Goal: Feedback & Contribution: Submit feedback/report problem

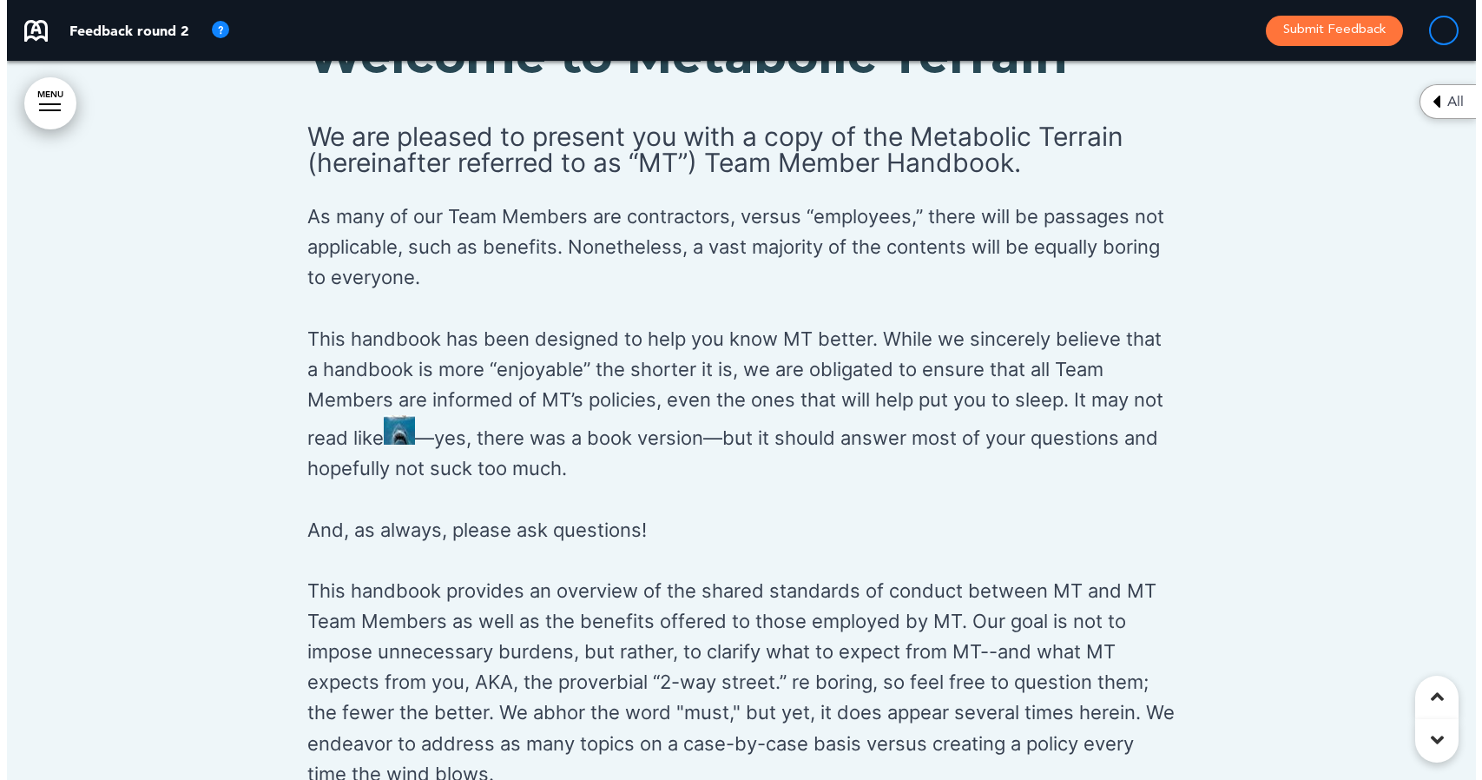
scroll to position [1533, 0]
click at [381, 416] on img at bounding box center [392, 429] width 31 height 30
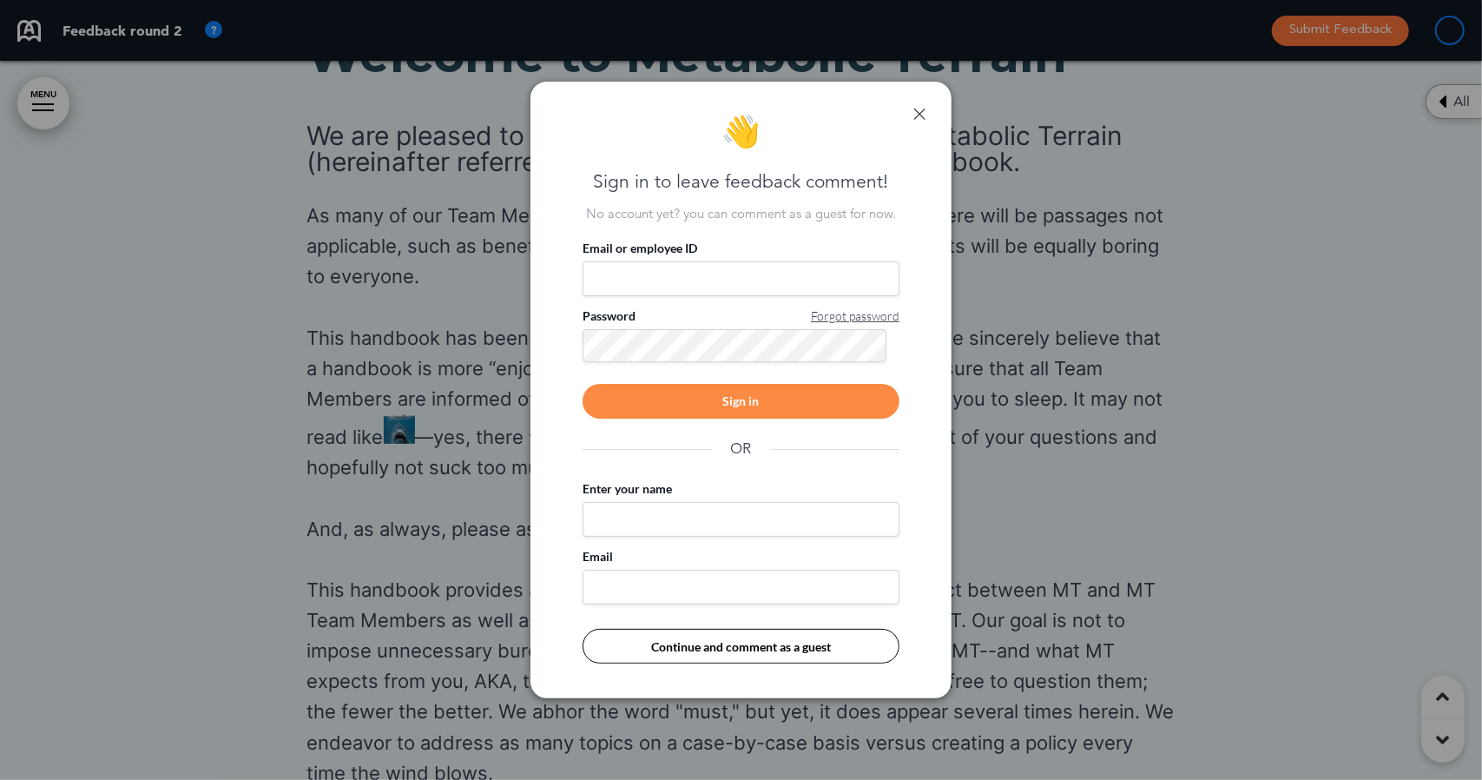
click at [643, 272] on input "Email or employee ID" at bounding box center [741, 278] width 317 height 35
click at [920, 119] on link at bounding box center [919, 114] width 12 height 12
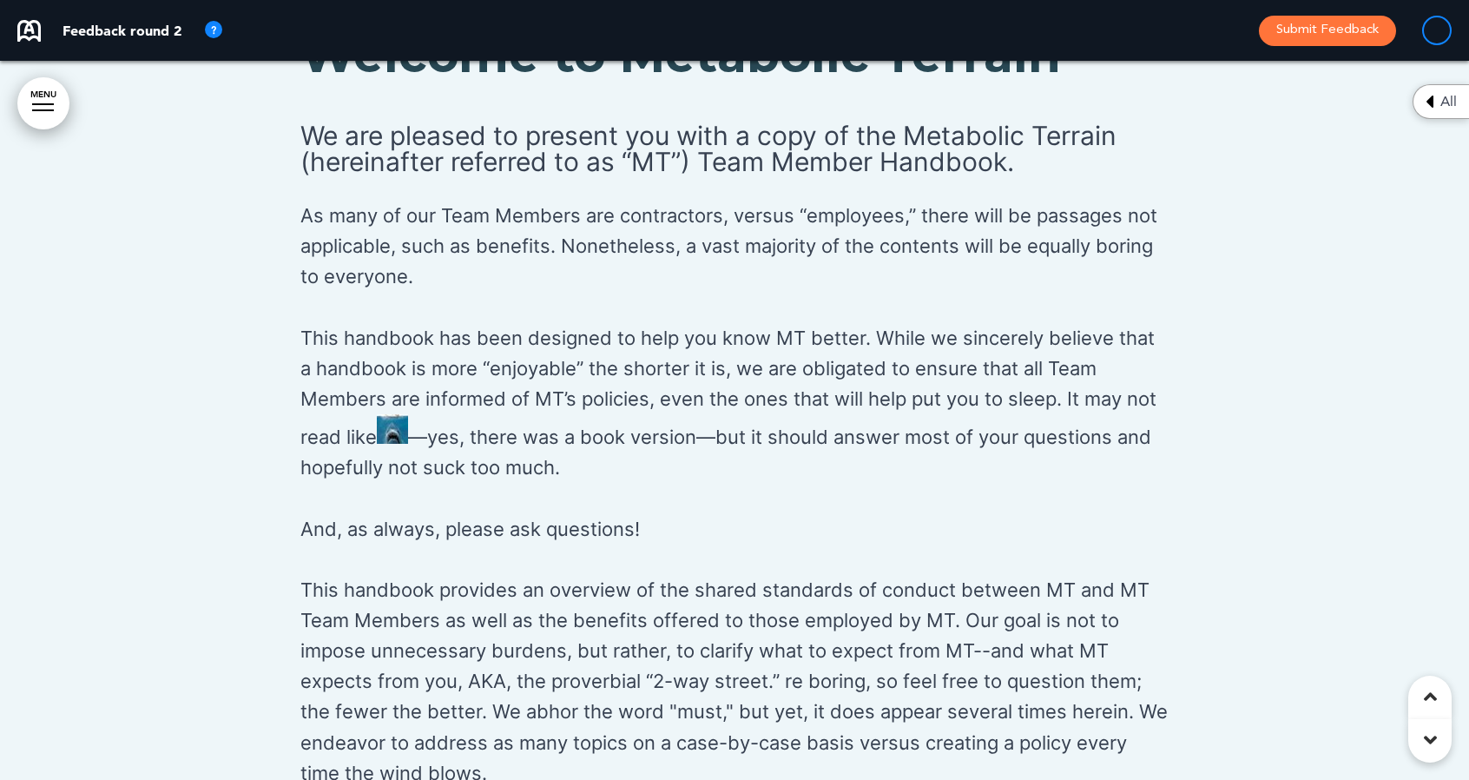
click at [384, 420] on img at bounding box center [392, 429] width 31 height 30
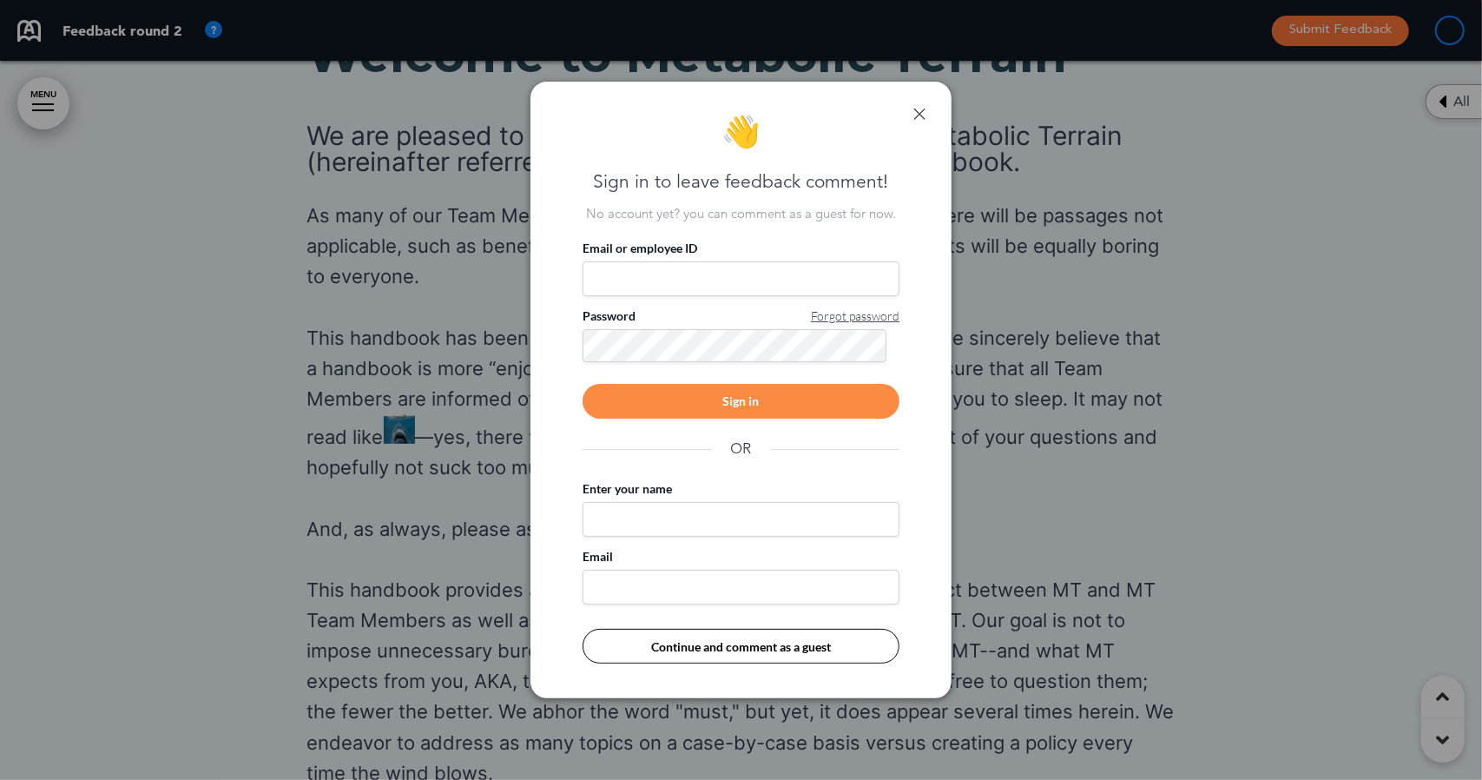
click at [617, 272] on input "Email or employee ID" at bounding box center [741, 278] width 317 height 35
type input "**********"
click at [656, 395] on div "Sign in" at bounding box center [741, 401] width 317 height 35
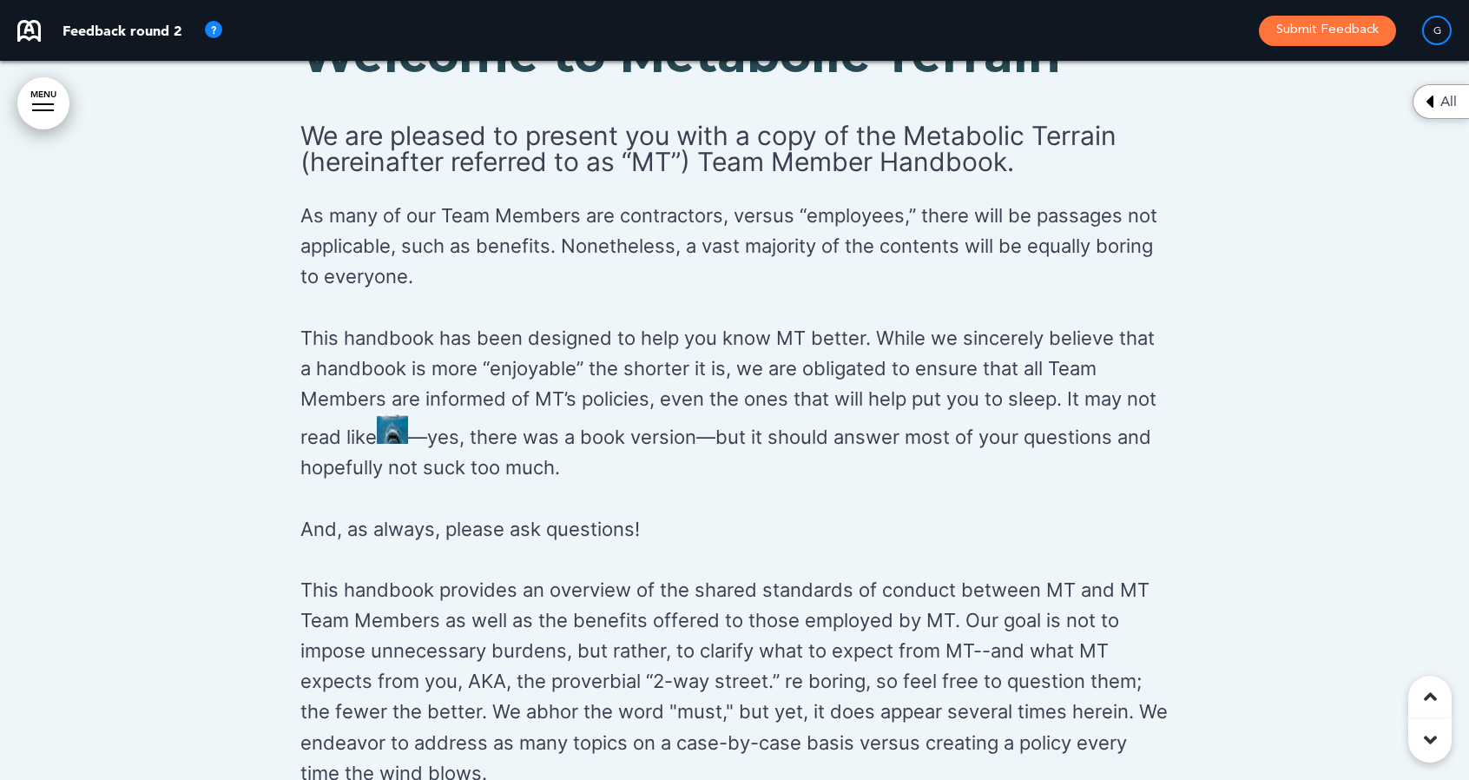
click at [385, 419] on img at bounding box center [392, 429] width 31 height 30
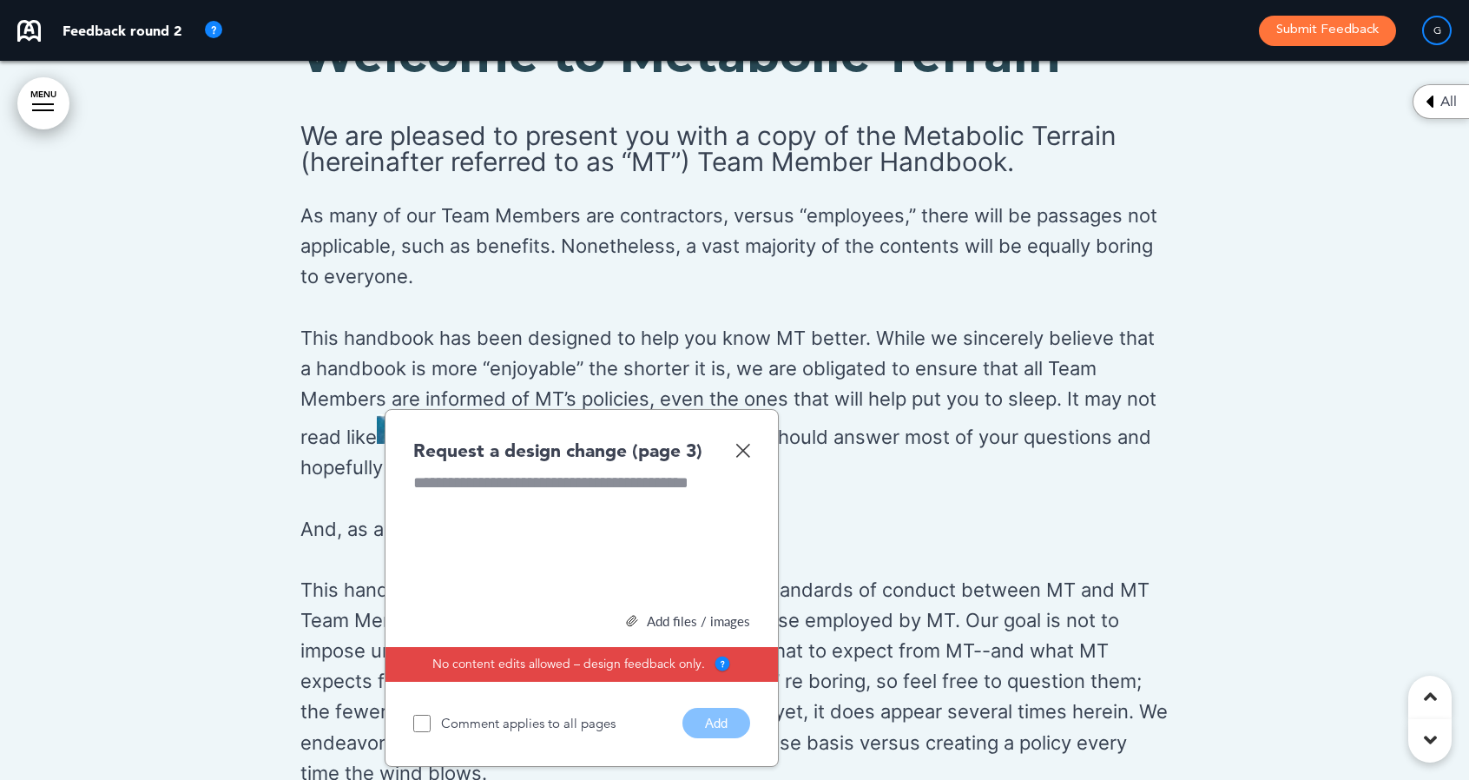
click at [446, 491] on div at bounding box center [581, 536] width 337 height 130
click at [654, 628] on div "Add files / images" at bounding box center [581, 621] width 337 height 13
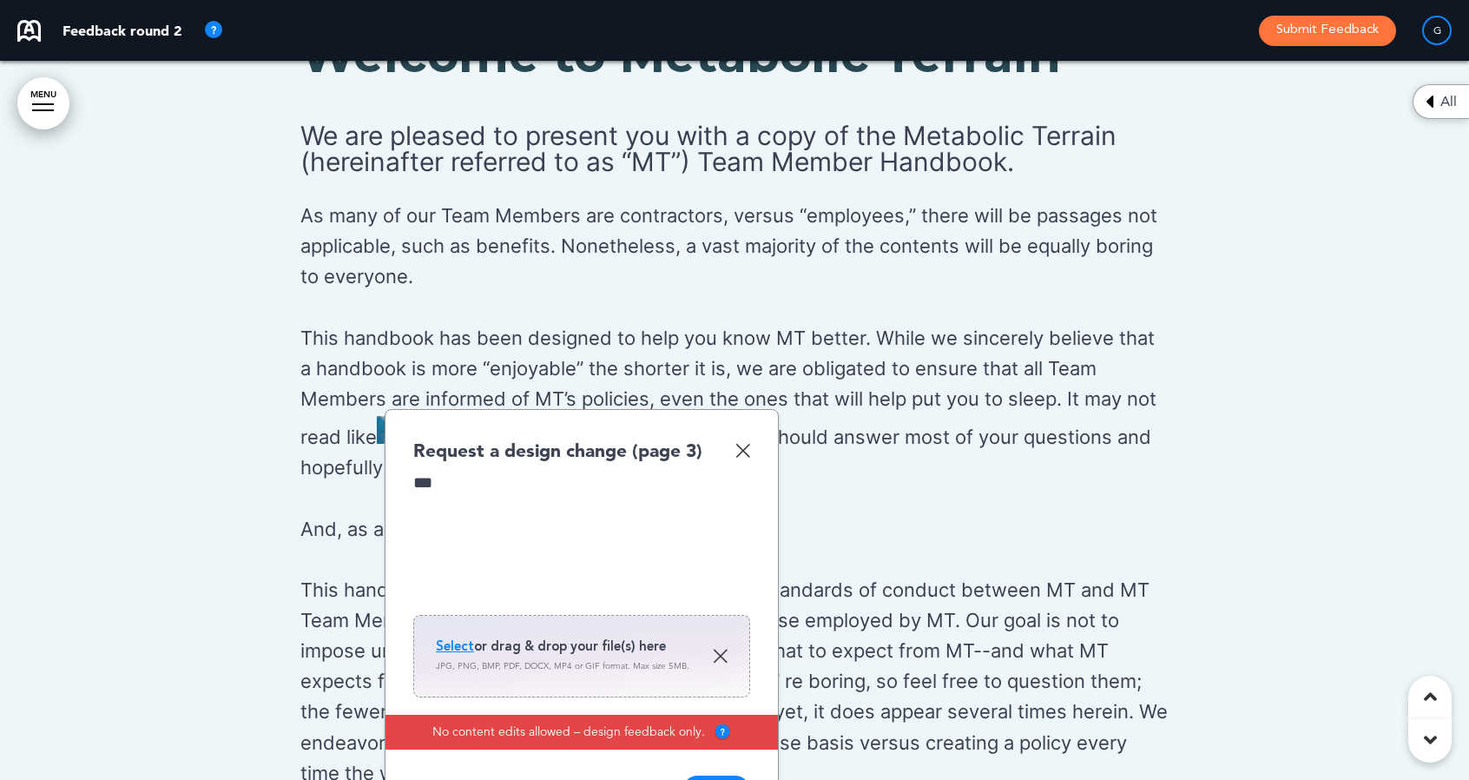
click at [460, 655] on span "Select" at bounding box center [455, 645] width 38 height 17
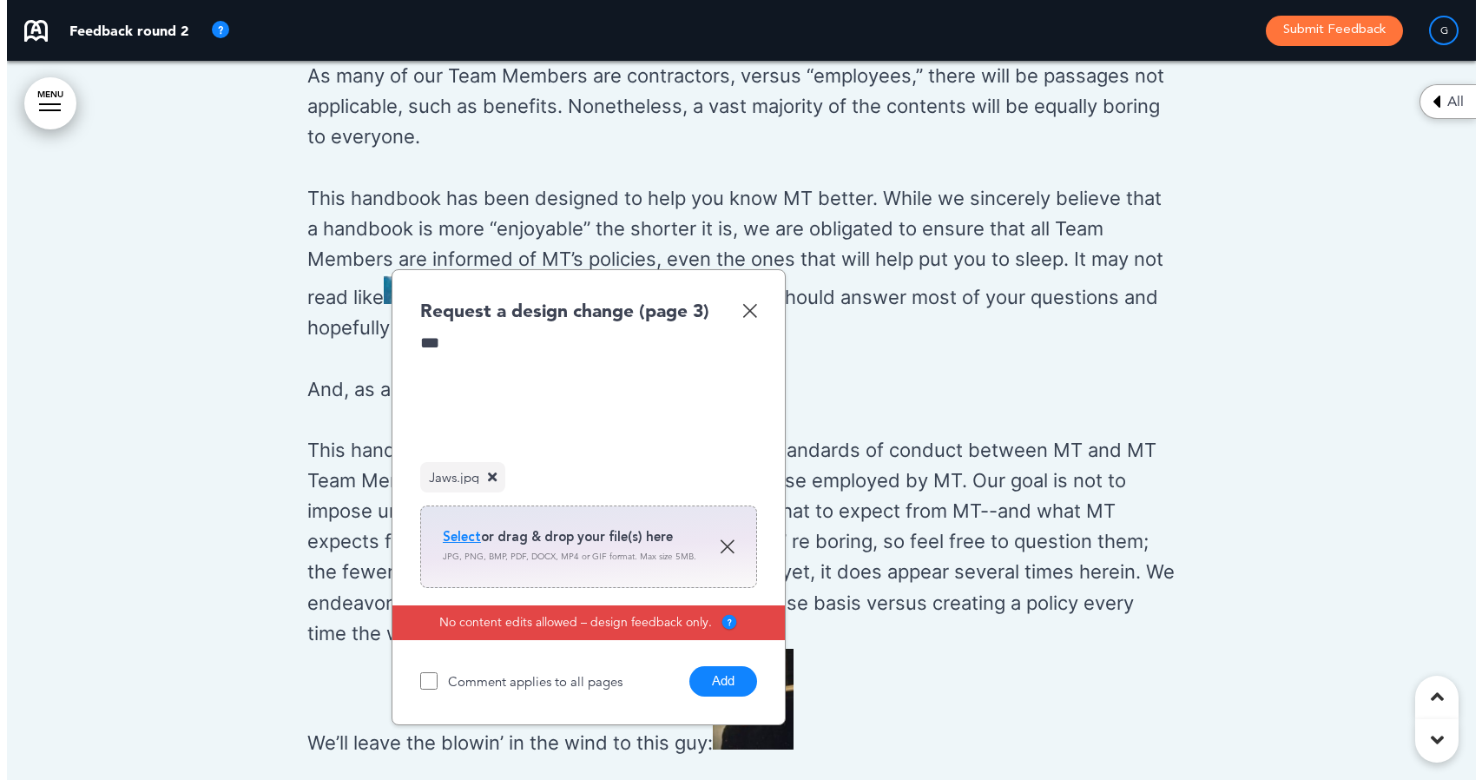
scroll to position [1676, 0]
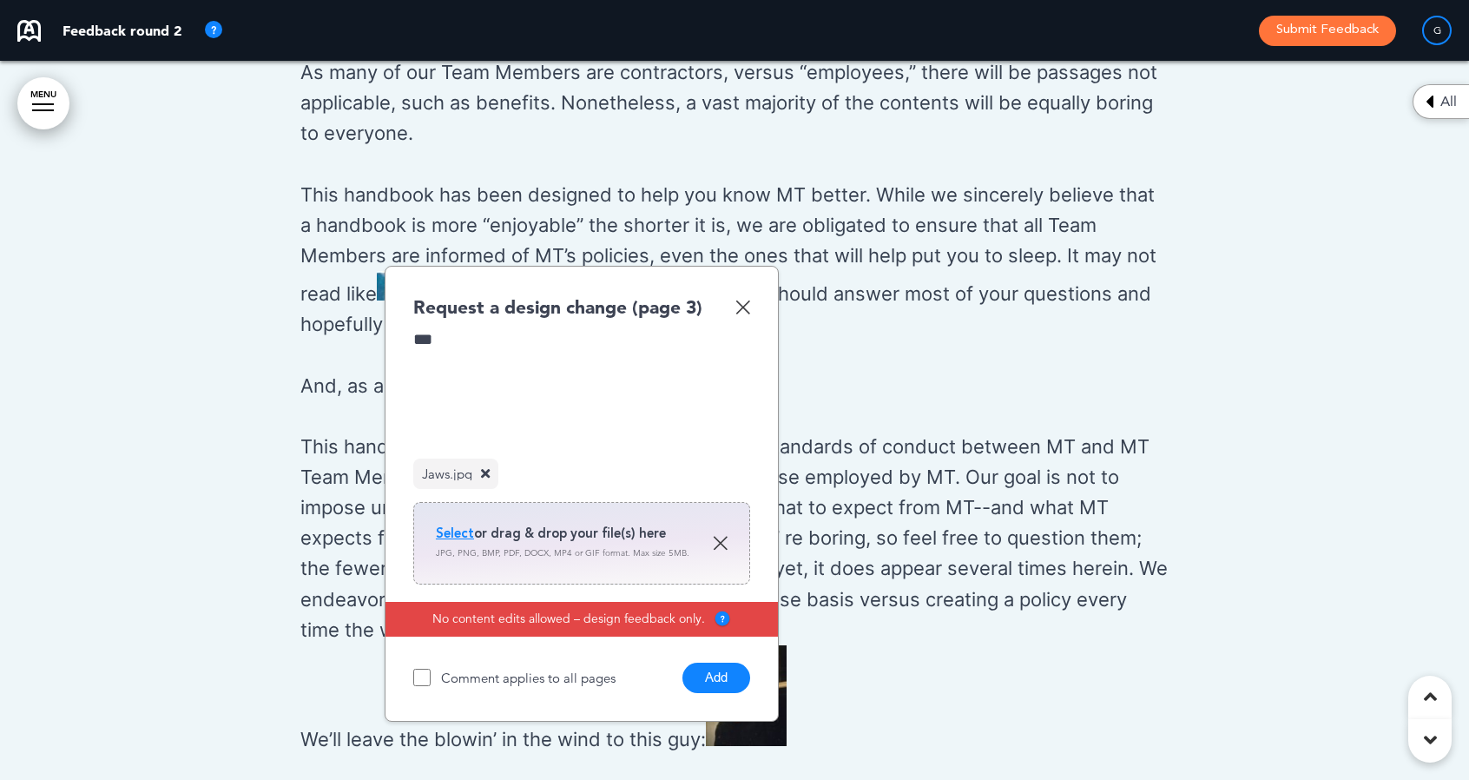
click at [722, 683] on button "Add" at bounding box center [717, 678] width 68 height 30
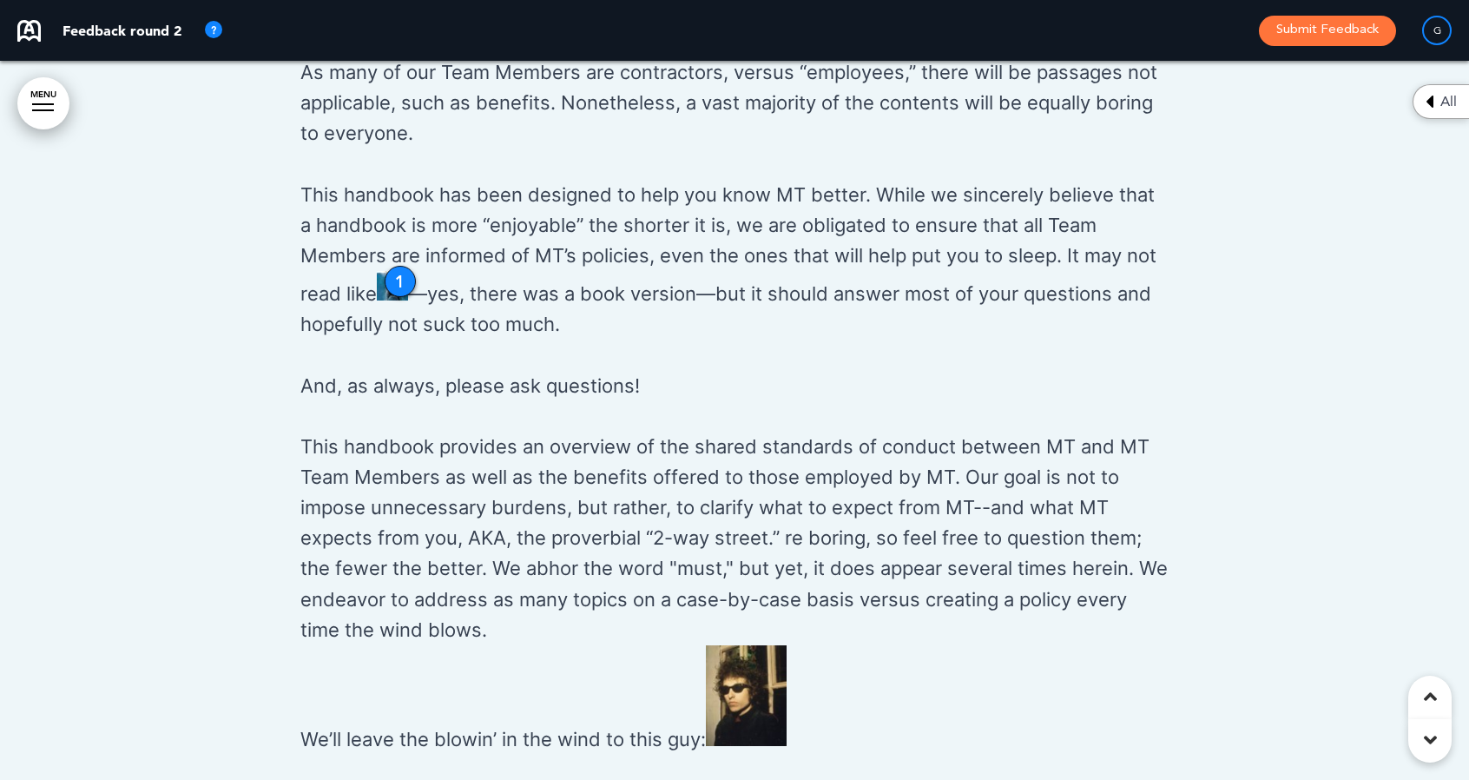
click at [395, 288] on div "1" at bounding box center [400, 281] width 31 height 31
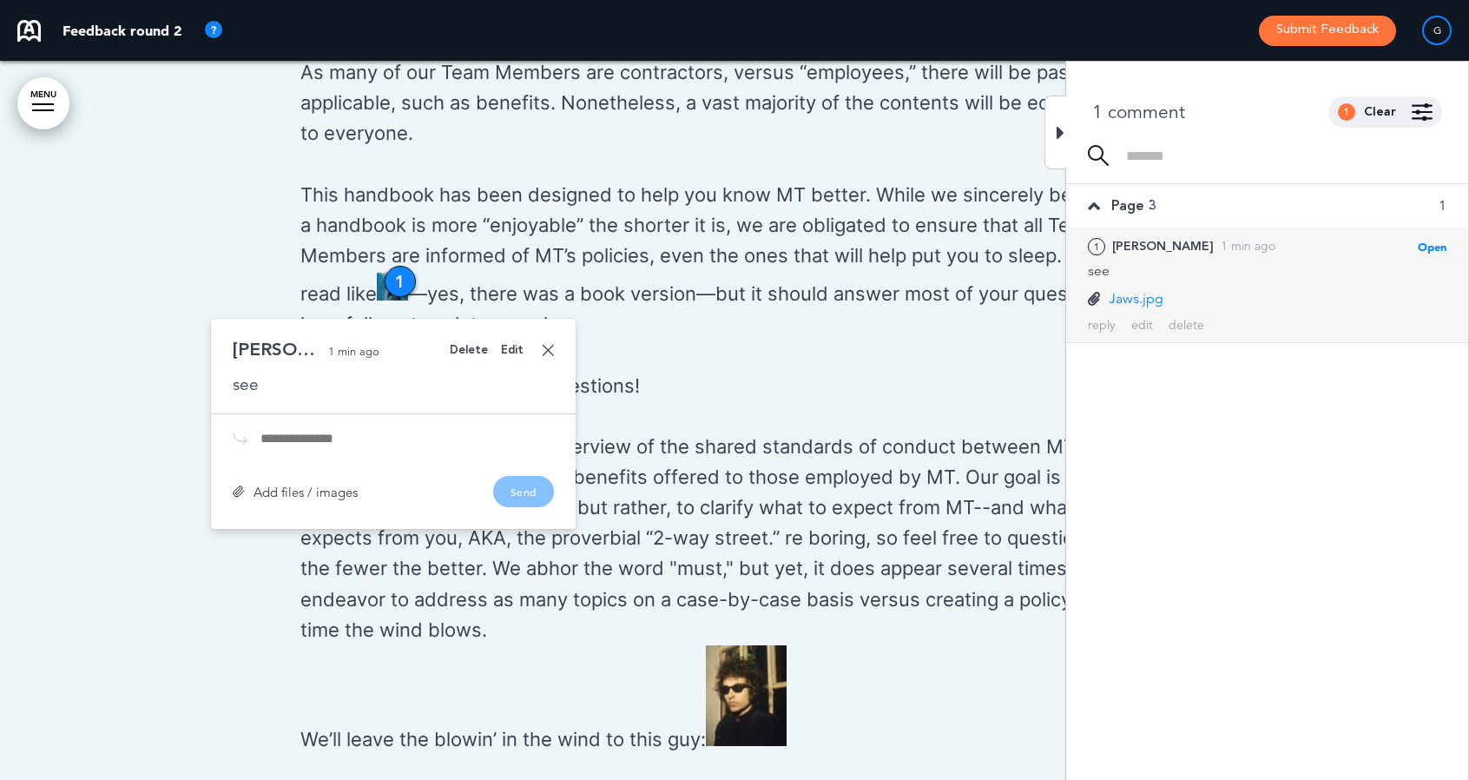
click at [1433, 243] on span "Open" at bounding box center [1432, 247] width 29 height 14
click at [1143, 326] on div "edit" at bounding box center [1142, 325] width 22 height 16
click at [1183, 356] on div "delete" at bounding box center [1187, 359] width 36 height 16
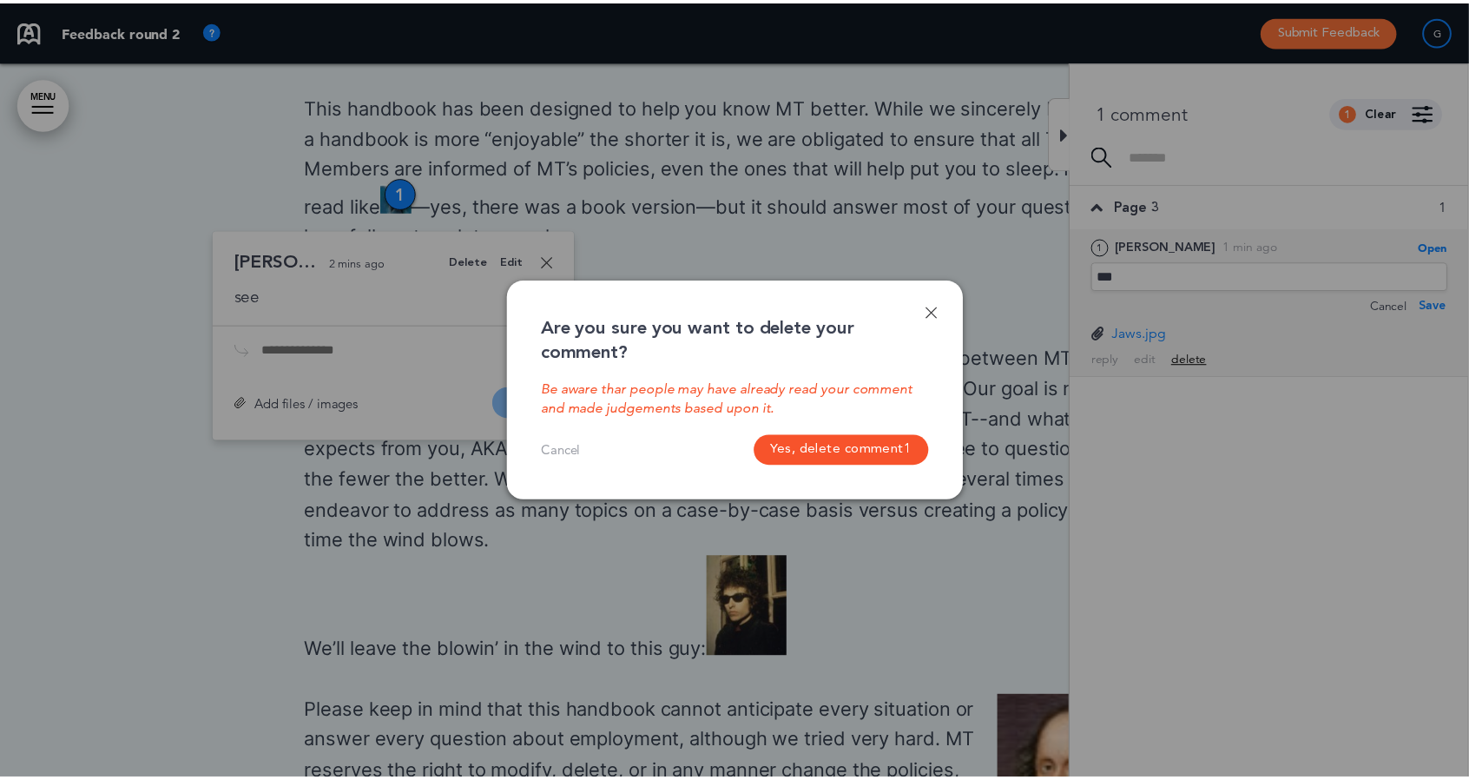
scroll to position [1804, 0]
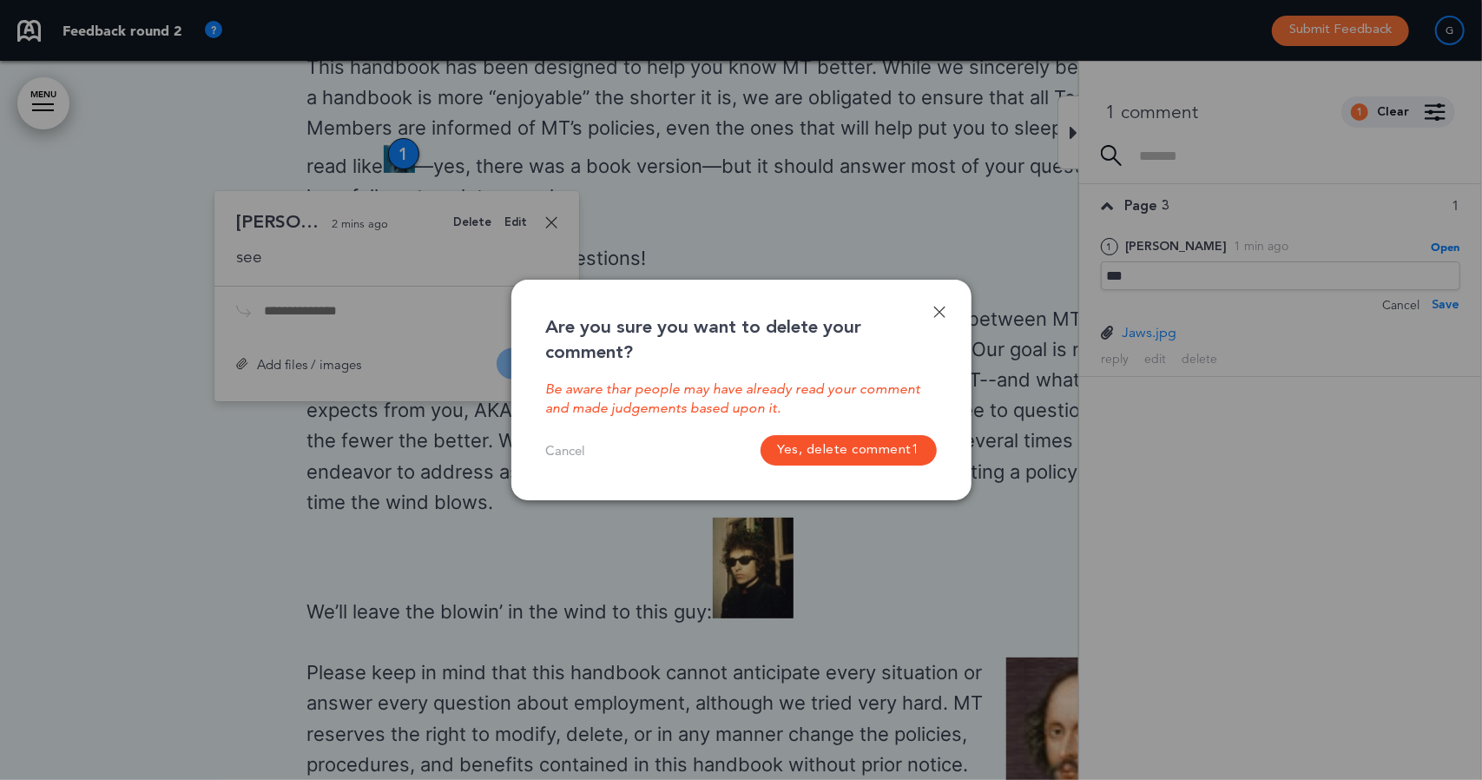
click at [919, 452] on button "Yes, delete comment 1" at bounding box center [849, 450] width 176 height 30
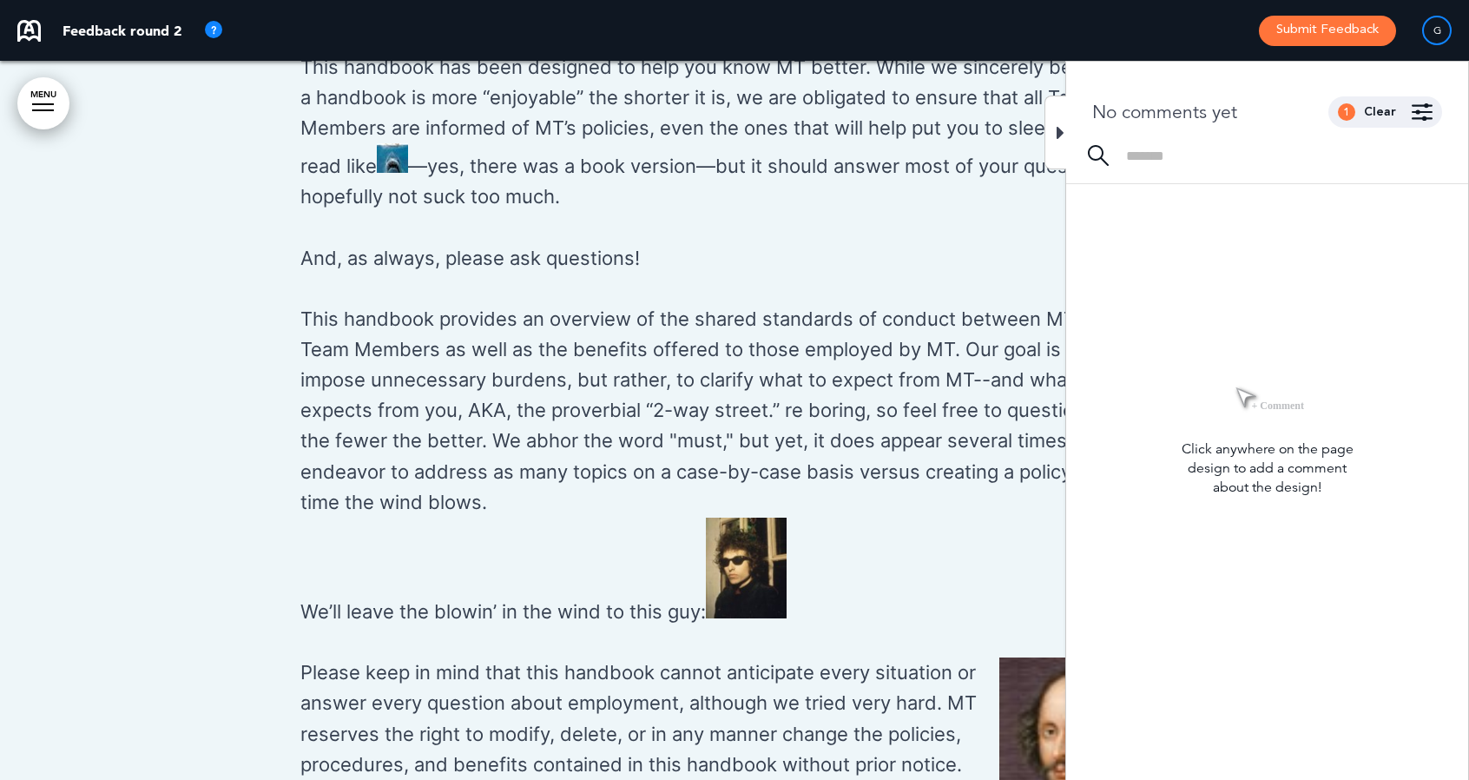
click at [380, 147] on p "This handbook has been designed to help you know MT better. While we sincerely …" at bounding box center [734, 132] width 868 height 161
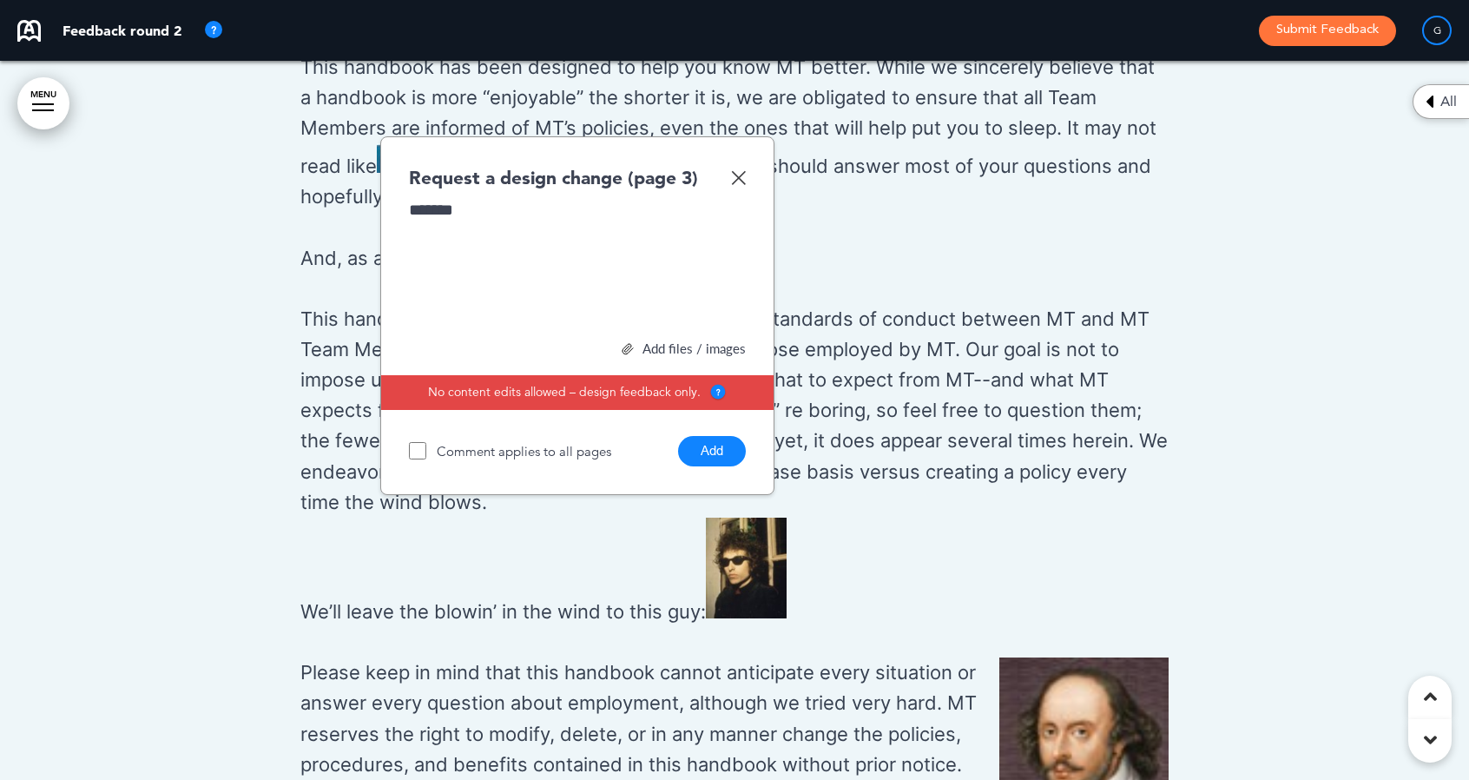
click at [657, 353] on div "Add files / images" at bounding box center [577, 348] width 337 height 13
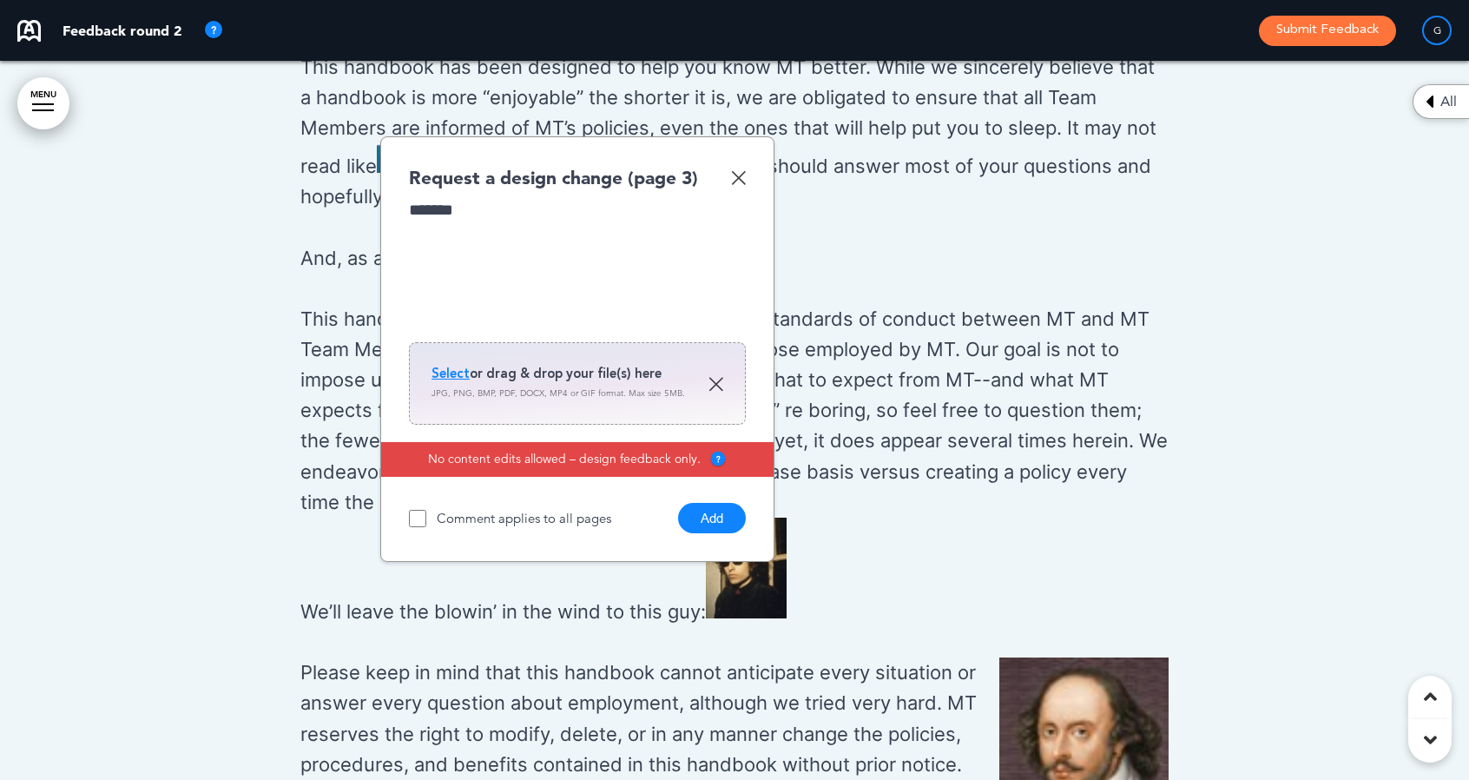
click at [448, 382] on span "Select" at bounding box center [451, 373] width 38 height 17
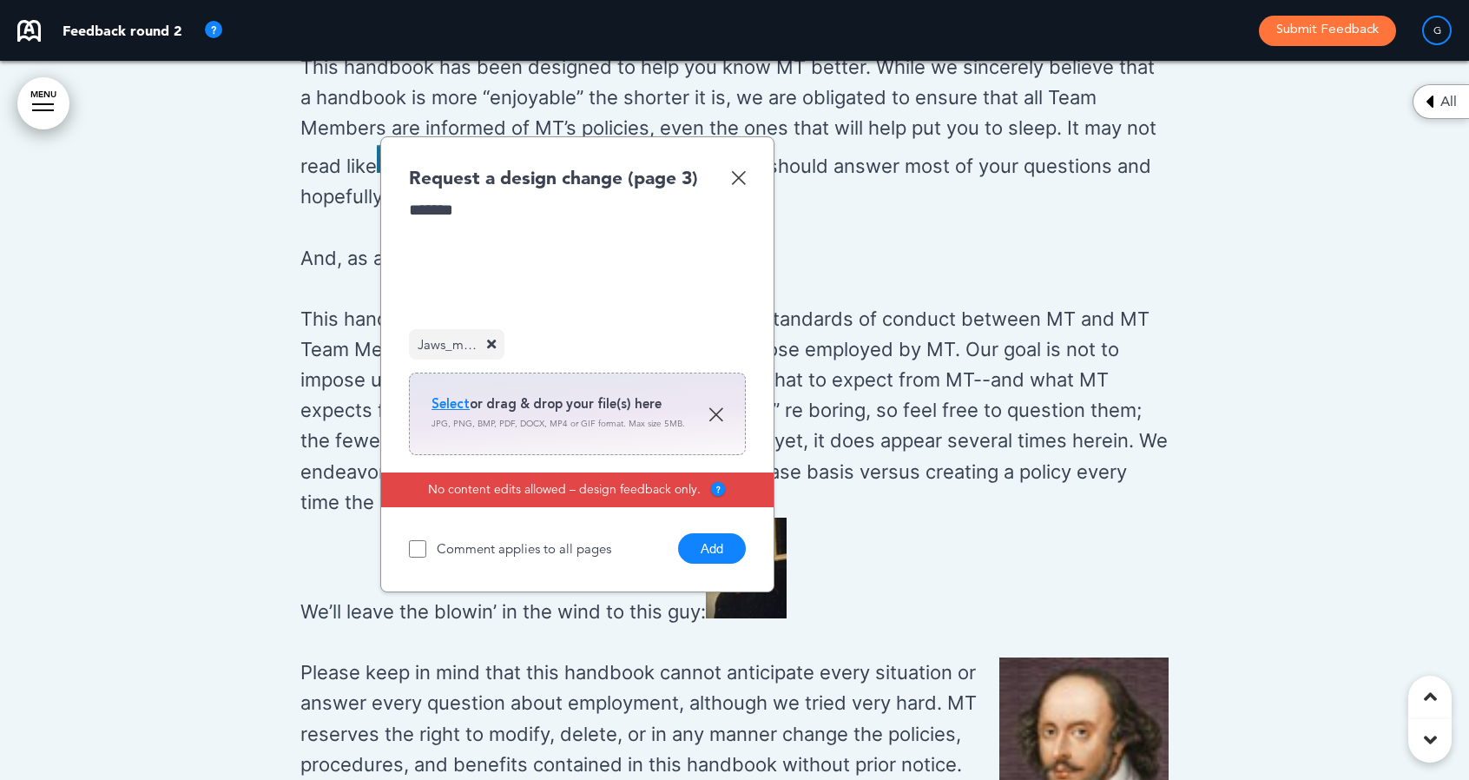
click at [729, 562] on button "Add" at bounding box center [712, 548] width 68 height 30
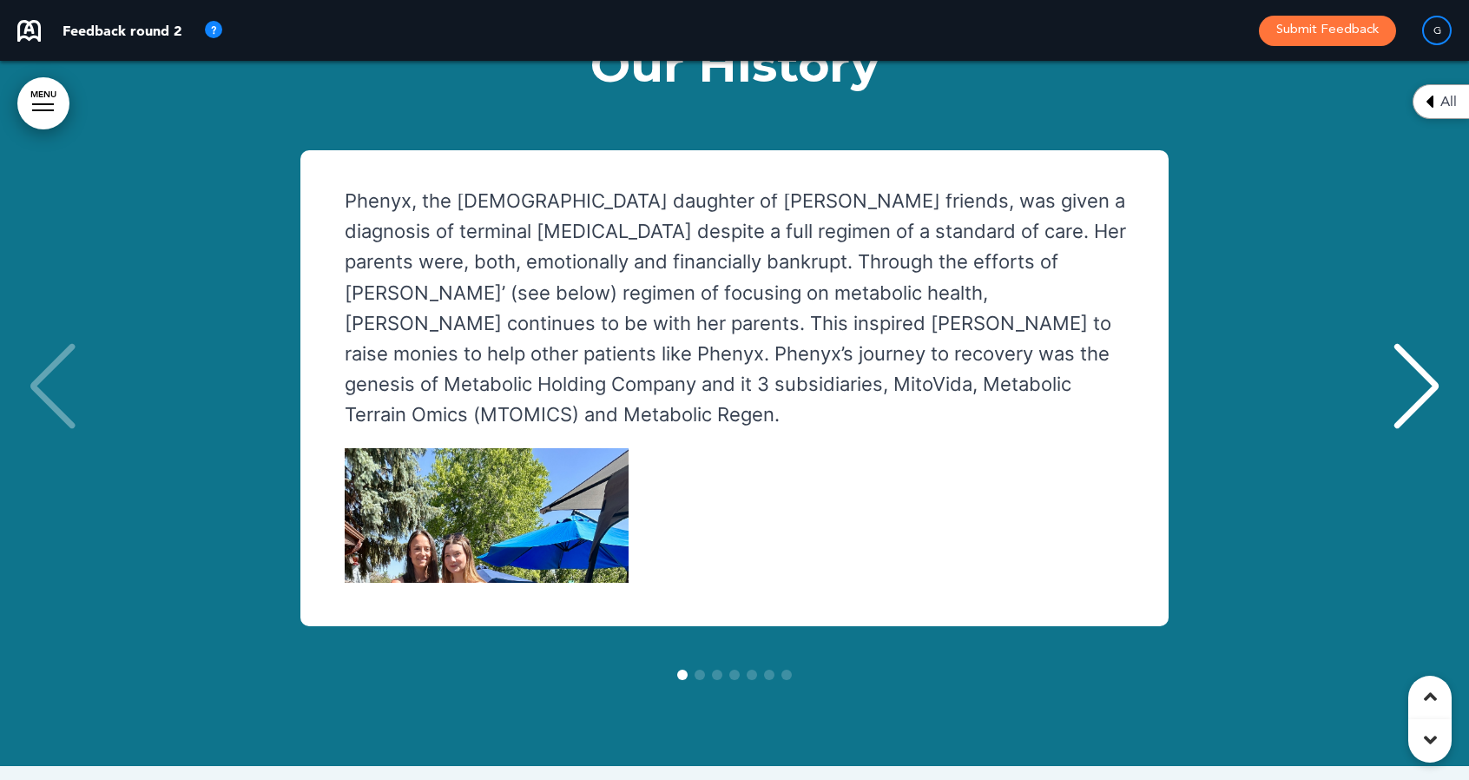
scroll to position [0, 0]
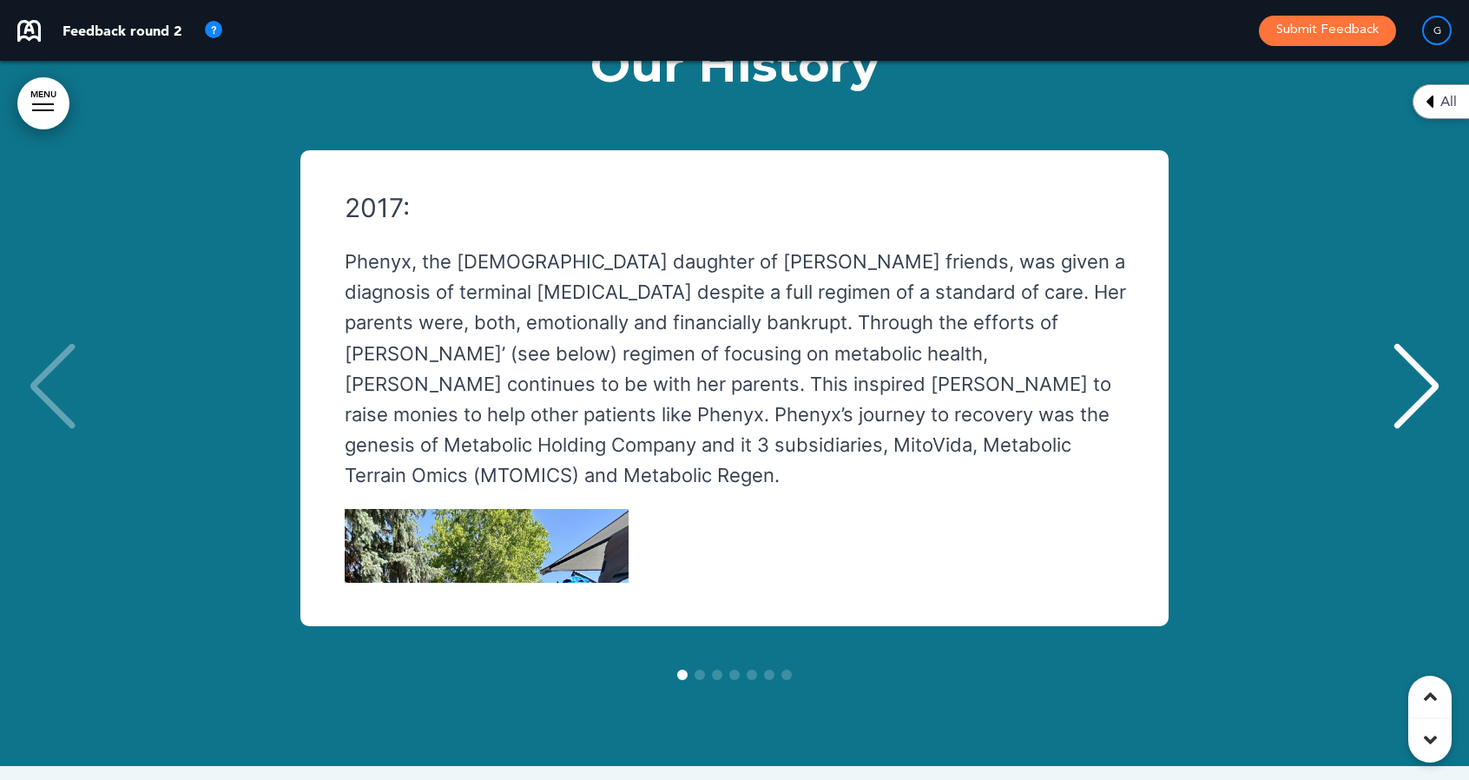
click at [1424, 343] on div "Next slide" at bounding box center [1416, 386] width 53 height 87
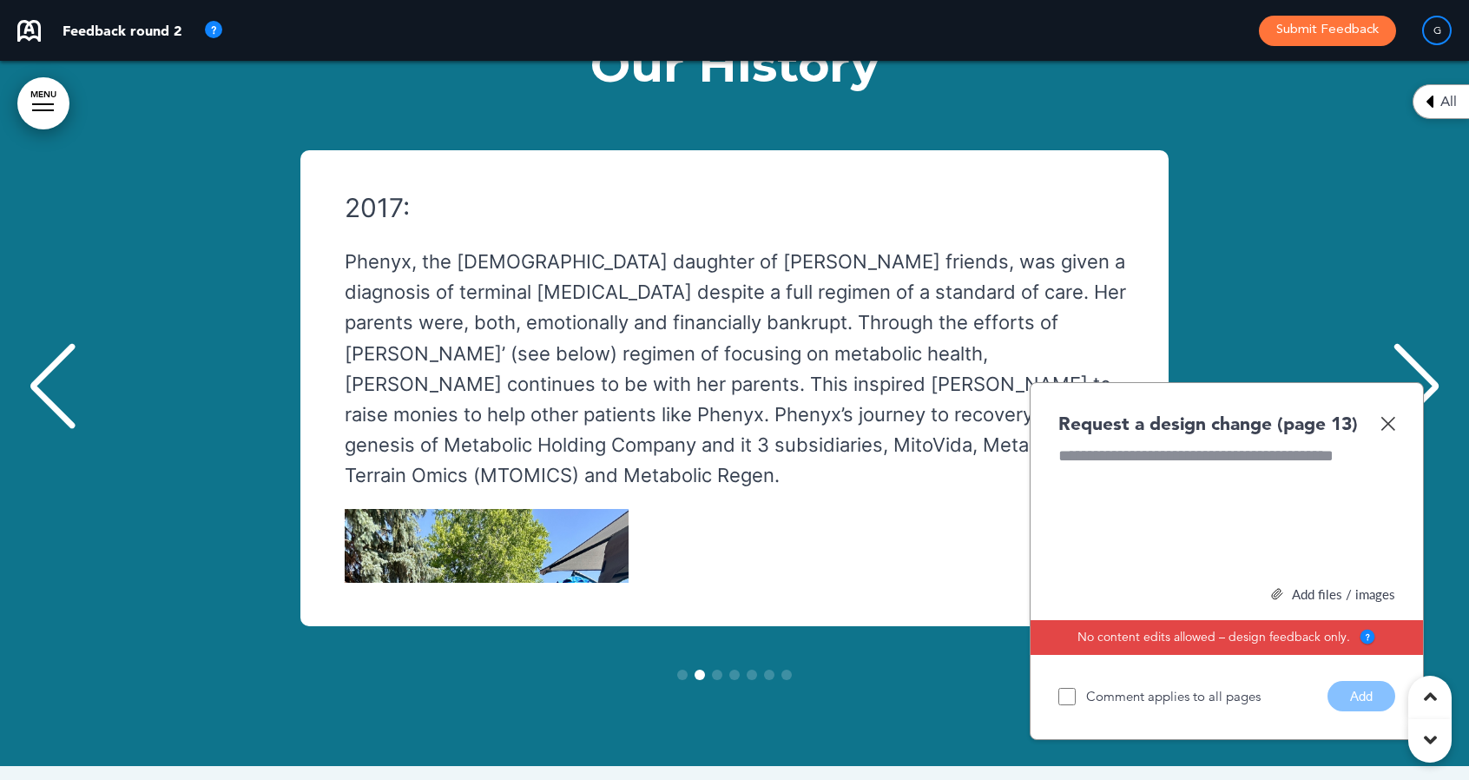
scroll to position [0, 1443]
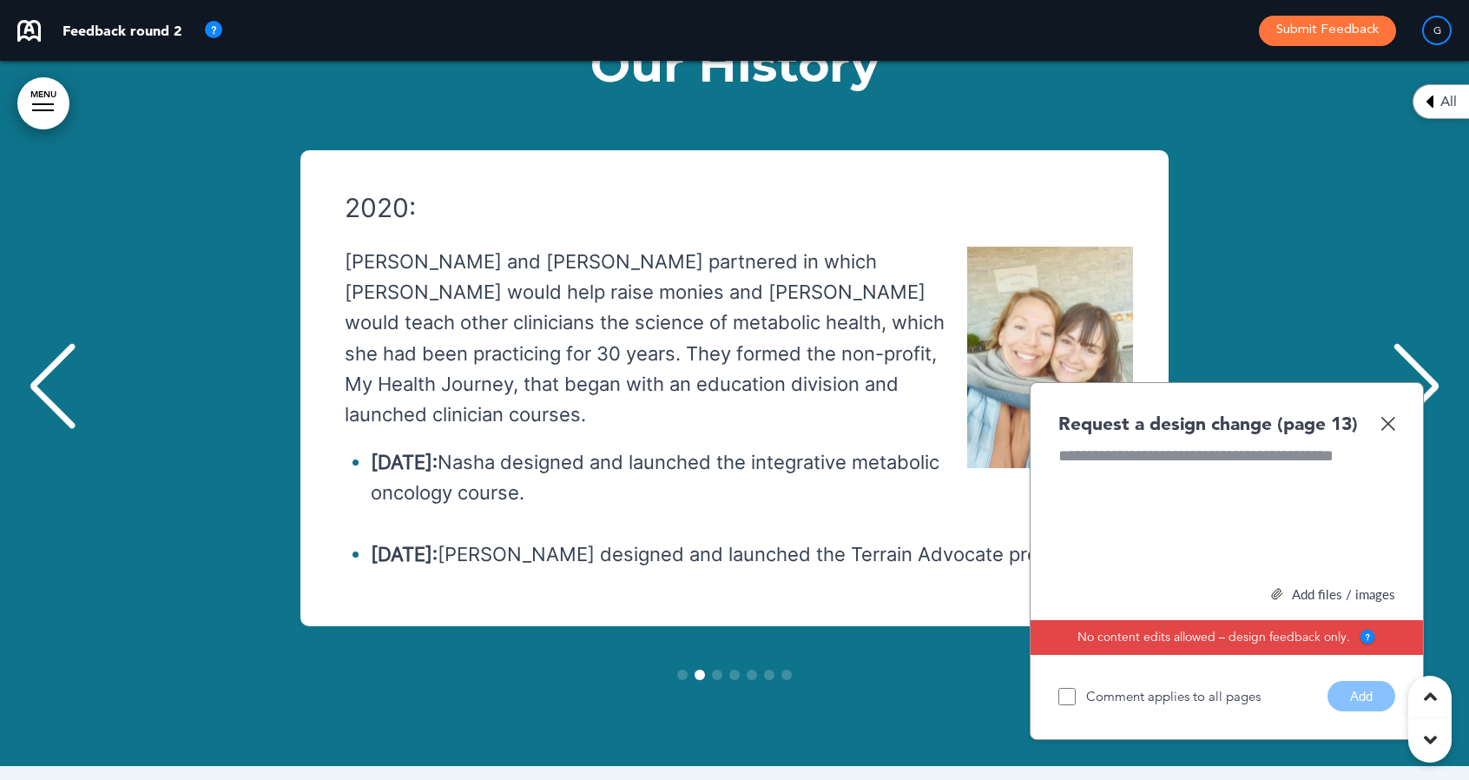
click at [1387, 416] on img at bounding box center [1388, 423] width 15 height 15
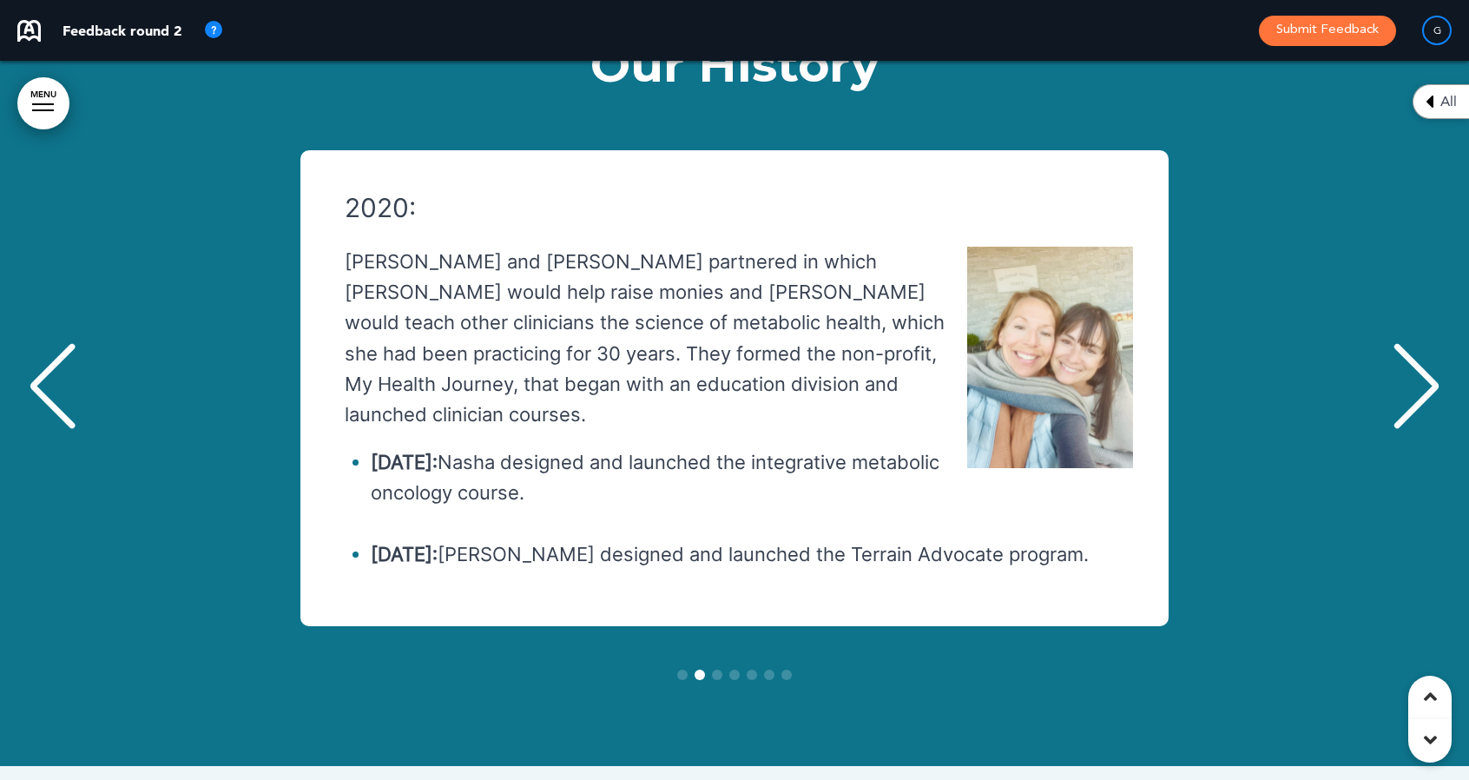
click at [1433, 343] on div "Next slide" at bounding box center [1416, 386] width 53 height 87
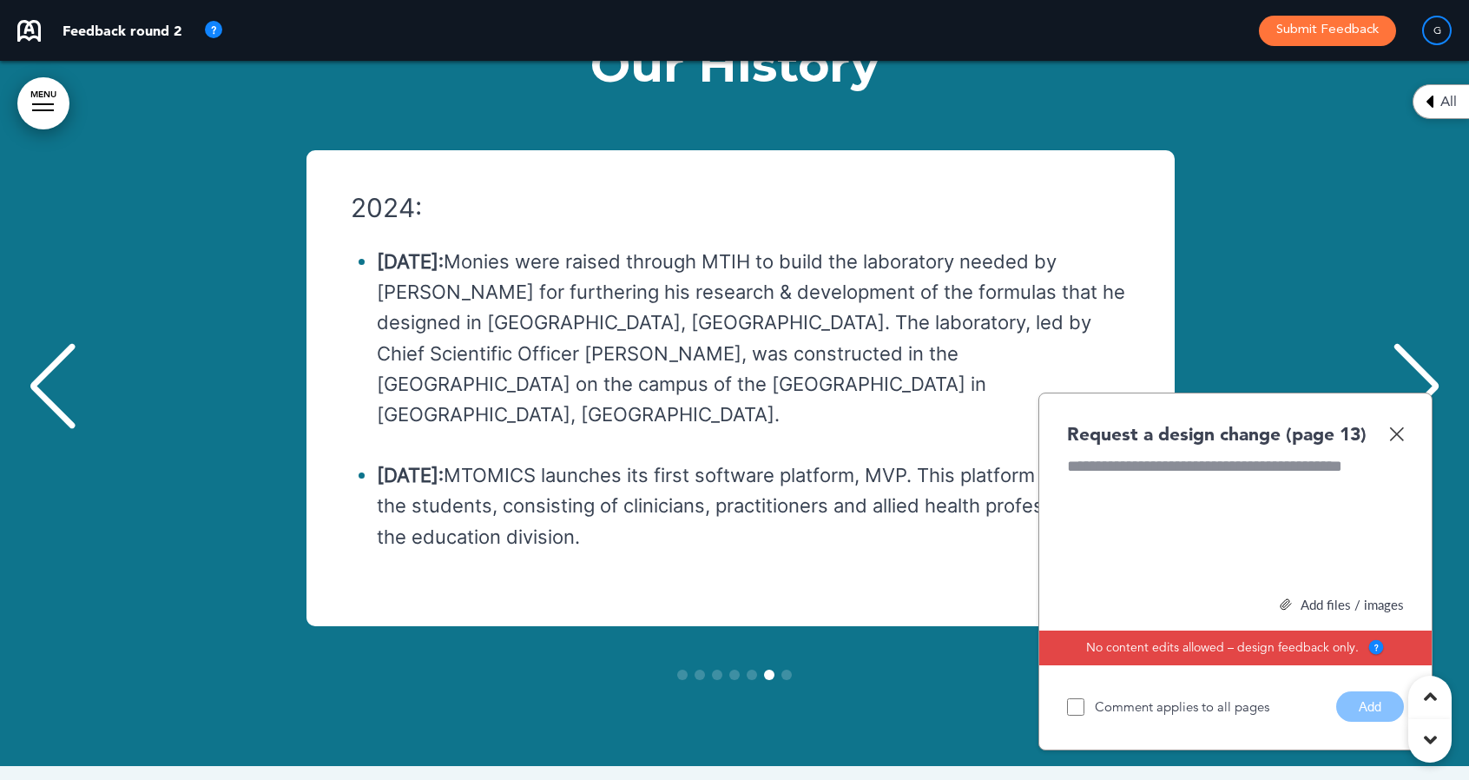
scroll to position [0, 7216]
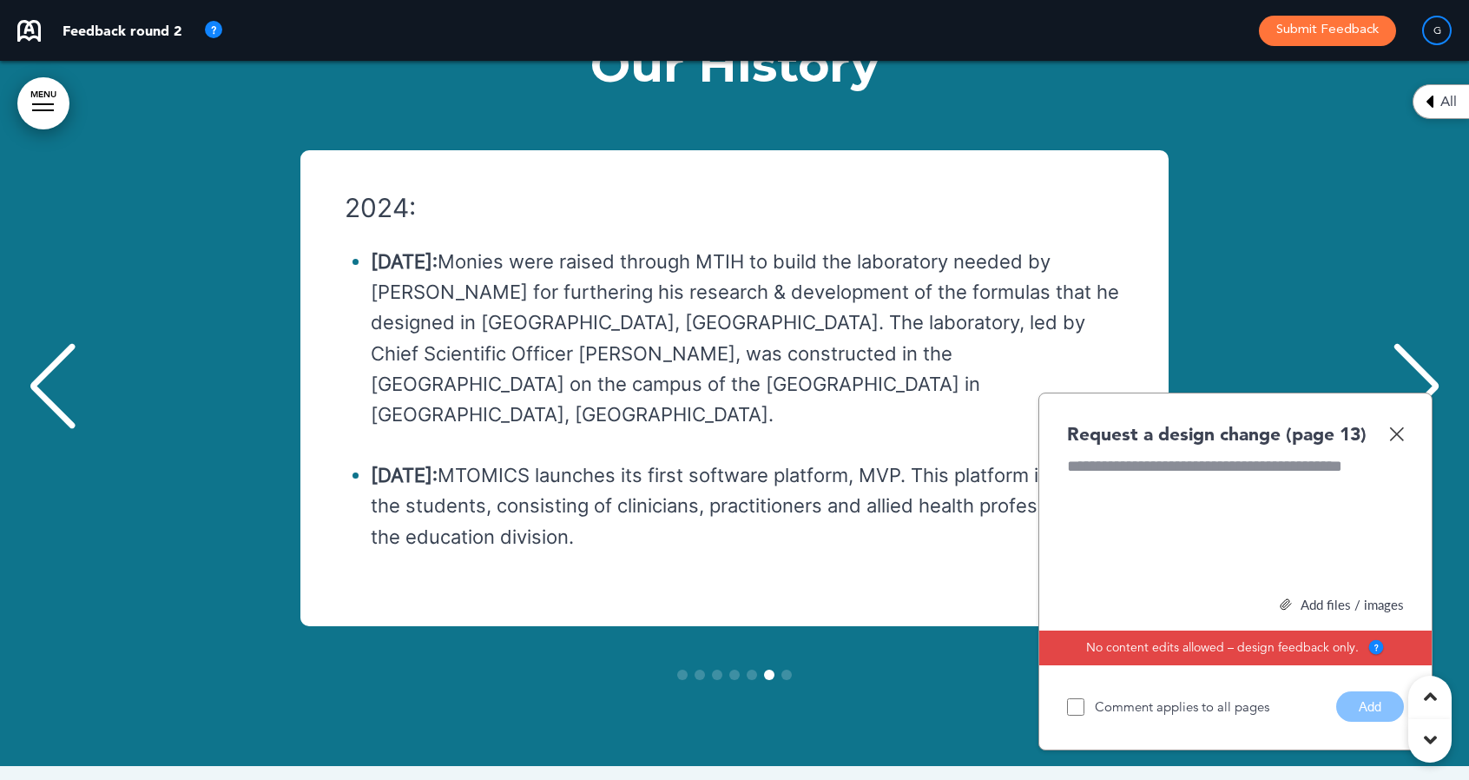
click at [1400, 426] on img at bounding box center [1396, 433] width 15 height 15
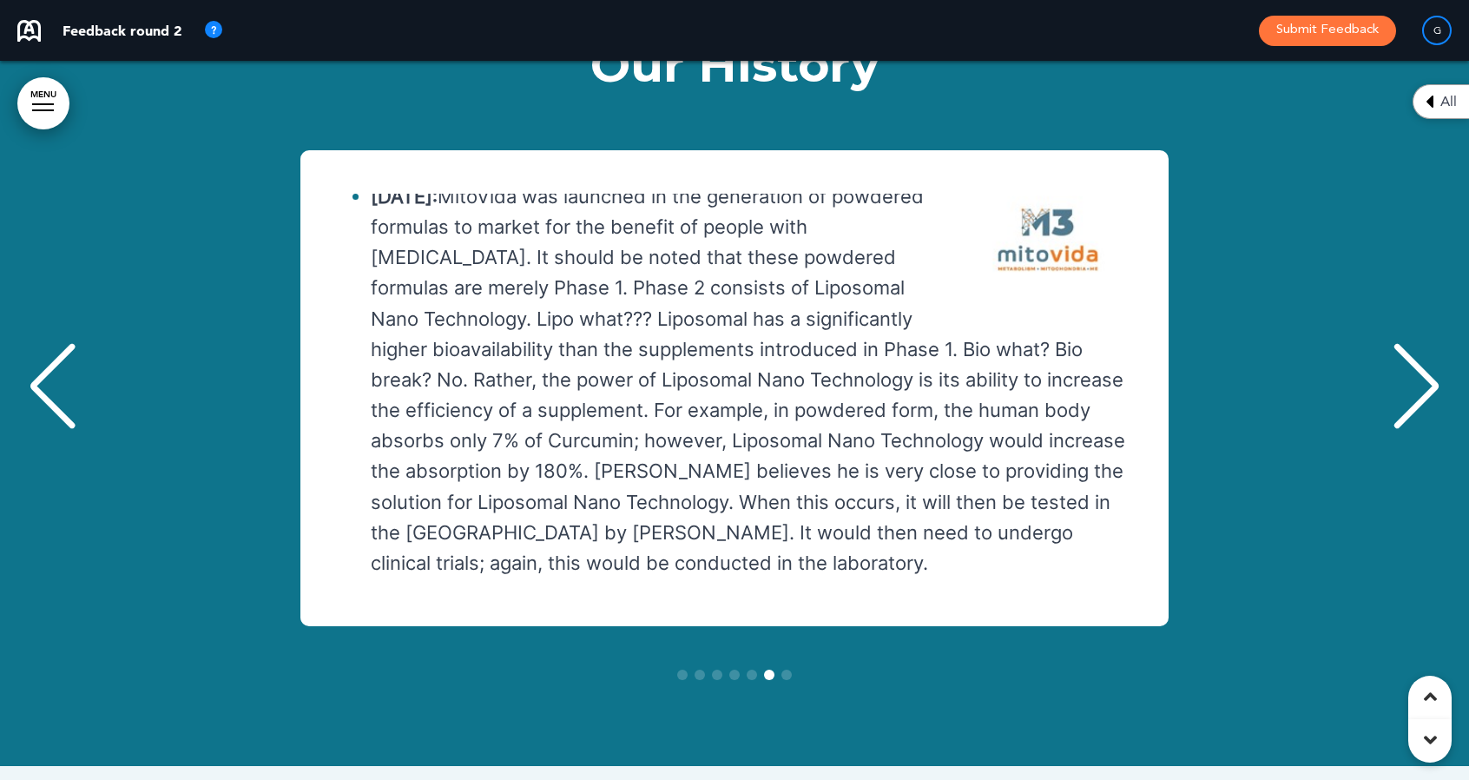
scroll to position [434, 0]
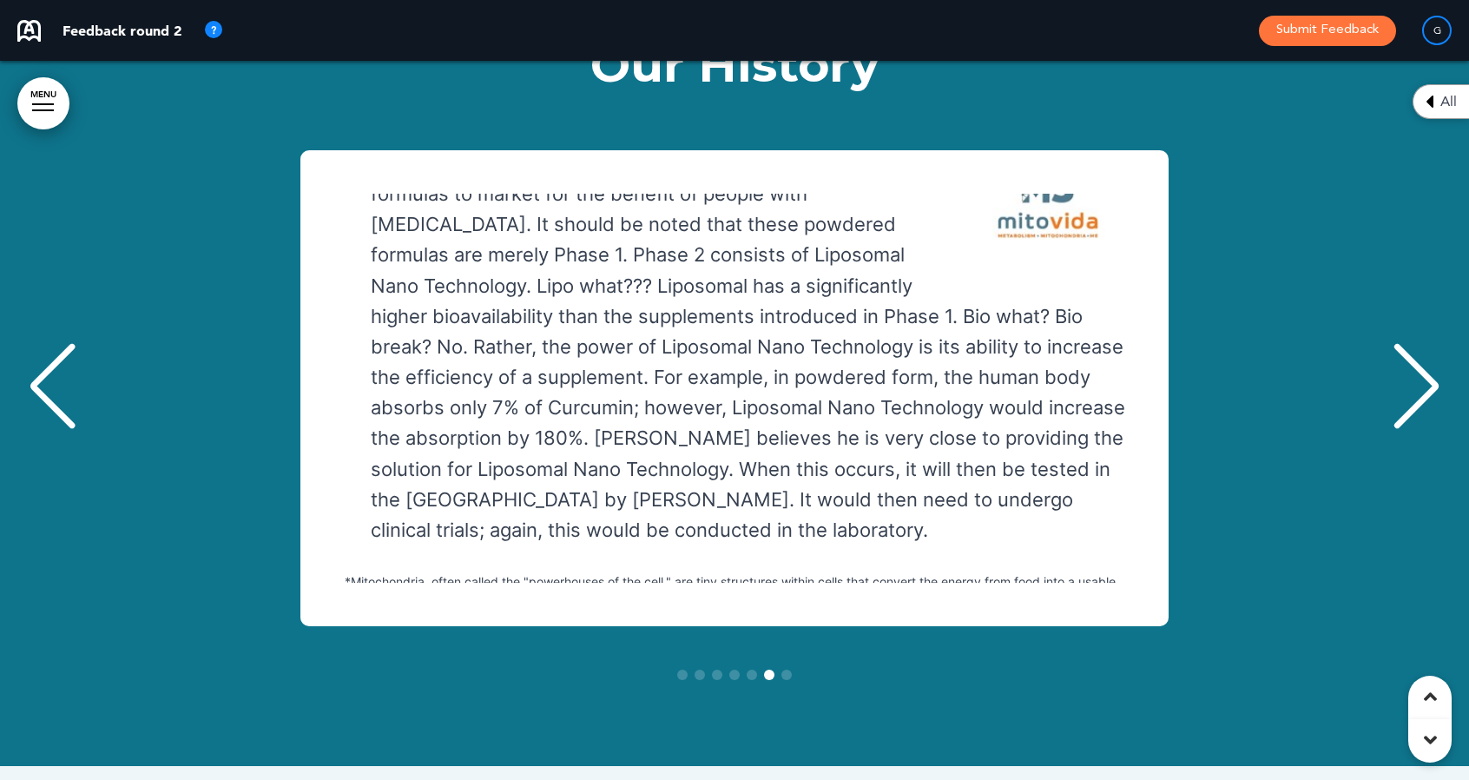
click at [1427, 343] on div "Next slide" at bounding box center [1416, 386] width 53 height 87
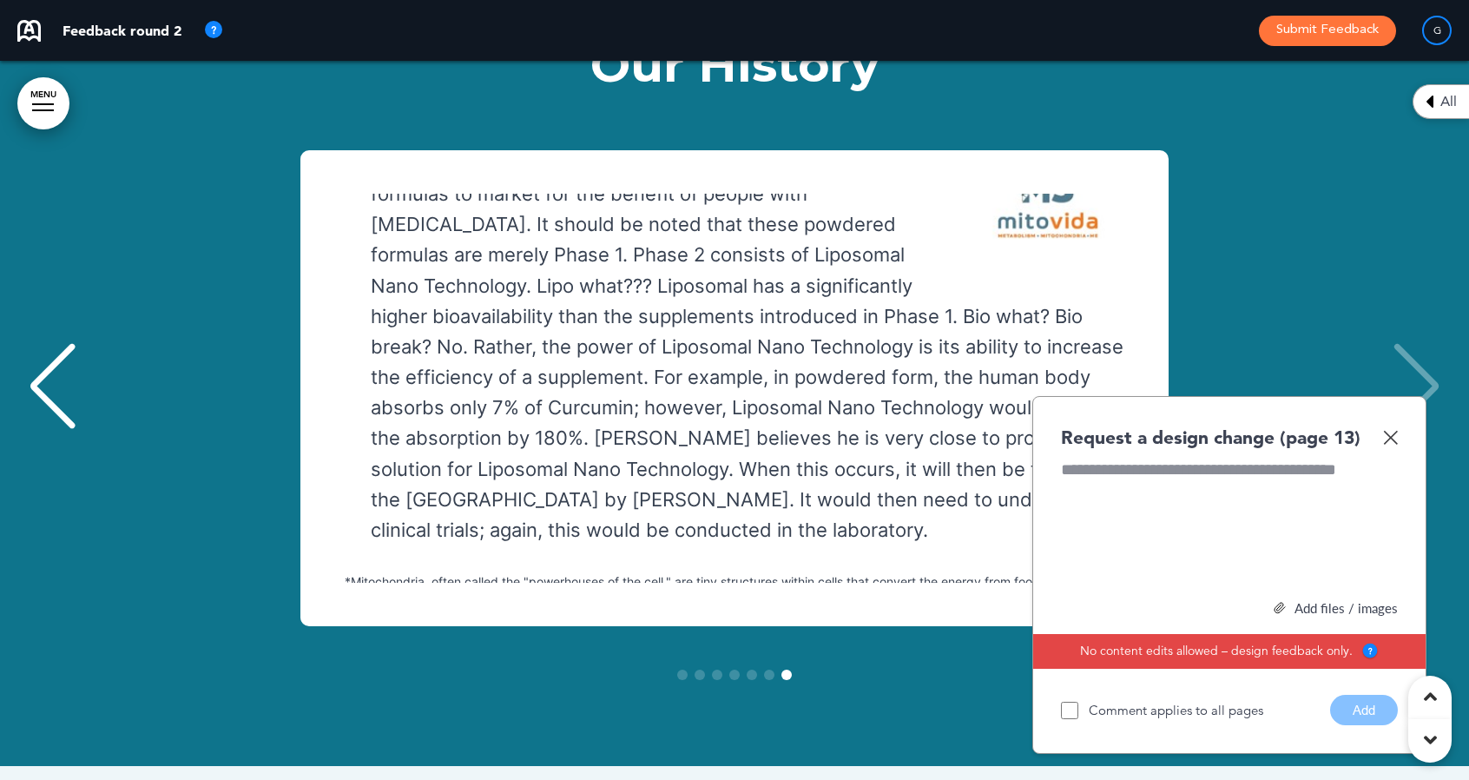
scroll to position [0, 8659]
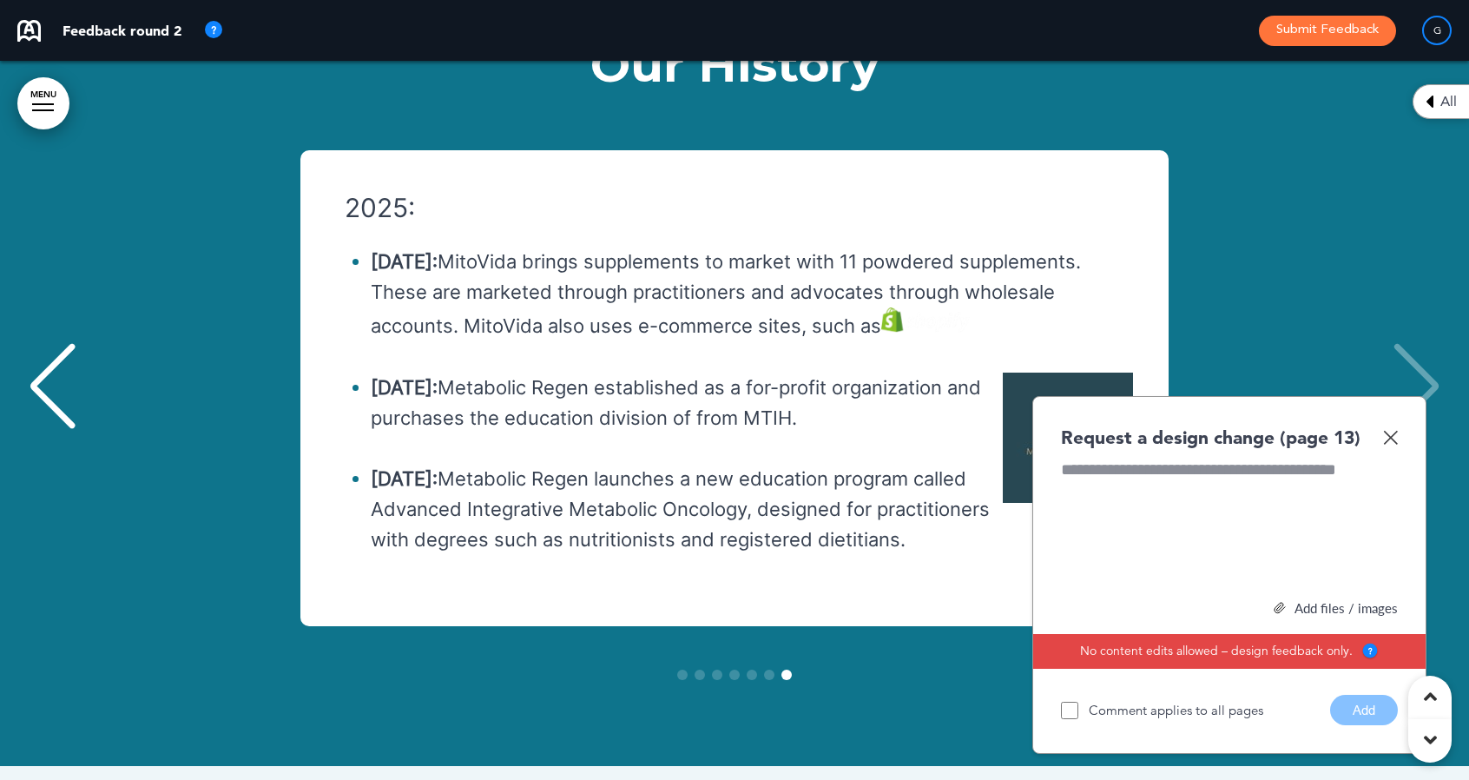
click at [1429, 291] on div "2025: January 2025: MitoVida brings supplements to market with 11 powdered supp…" at bounding box center [734, 388] width 1434 height 476
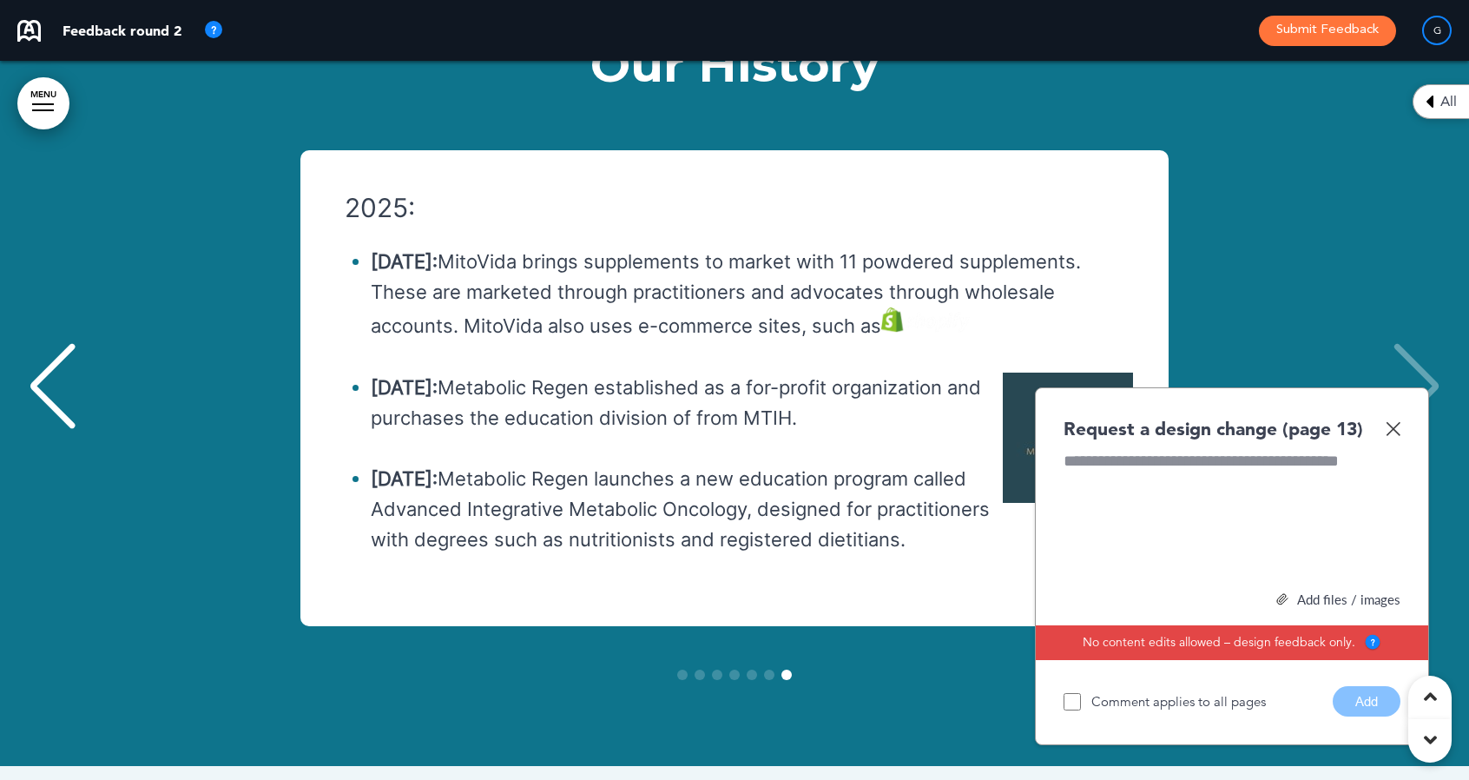
click at [1396, 421] on img at bounding box center [1393, 428] width 15 height 15
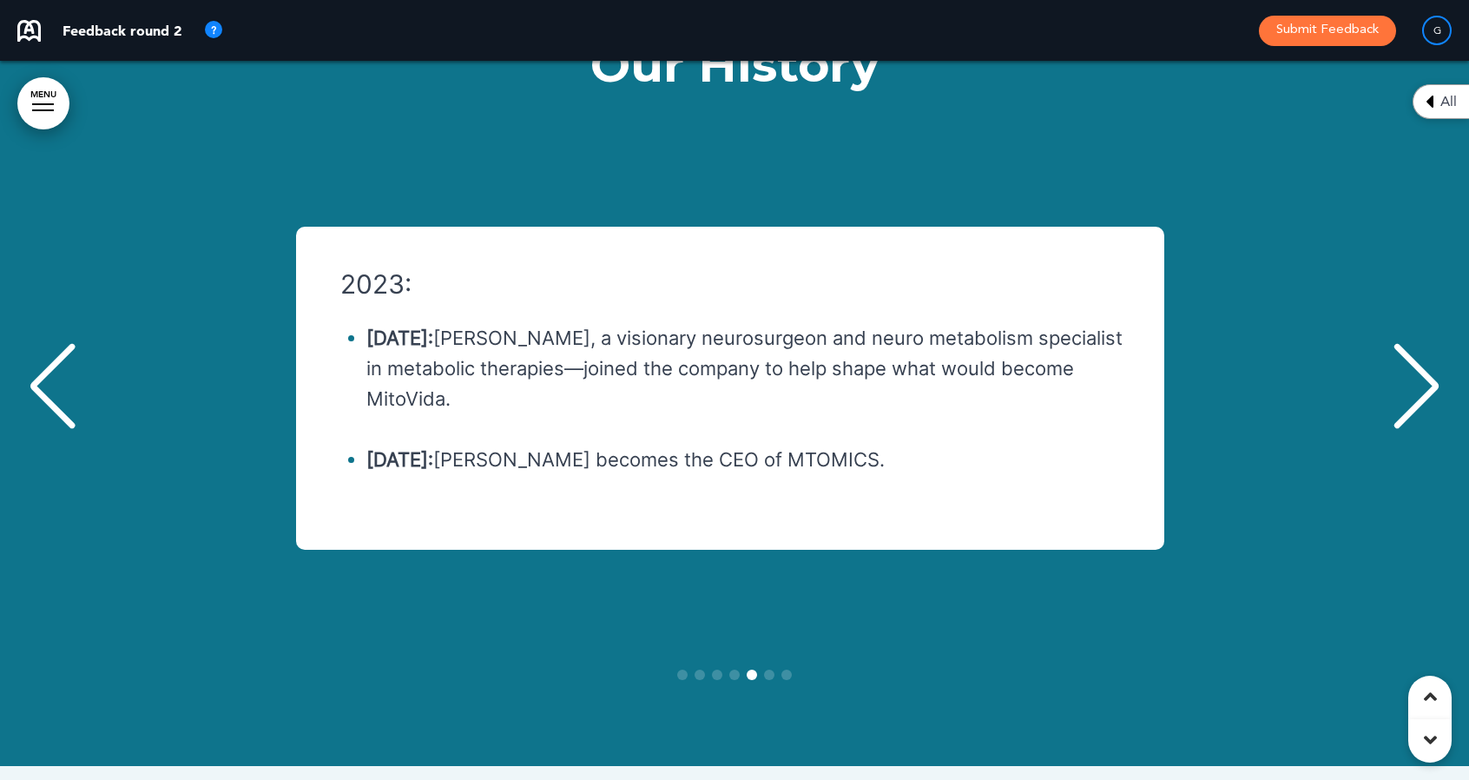
scroll to position [0, 5773]
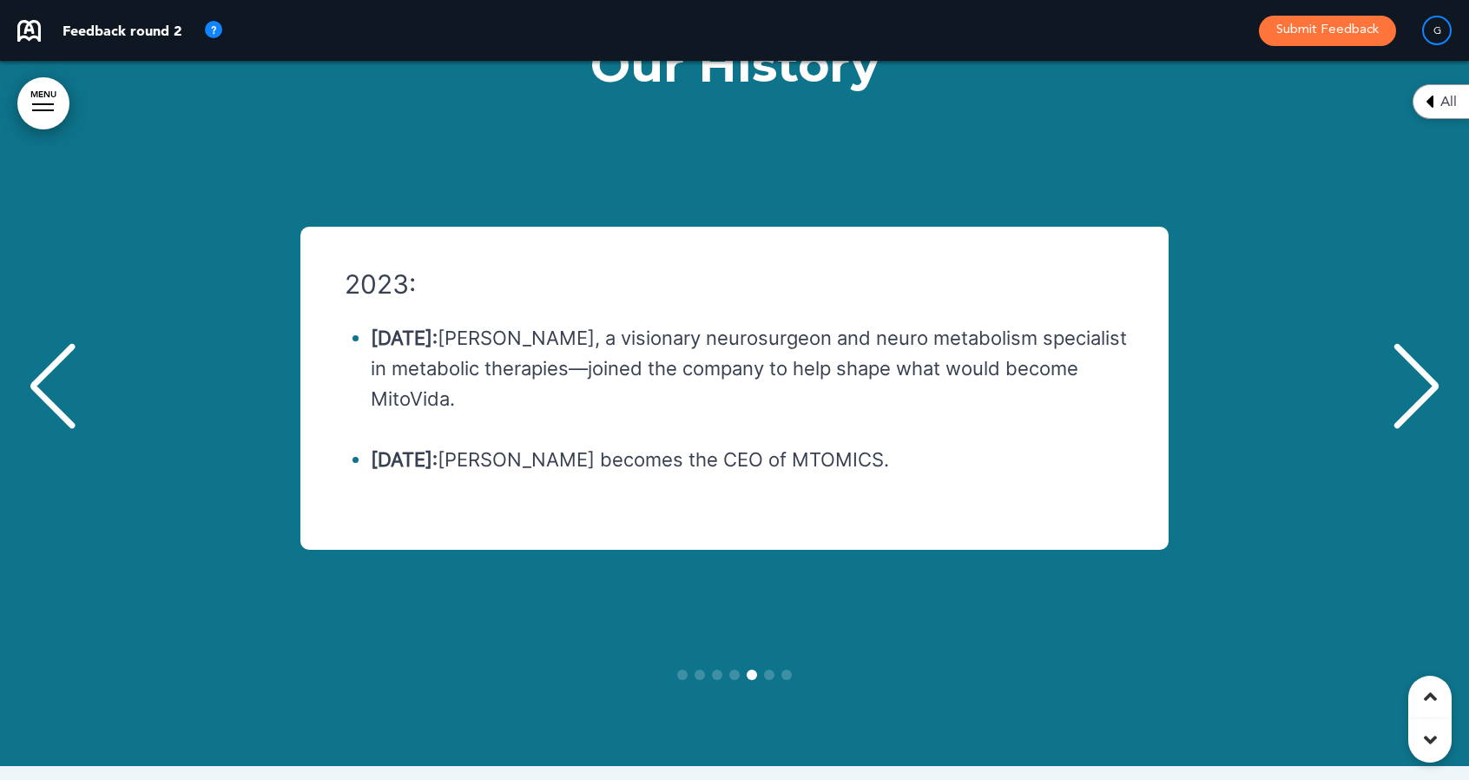
click at [561, 323] on li "June 2023: Dr. Ahmed Elsakka, a visionary neurosurgeon and neuro metabolism spe…" at bounding box center [752, 369] width 762 height 92
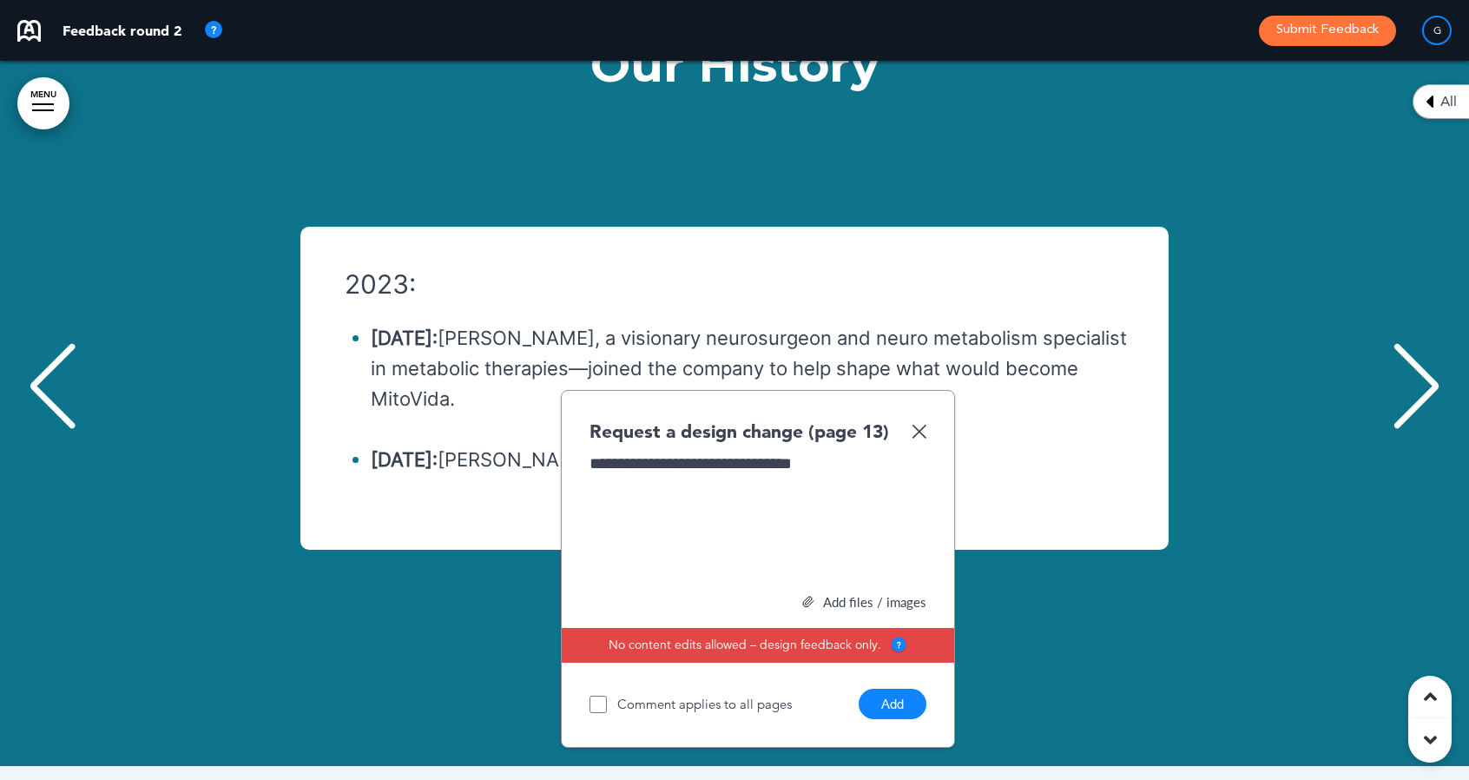
click at [834, 596] on div "Add files / images" at bounding box center [758, 602] width 337 height 13
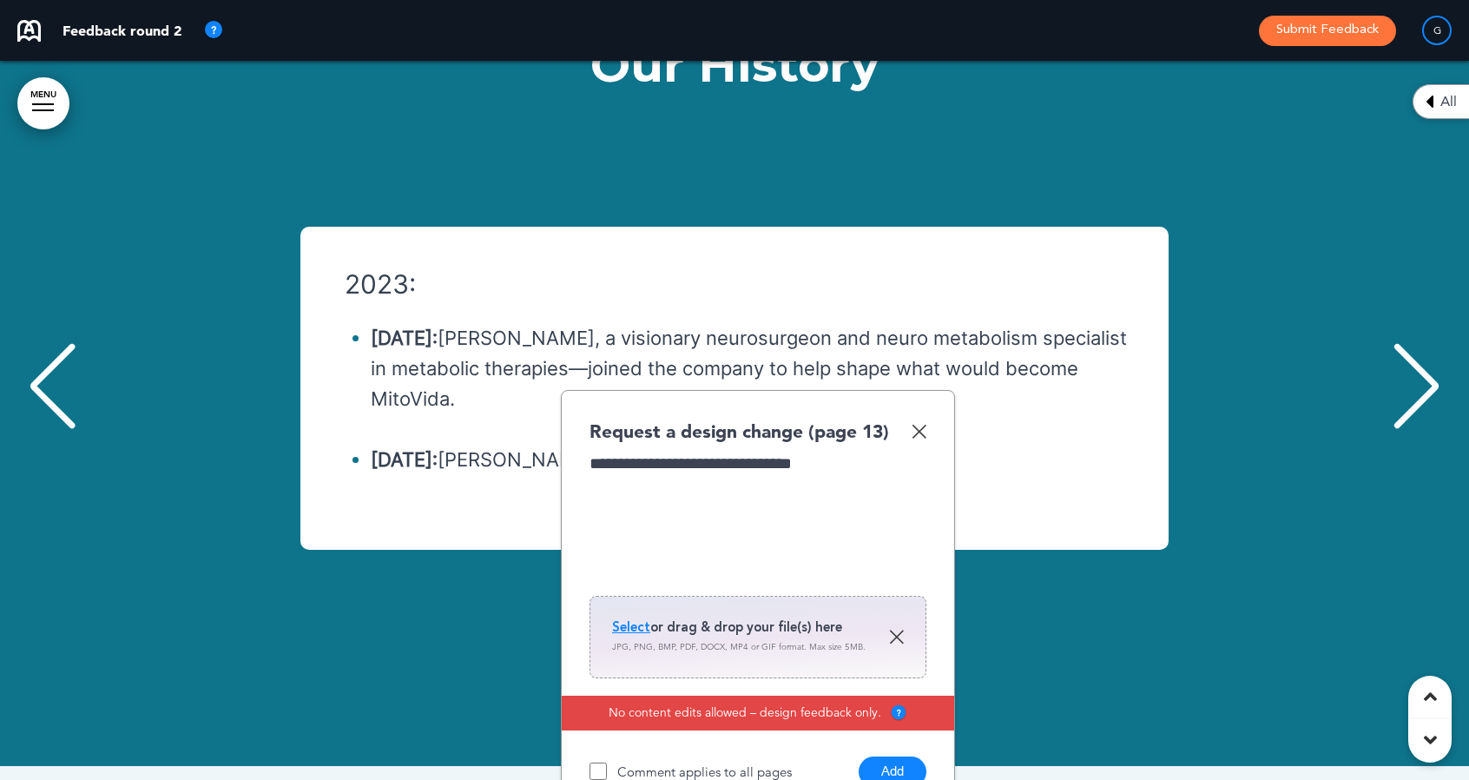
click at [640, 618] on span "Select" at bounding box center [631, 626] width 38 height 17
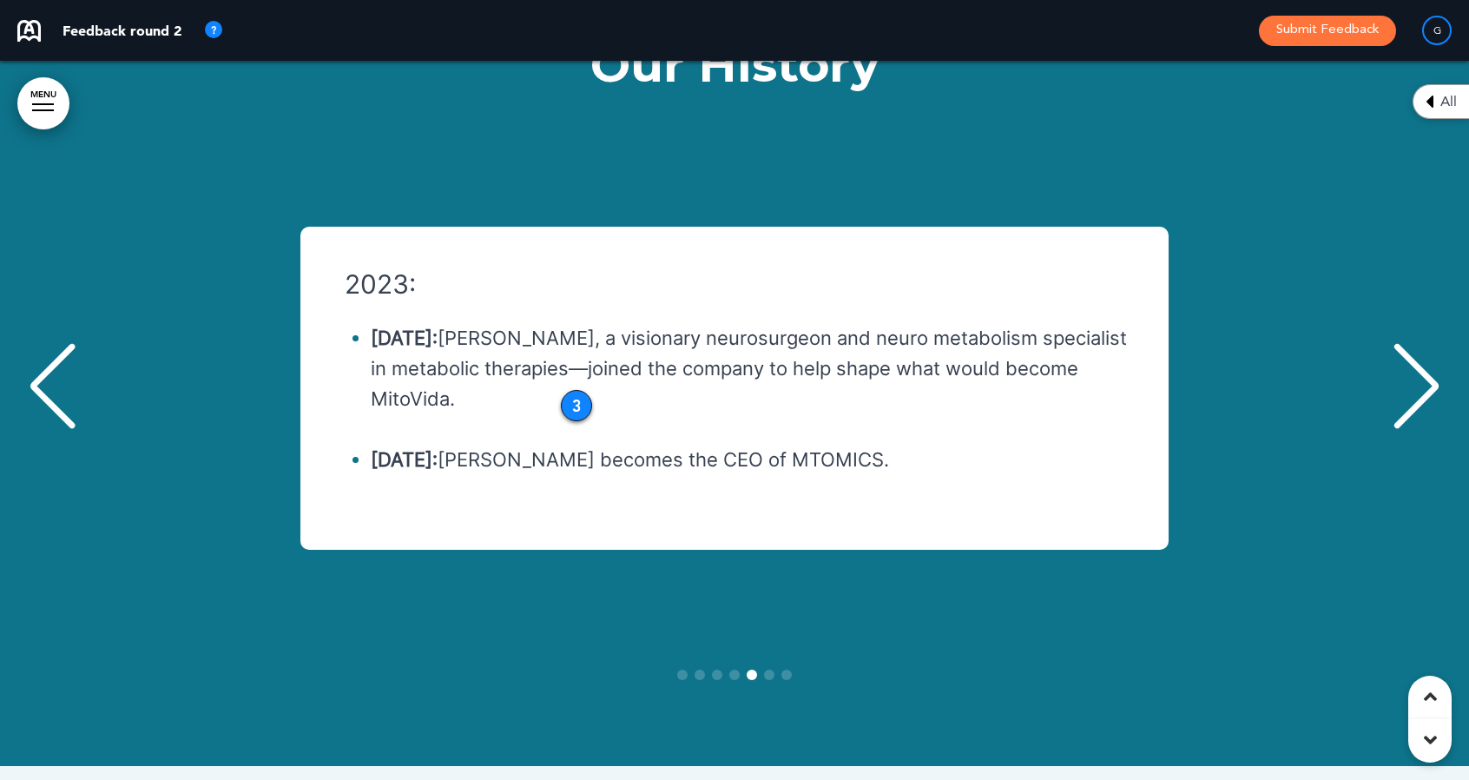
click at [1428, 343] on div "Next slide" at bounding box center [1416, 386] width 53 height 87
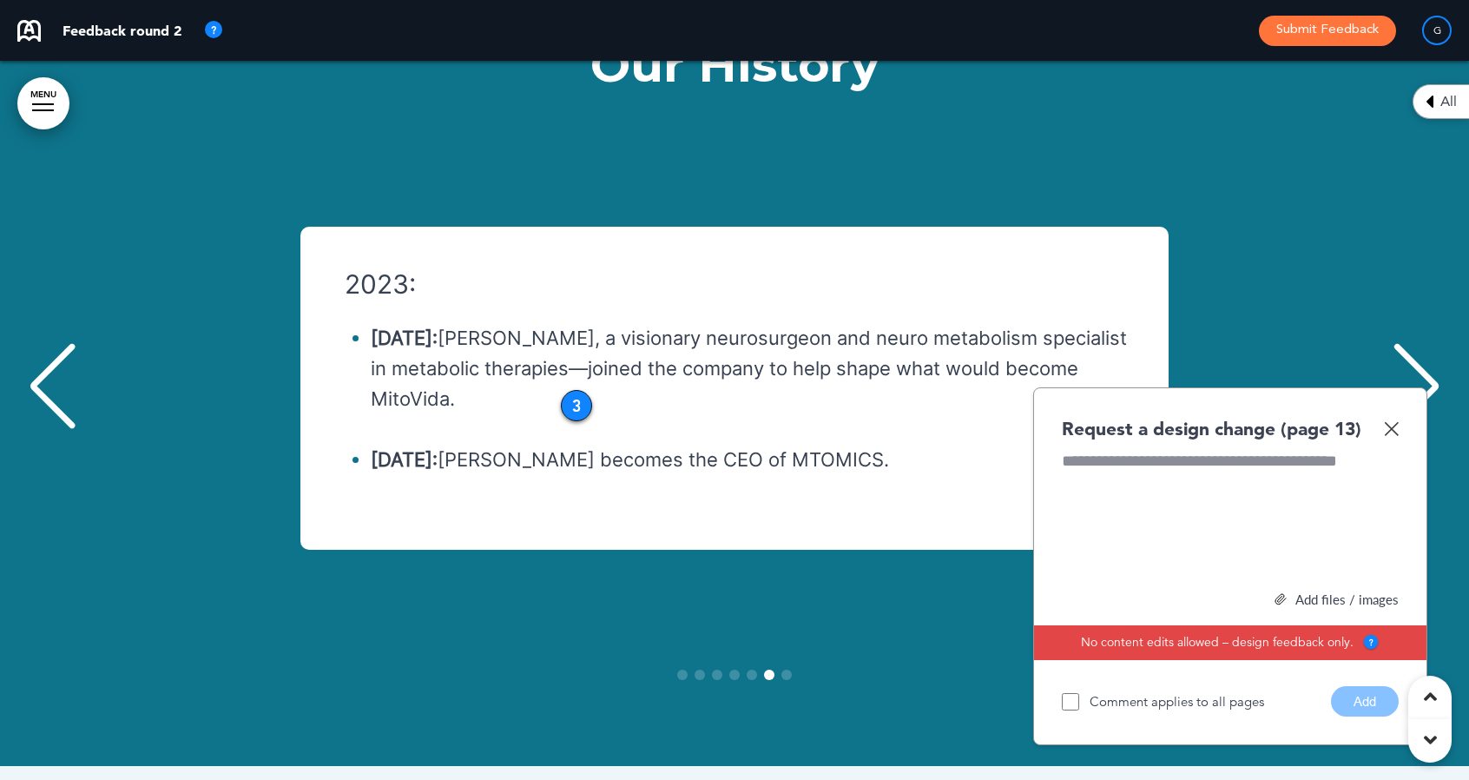
scroll to position [0, 7216]
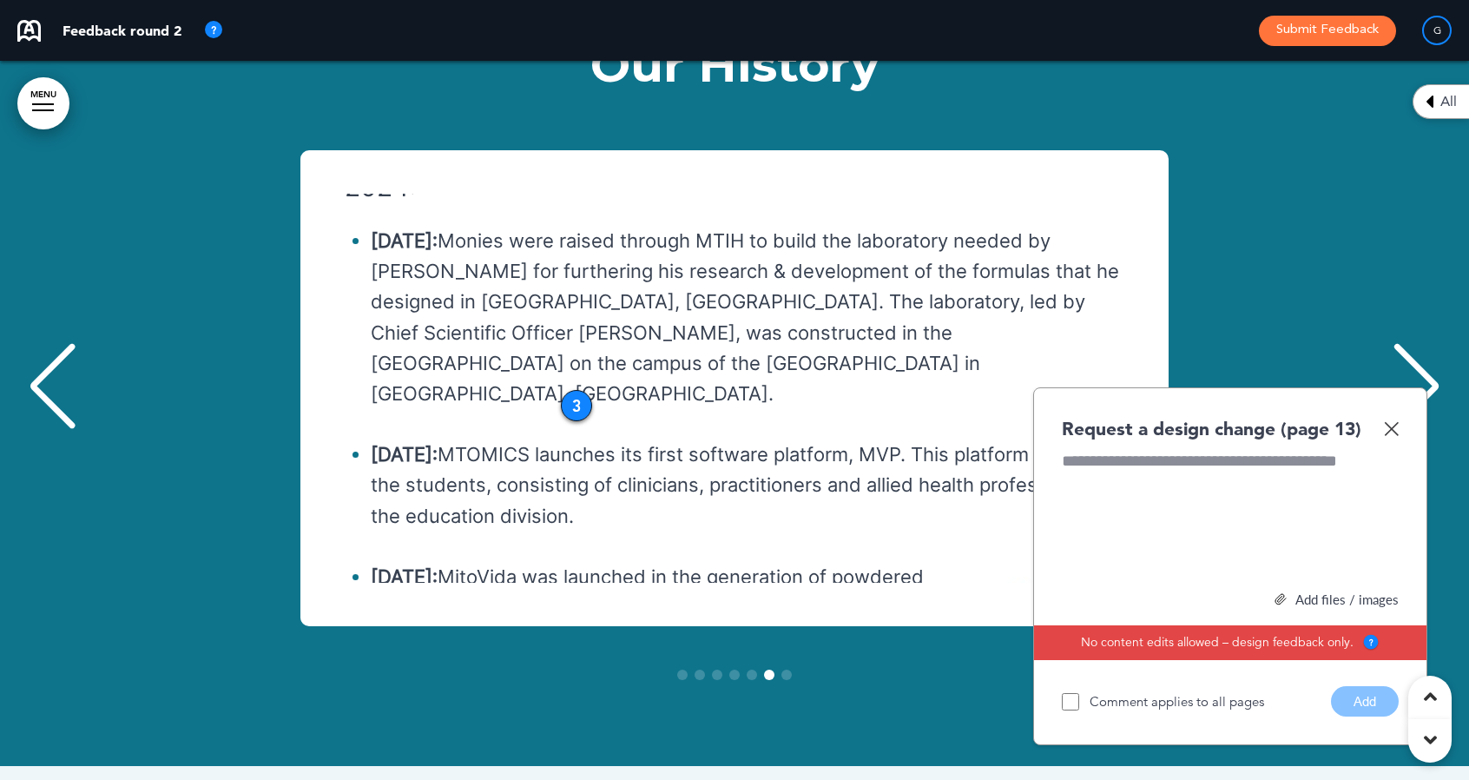
click at [1428, 343] on div "Next slide" at bounding box center [1416, 386] width 53 height 87
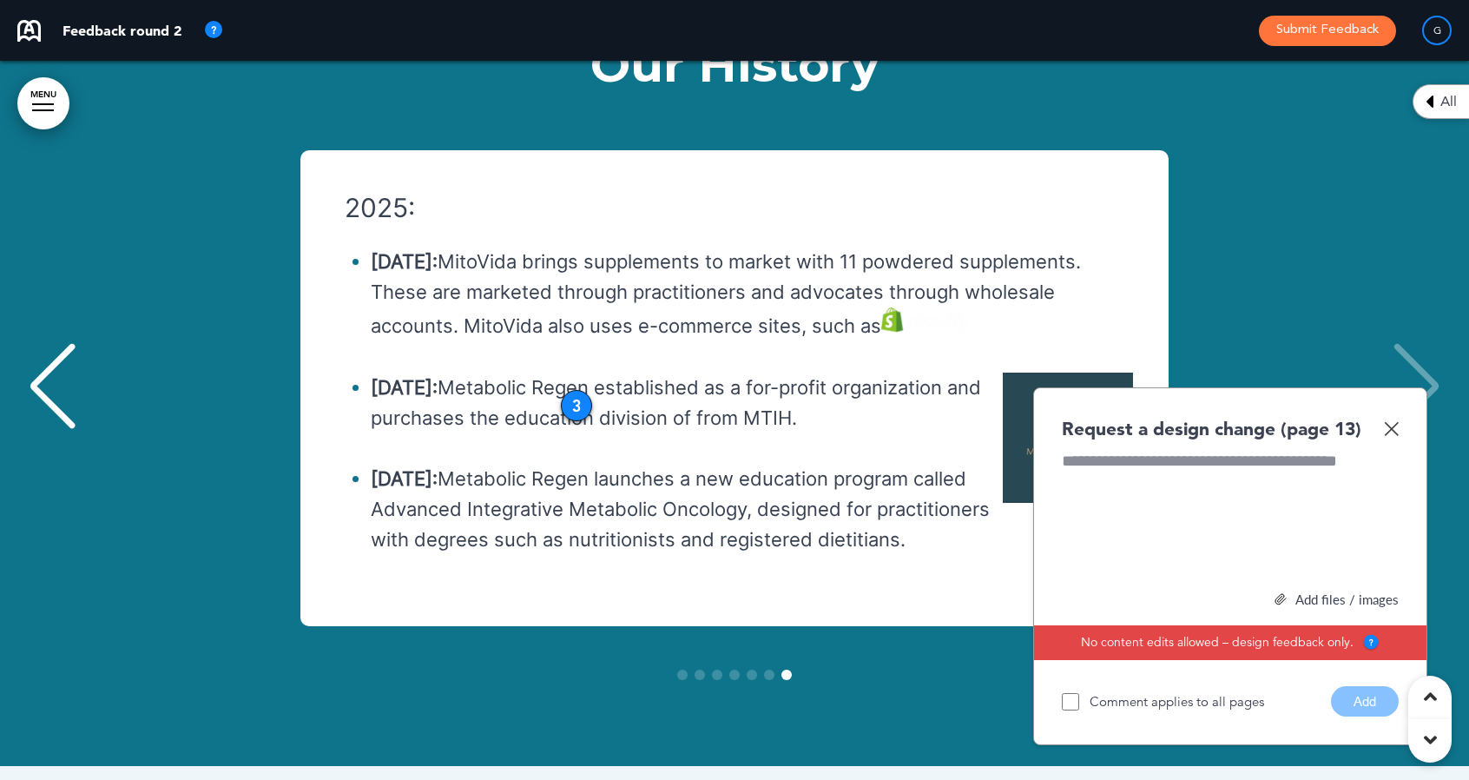
click at [1395, 421] on img at bounding box center [1391, 428] width 15 height 15
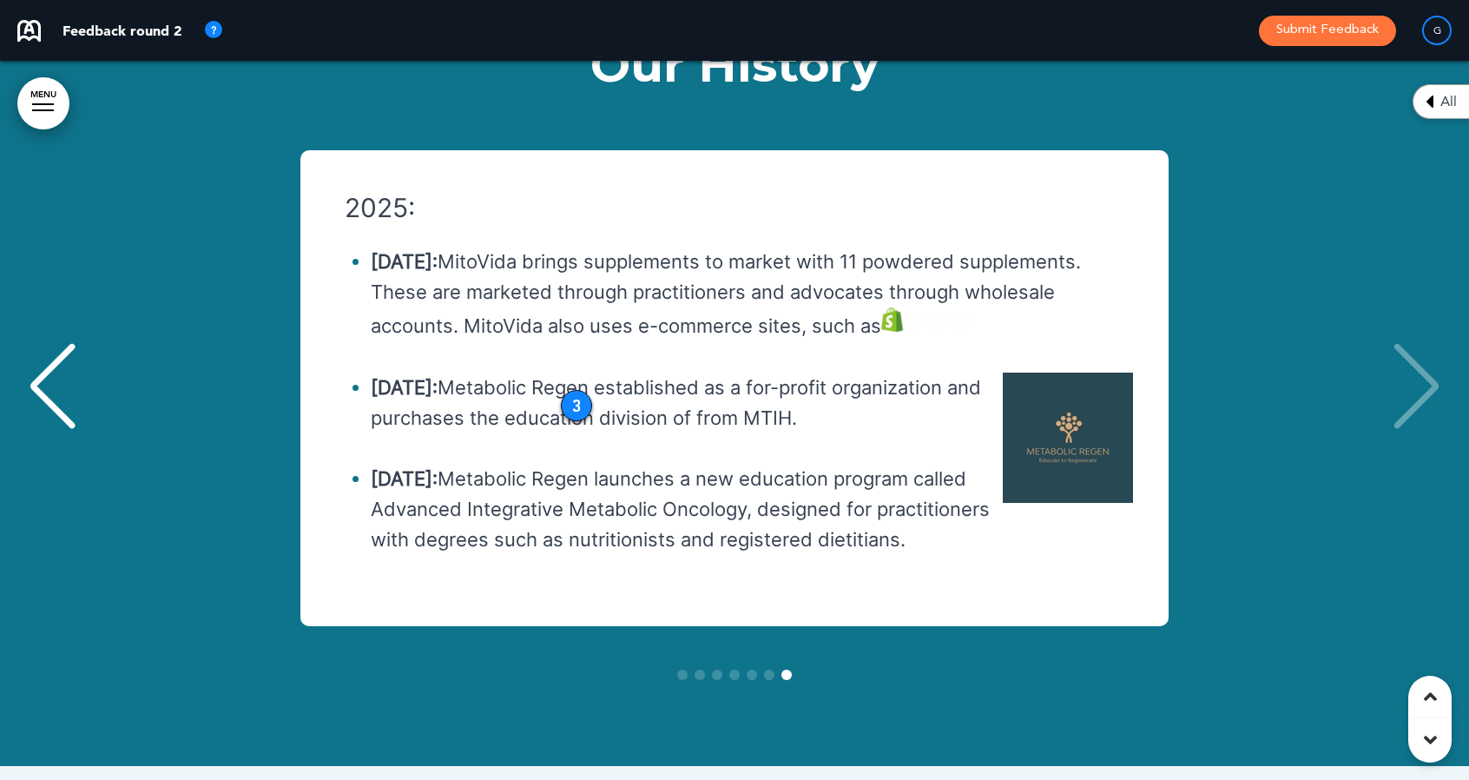
click at [573, 390] on div "3" at bounding box center [576, 405] width 31 height 31
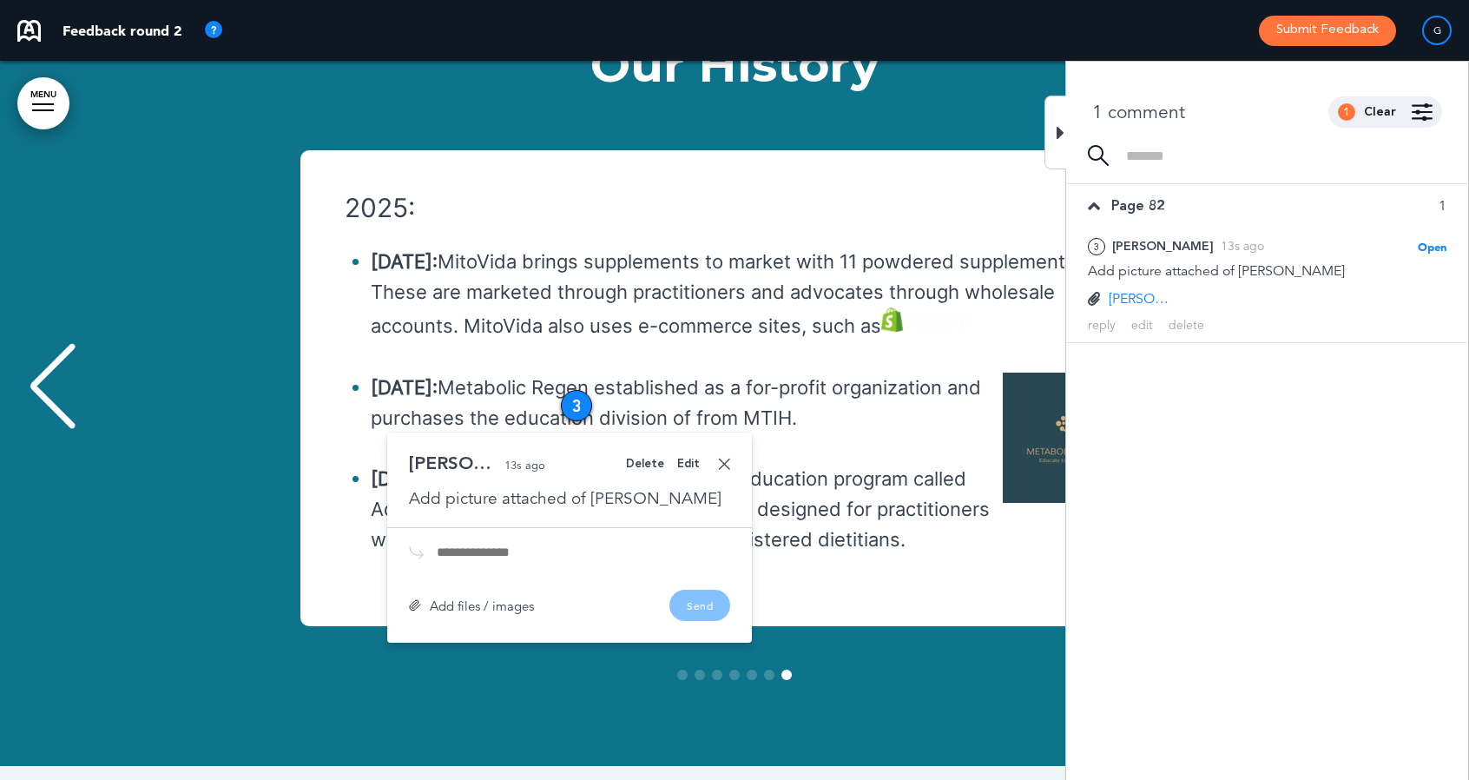
click at [52, 343] on div "Previous slide" at bounding box center [52, 386] width 53 height 87
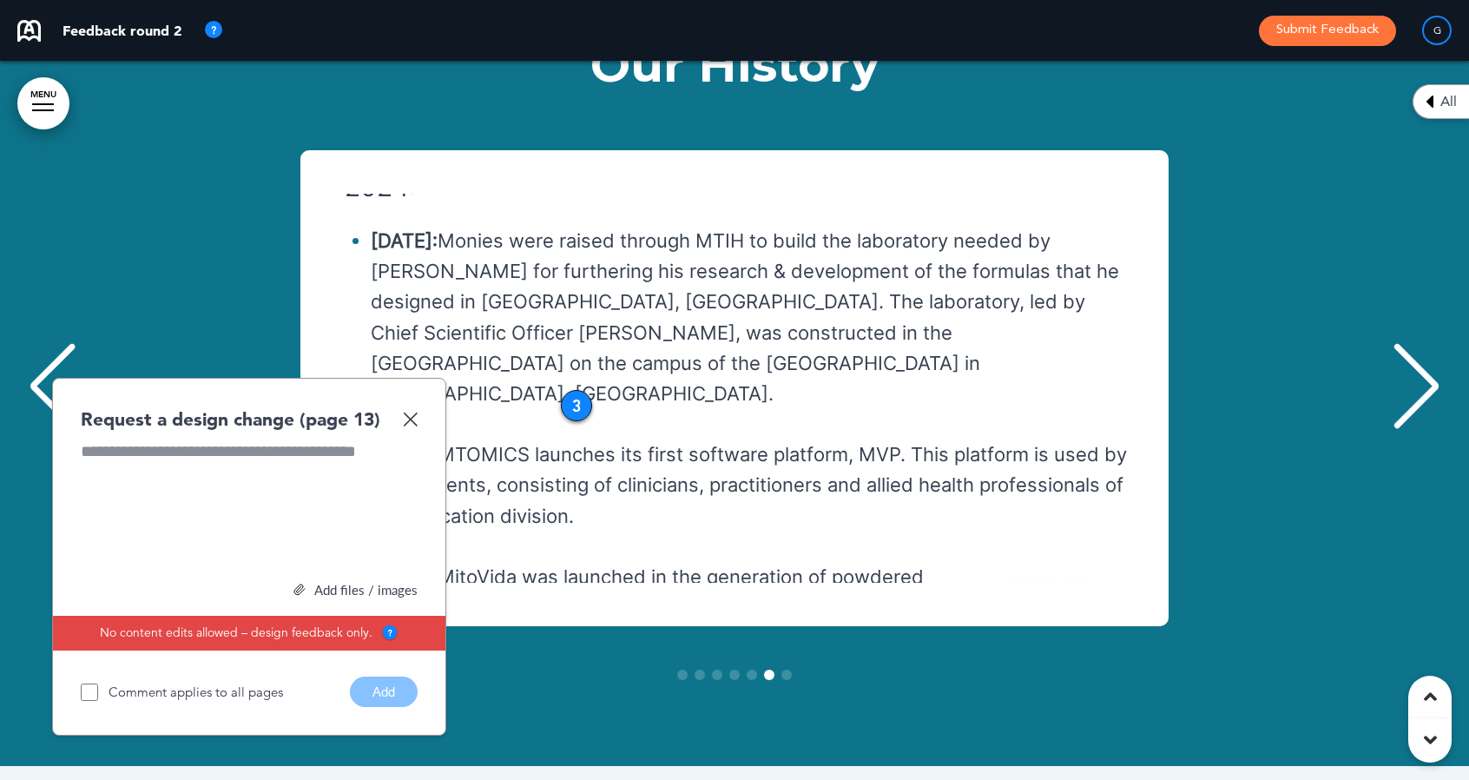
click at [52, 343] on div "Previous slide" at bounding box center [52, 386] width 53 height 87
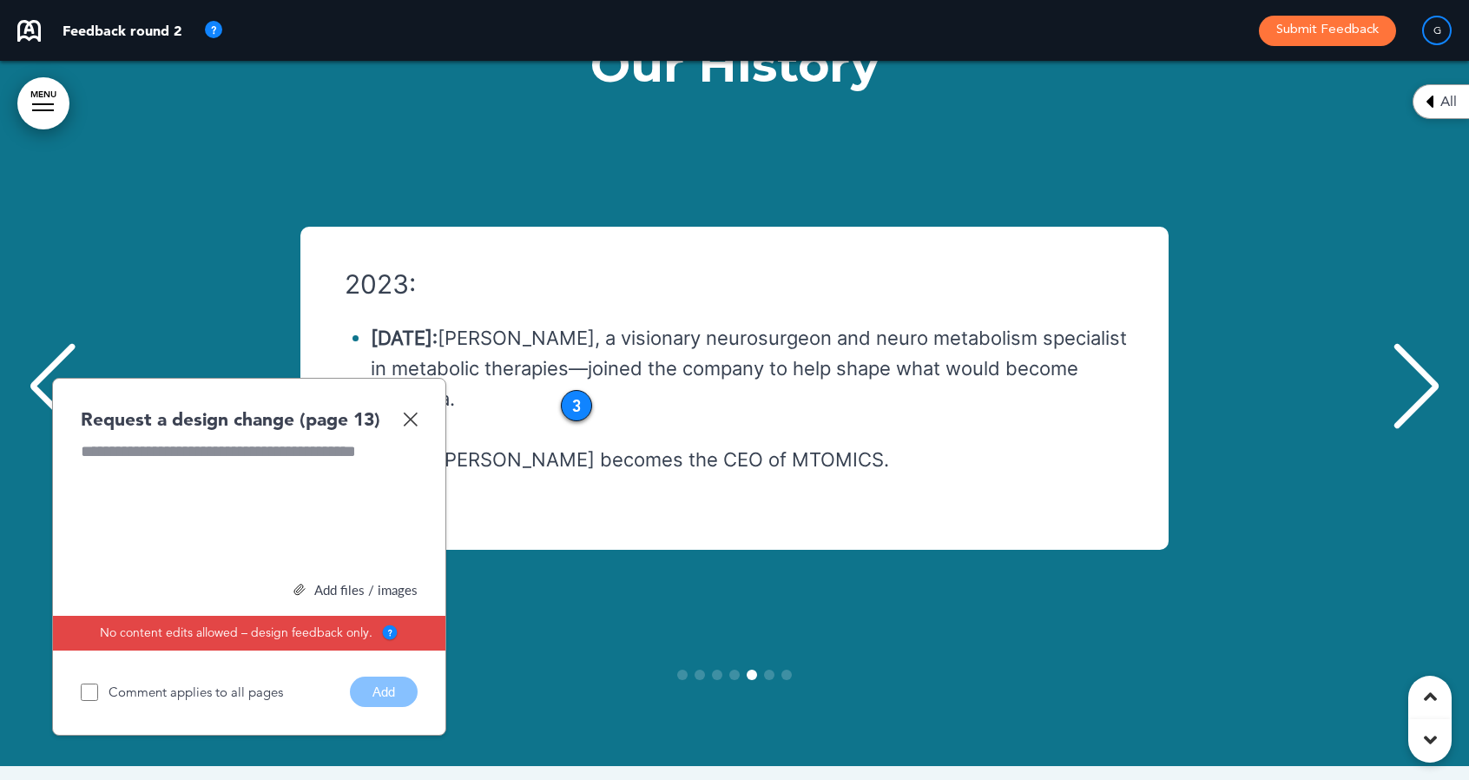
click at [52, 343] on div "Previous slide" at bounding box center [52, 386] width 53 height 87
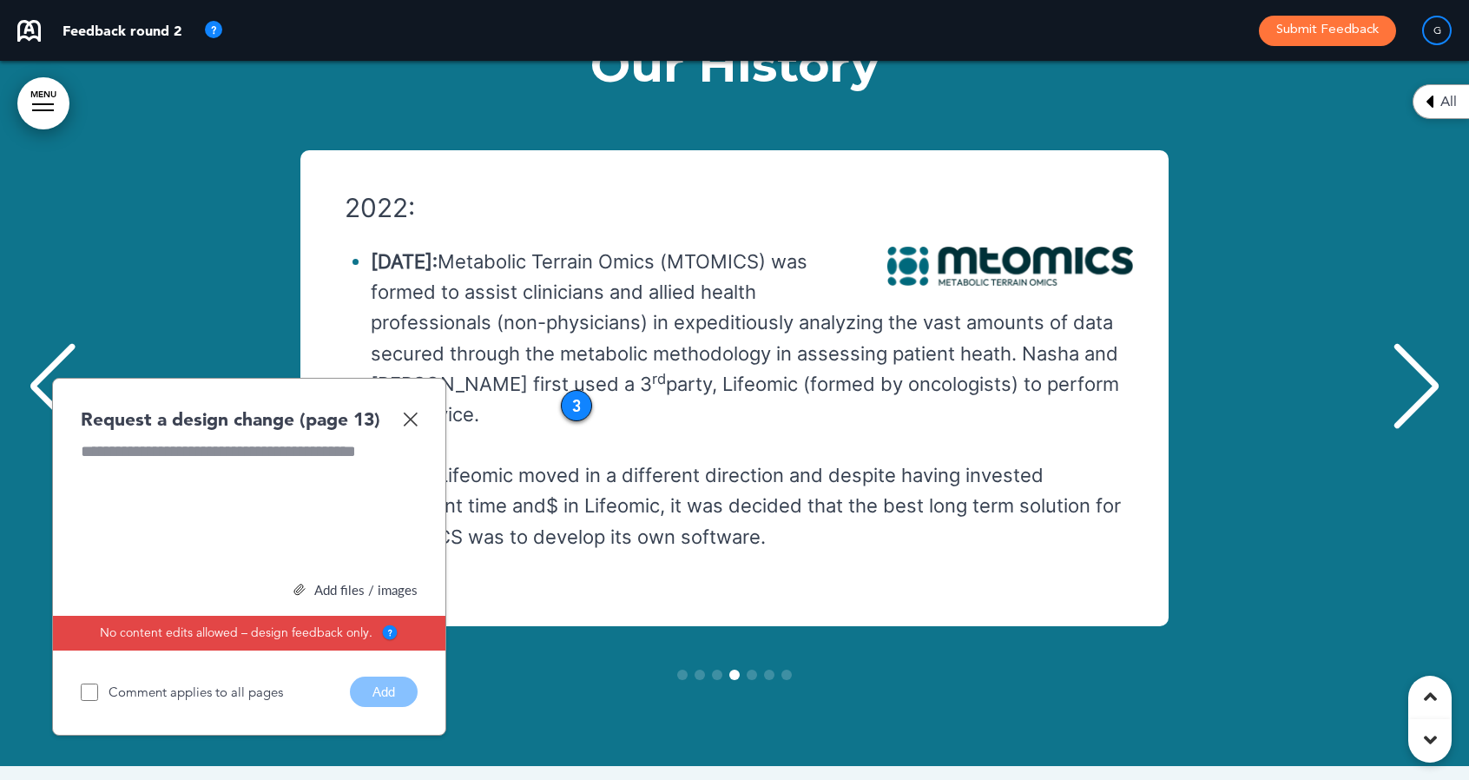
click at [52, 343] on div "Previous slide" at bounding box center [52, 386] width 53 height 87
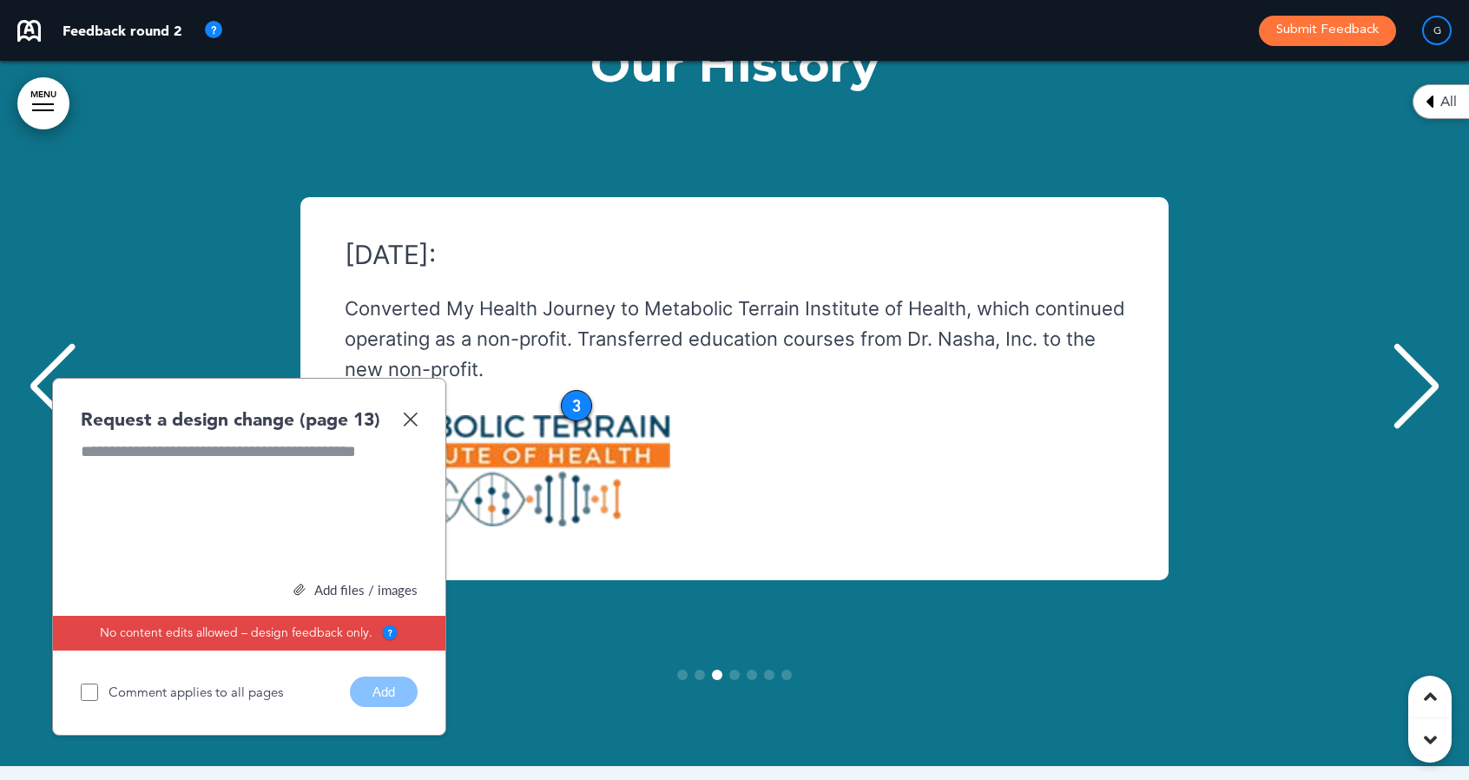
click at [52, 343] on div "Previous slide" at bounding box center [52, 386] width 53 height 87
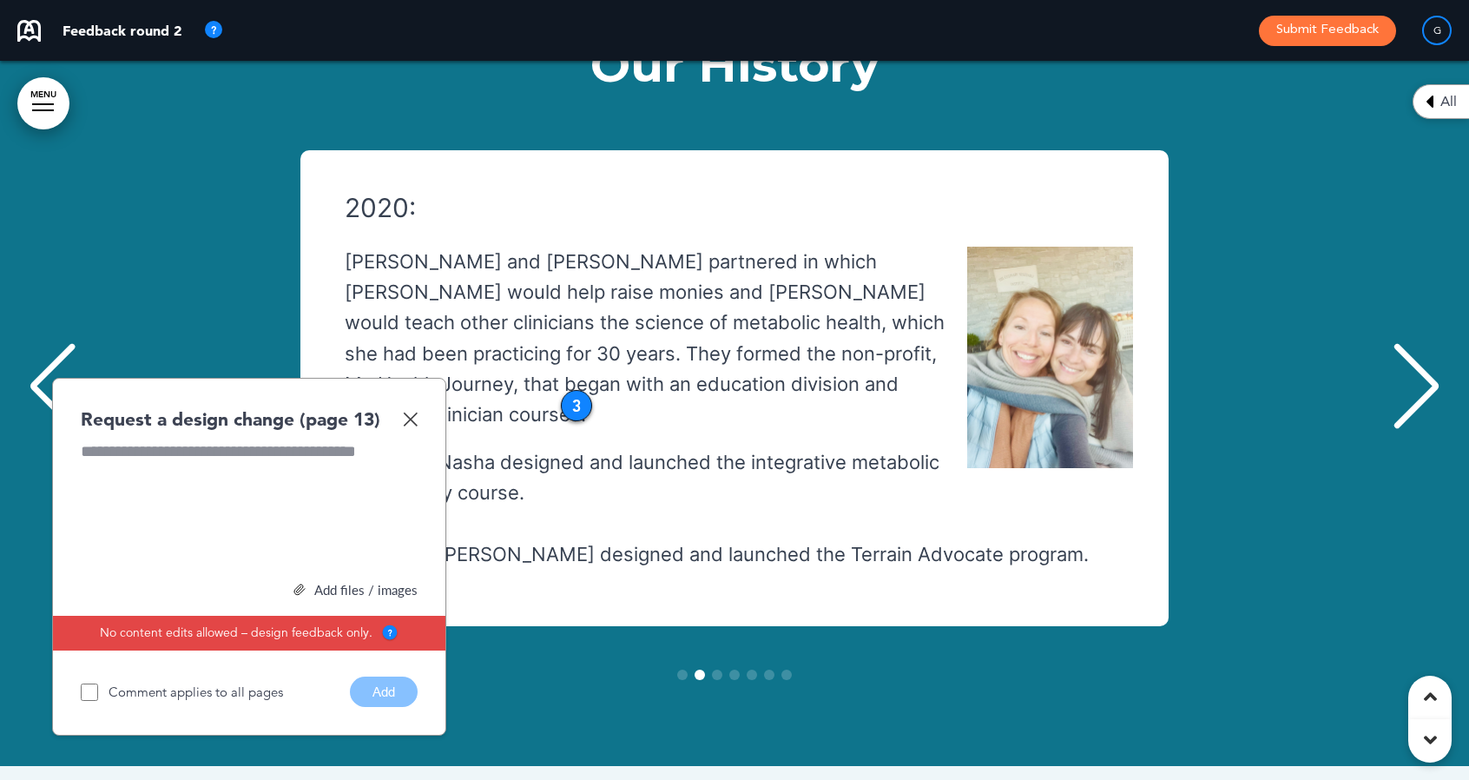
click at [52, 343] on div "Previous slide" at bounding box center [52, 386] width 53 height 87
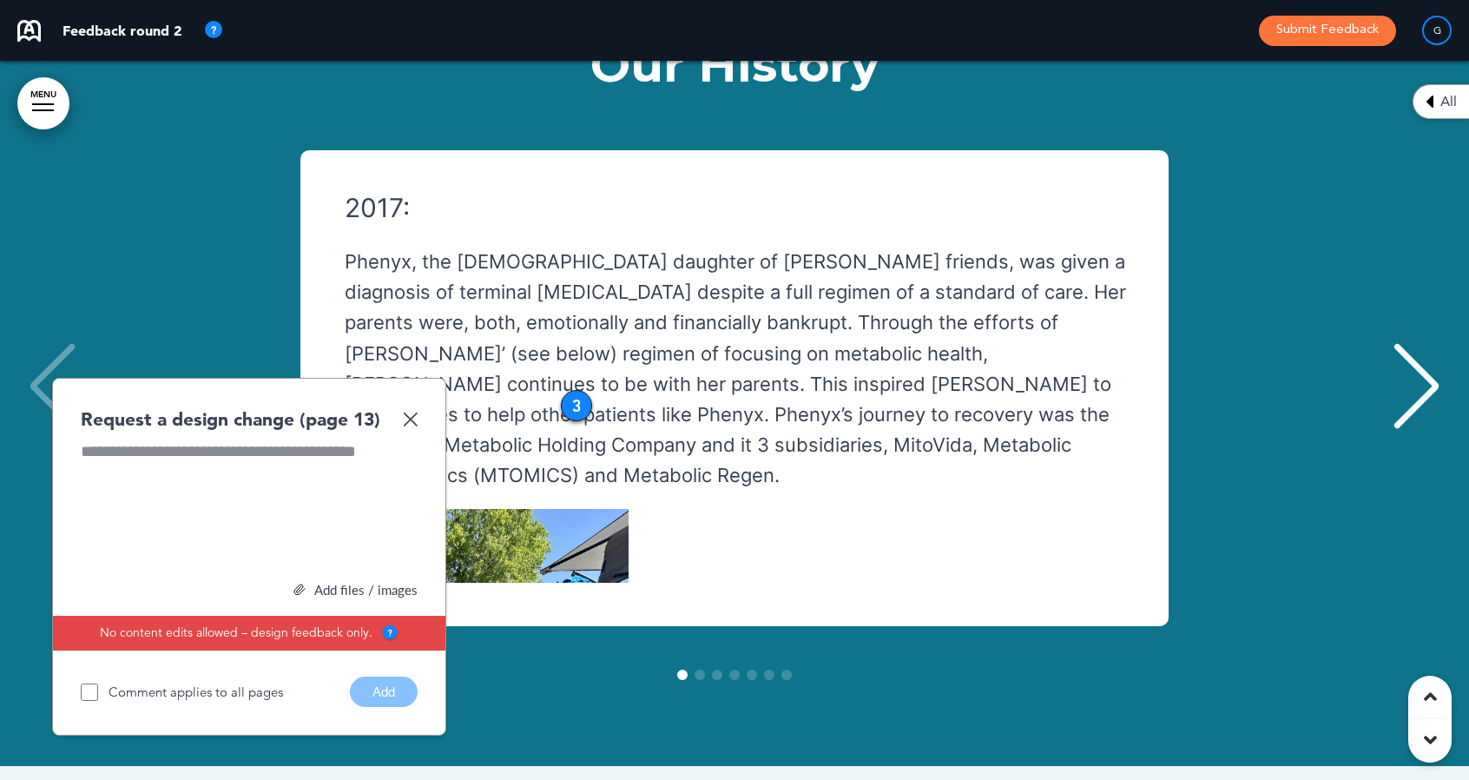
click at [52, 281] on div "2017: Phenyx, the 10-year old daughter of Cindy Kennedy’s friends, was given a …" at bounding box center [734, 388] width 1434 height 476
click at [412, 412] on img at bounding box center [410, 419] width 15 height 15
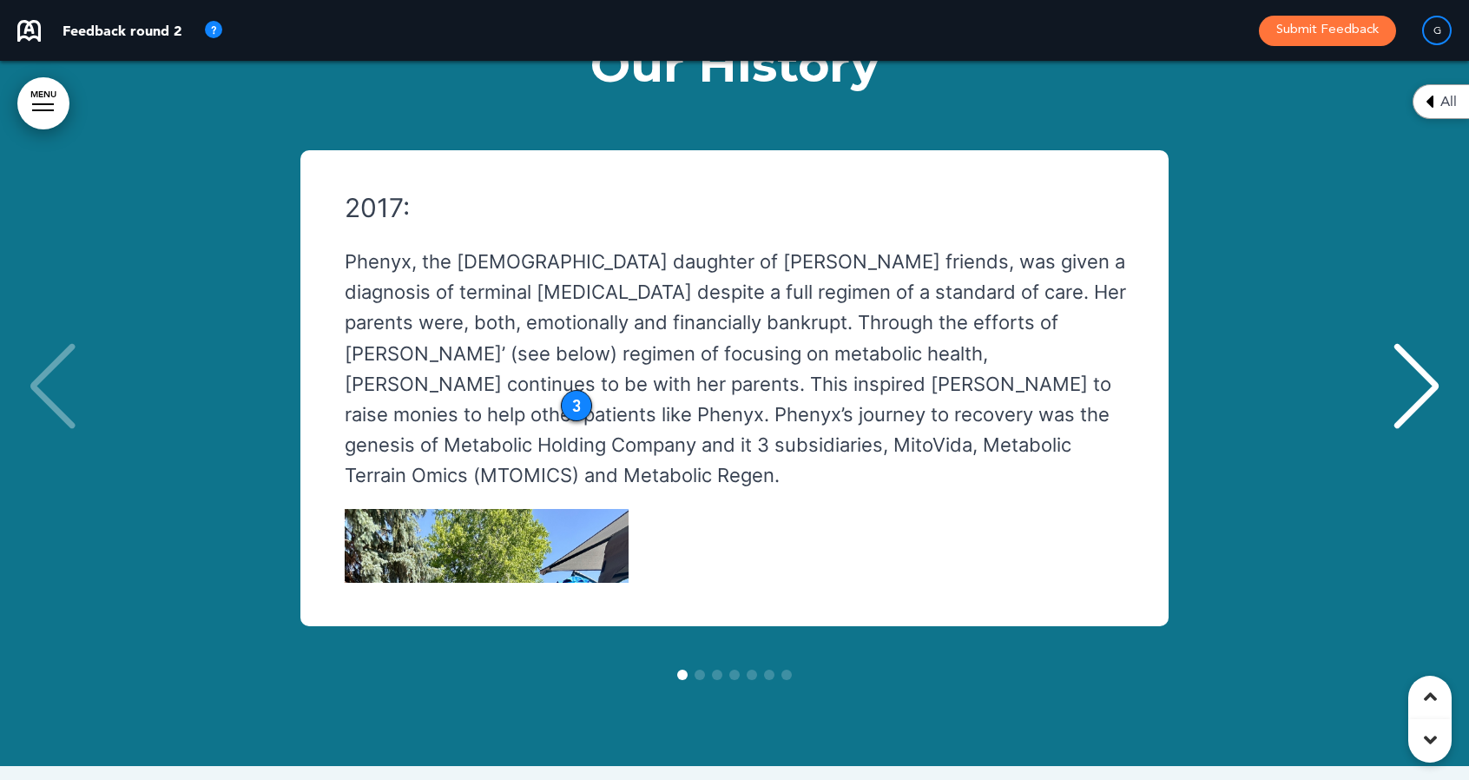
click at [1424, 343] on div "Next slide" at bounding box center [1416, 386] width 53 height 87
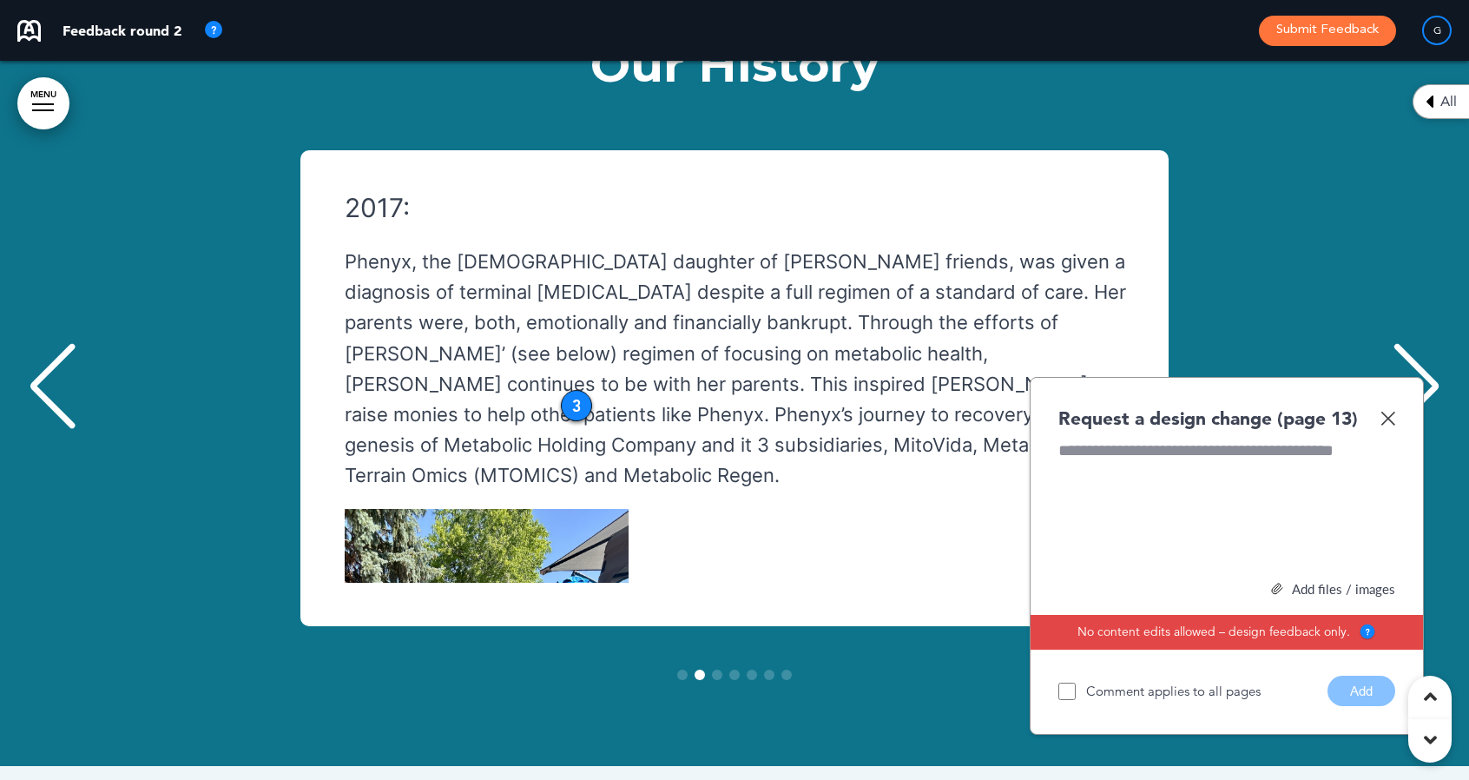
scroll to position [0, 1443]
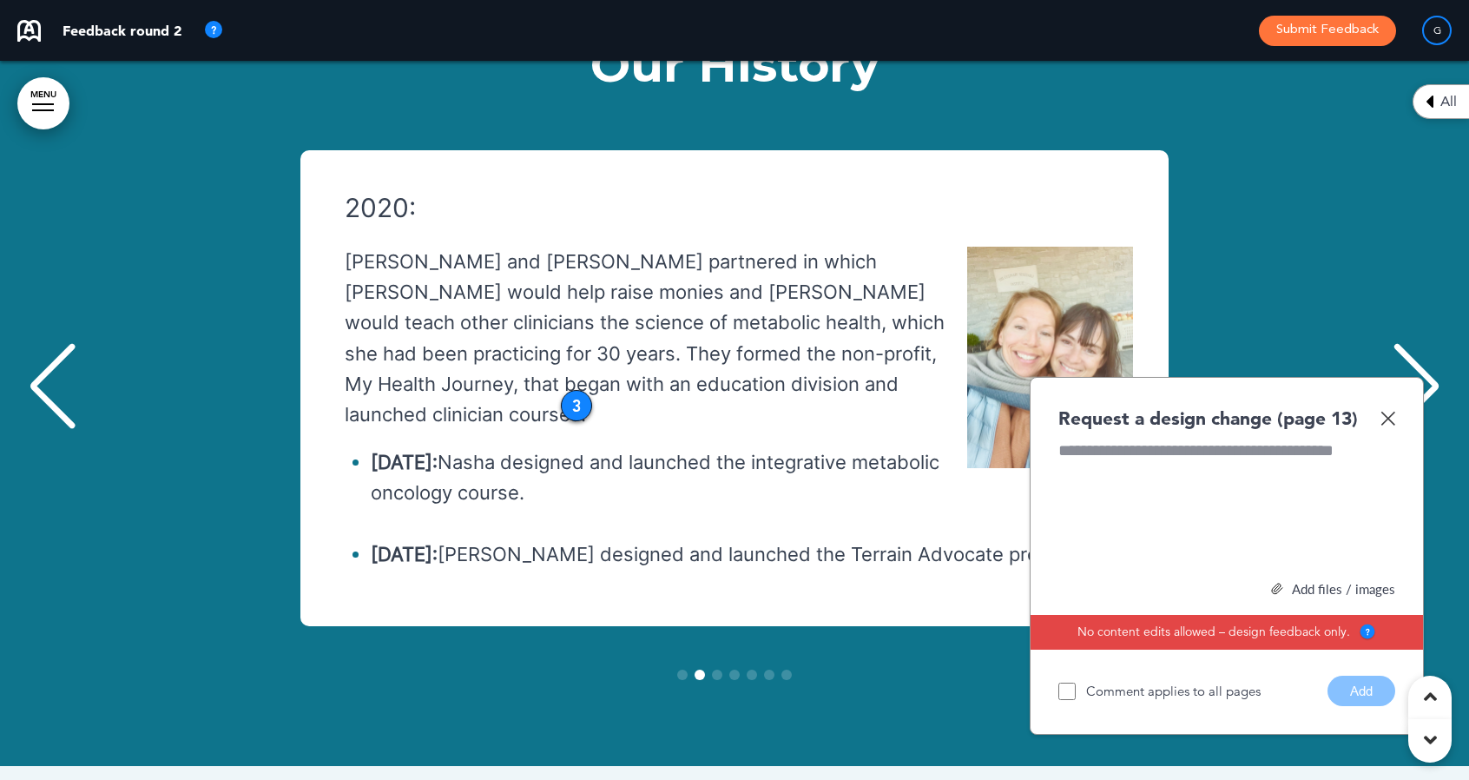
click at [1424, 343] on div "Next slide" at bounding box center [1416, 386] width 53 height 87
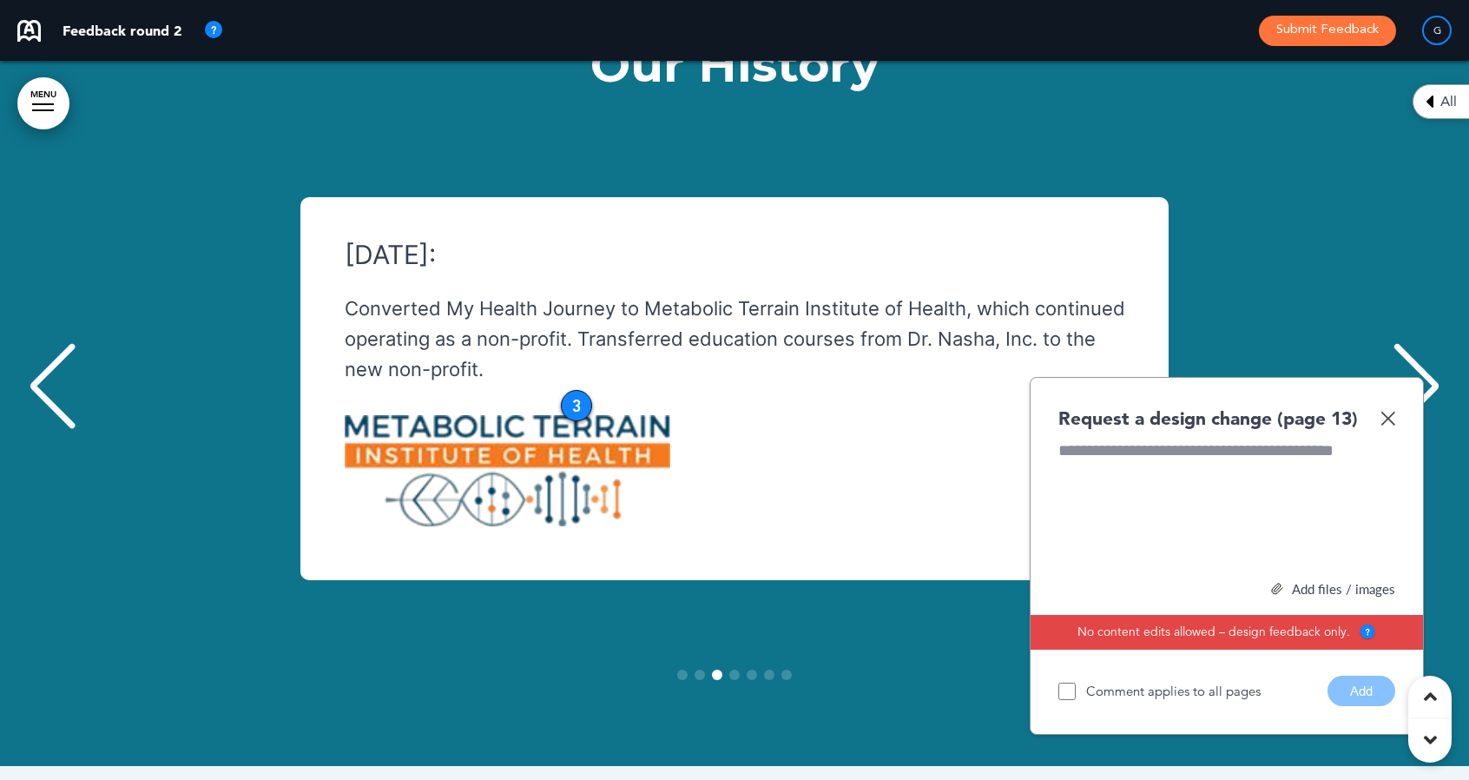
click at [1424, 343] on div "Next slide" at bounding box center [1416, 386] width 53 height 87
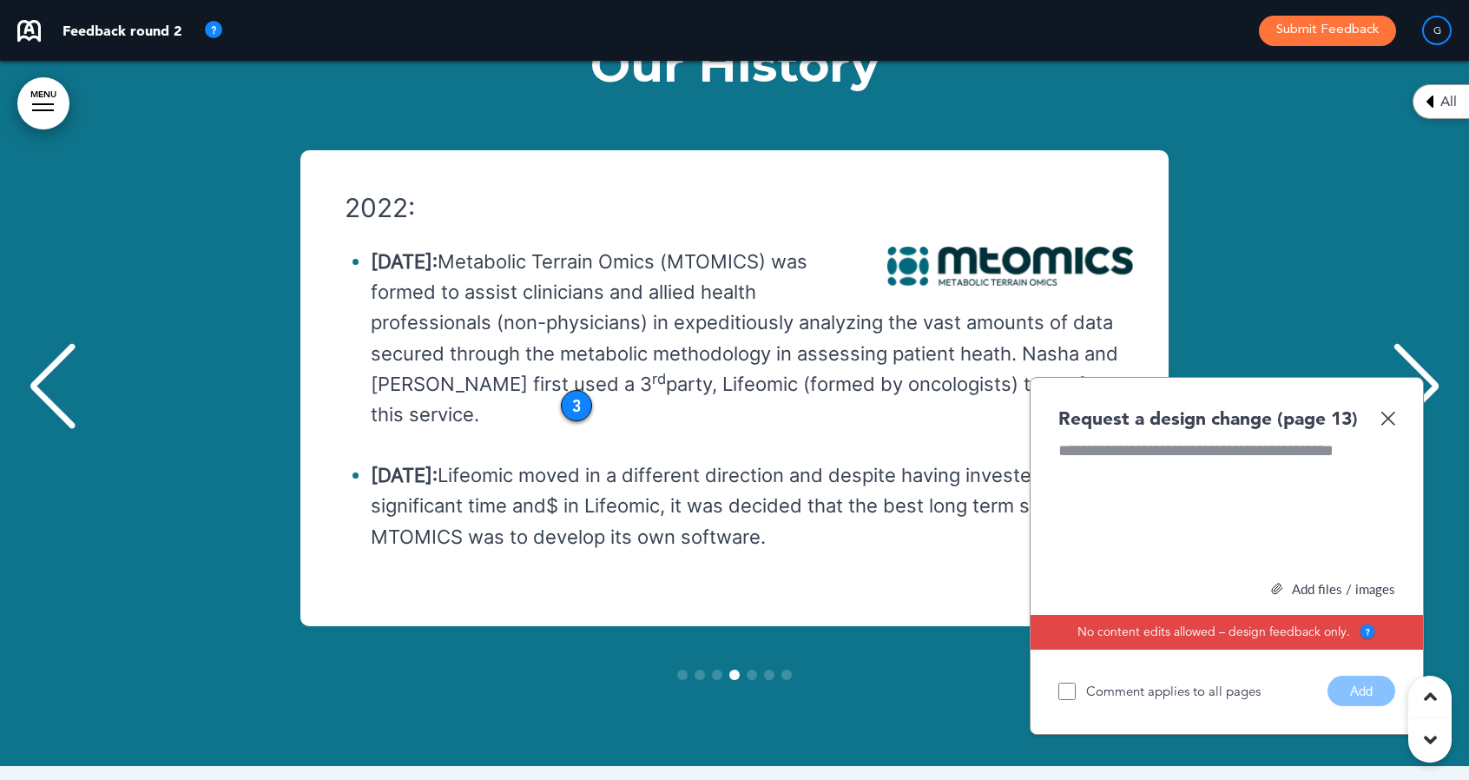
click at [1424, 343] on div "Next slide" at bounding box center [1416, 386] width 53 height 87
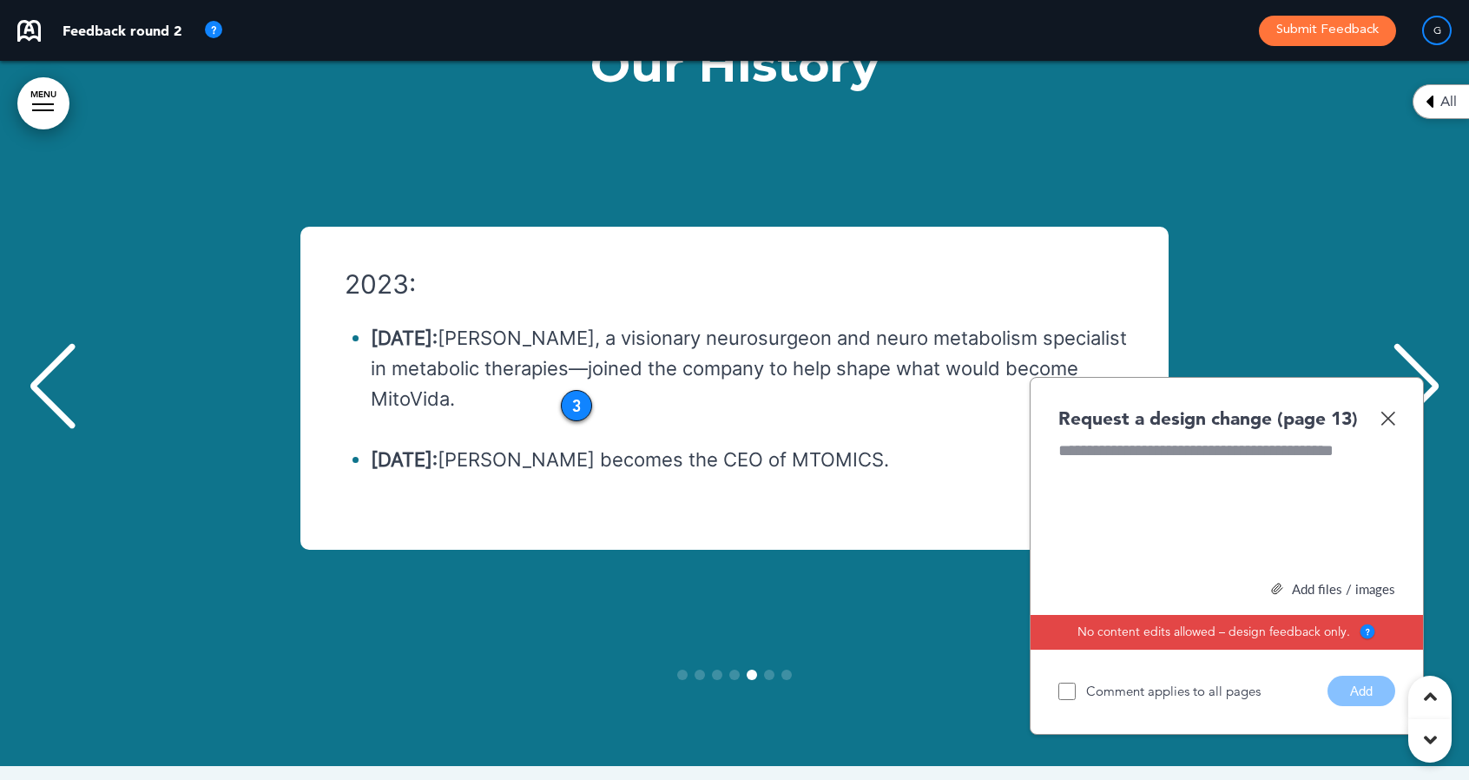
click at [49, 343] on div "Previous slide" at bounding box center [52, 386] width 53 height 87
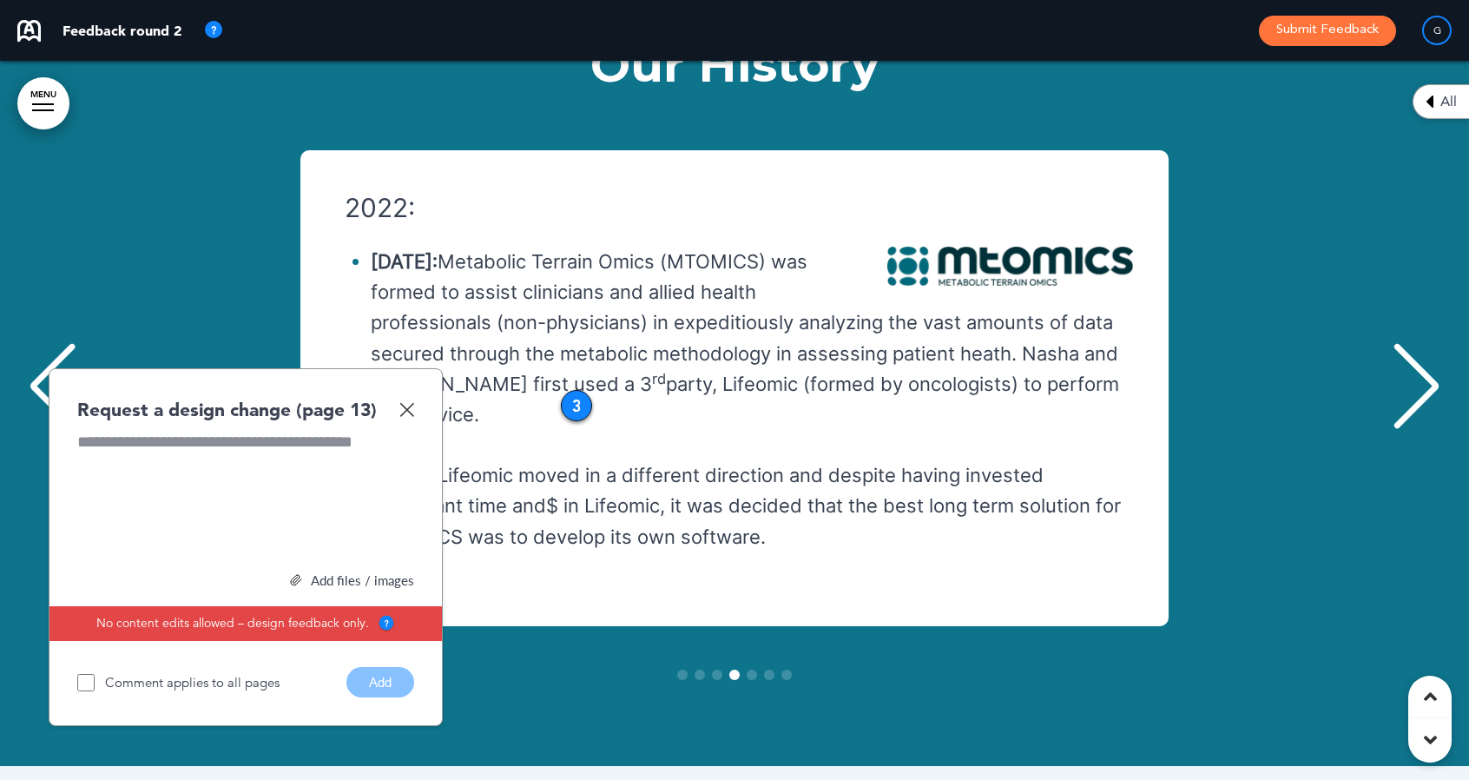
click at [49, 343] on div "Previous slide" at bounding box center [52, 386] width 53 height 87
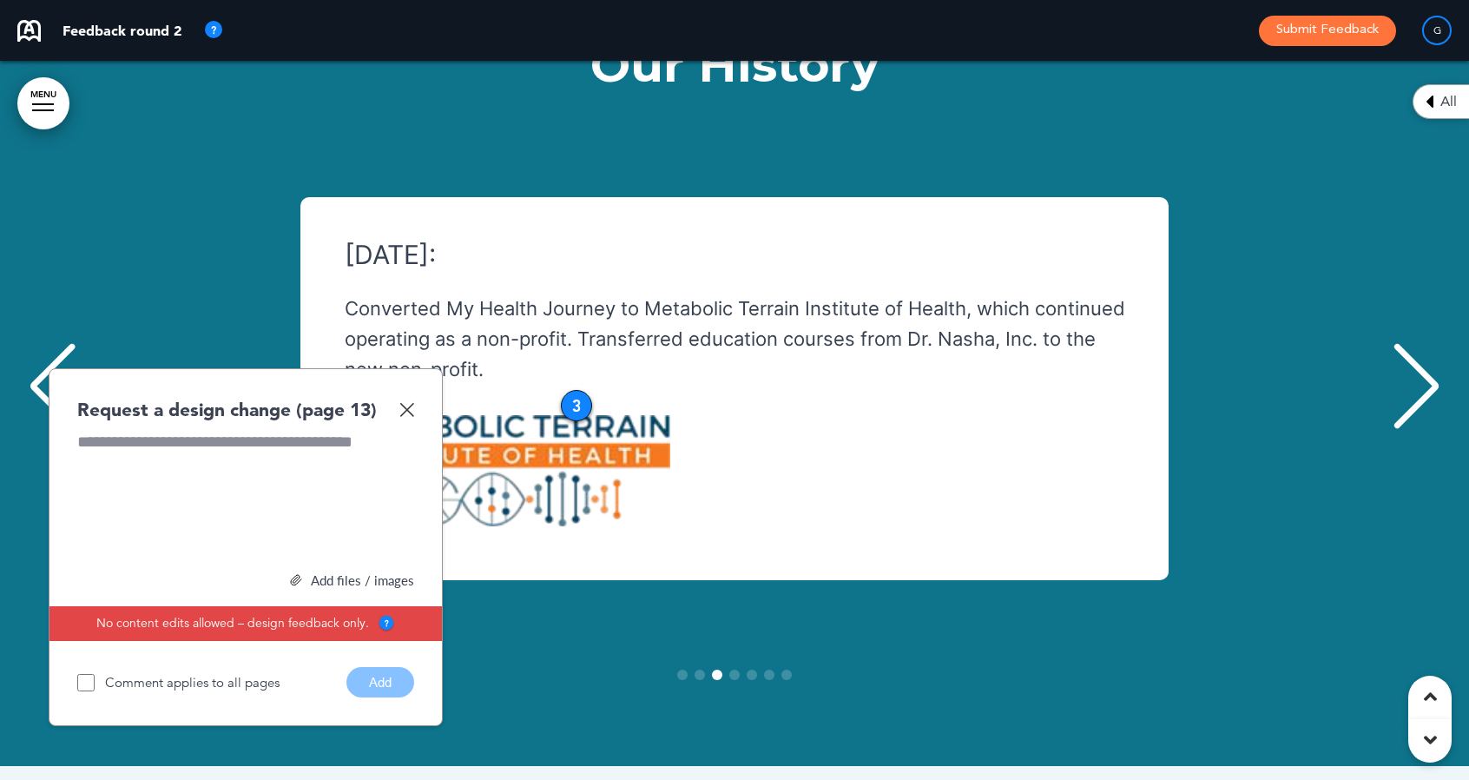
click at [406, 402] on img at bounding box center [406, 409] width 15 height 15
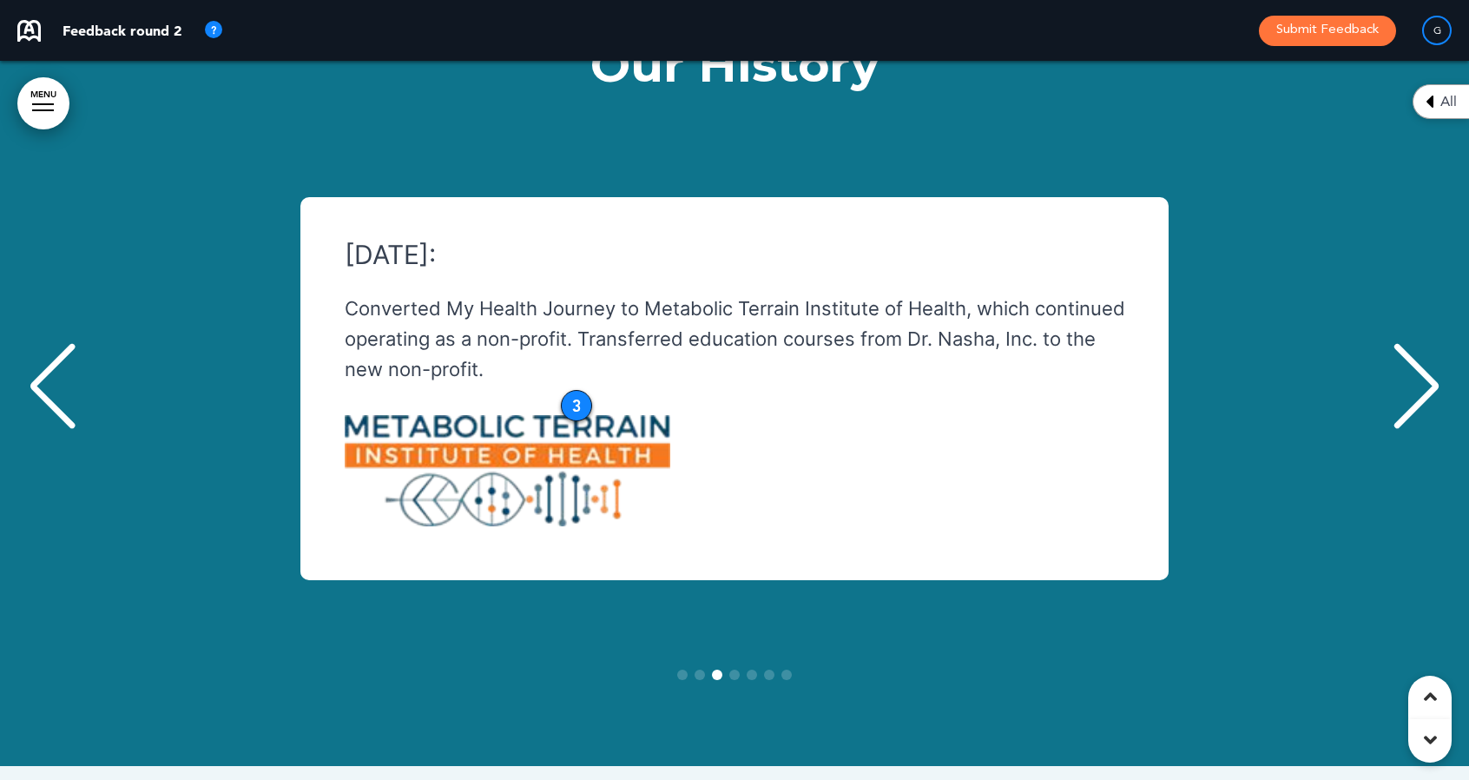
click at [43, 343] on div "Previous slide" at bounding box center [52, 386] width 53 height 87
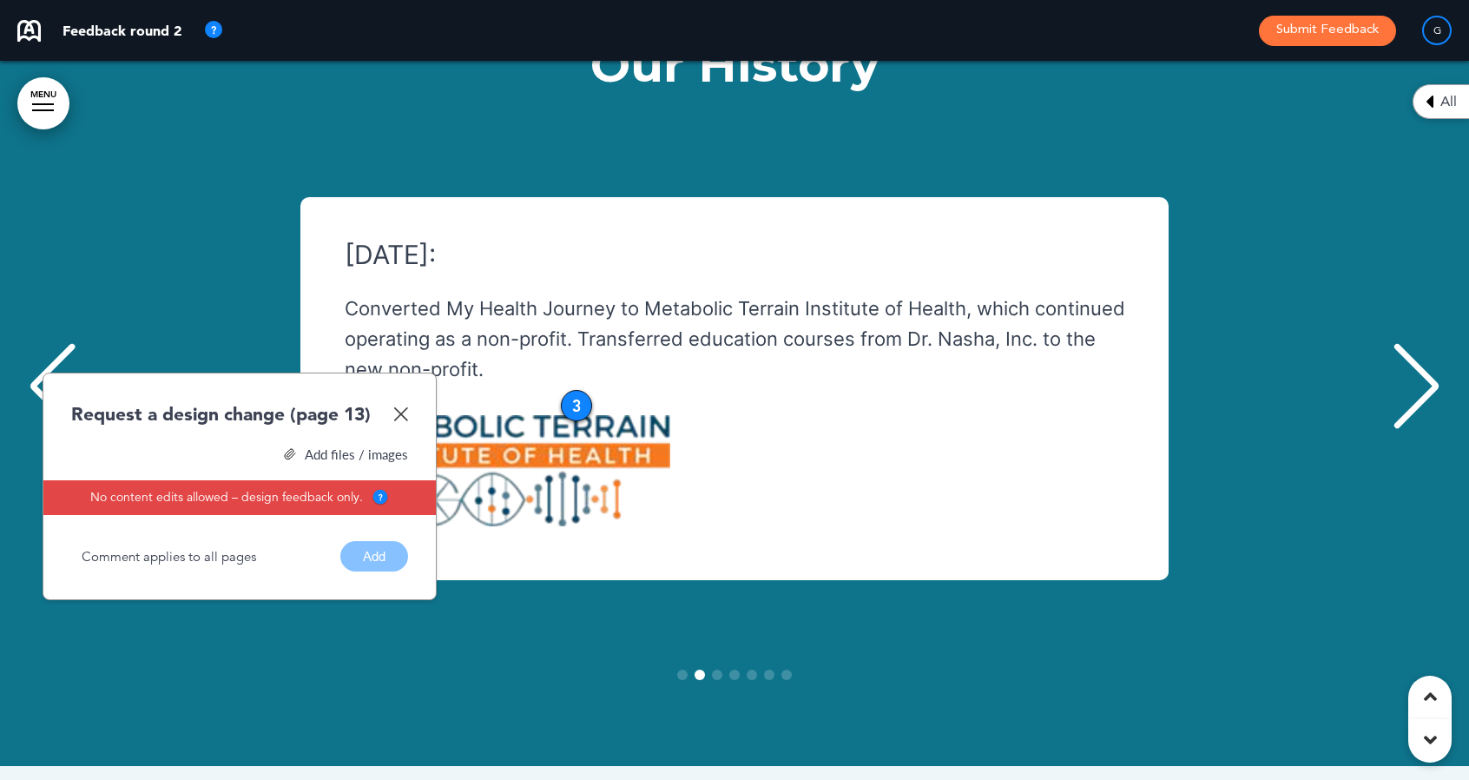
scroll to position [0, 1443]
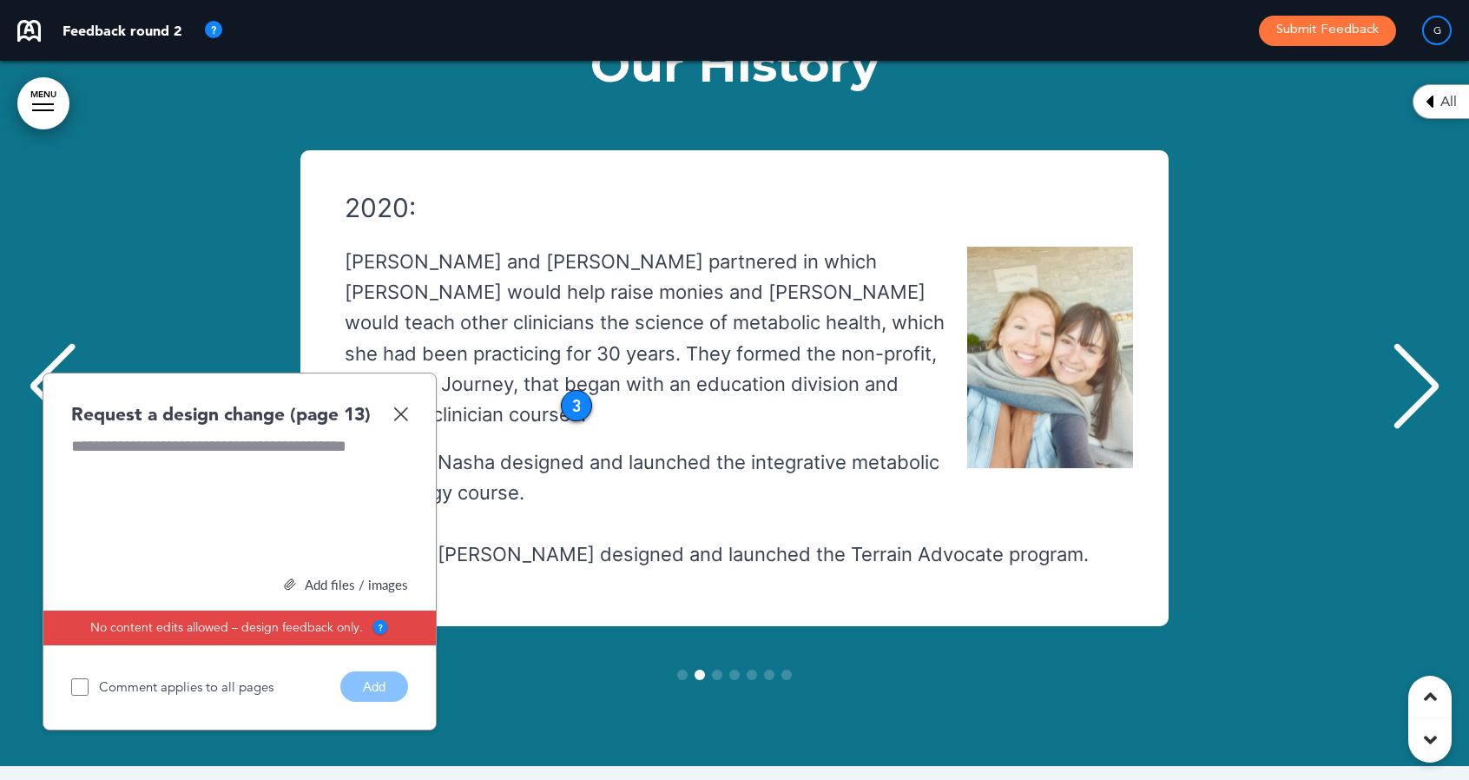
click at [401, 406] on img at bounding box center [400, 413] width 15 height 15
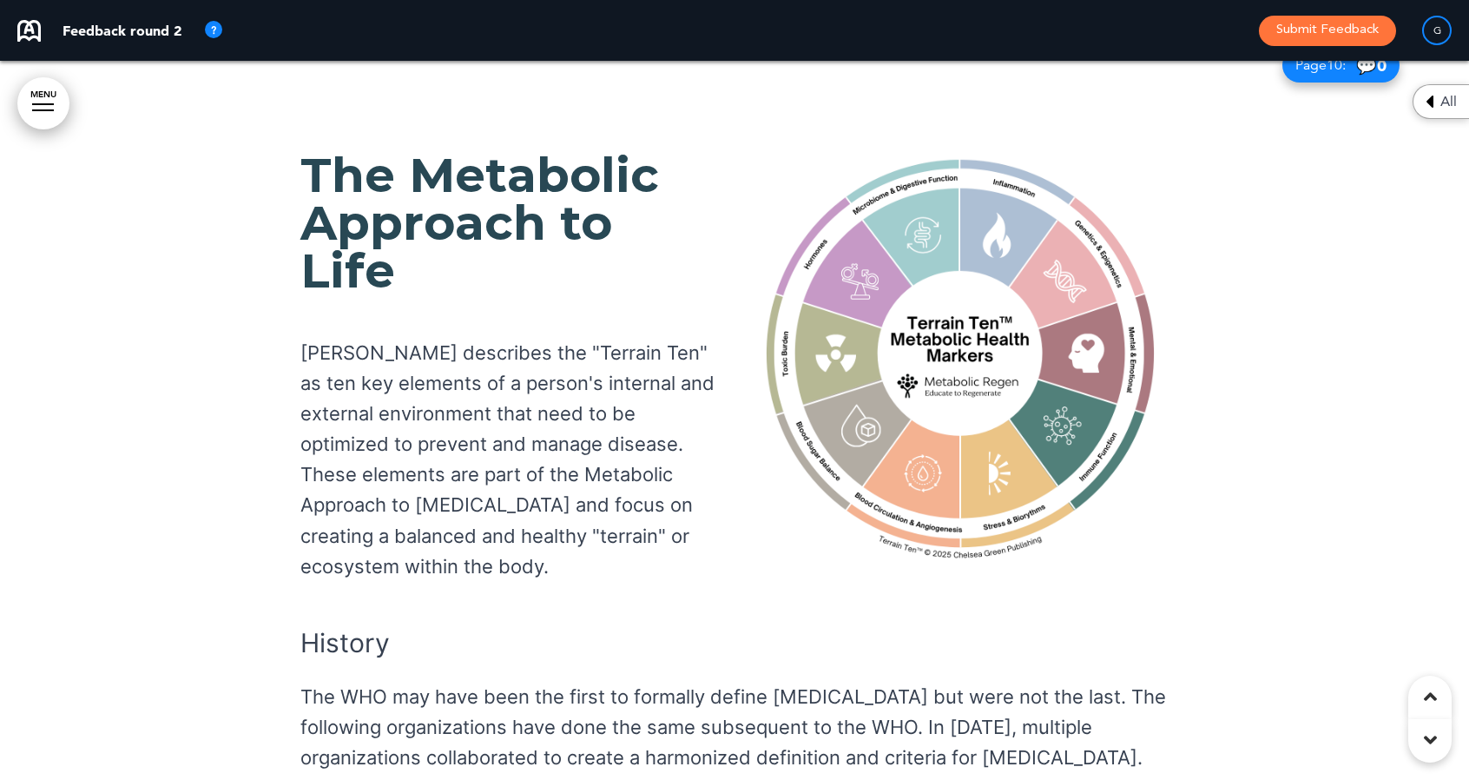
scroll to position [12423, 0]
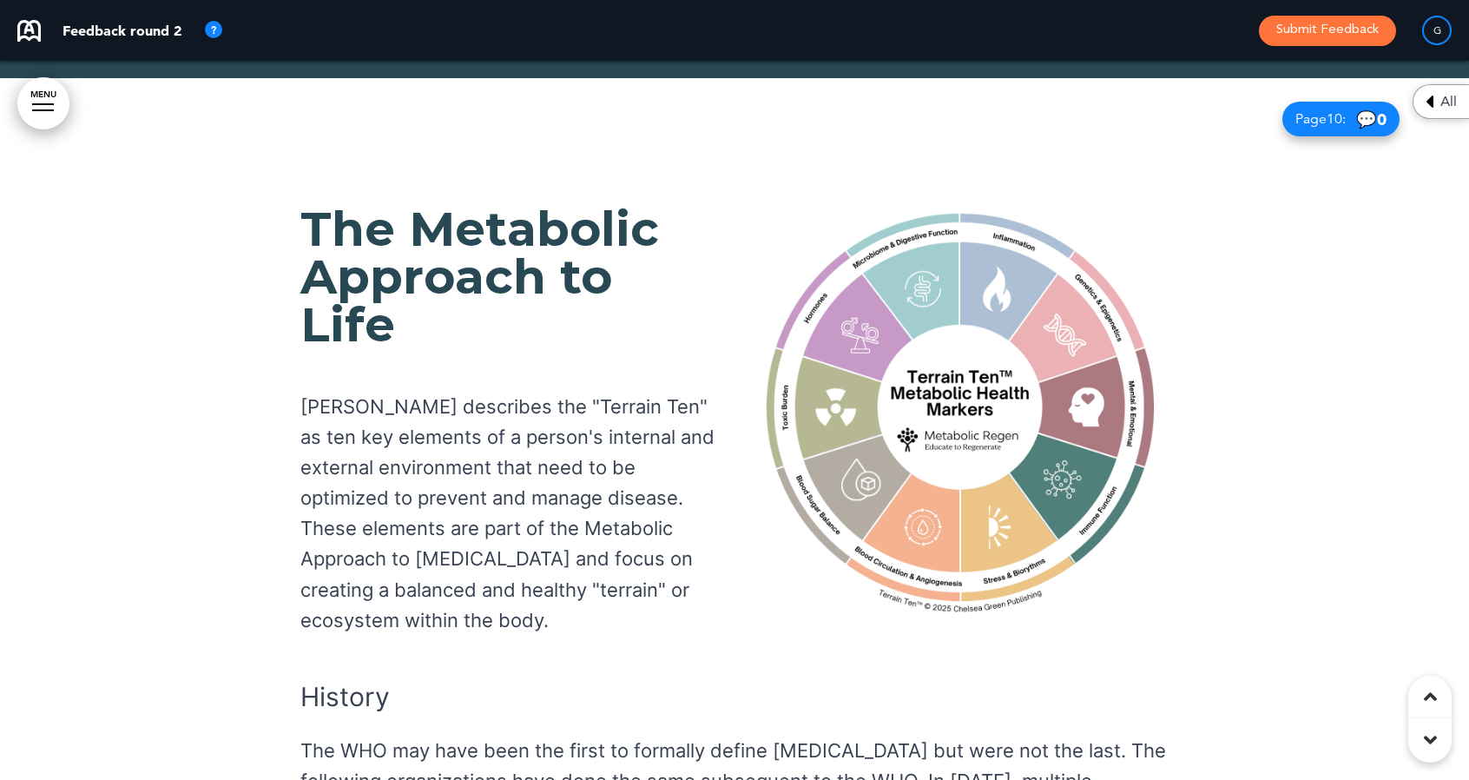
click at [105, 540] on div at bounding box center [734, 776] width 1469 height 1397
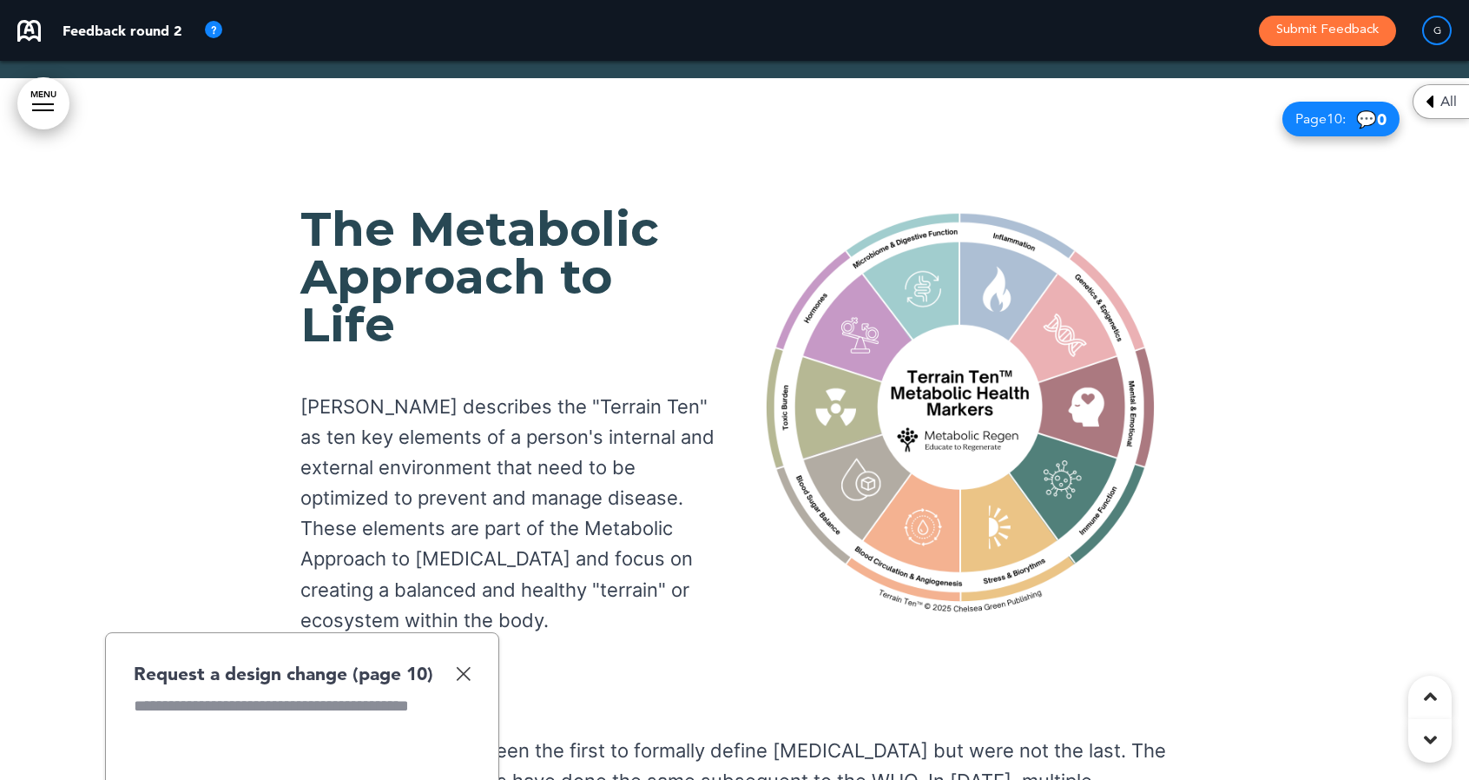
click at [460, 666] on img at bounding box center [463, 673] width 15 height 15
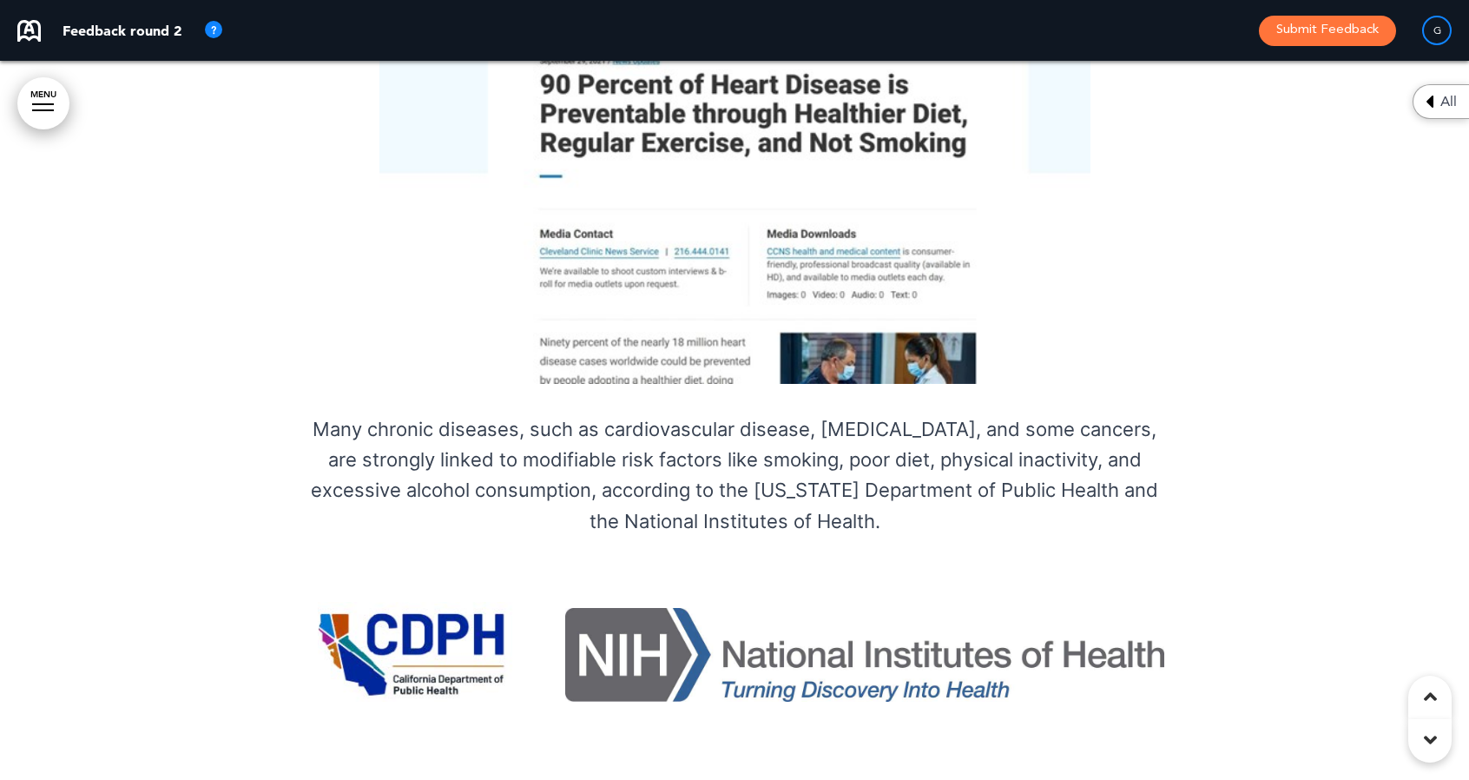
click at [116, 565] on div at bounding box center [734, 227] width 1469 height 1225
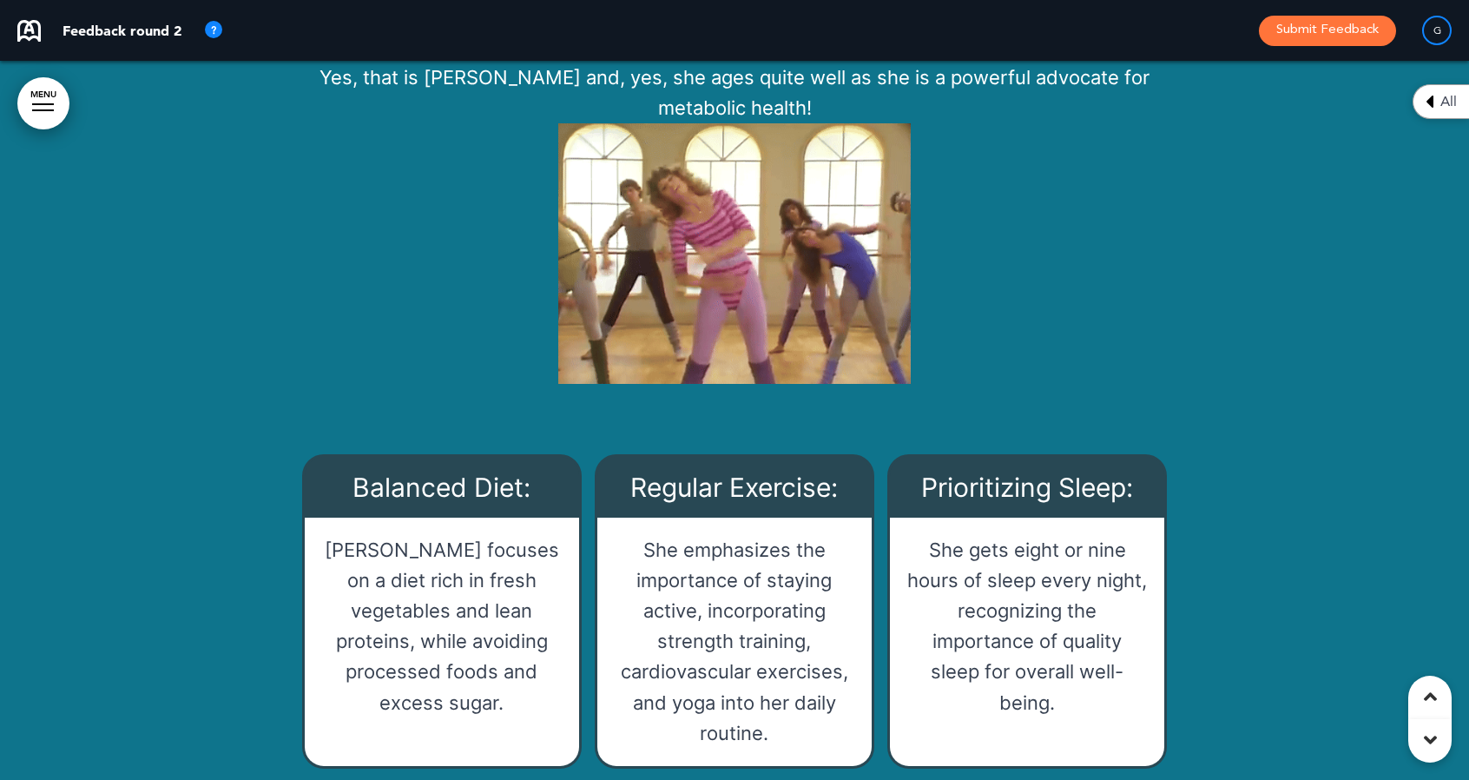
click at [125, 617] on div at bounding box center [734, 269] width 1469 height 1346
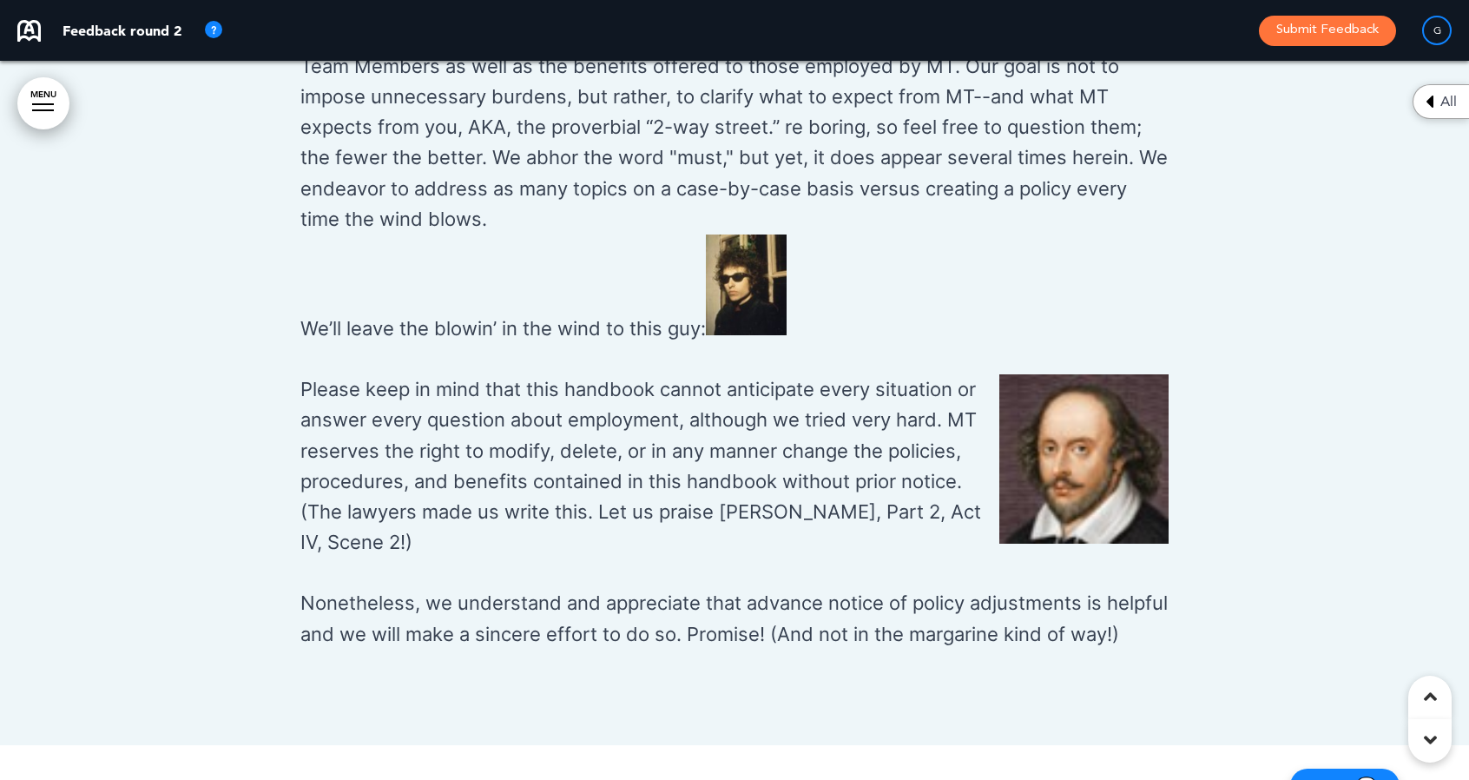
scroll to position [2088, 0]
click at [742, 291] on img at bounding box center [746, 283] width 81 height 101
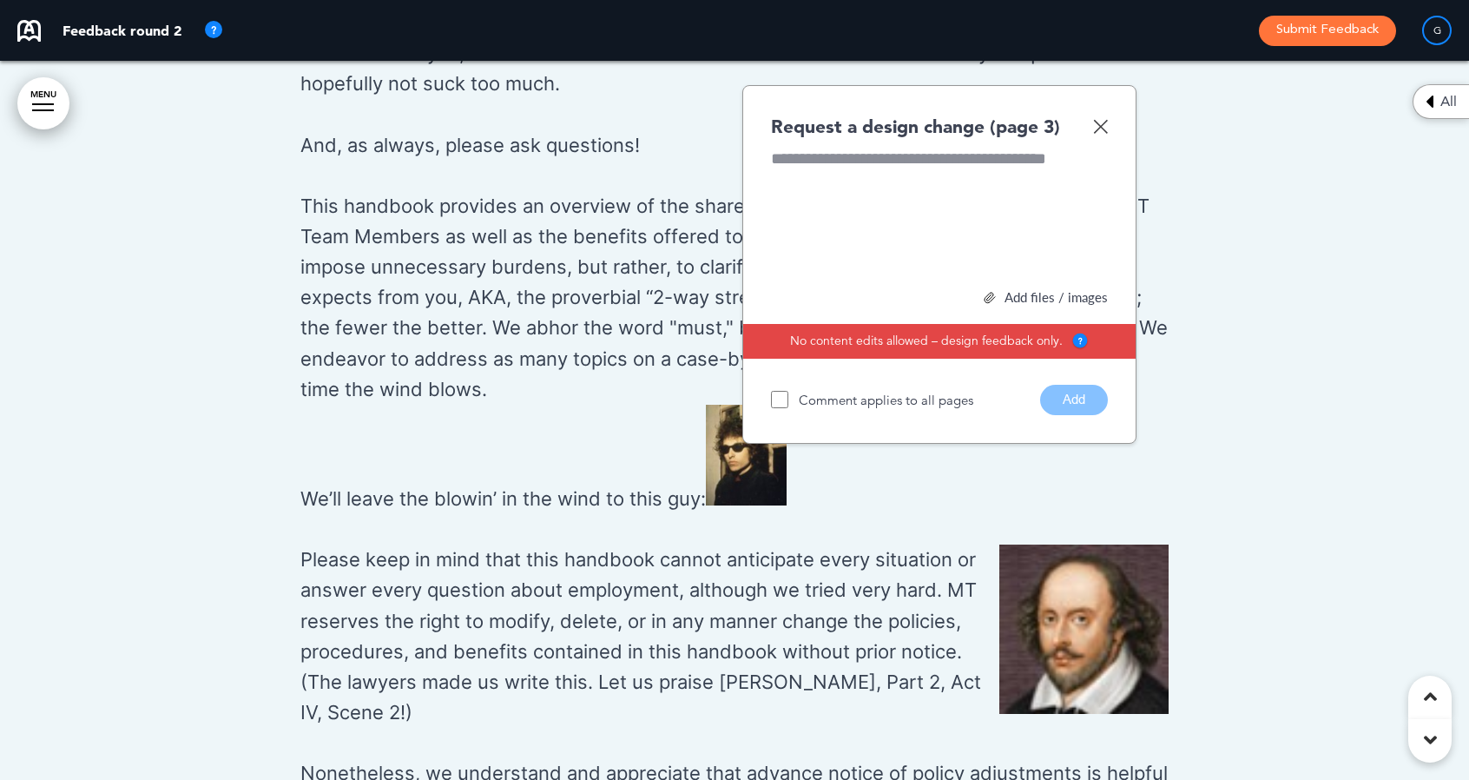
scroll to position [1912, 0]
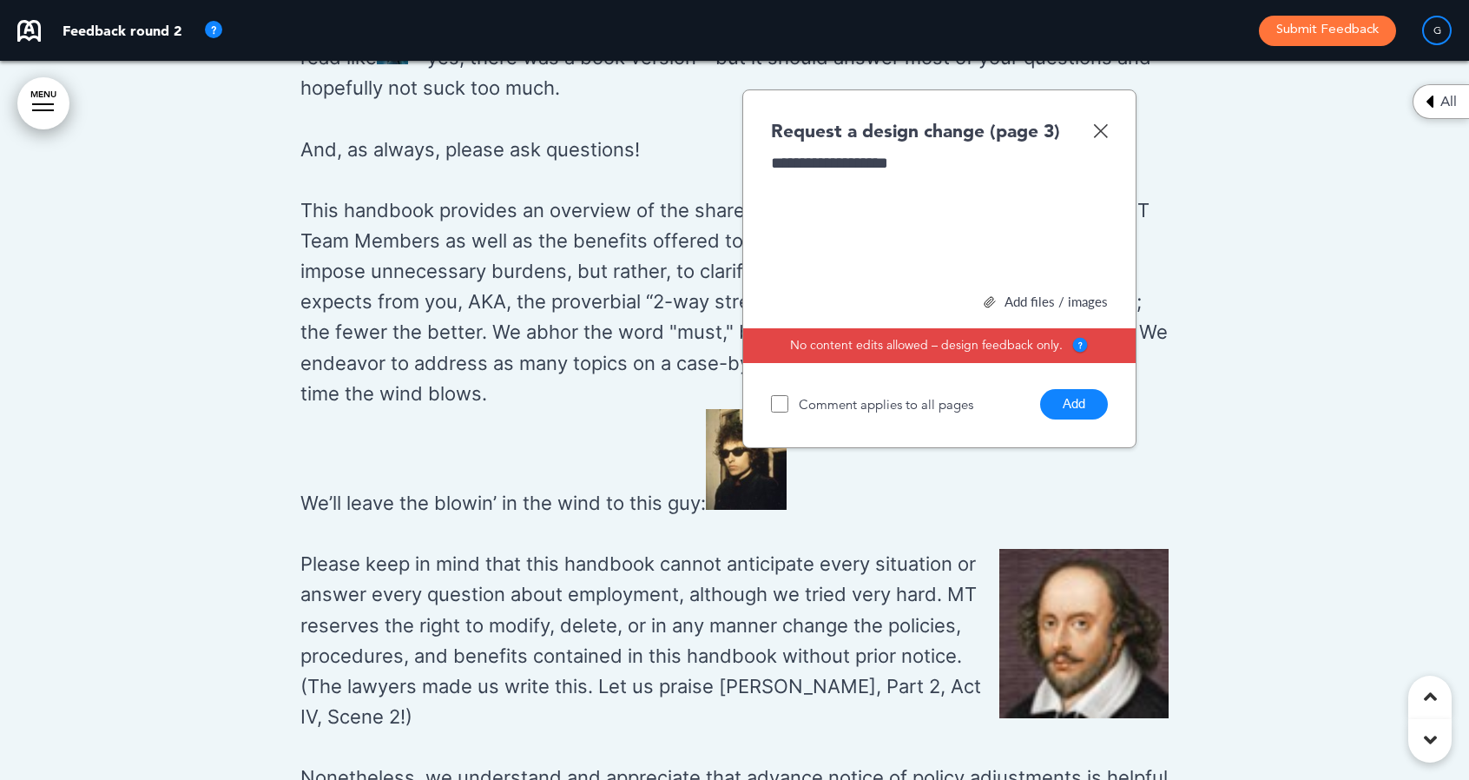
click at [846, 181] on div "**********" at bounding box center [940, 217] width 338 height 130
click at [946, 178] on div "**********" at bounding box center [940, 217] width 338 height 130
click at [1078, 419] on button "Add" at bounding box center [1074, 404] width 68 height 30
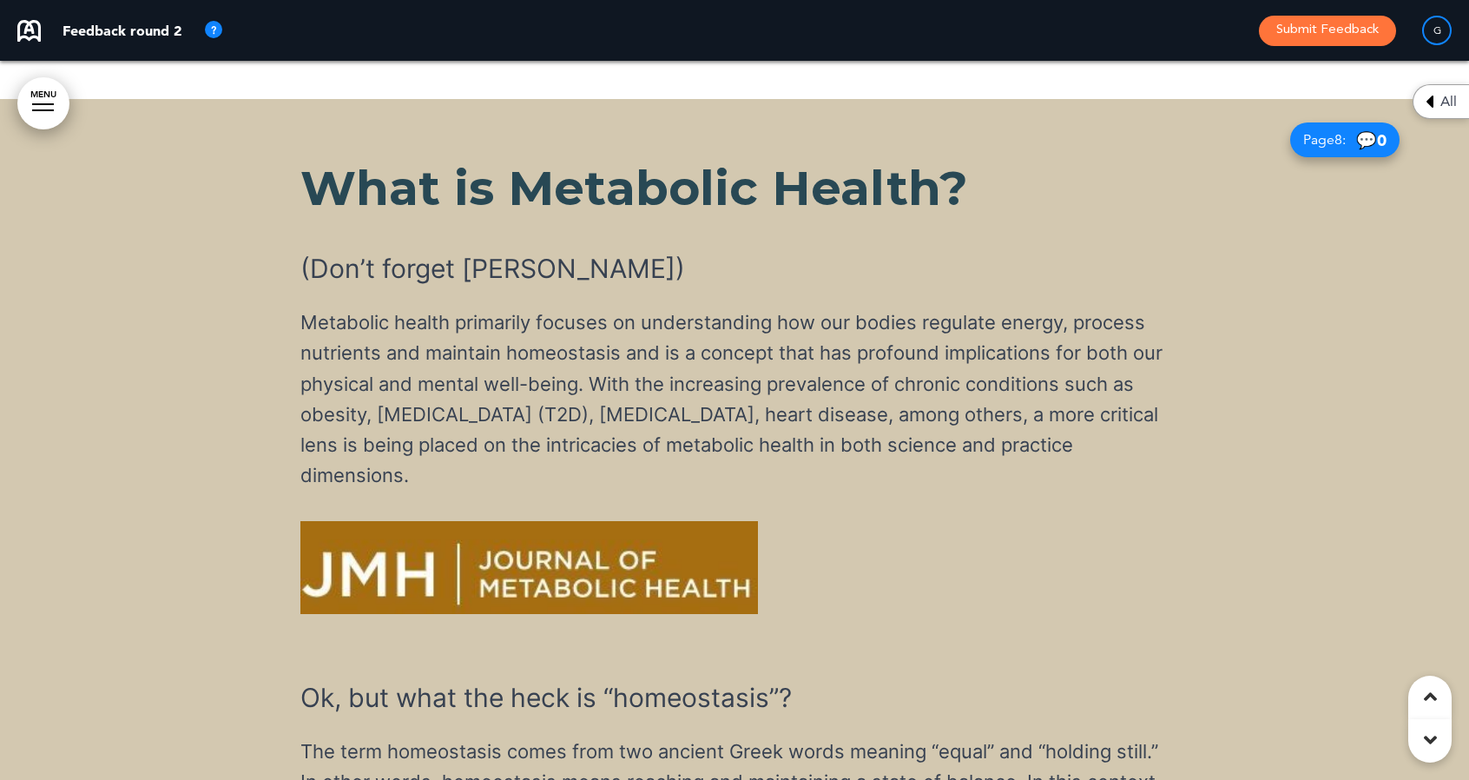
scroll to position [7406, 0]
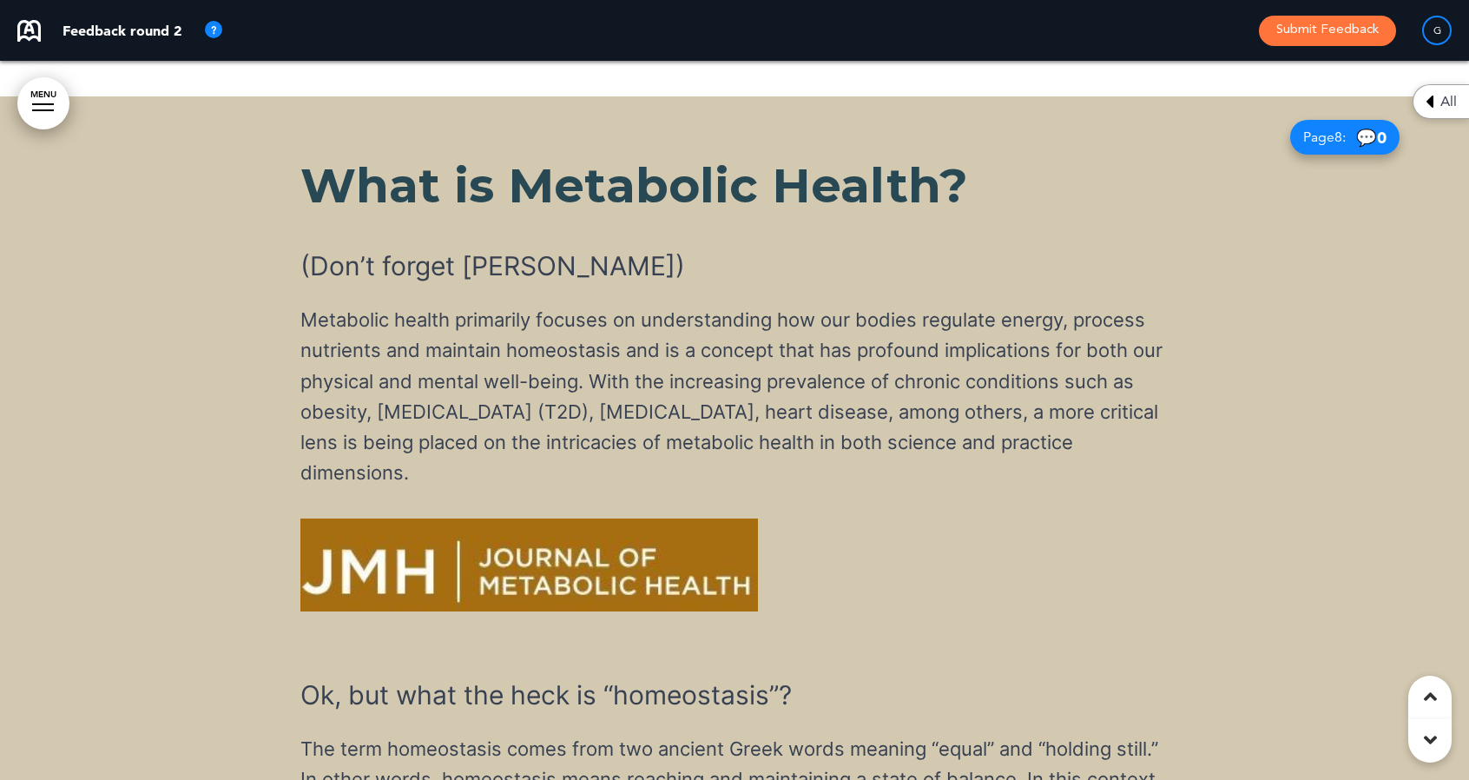
click at [379, 253] on h6 "(Don’t forget [PERSON_NAME])" at bounding box center [734, 266] width 868 height 26
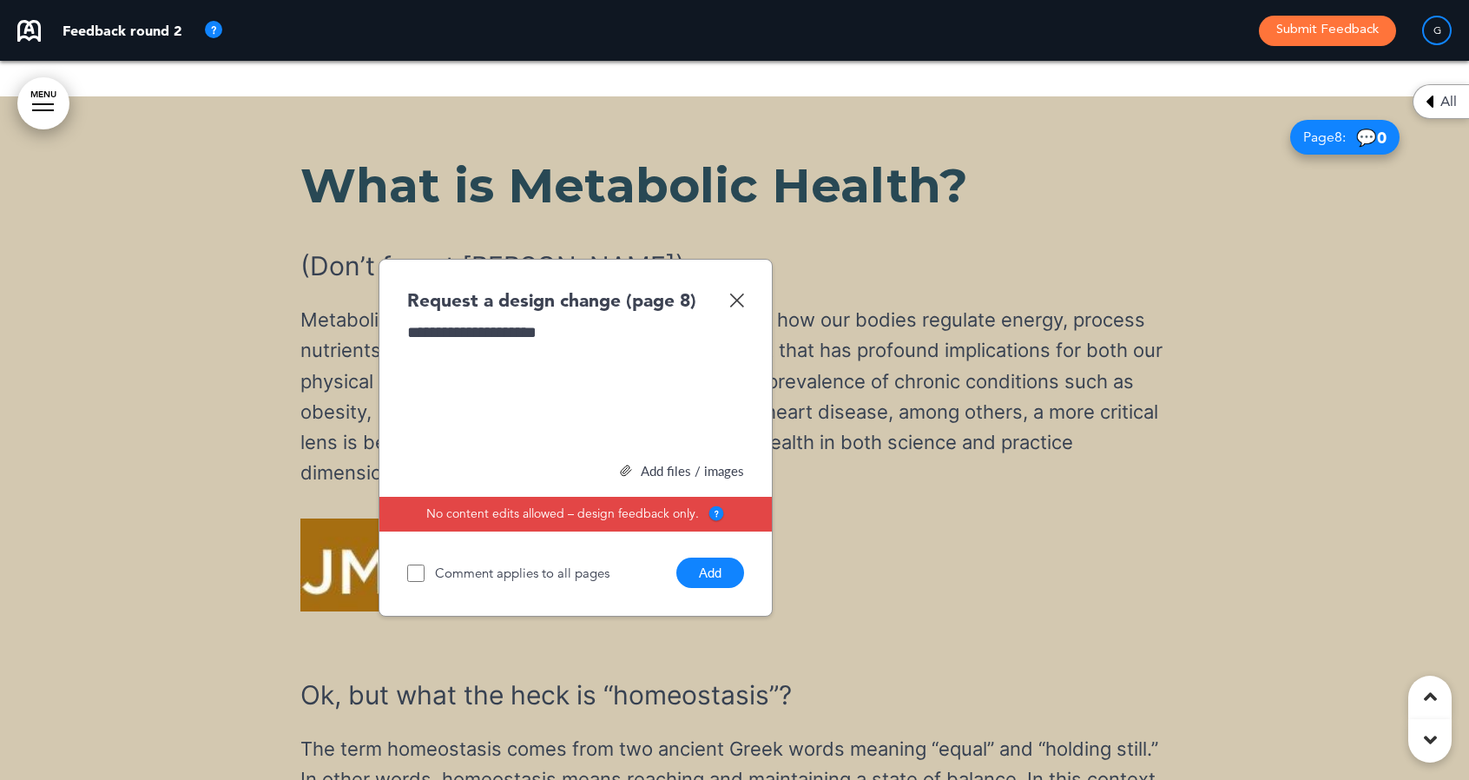
click at [709, 557] on button "Add" at bounding box center [710, 572] width 68 height 30
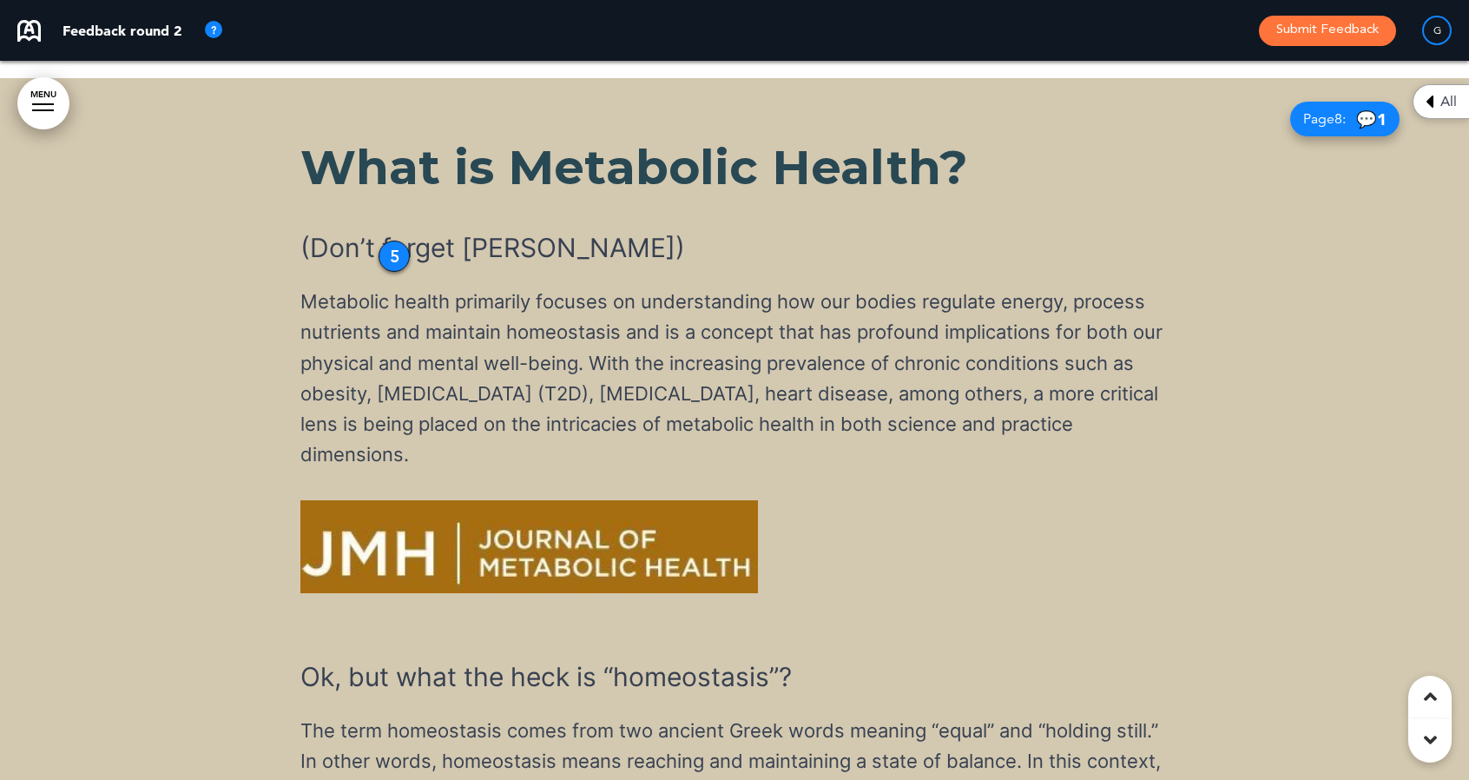
scroll to position [7422, 0]
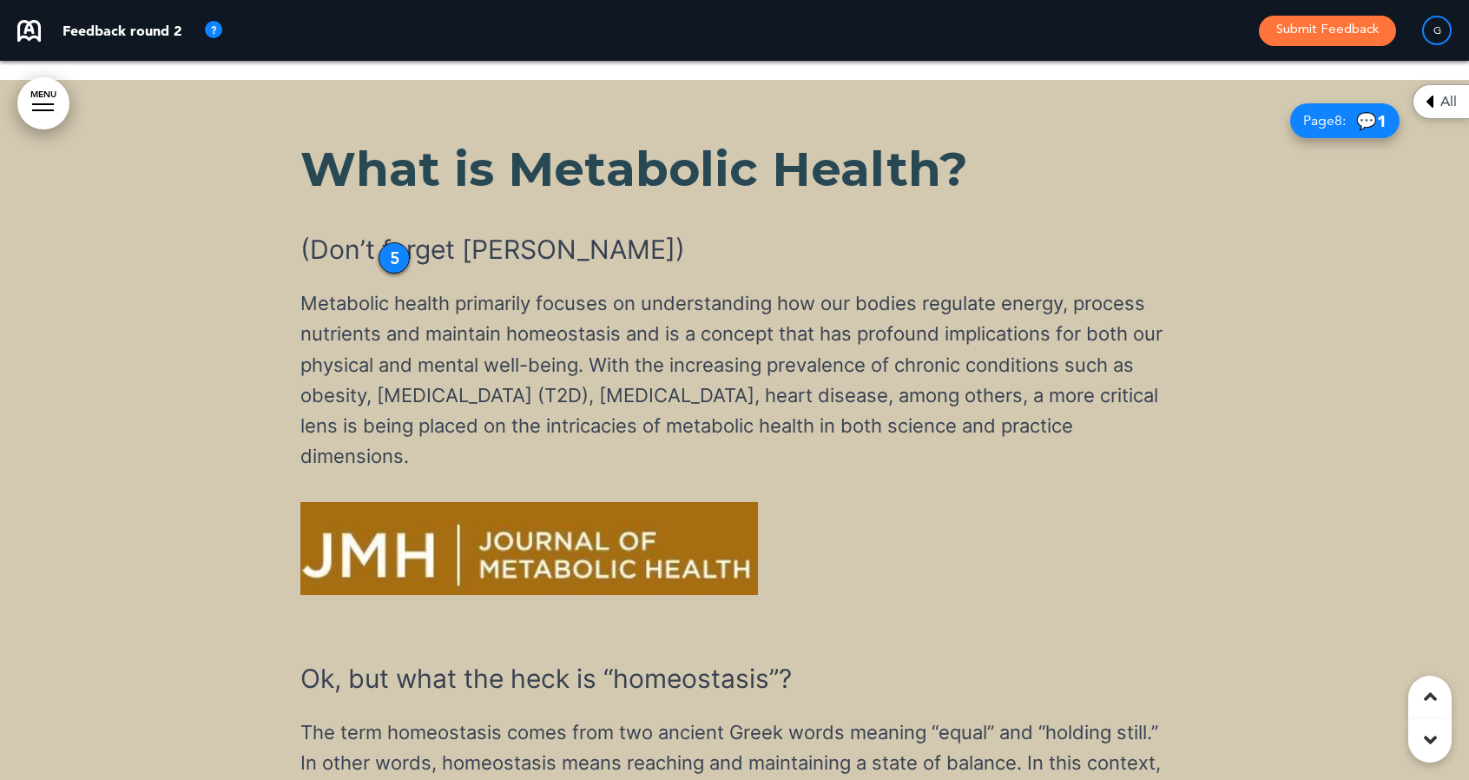
click at [93, 652] on div at bounding box center [734, 507] width 1469 height 854
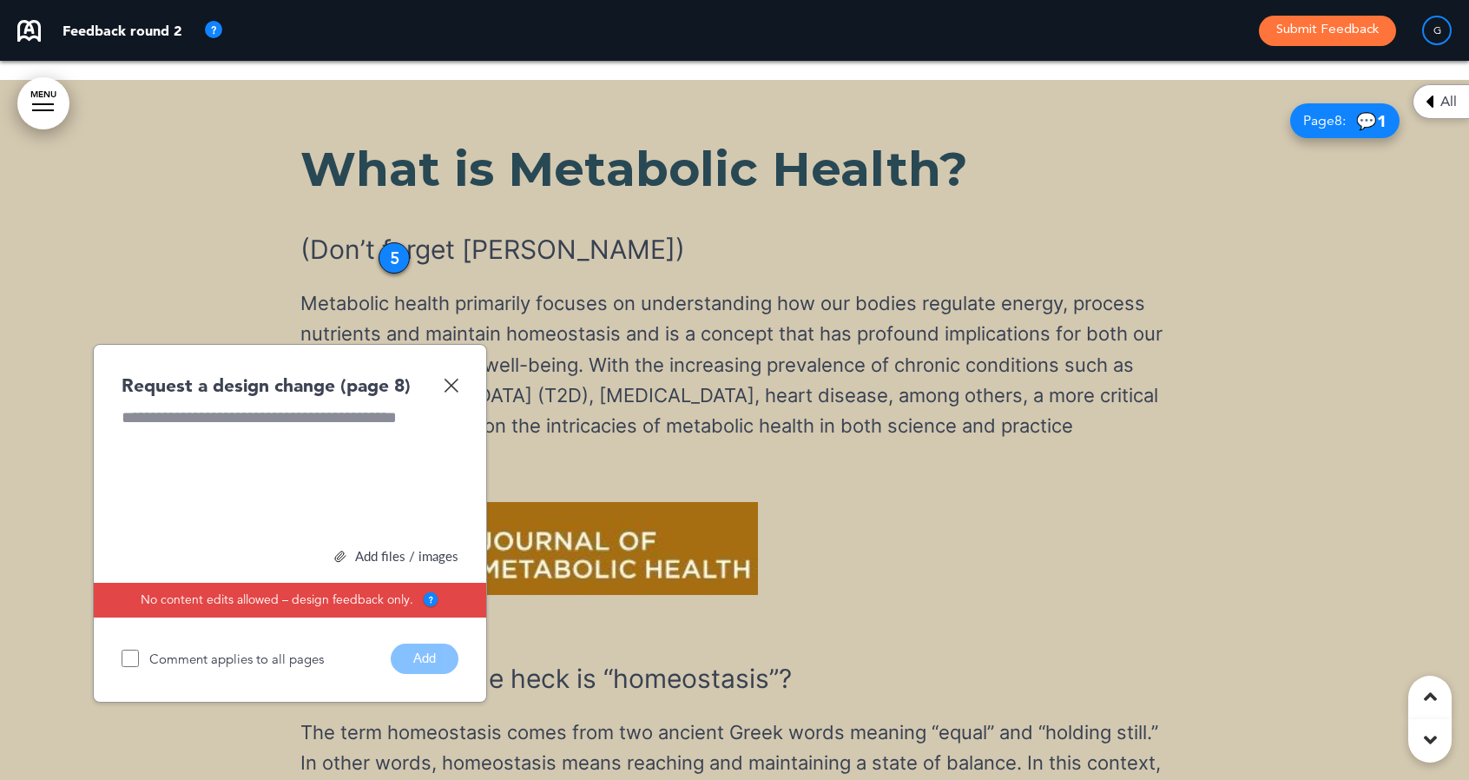
click at [456, 378] on img at bounding box center [451, 385] width 15 height 15
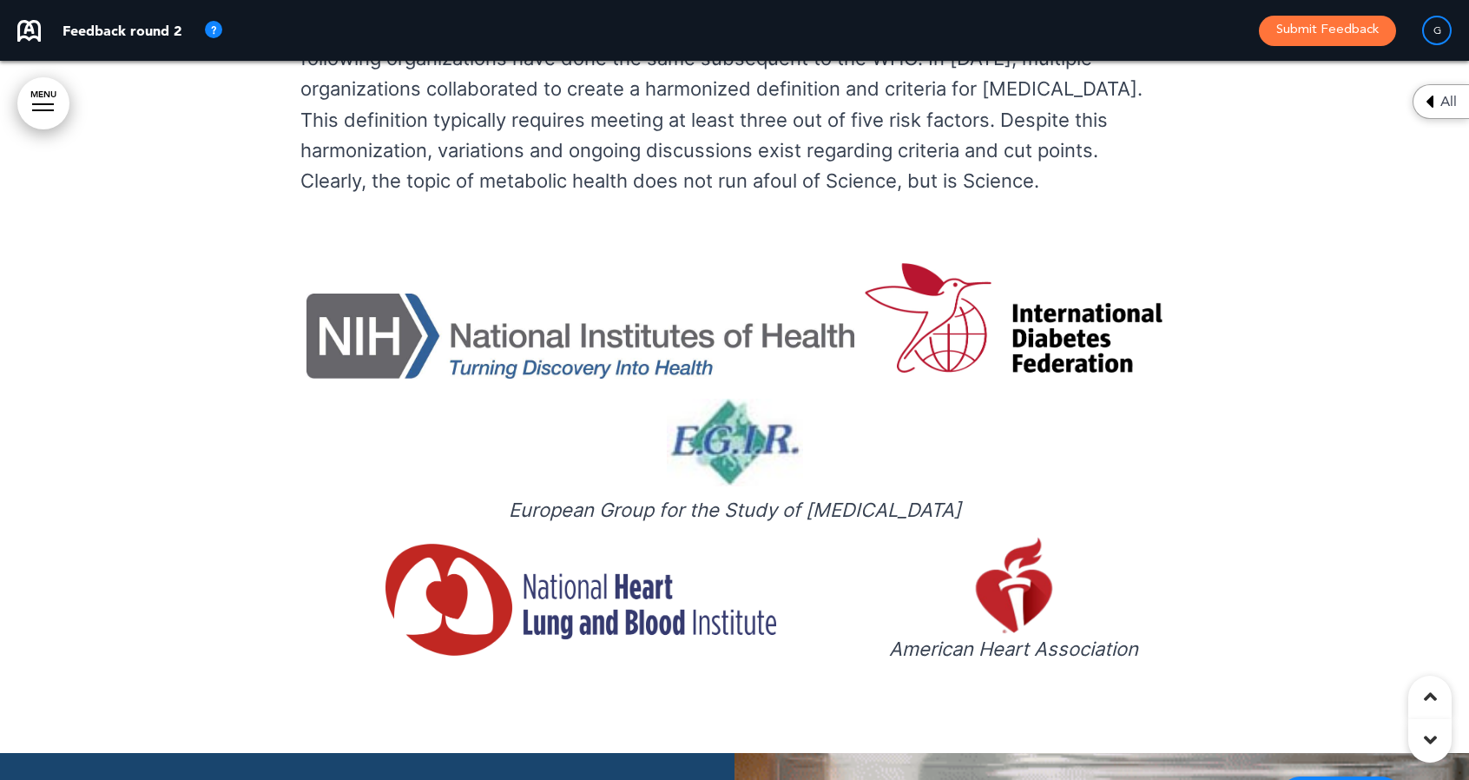
scroll to position [13145, 0]
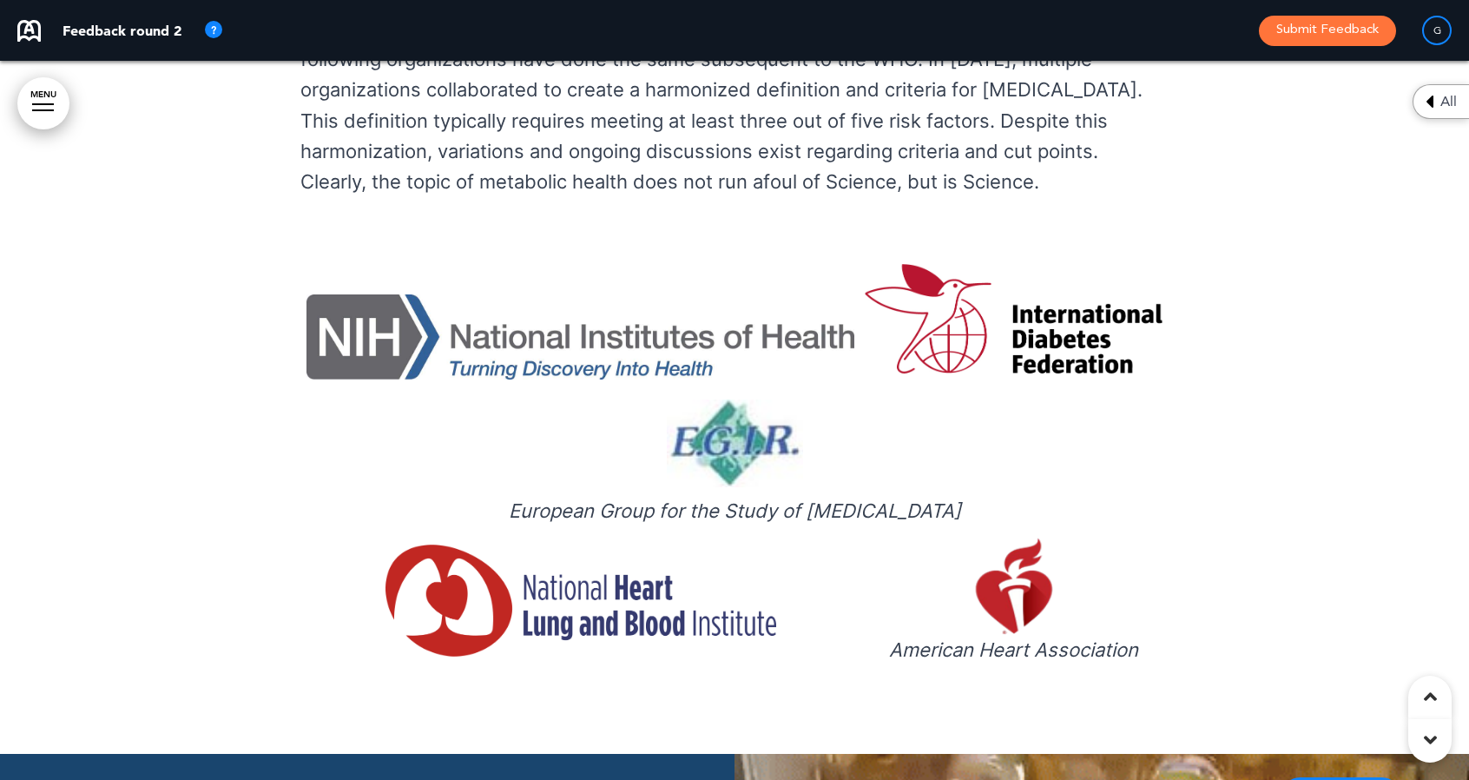
click at [717, 399] on img at bounding box center [735, 443] width 136 height 88
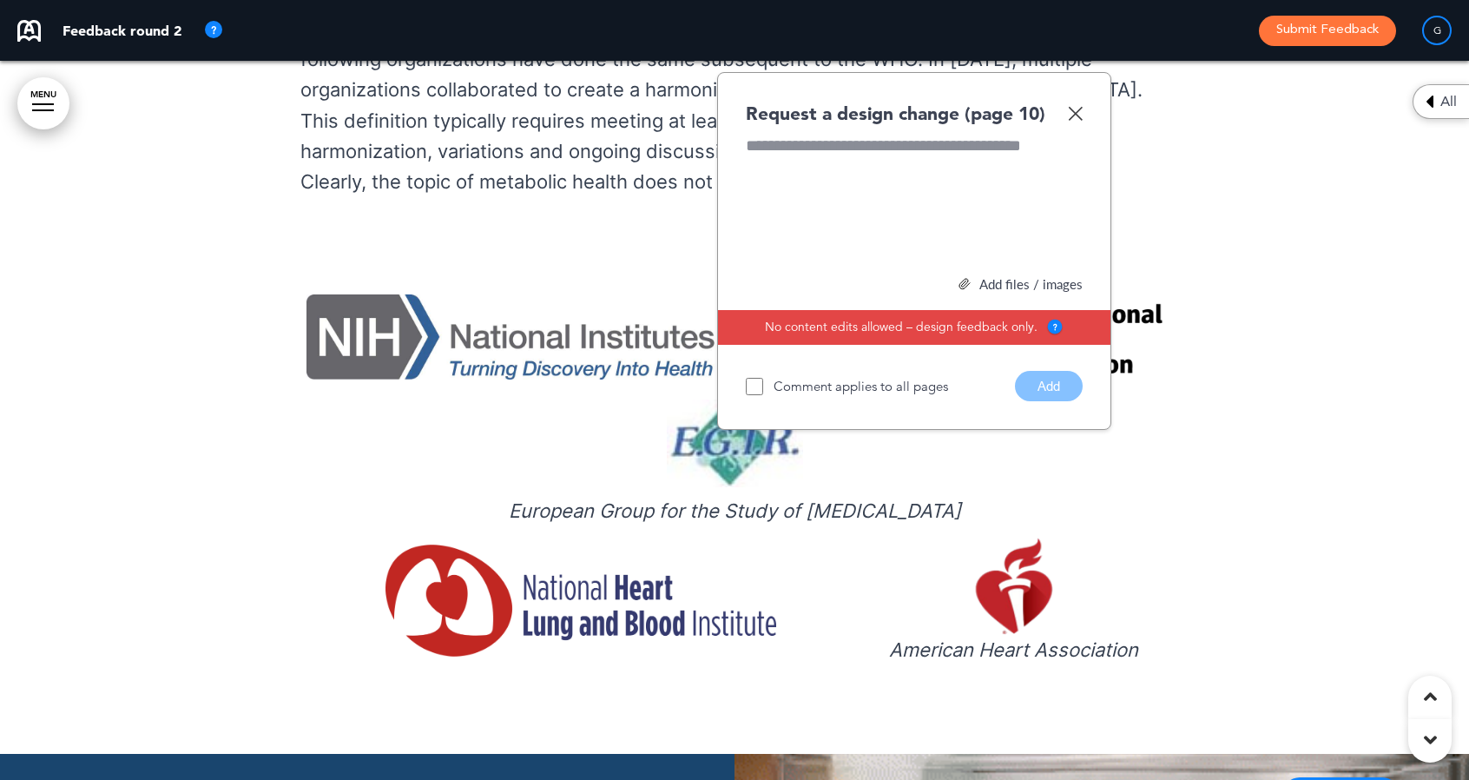
click at [753, 135] on div at bounding box center [914, 200] width 337 height 130
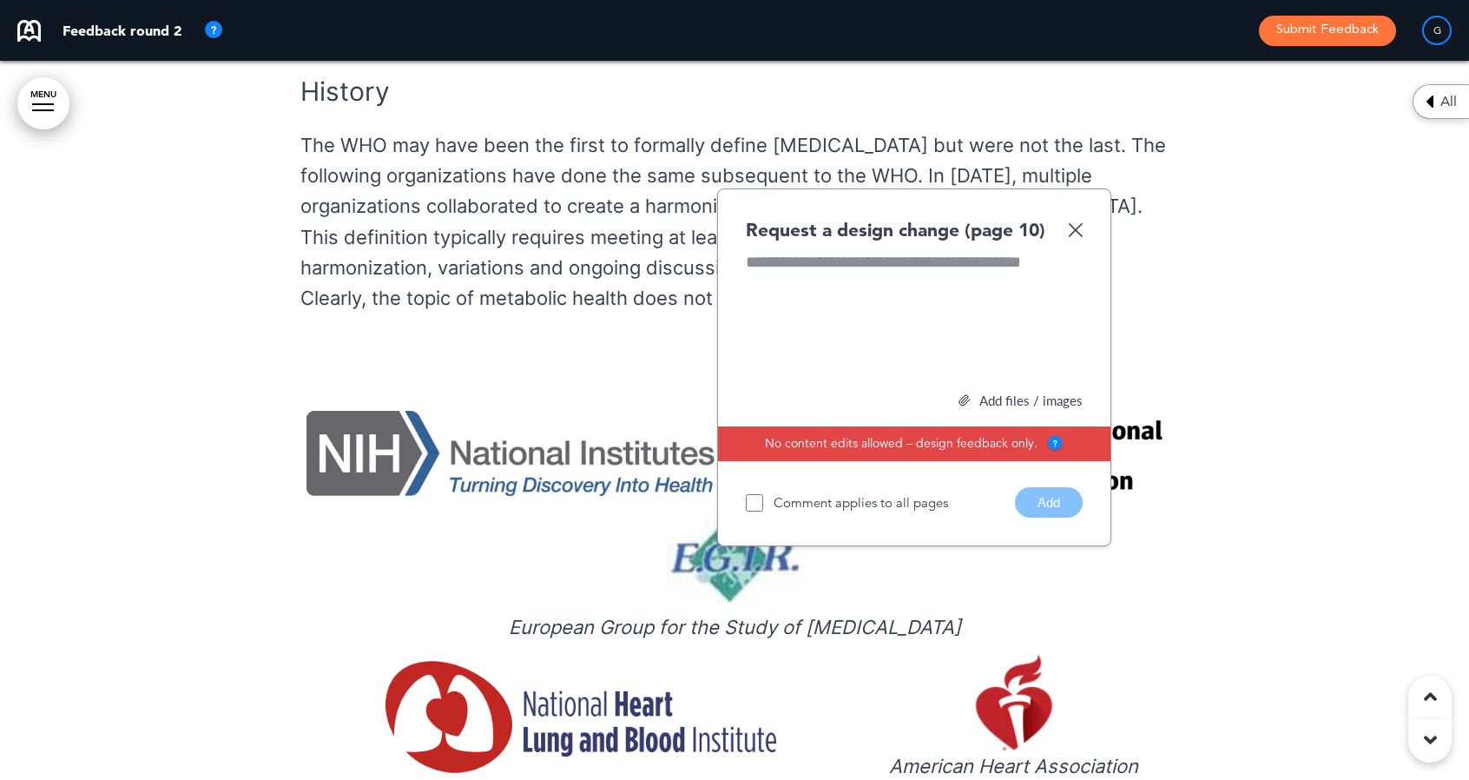
scroll to position [13024, 0]
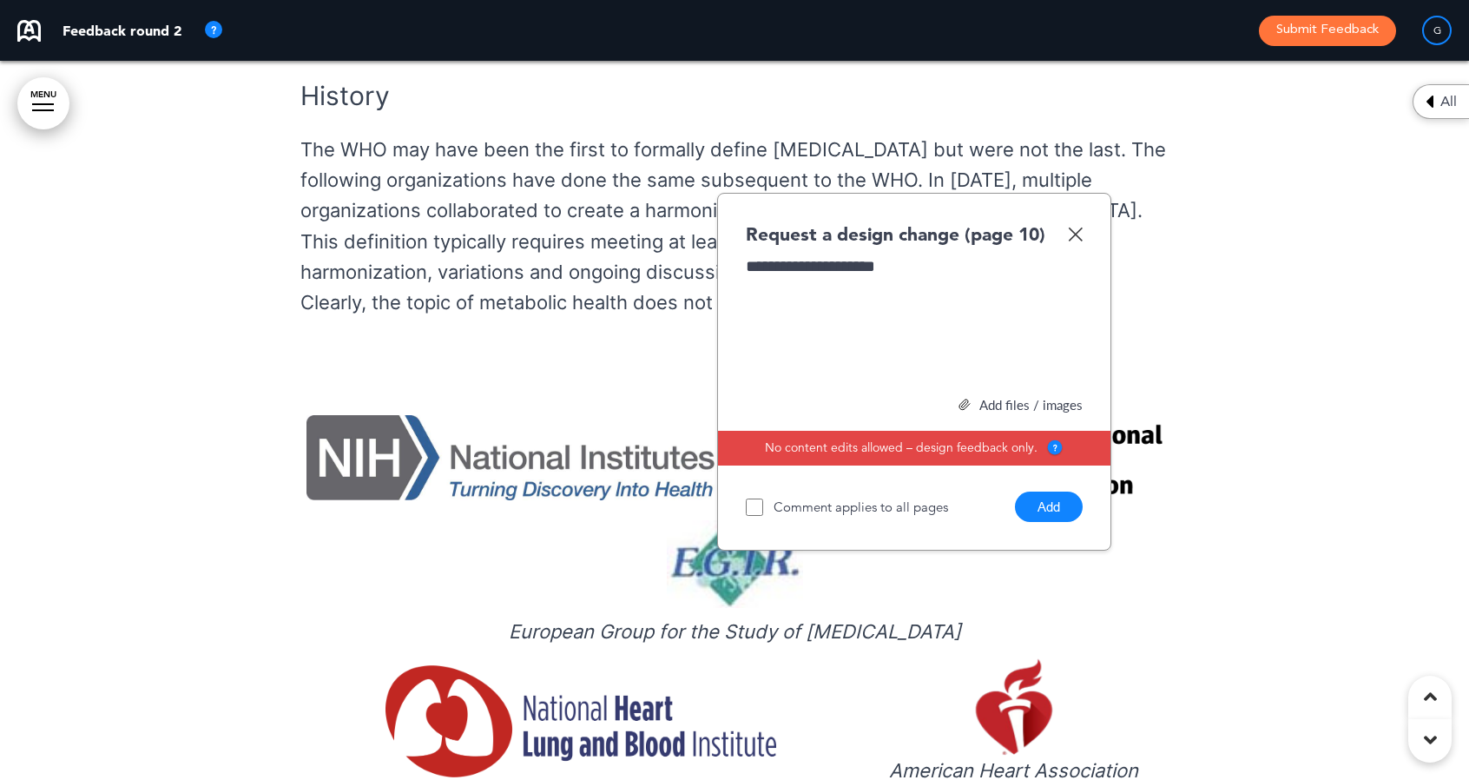
click at [1046, 491] on button "Add" at bounding box center [1049, 506] width 68 height 30
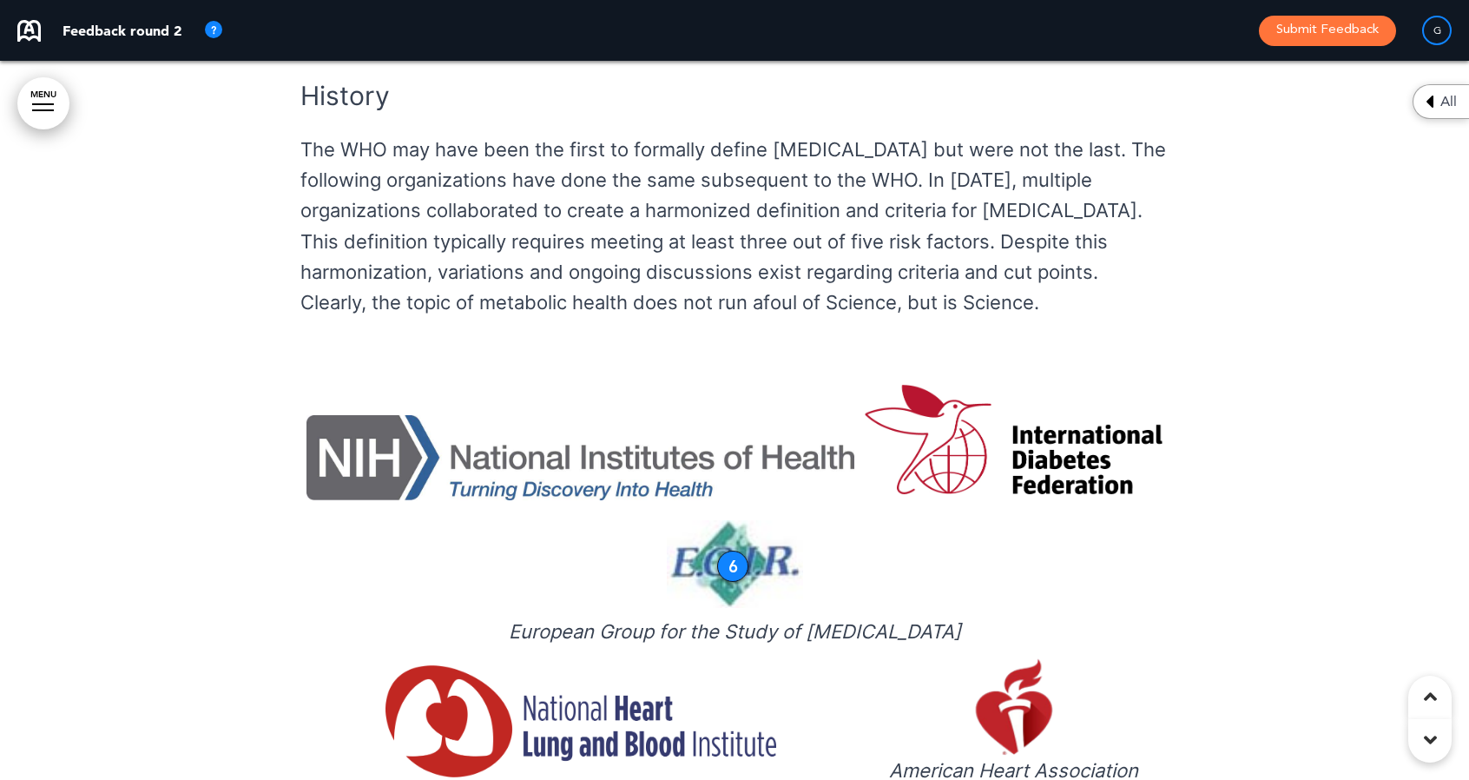
click at [722, 520] on img at bounding box center [735, 564] width 136 height 88
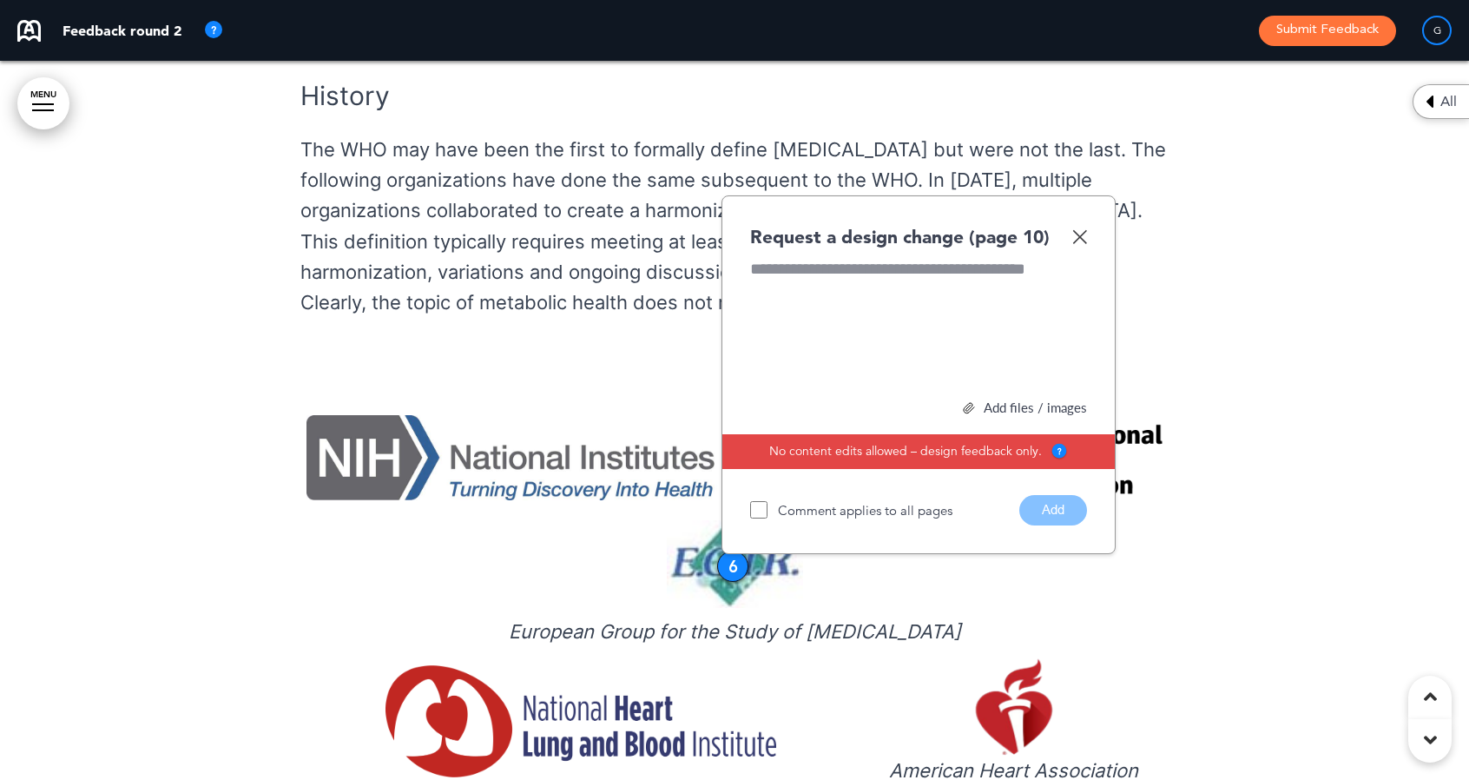
click at [718, 520] on img at bounding box center [735, 564] width 136 height 88
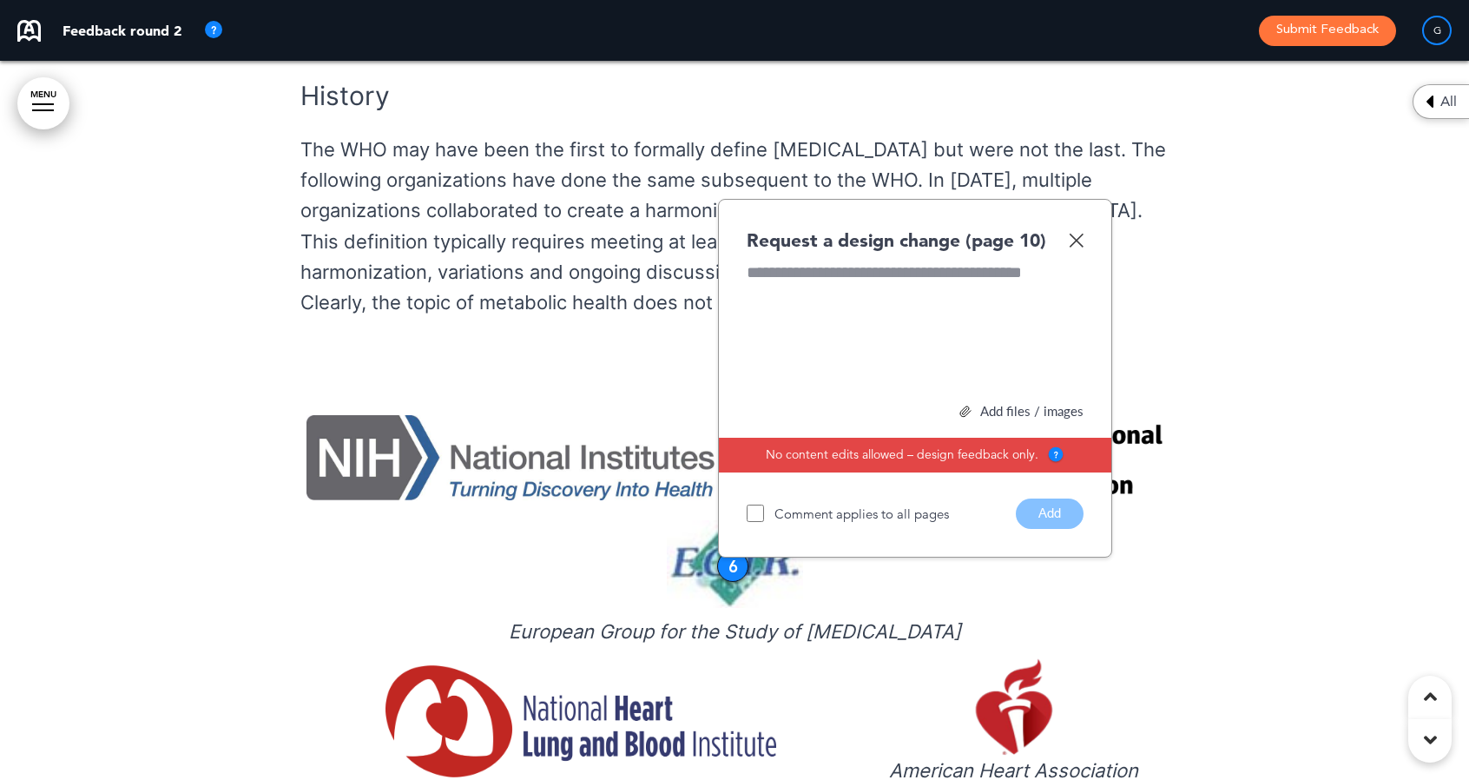
click at [1078, 233] on img at bounding box center [1076, 240] width 15 height 15
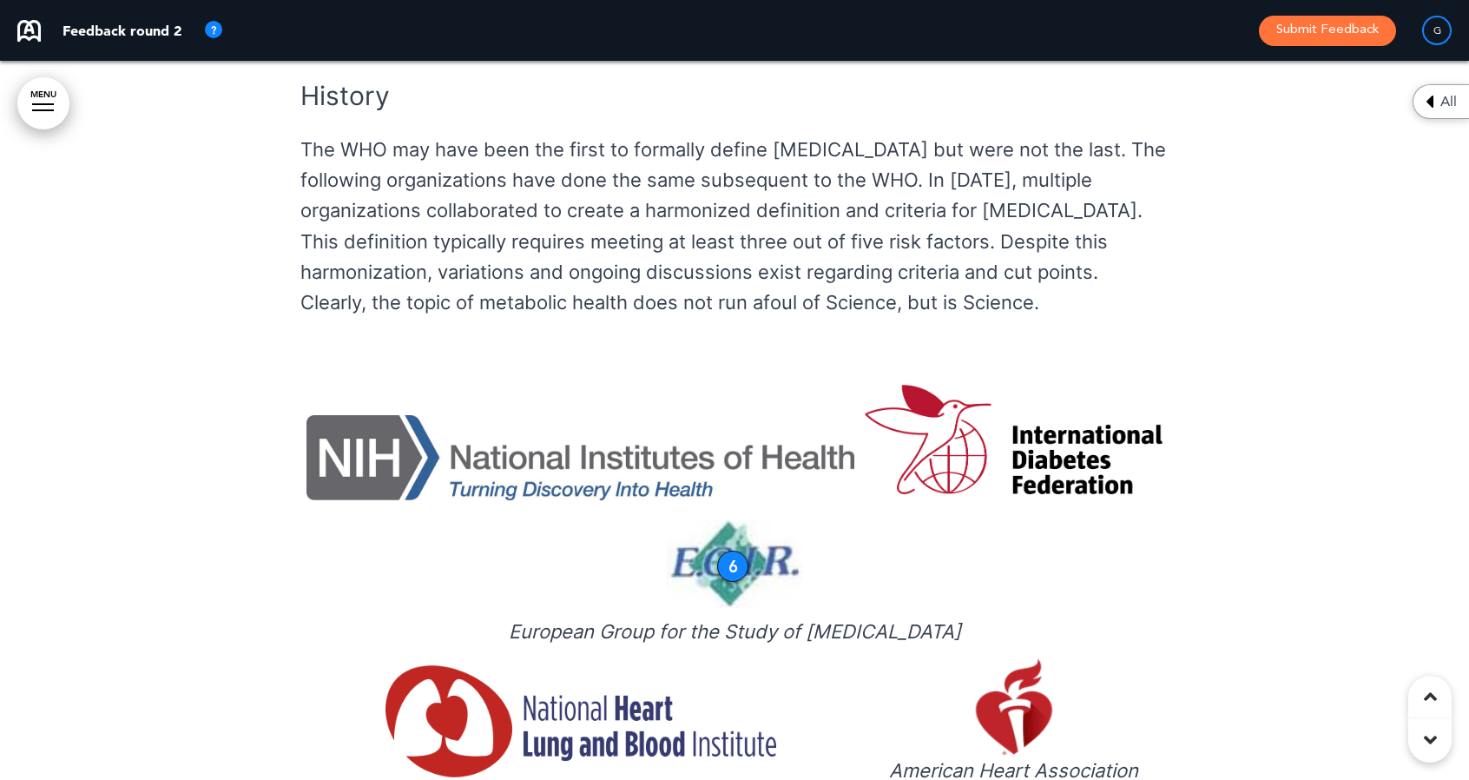
click at [735, 551] on div "6" at bounding box center [732, 566] width 31 height 31
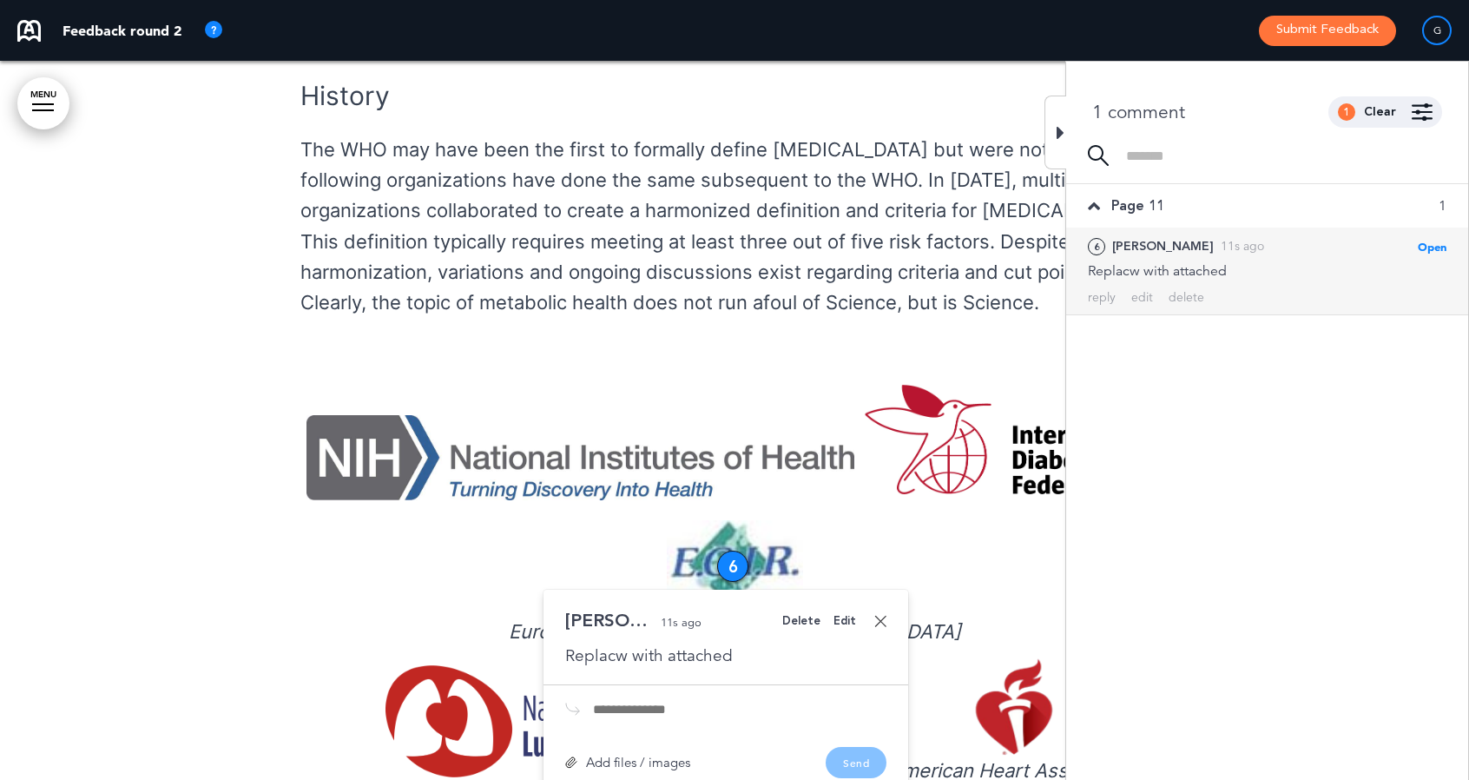
click at [846, 616] on div "Edit" at bounding box center [845, 621] width 23 height 11
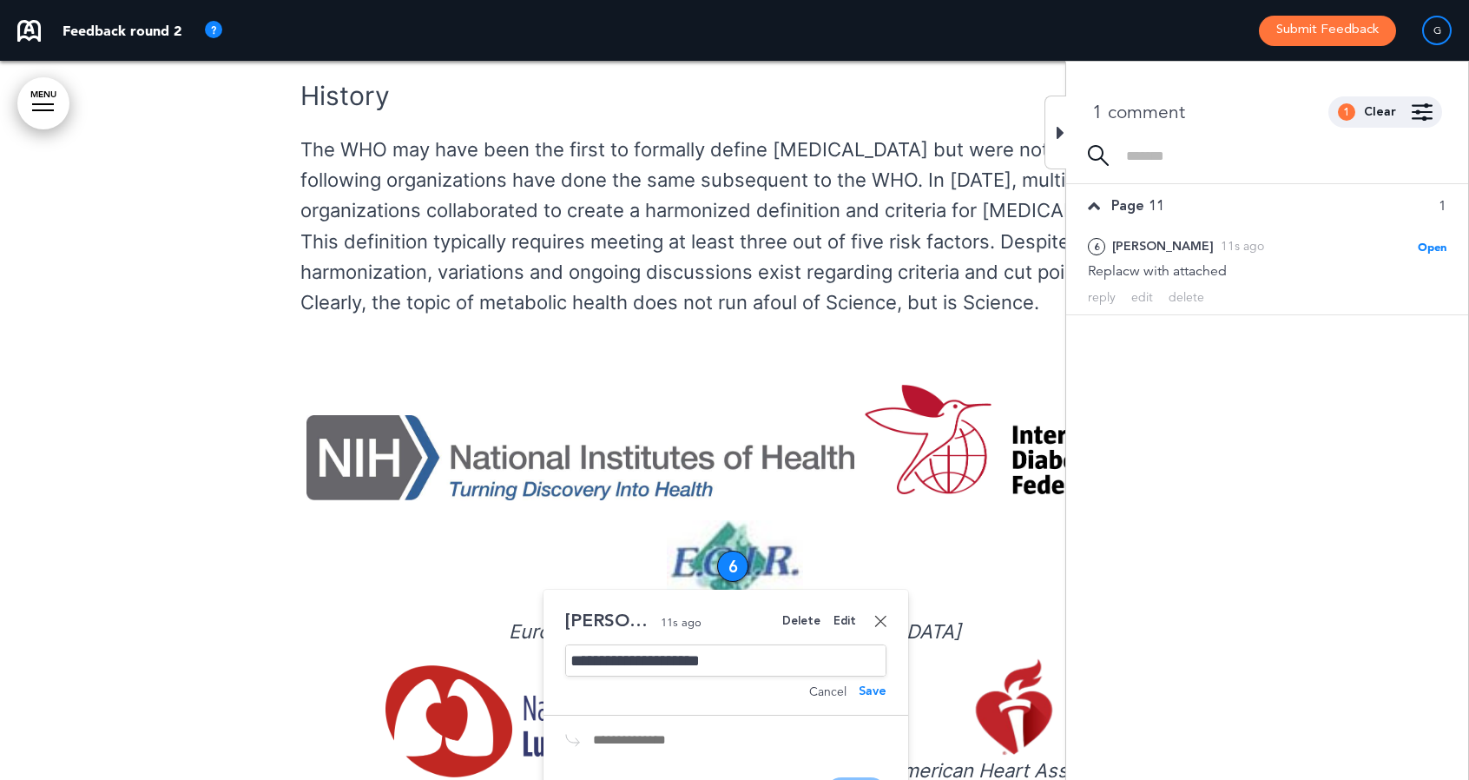
click at [636, 644] on div "**********" at bounding box center [725, 660] width 321 height 32
click at [680, 779] on div "Add files / images" at bounding box center [627, 793] width 125 height 13
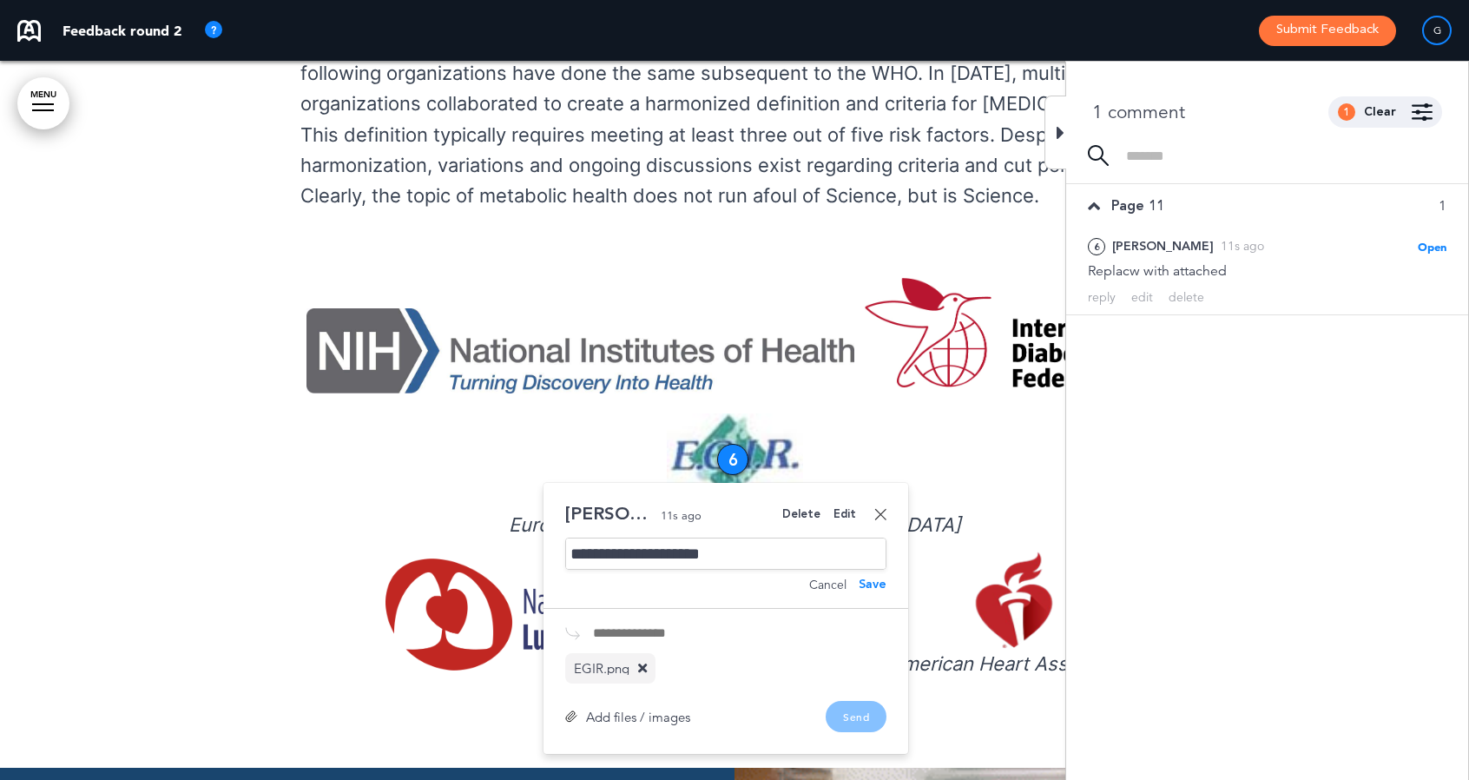
scroll to position [13134, 0]
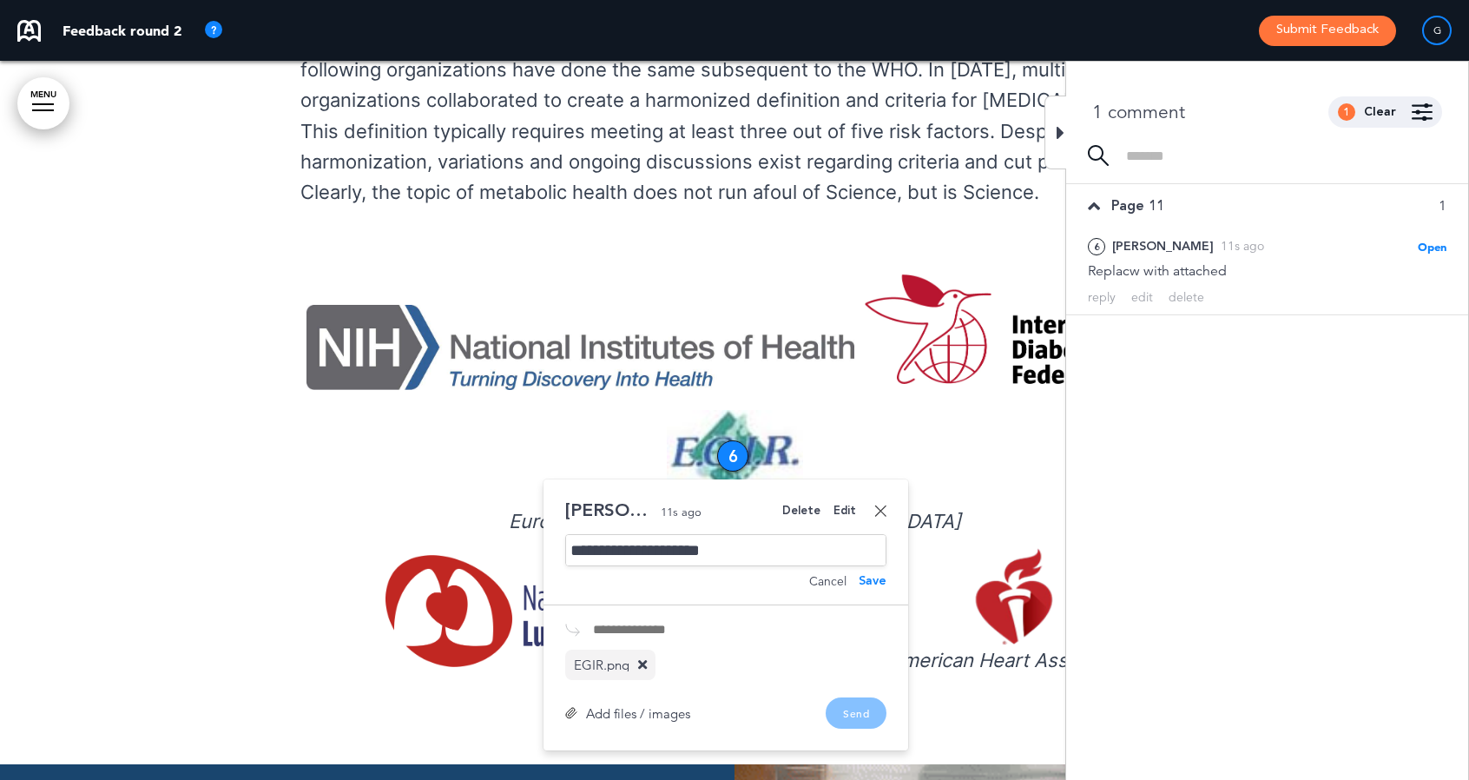
click at [873, 575] on div "Save" at bounding box center [873, 581] width 28 height 12
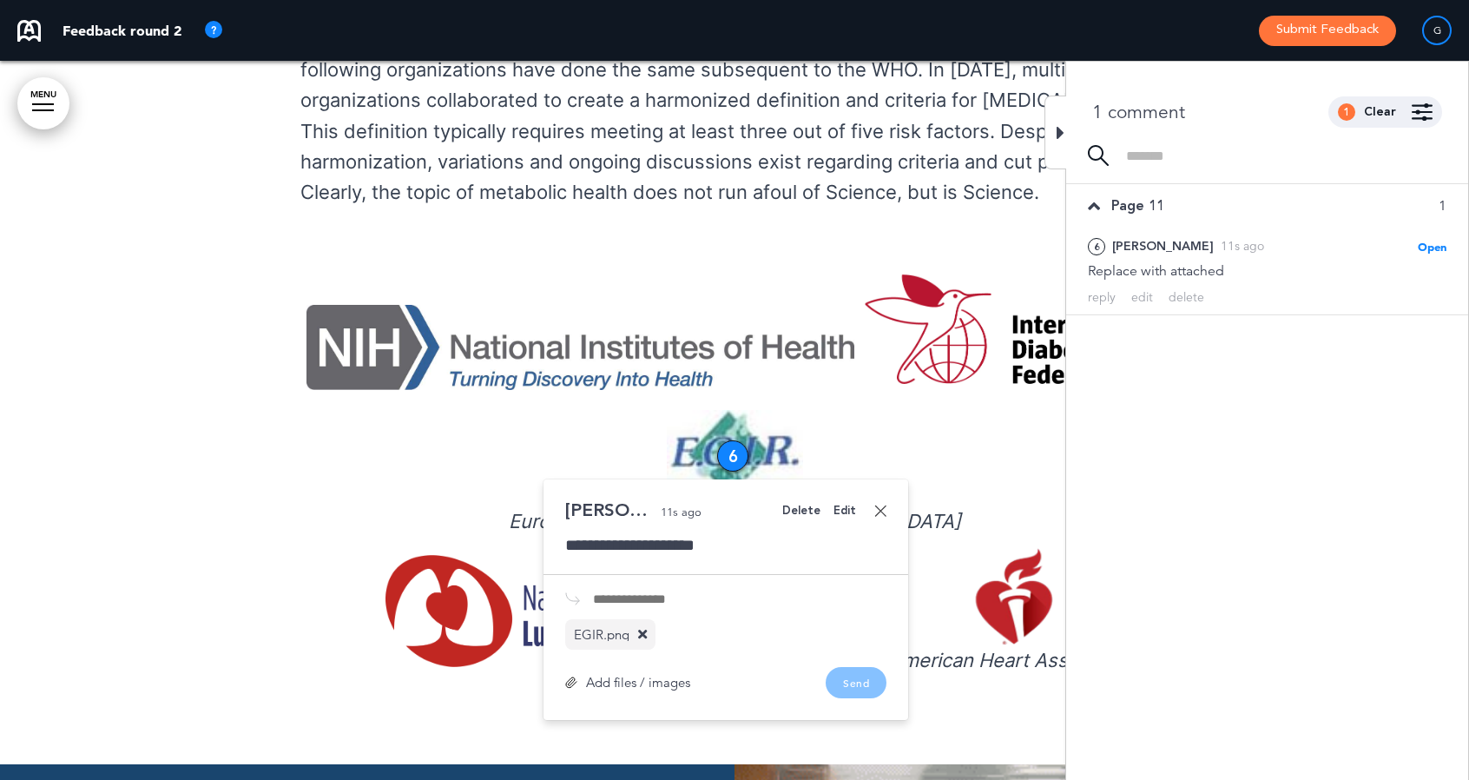
click at [848, 667] on div "Add files / images Send" at bounding box center [725, 682] width 321 height 31
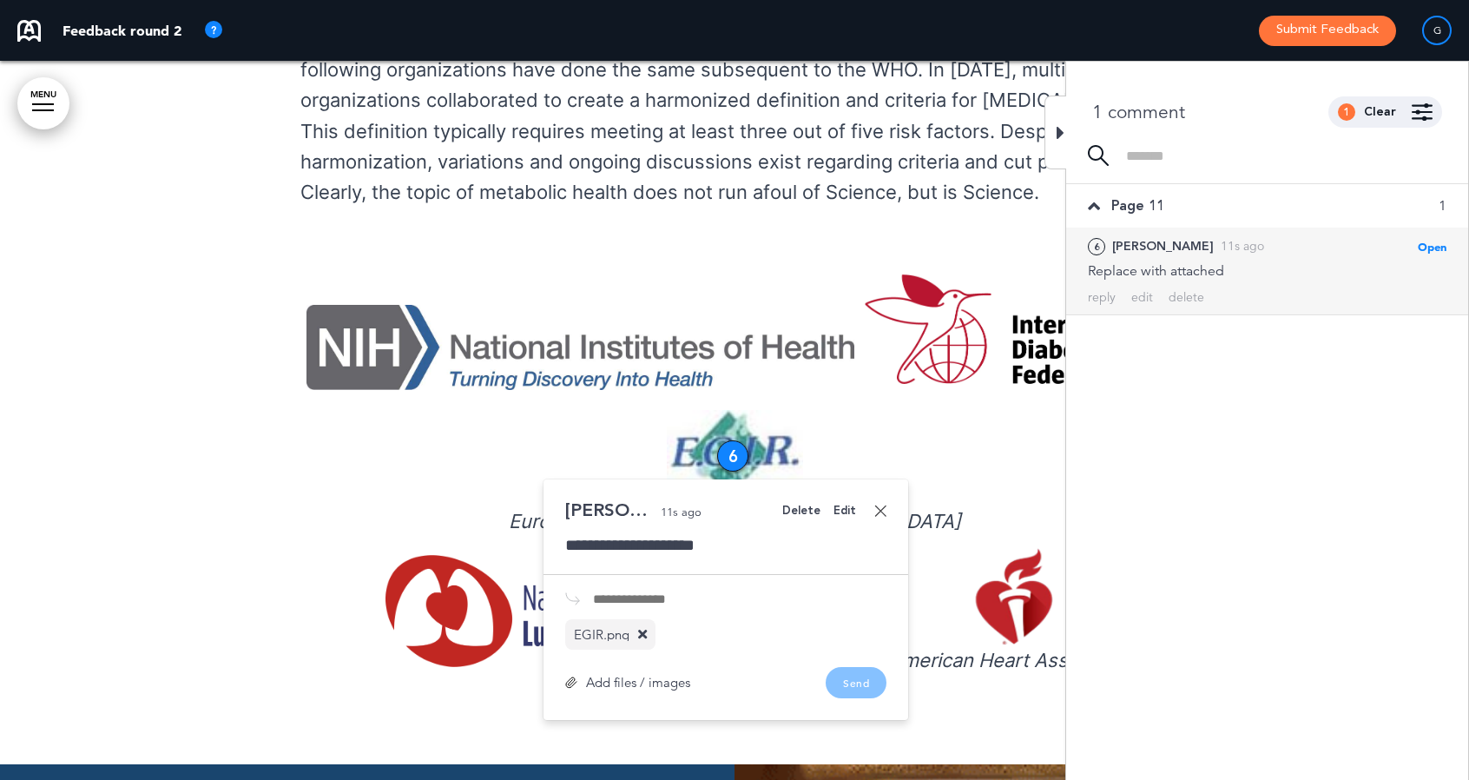
click at [1431, 245] on span "Open" at bounding box center [1432, 247] width 29 height 14
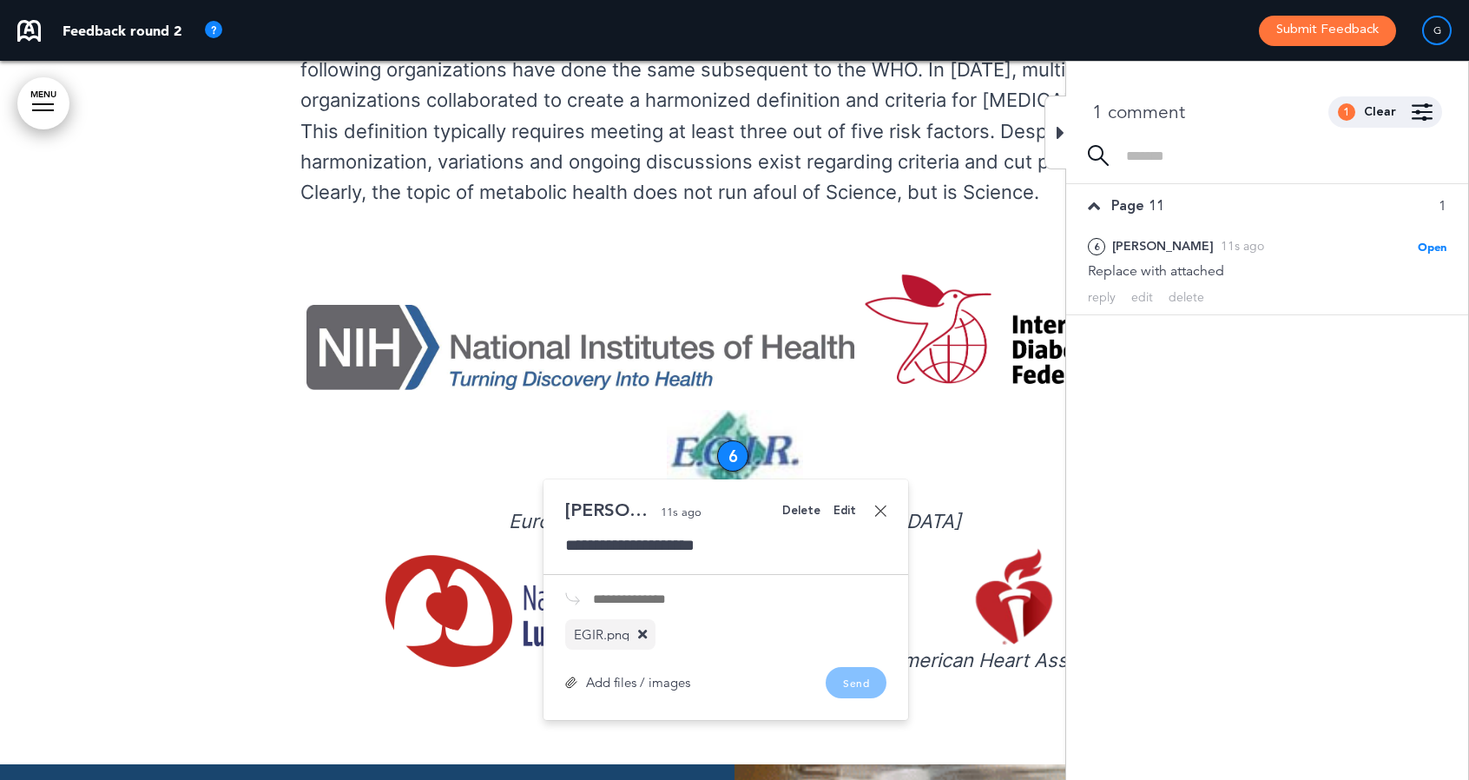
click at [633, 676] on div "Add files / images" at bounding box center [627, 682] width 125 height 13
click at [873, 667] on div "Add files / images Send" at bounding box center [725, 682] width 321 height 31
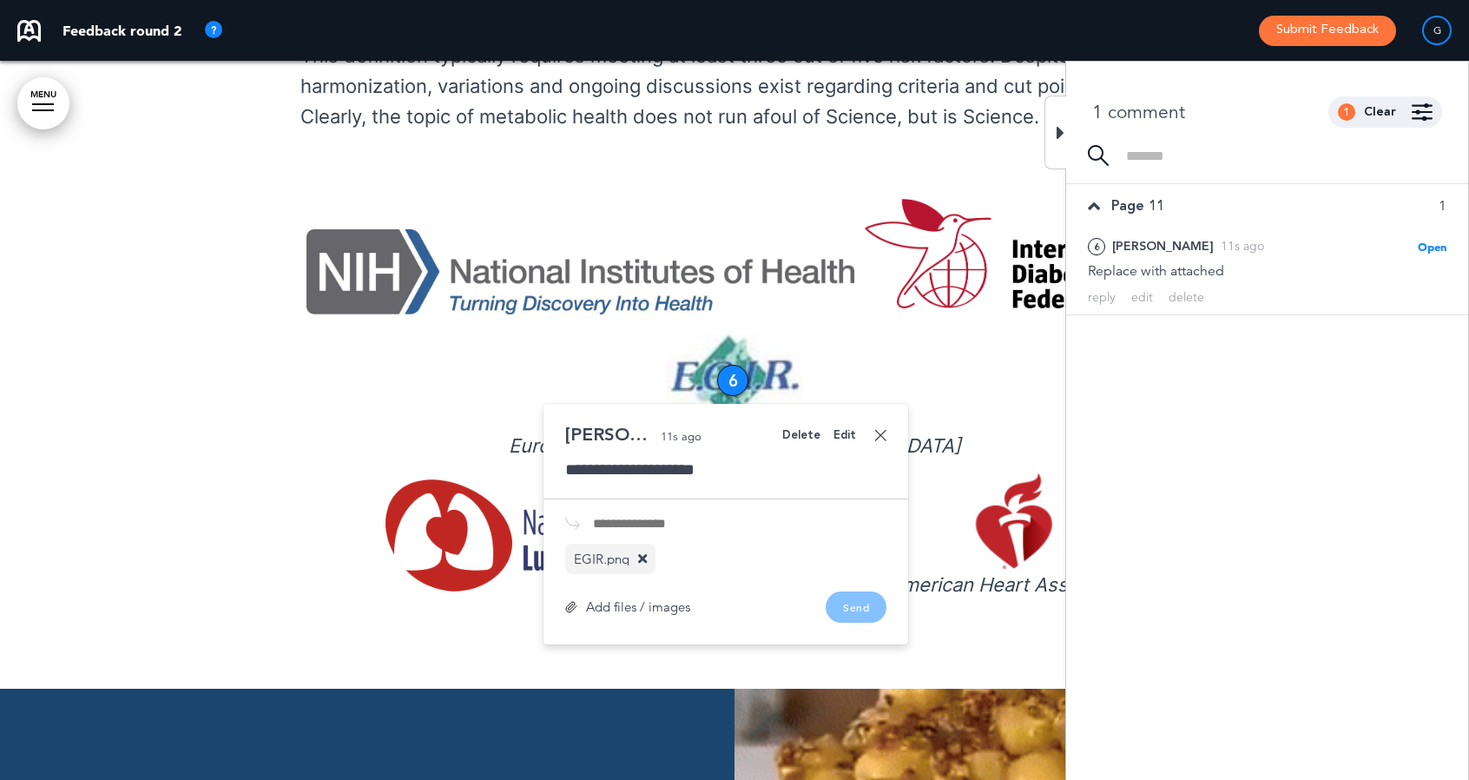
scroll to position [13211, 0]
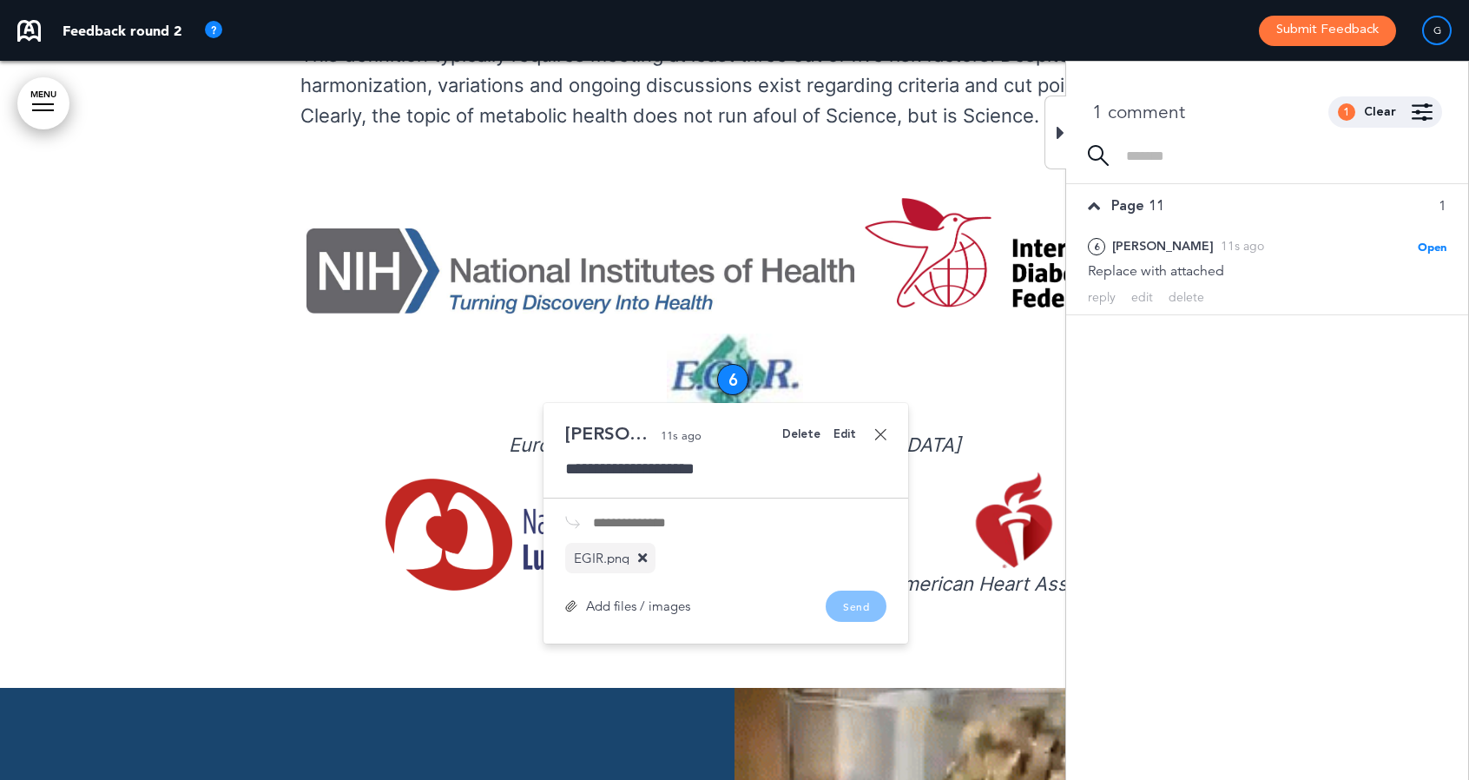
click at [738, 458] on div "**********" at bounding box center [725, 469] width 321 height 23
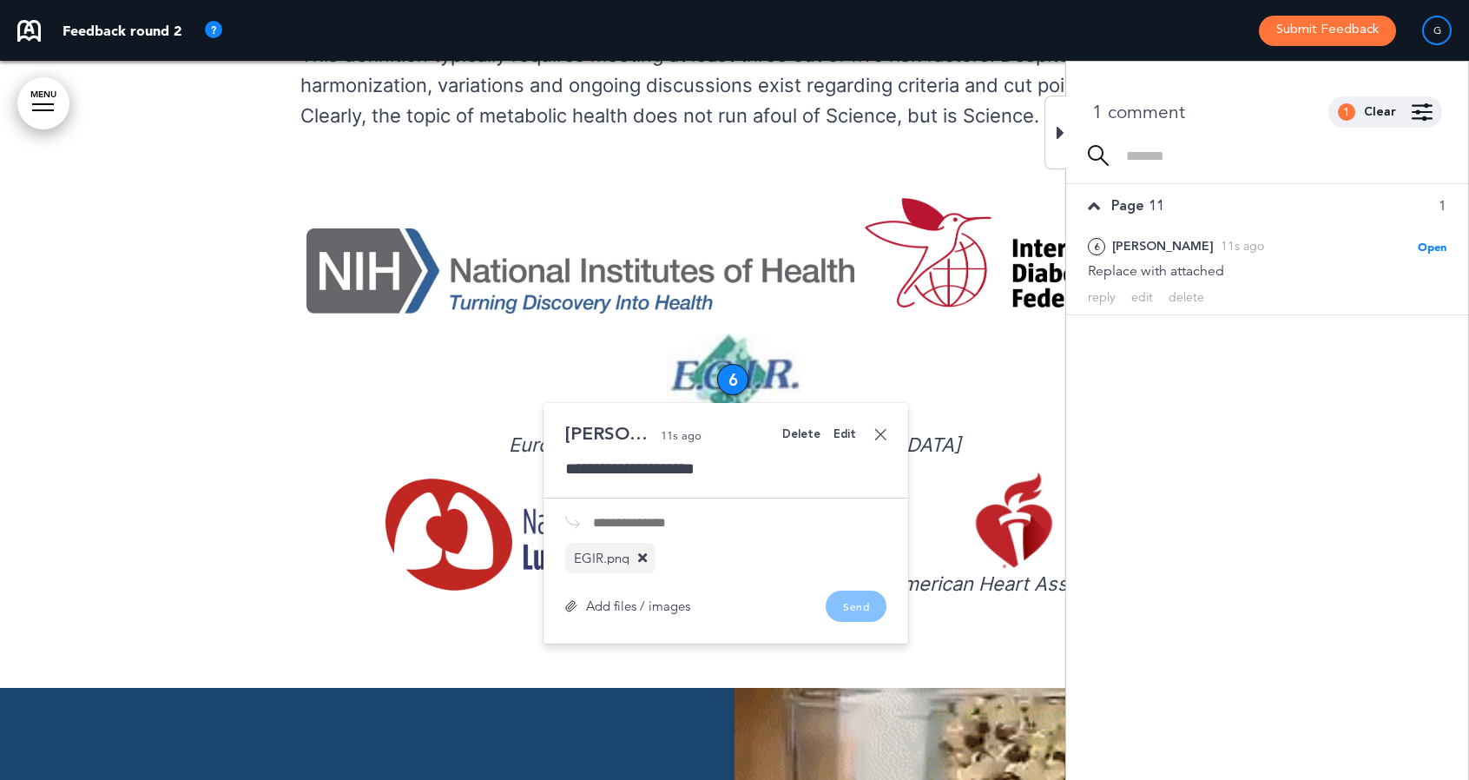
click at [721, 458] on div "**********" at bounding box center [725, 469] width 321 height 23
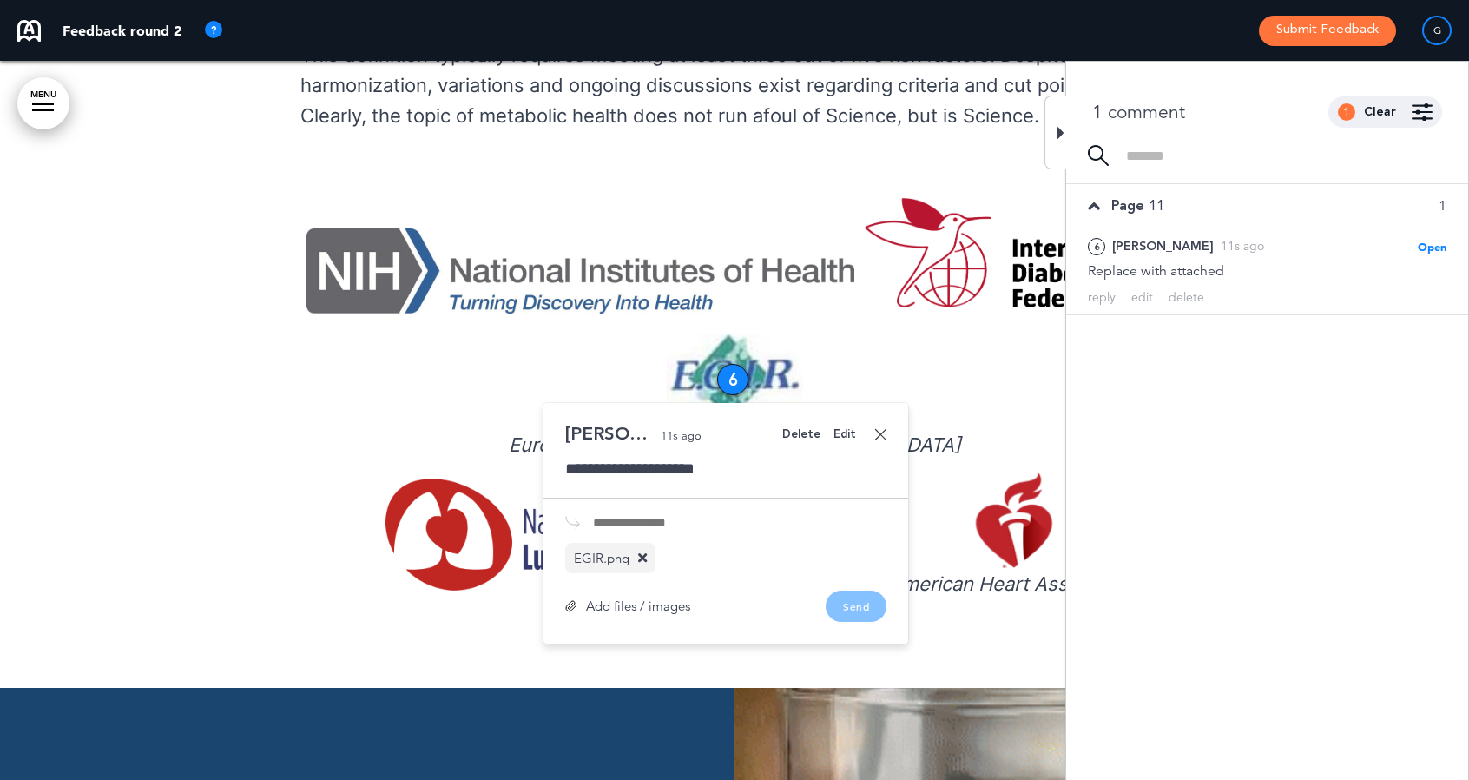
click at [722, 458] on div "**********" at bounding box center [725, 469] width 321 height 23
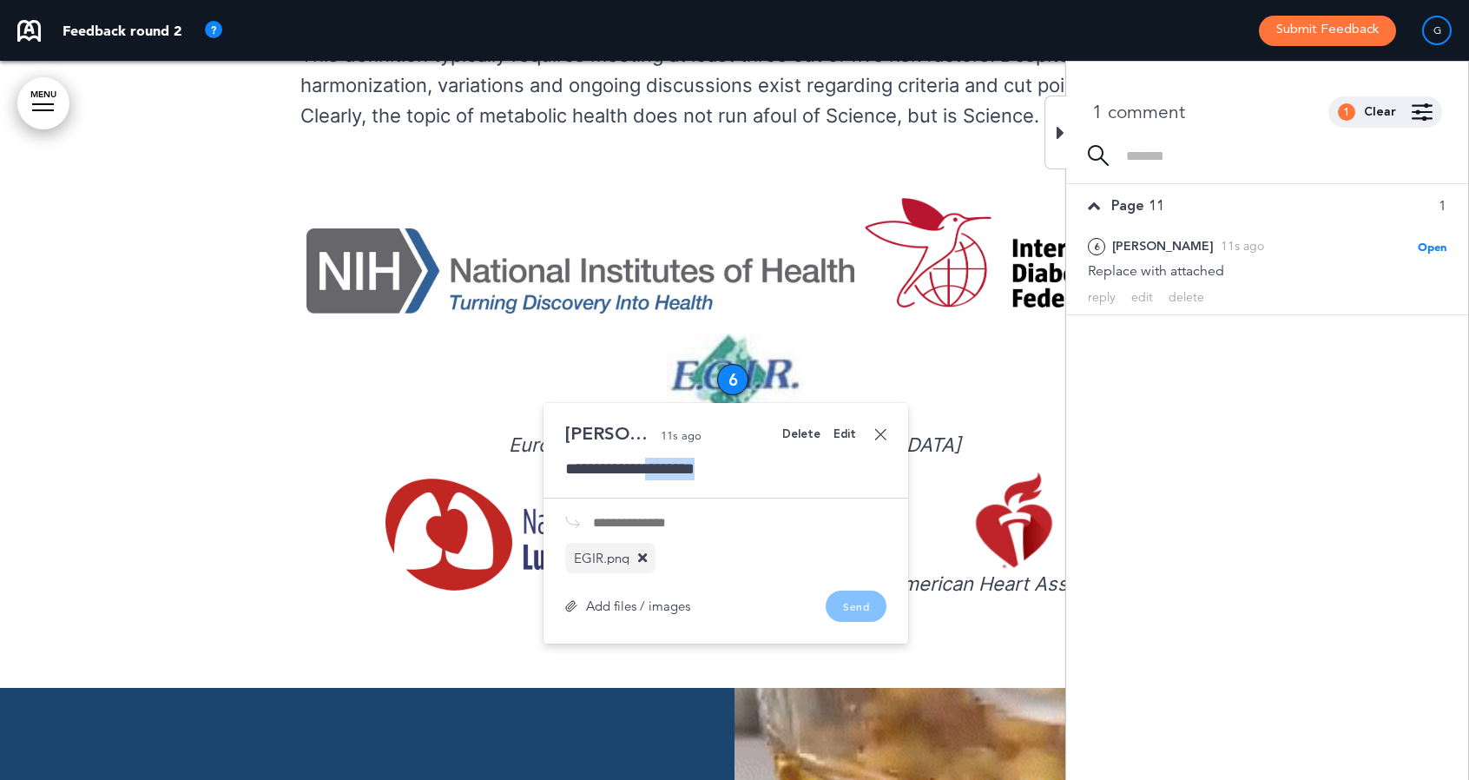
click at [722, 458] on div "**********" at bounding box center [725, 469] width 321 height 23
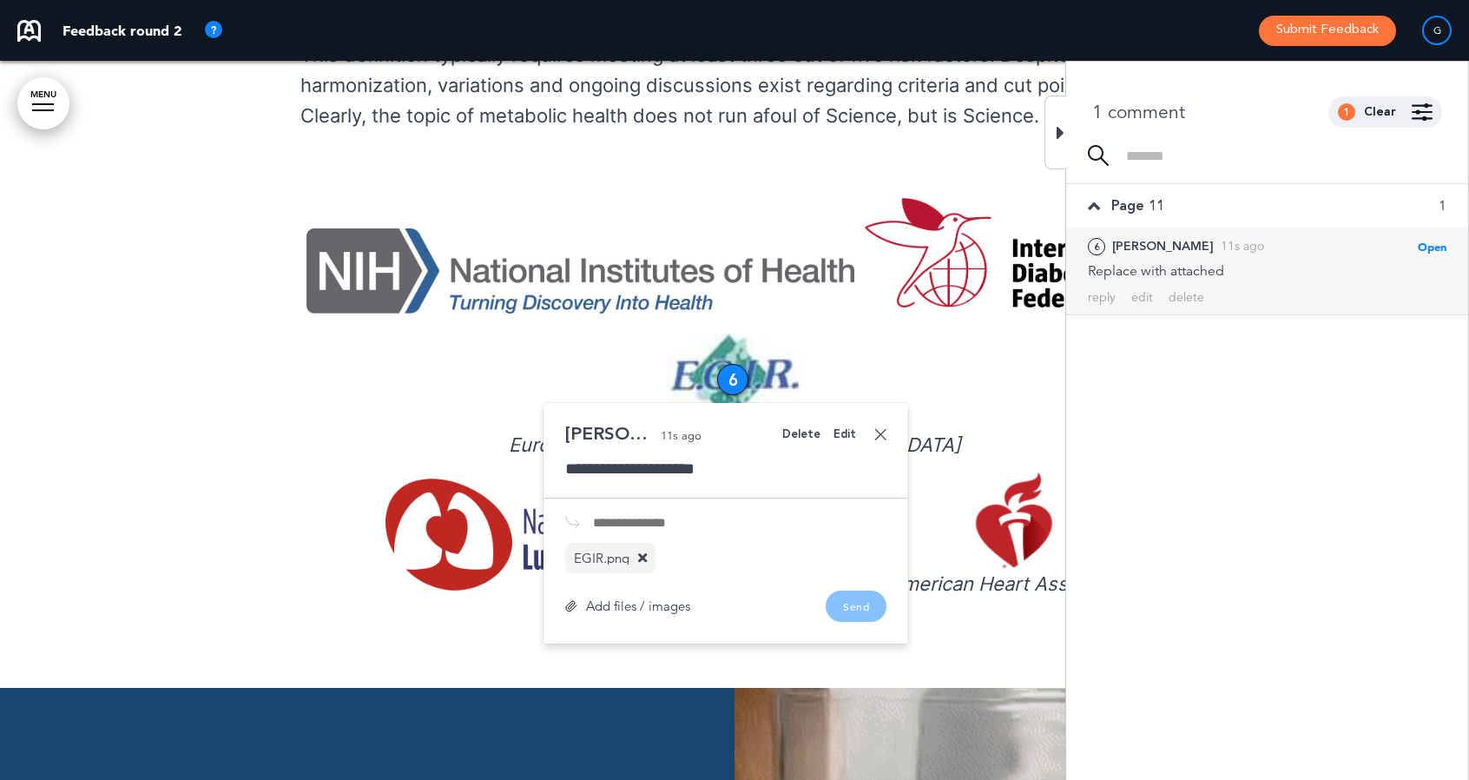
click at [1440, 247] on span "Open" at bounding box center [1432, 247] width 29 height 14
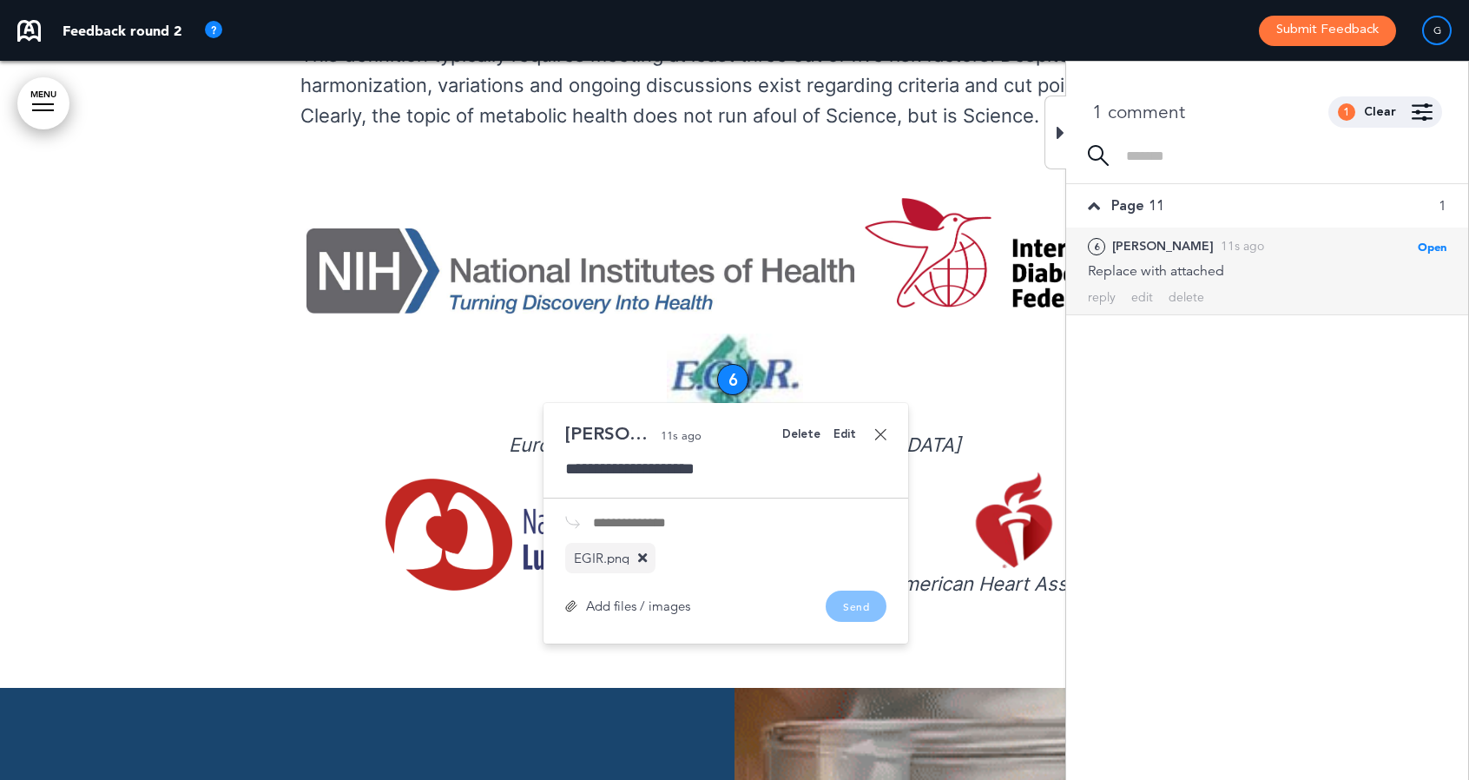
click at [1431, 242] on span "Open" at bounding box center [1432, 247] width 29 height 14
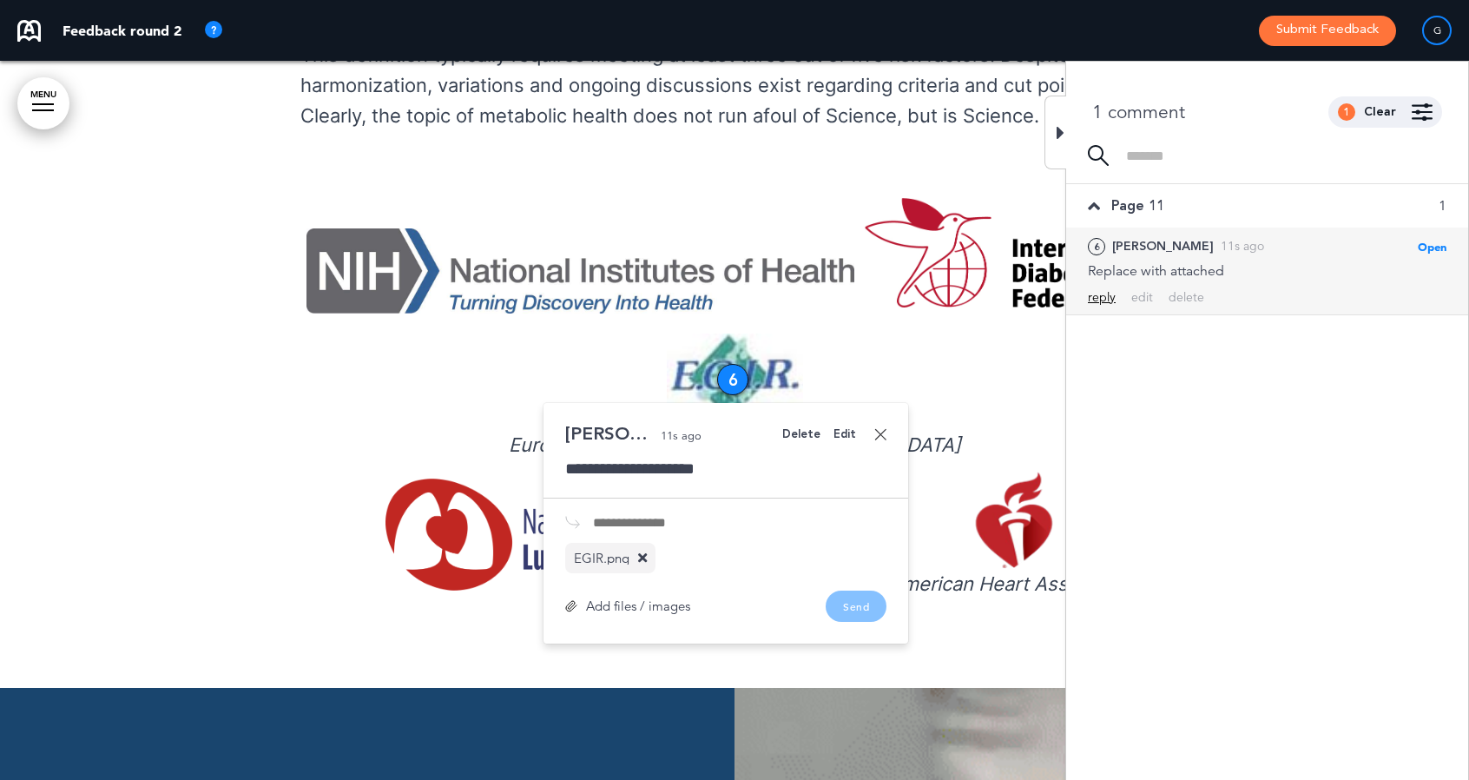
click at [1113, 294] on div "reply" at bounding box center [1102, 297] width 28 height 16
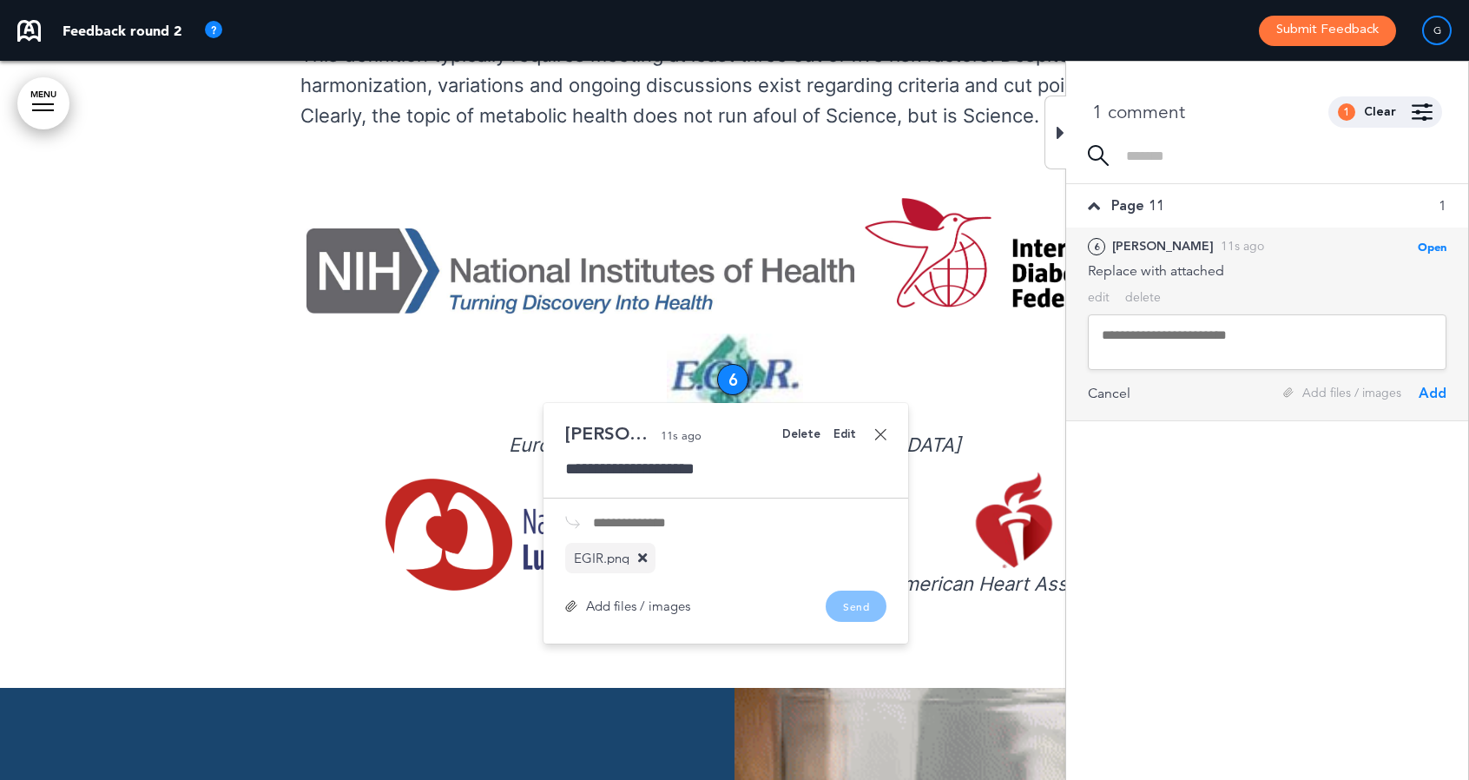
click at [1131, 334] on textarea at bounding box center [1267, 342] width 359 height 56
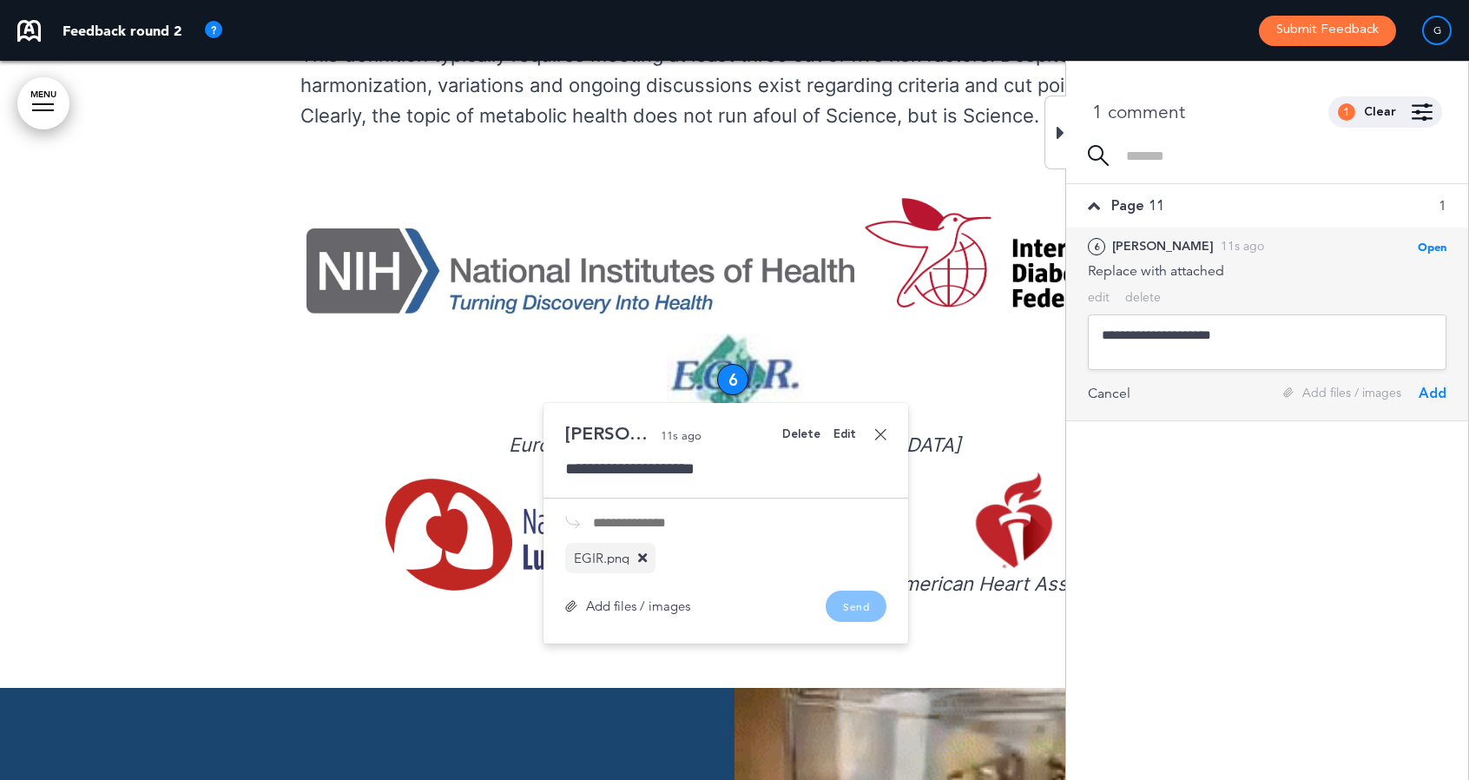
type textarea "**********"
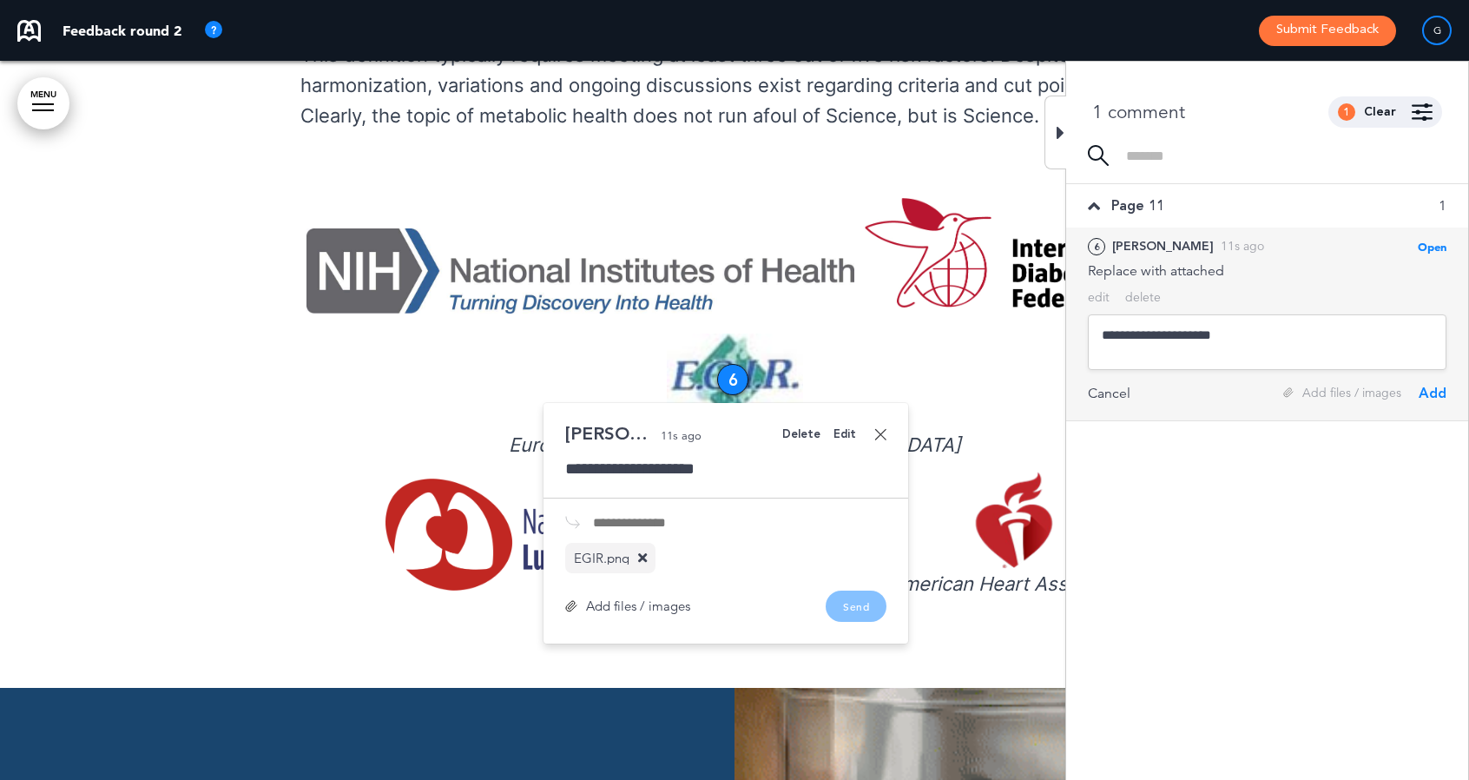
click at [1431, 397] on div "Add" at bounding box center [1433, 393] width 28 height 19
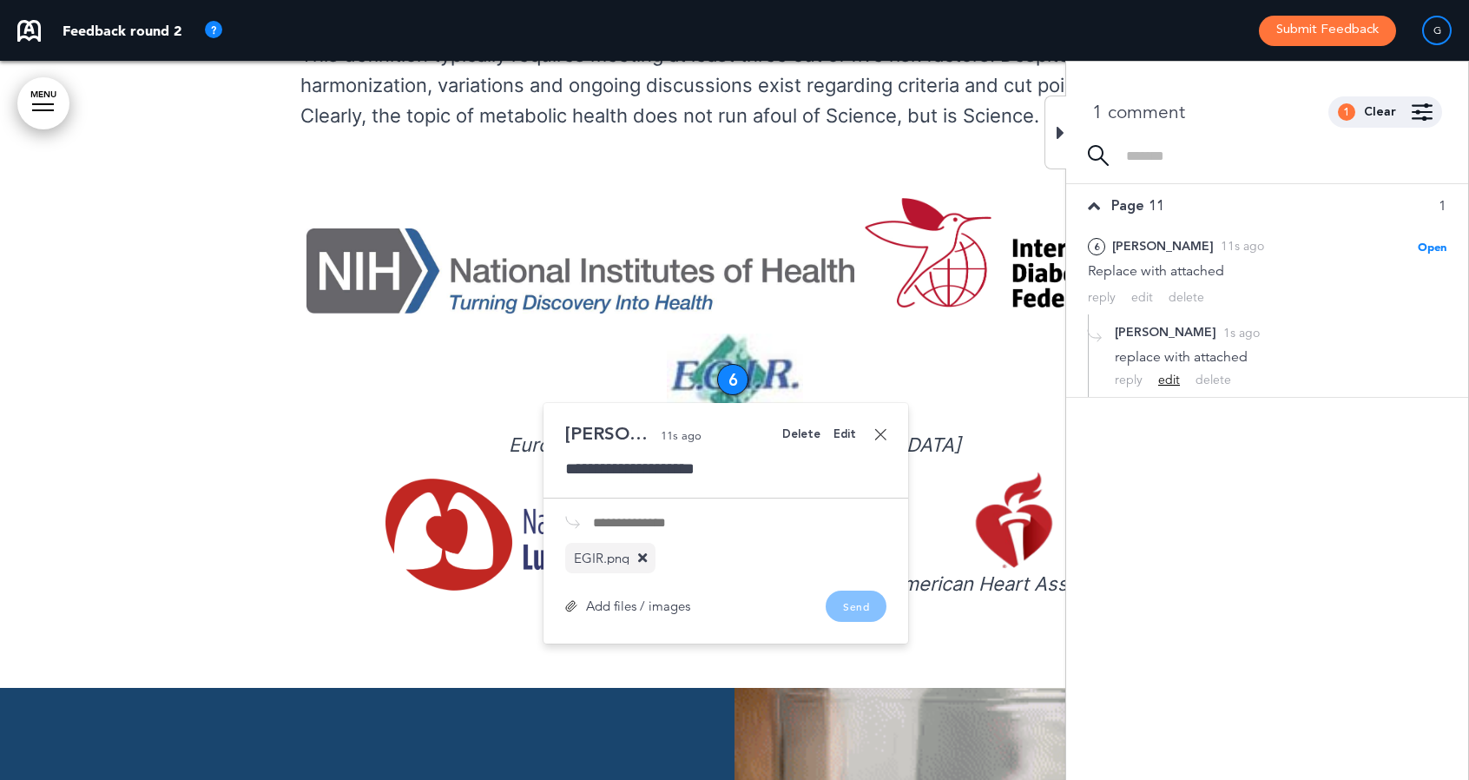
click at [1165, 381] on div "edit" at bounding box center [1169, 380] width 22 height 16
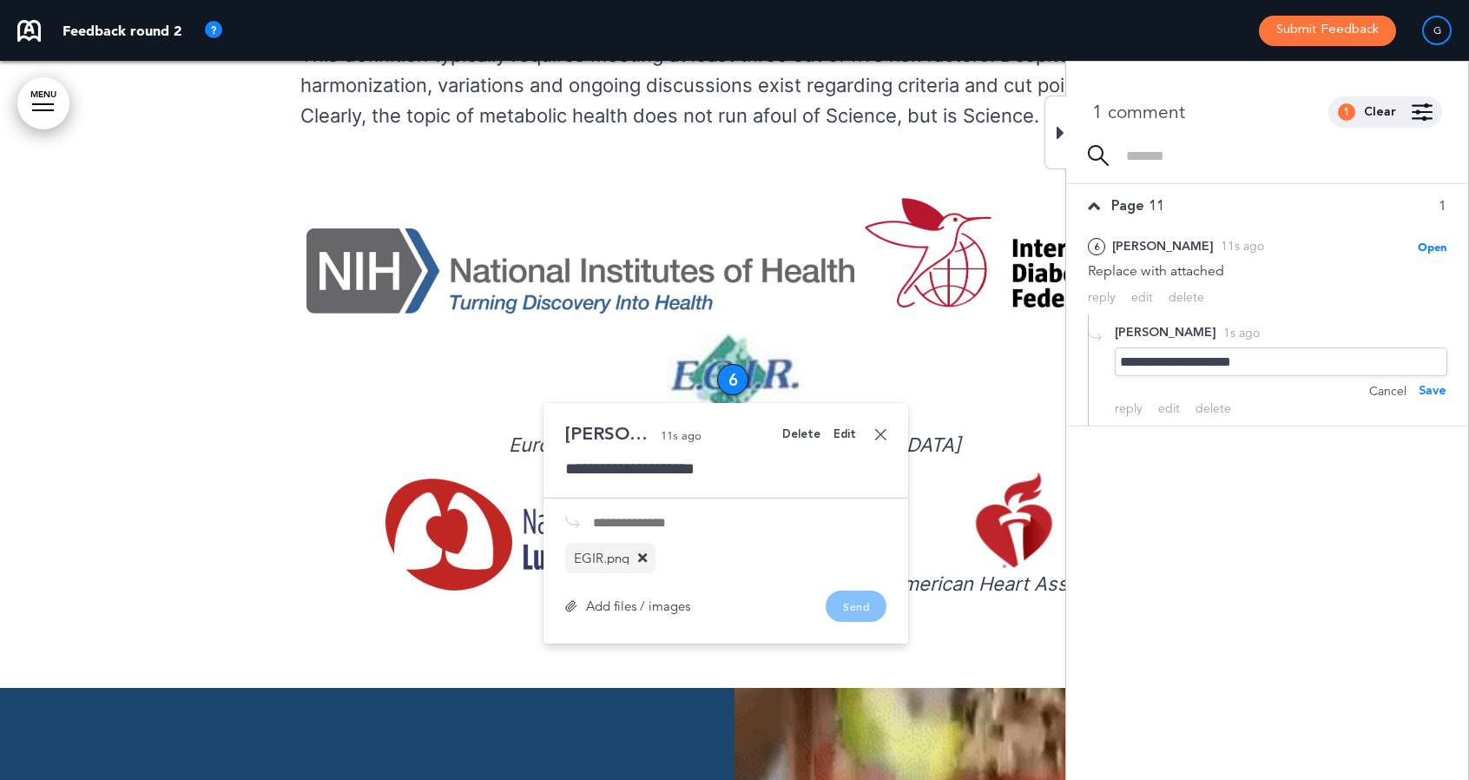
click at [1441, 391] on div "Save" at bounding box center [1433, 390] width 28 height 19
click at [874, 428] on link at bounding box center [880, 434] width 12 height 12
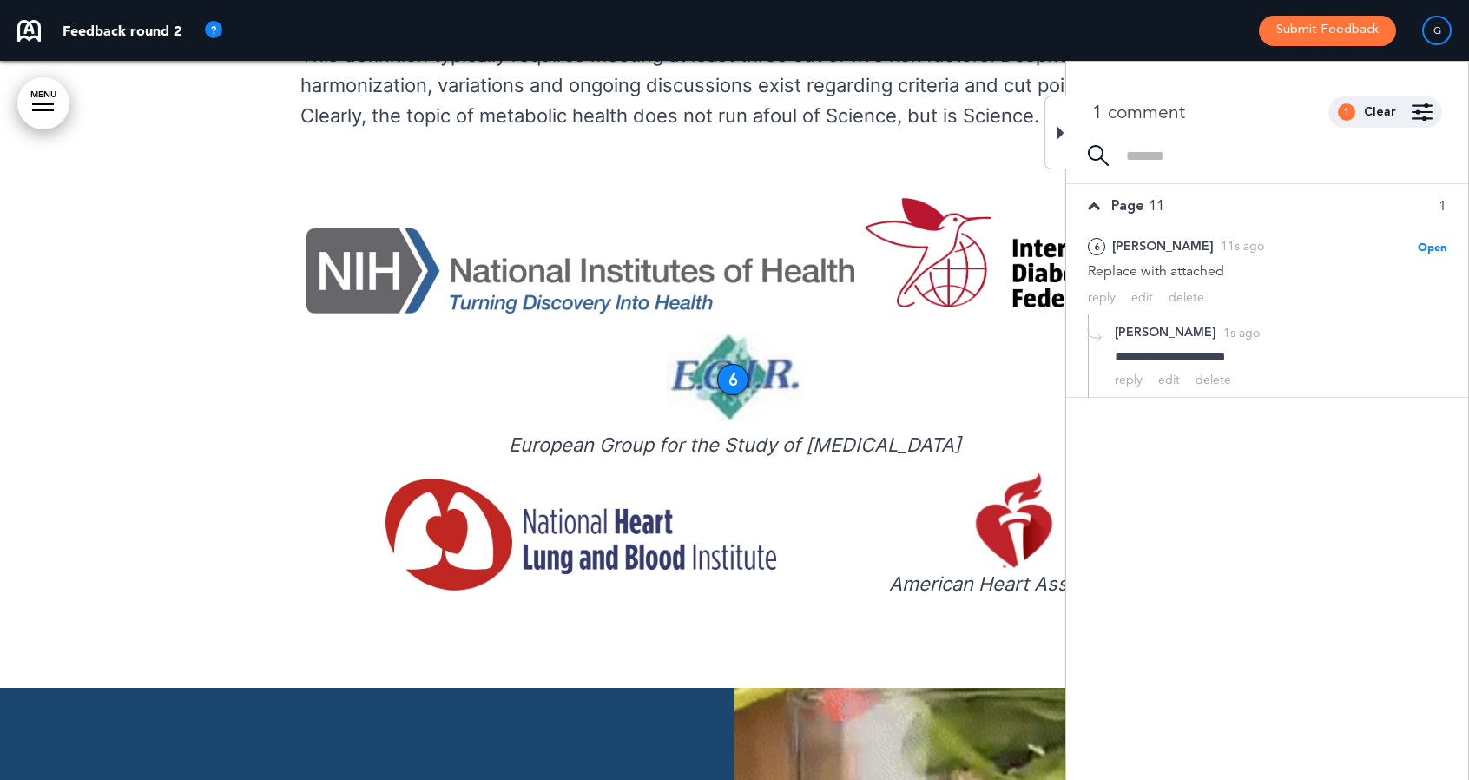
click at [1054, 135] on div at bounding box center [1056, 133] width 22 height 74
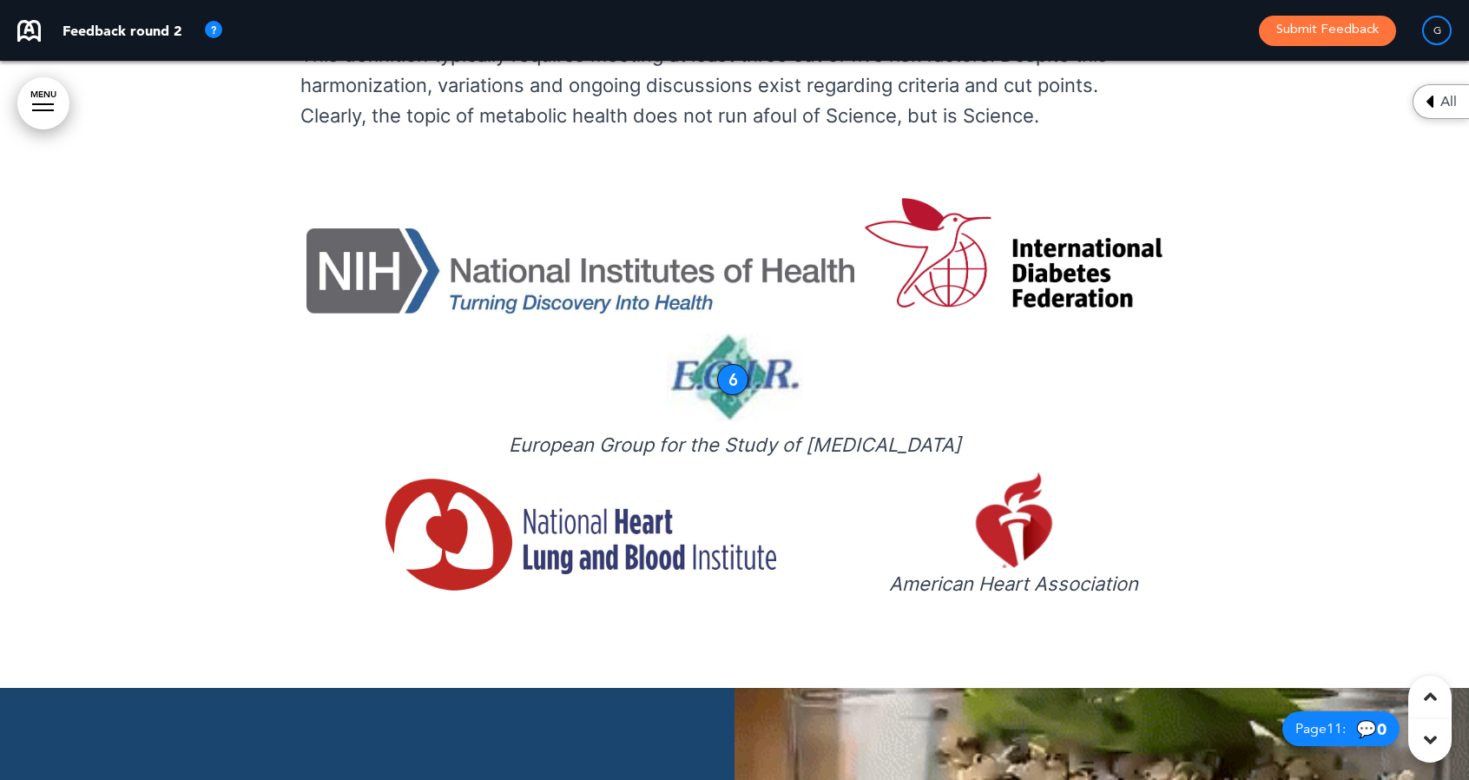
click at [731, 364] on div "6" at bounding box center [732, 379] width 31 height 31
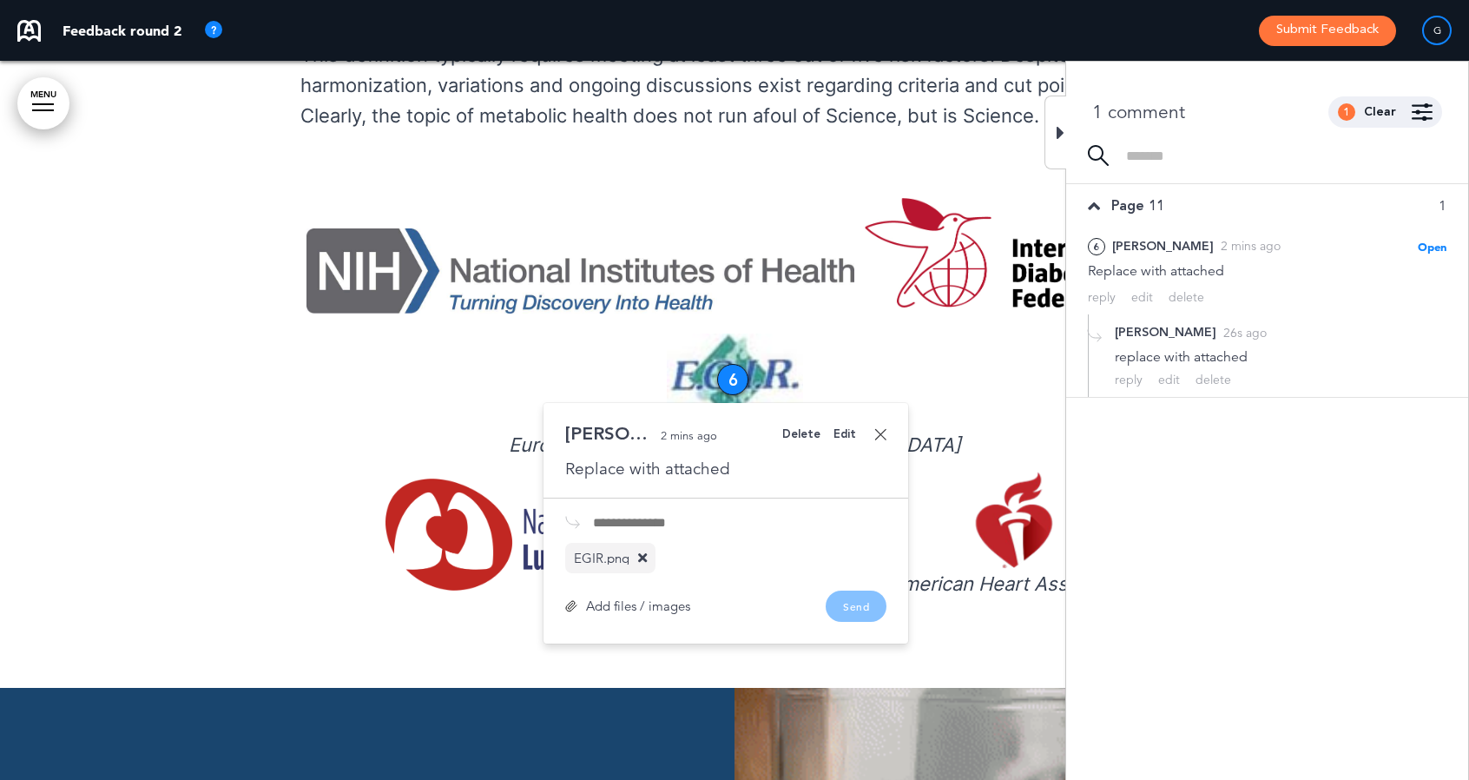
click at [546, 329] on td "European Group for the Study of [MEDICAL_DATA]" at bounding box center [734, 396] width 865 height 135
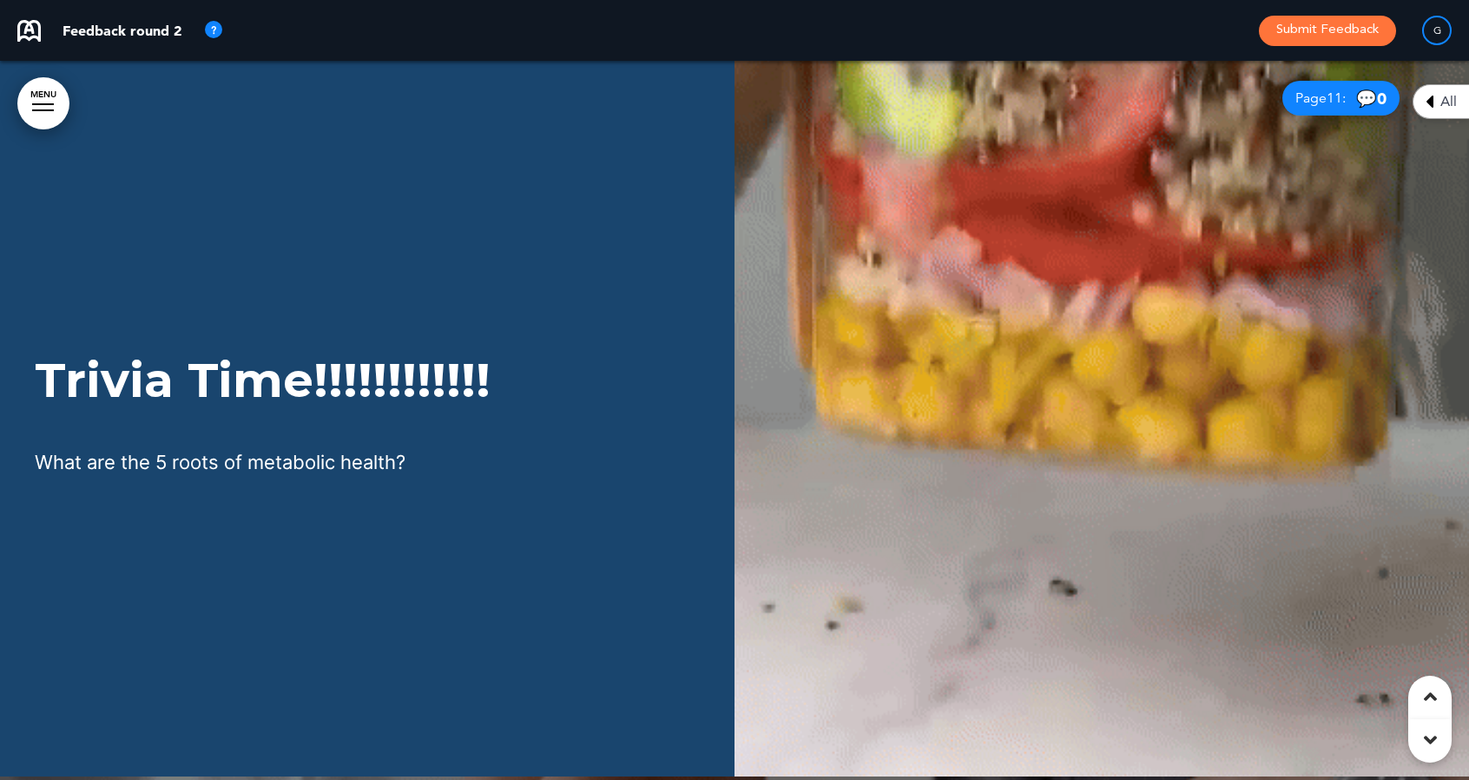
scroll to position [13847, 0]
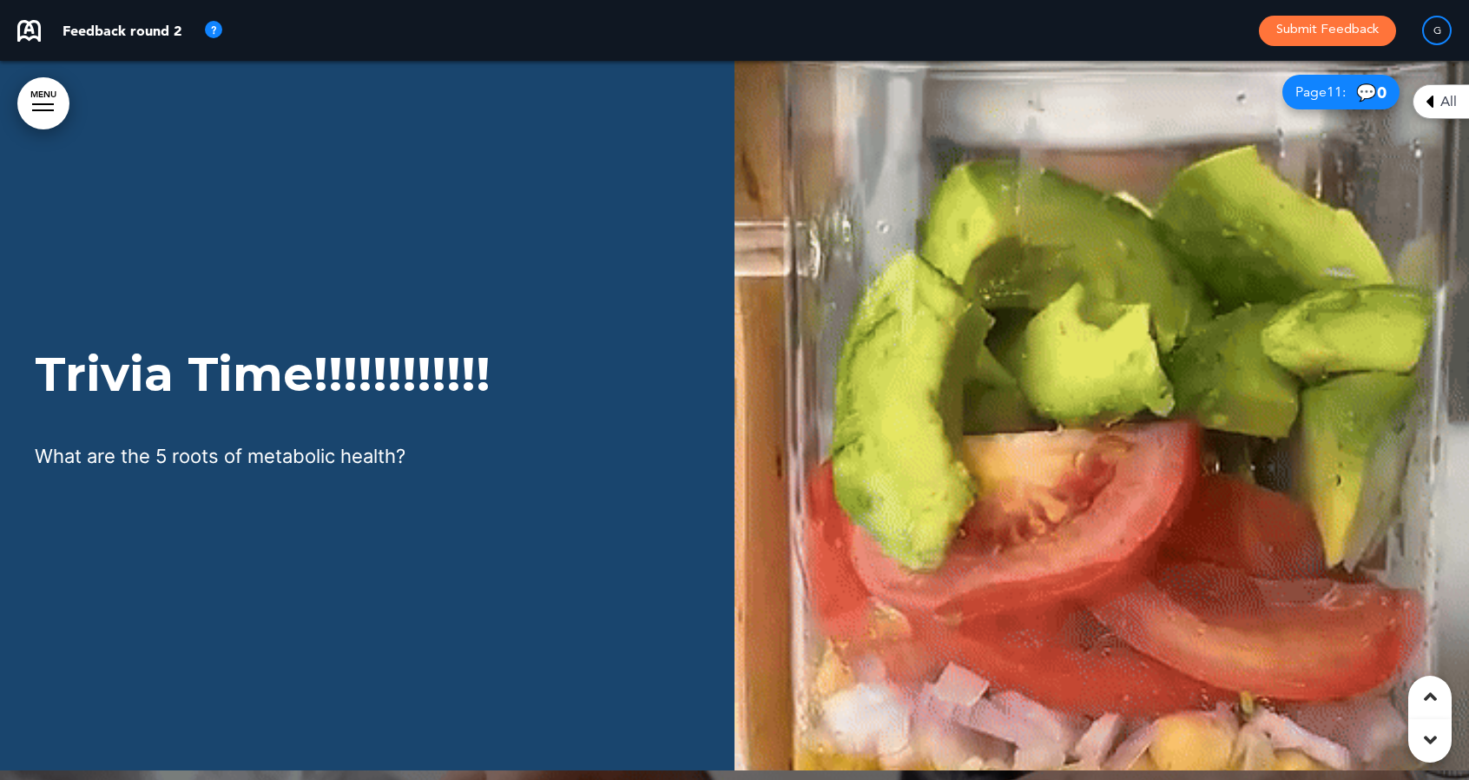
click at [82, 610] on div "Trivia Time!!!!!!!!!!!! What are the 5 roots of metabolic health?" at bounding box center [734, 410] width 1469 height 719
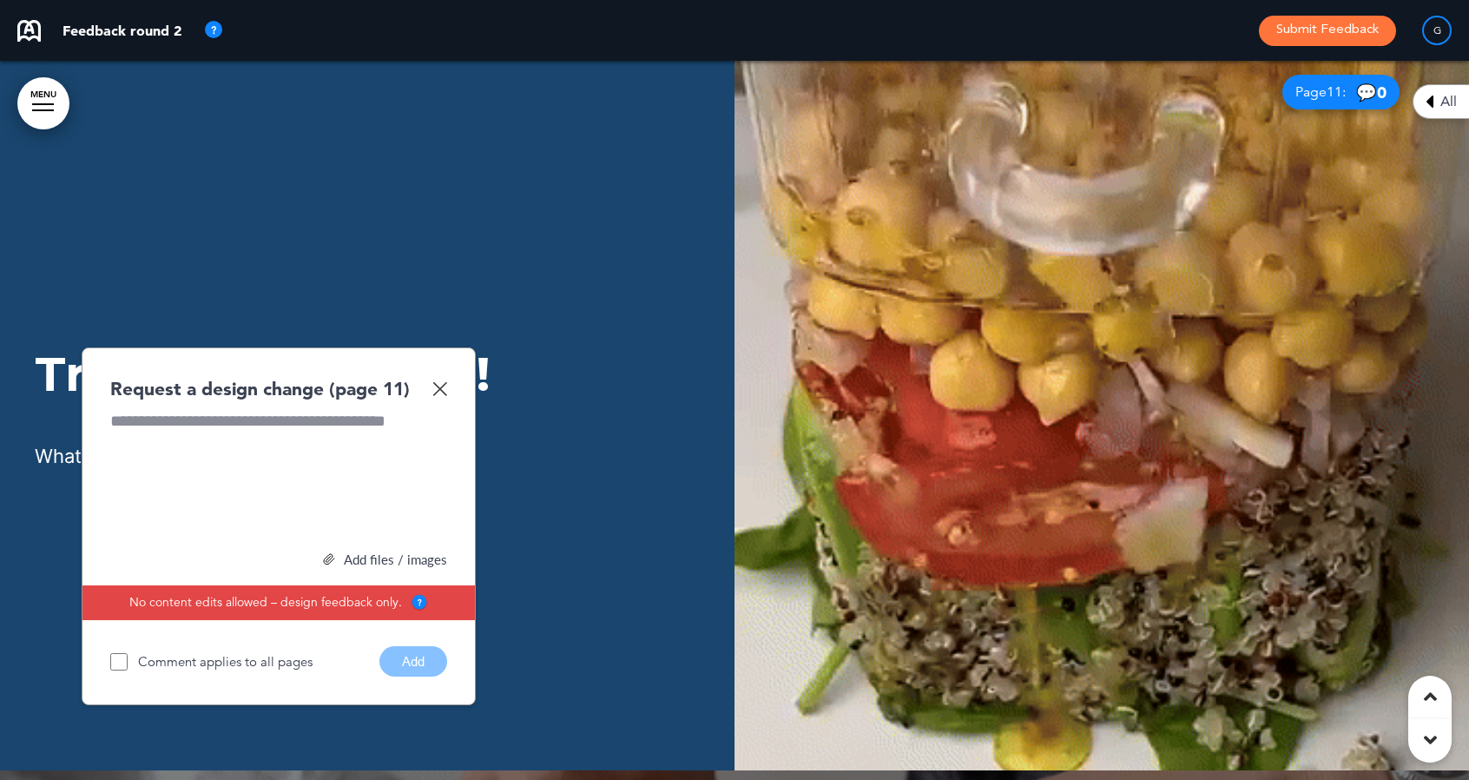
click at [81, 604] on div "Trivia Time!!!!!!!!!!!! What are the 5 roots of metabolic health?" at bounding box center [734, 410] width 1469 height 719
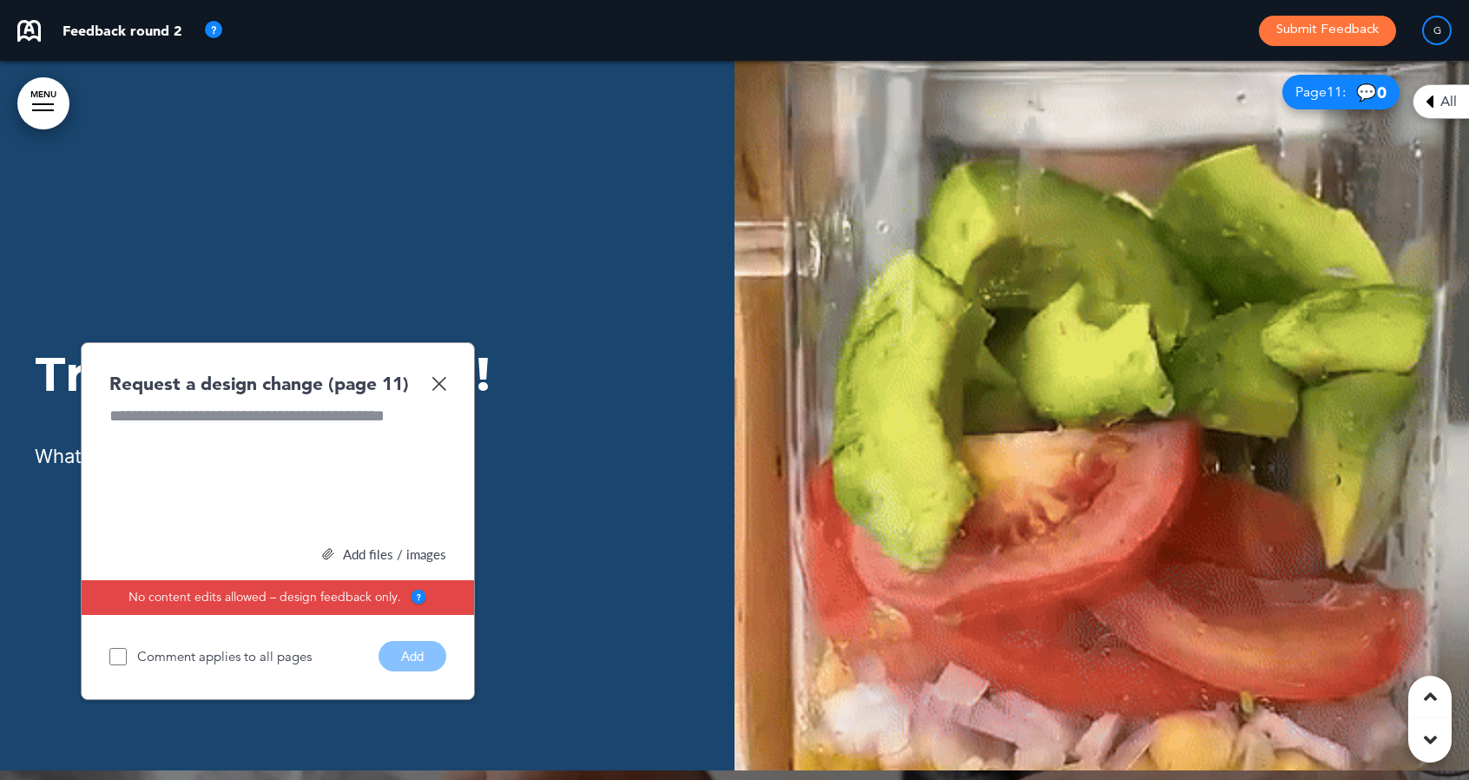
click at [437, 376] on img at bounding box center [439, 383] width 15 height 15
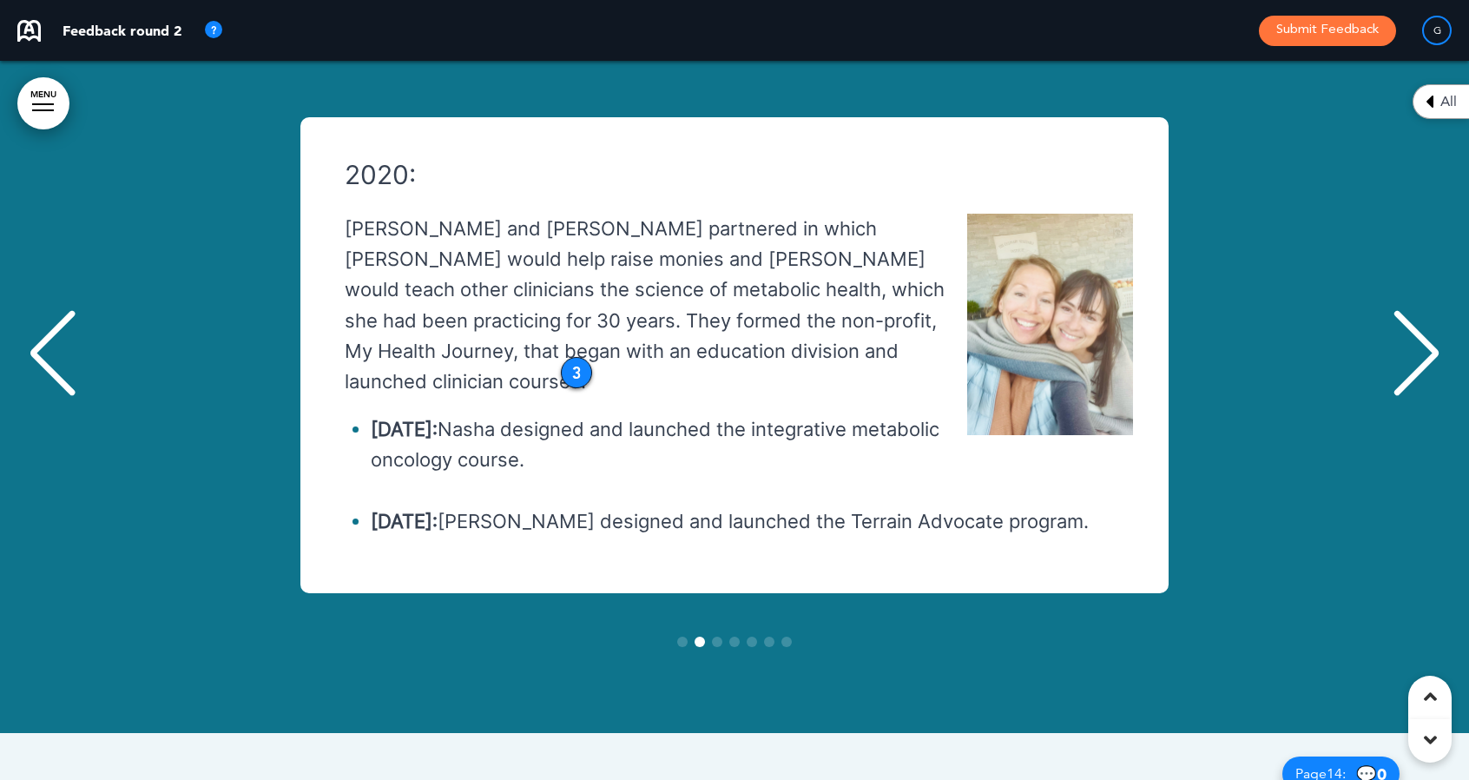
scroll to position [15403, 0]
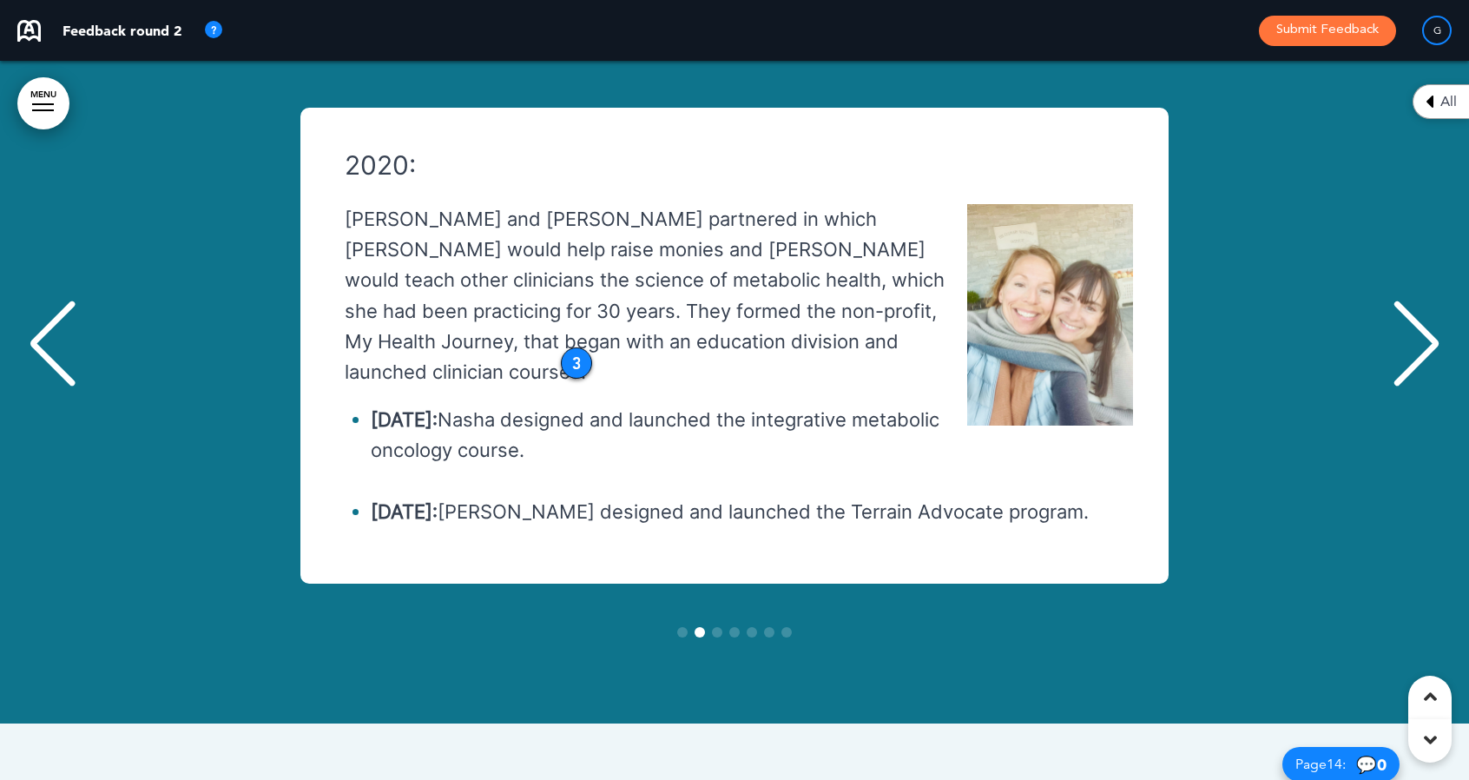
click at [1422, 300] on div "Next slide" at bounding box center [1416, 343] width 53 height 87
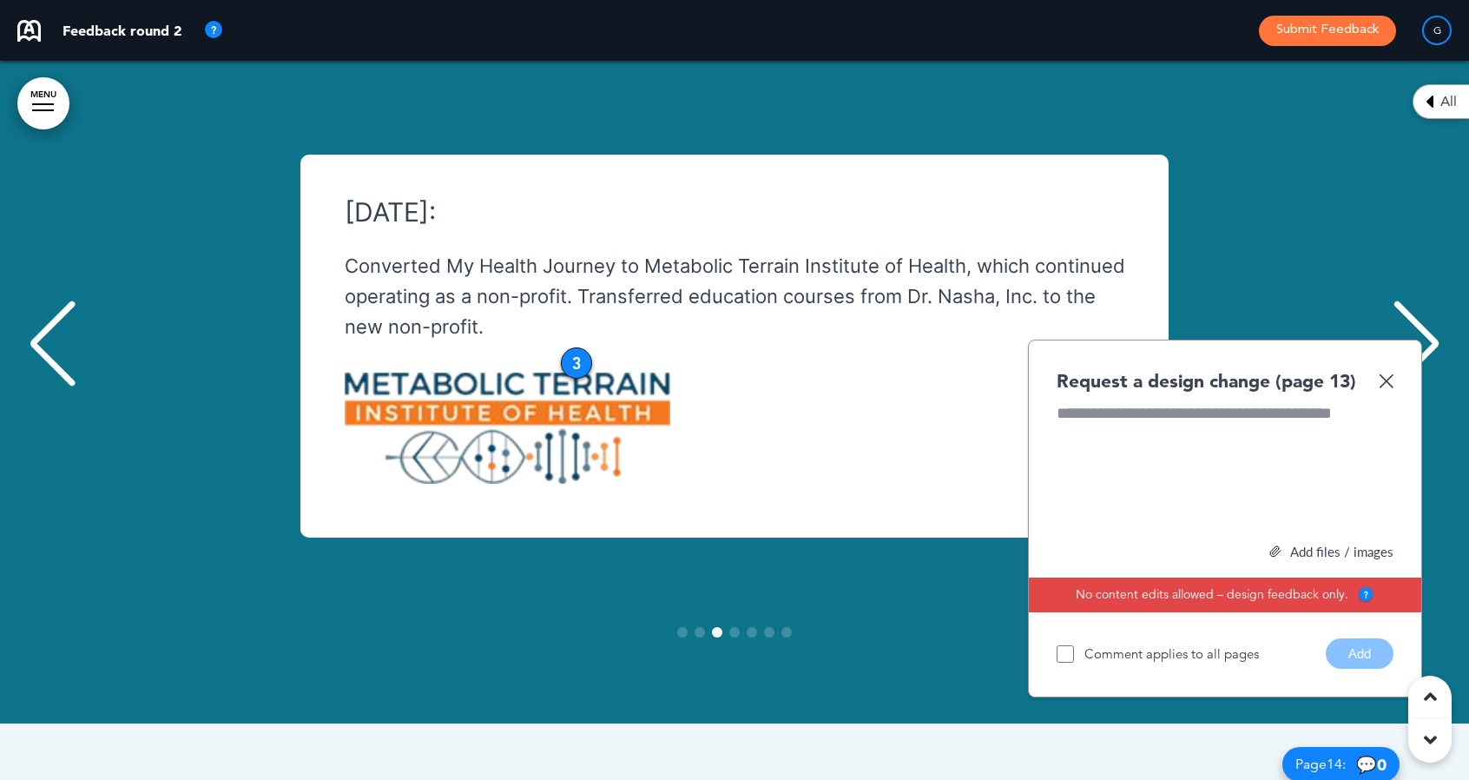
click at [1422, 300] on div "Next slide" at bounding box center [1416, 343] width 53 height 87
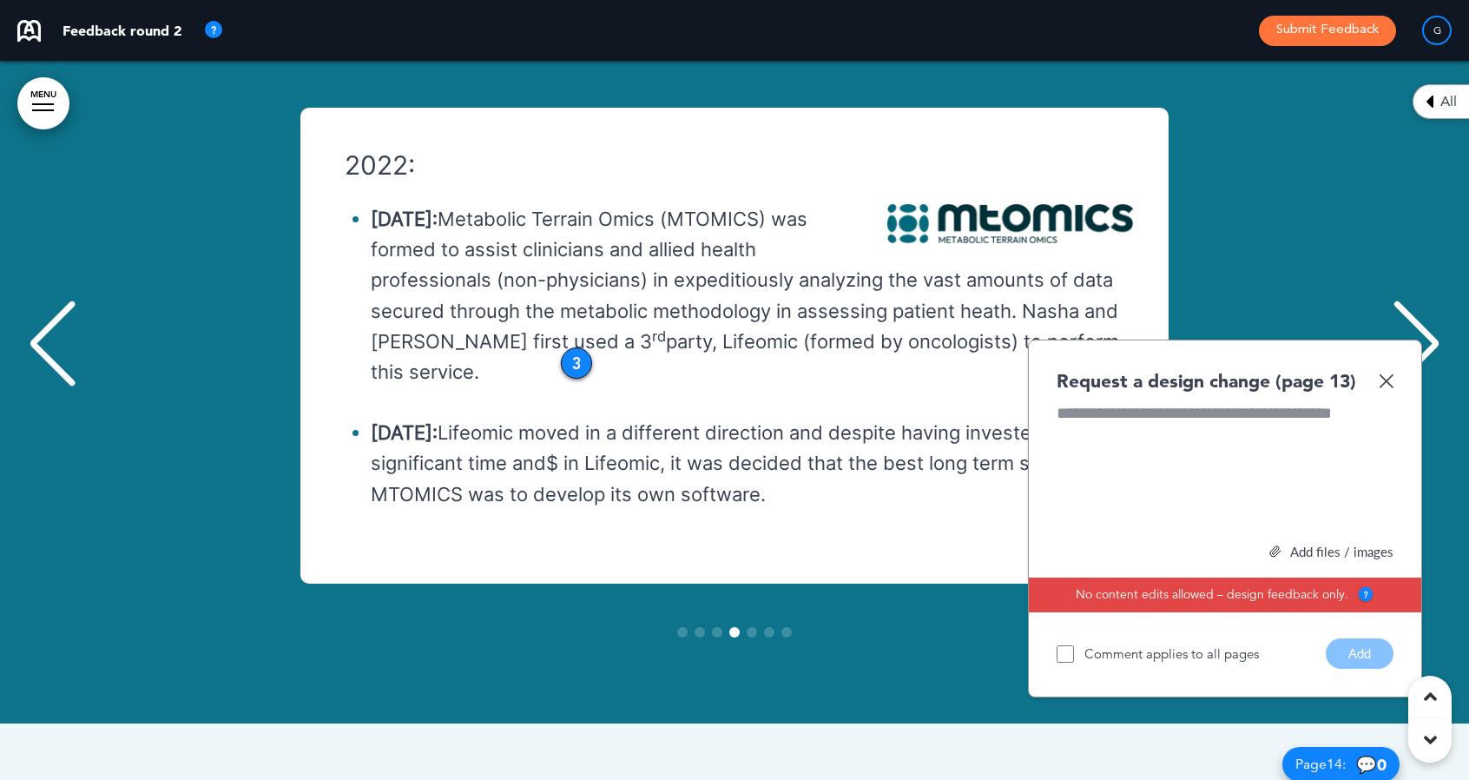
click at [1431, 300] on div "Next slide" at bounding box center [1416, 343] width 53 height 87
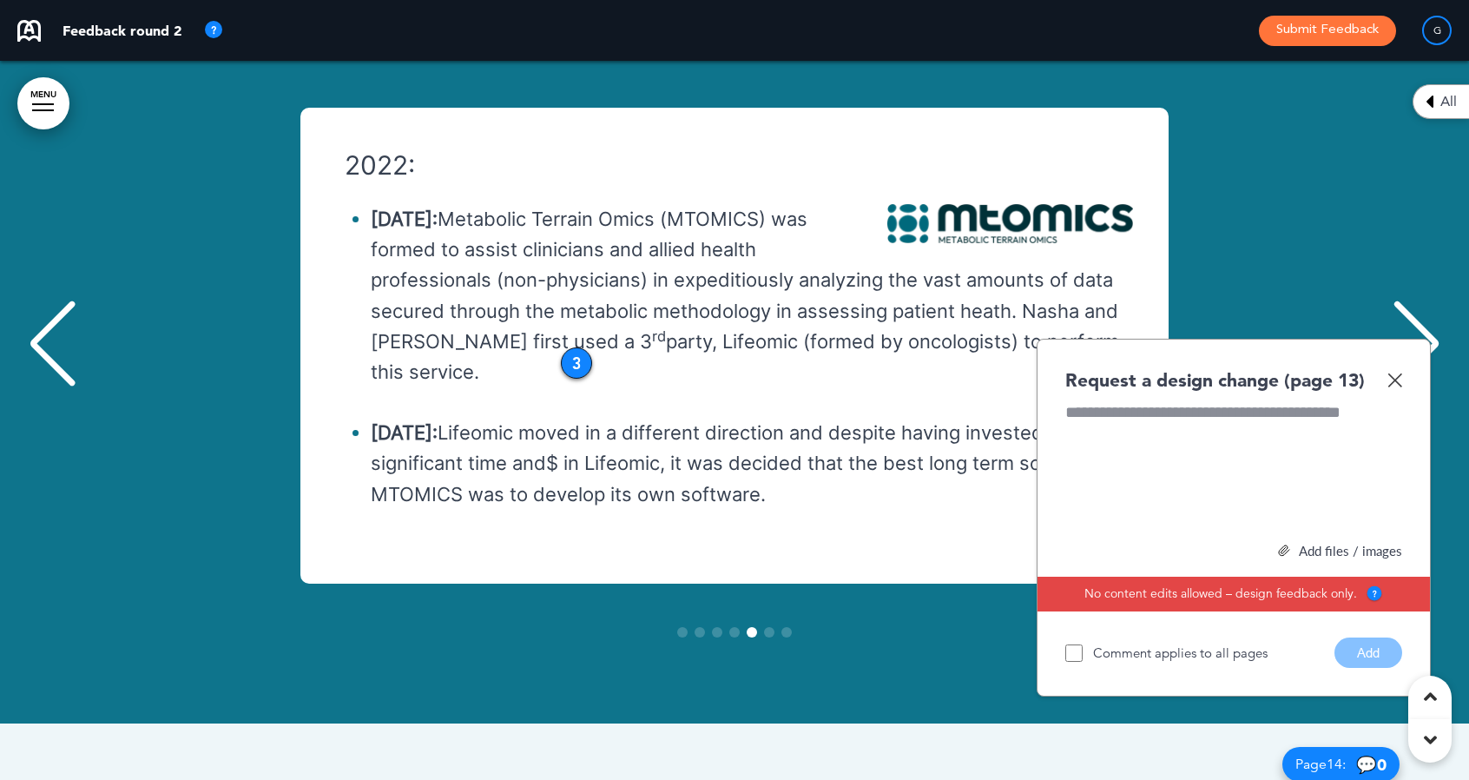
scroll to position [0, 5773]
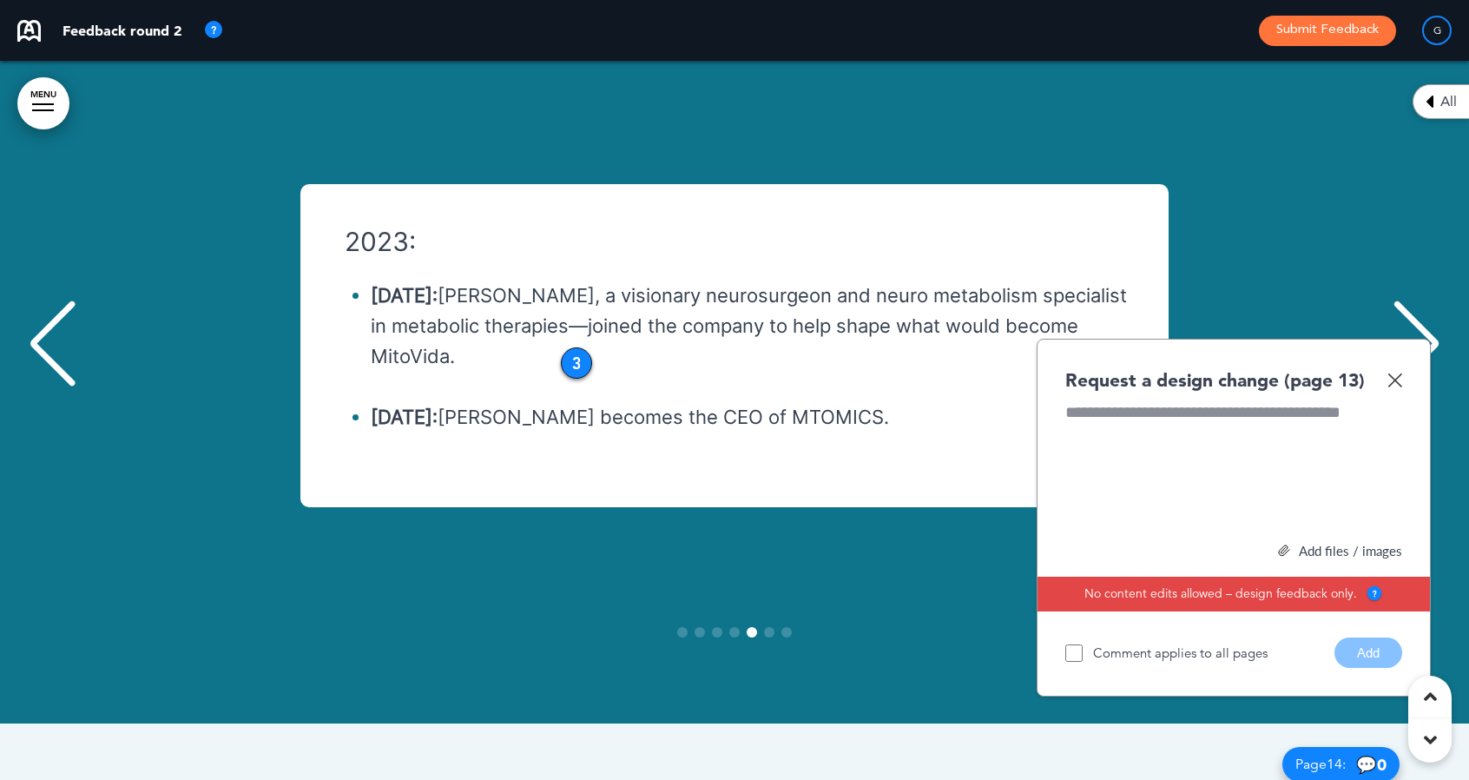
click at [40, 300] on div "Previous slide" at bounding box center [52, 343] width 53 height 87
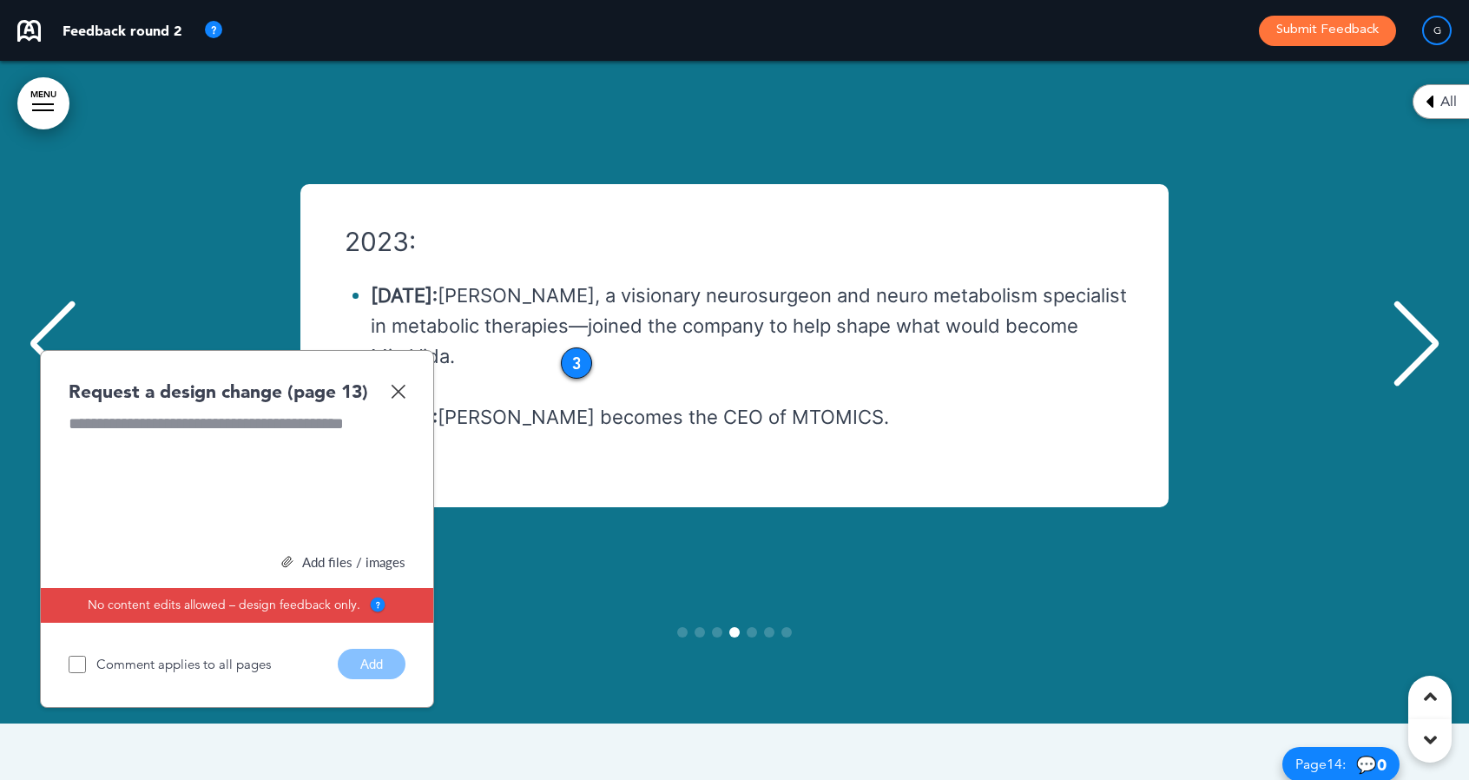
scroll to position [0, 4329]
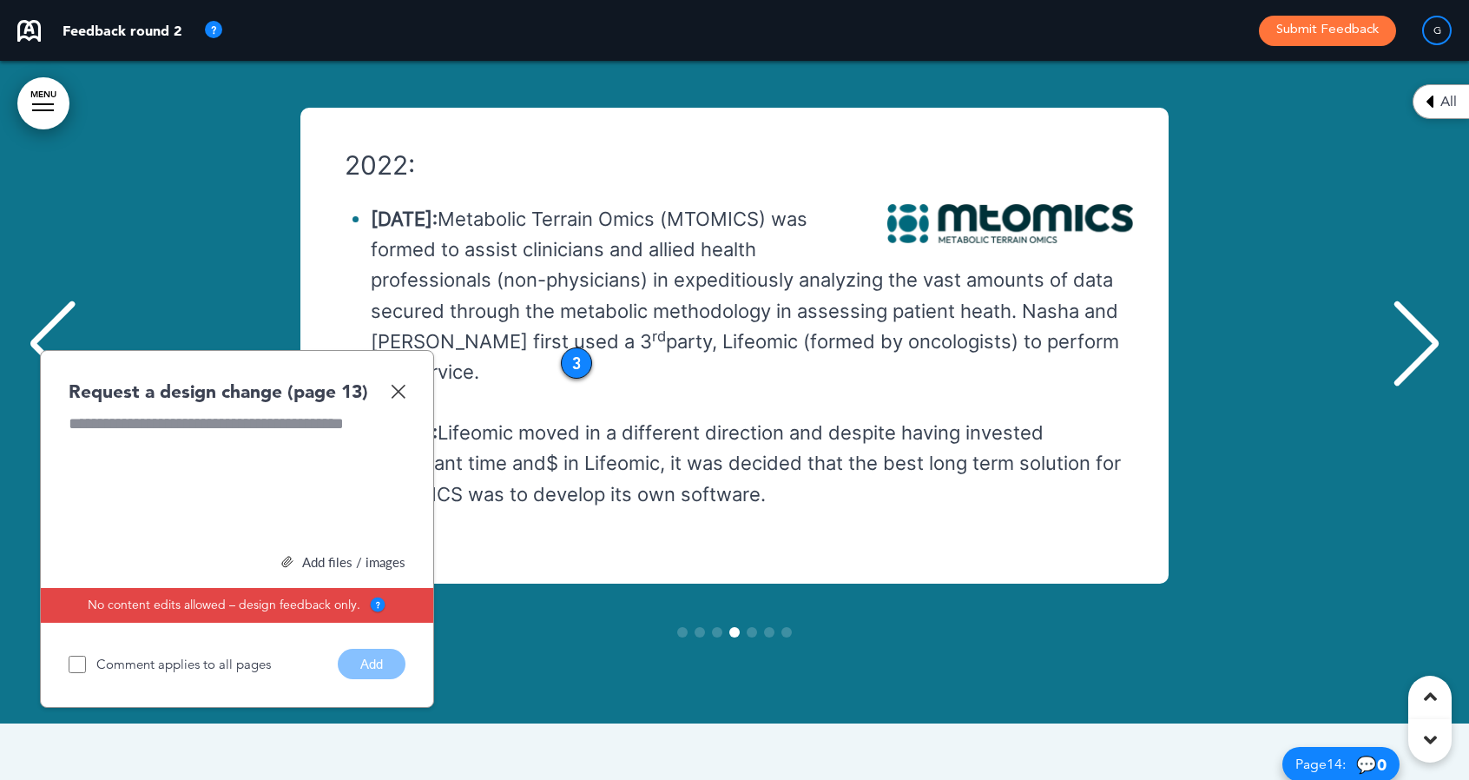
click at [395, 384] on img at bounding box center [398, 391] width 15 height 15
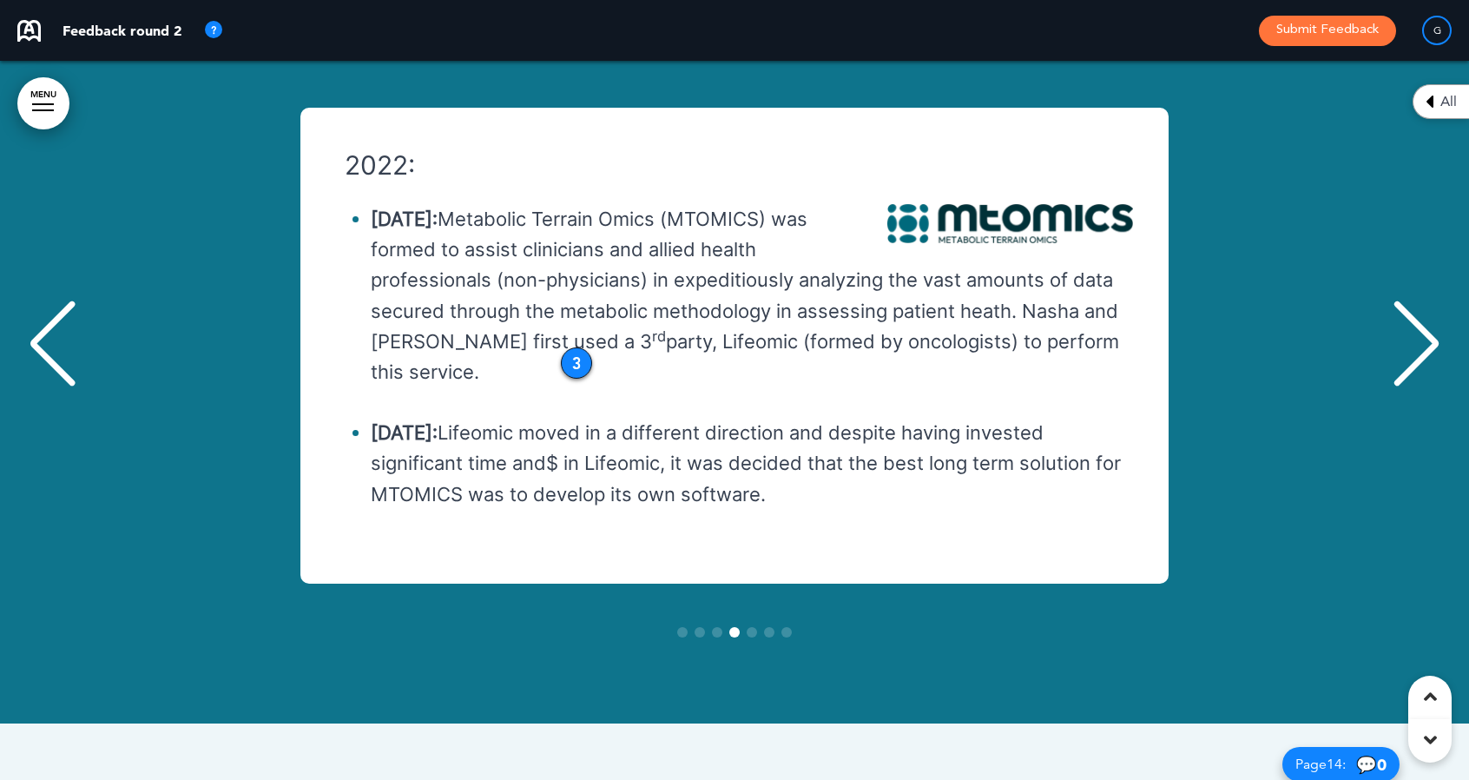
click at [38, 300] on div "Previous slide" at bounding box center [52, 343] width 53 height 87
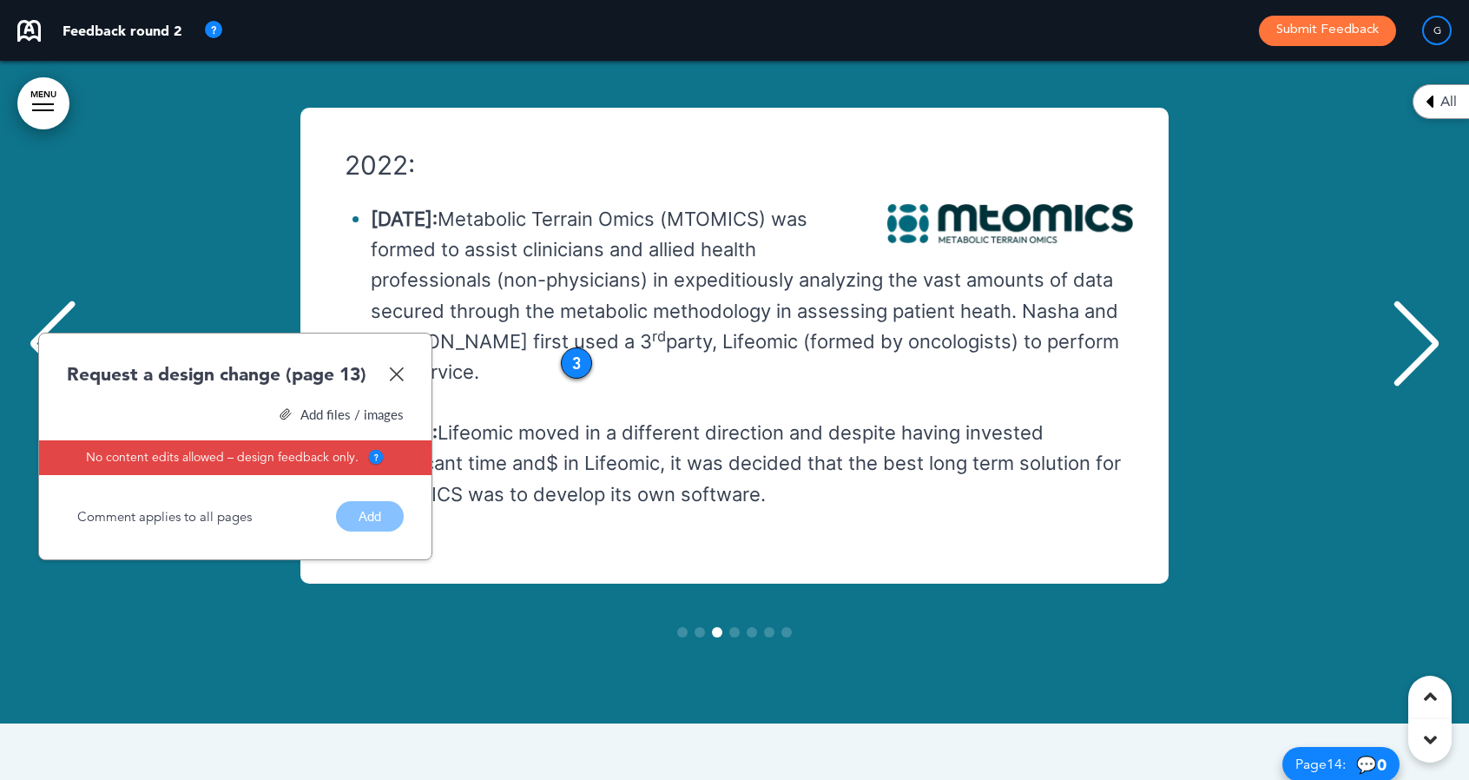
scroll to position [0, 2886]
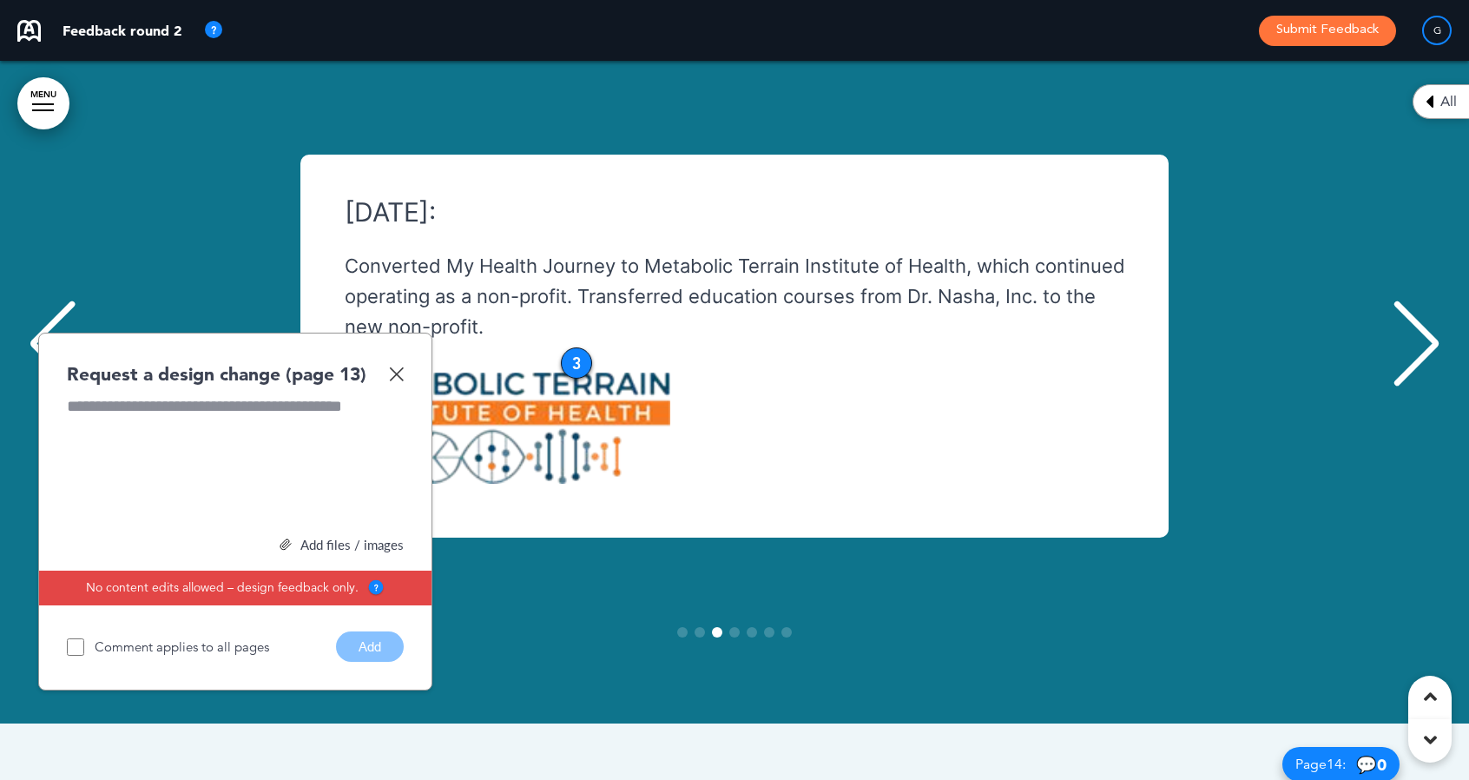
click at [38, 300] on div "Previous slide" at bounding box center [52, 343] width 53 height 87
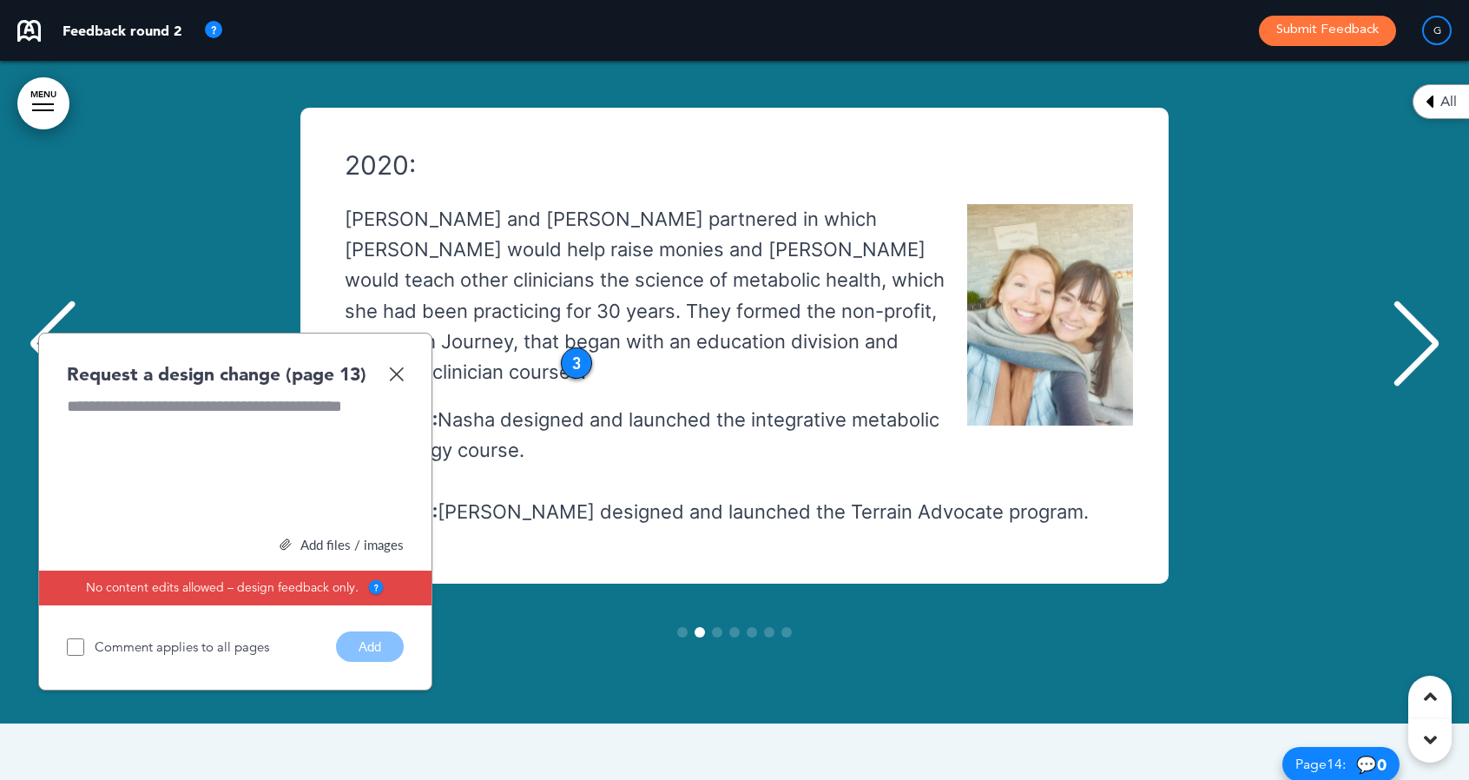
click at [36, 300] on div "Previous slide" at bounding box center [52, 343] width 53 height 87
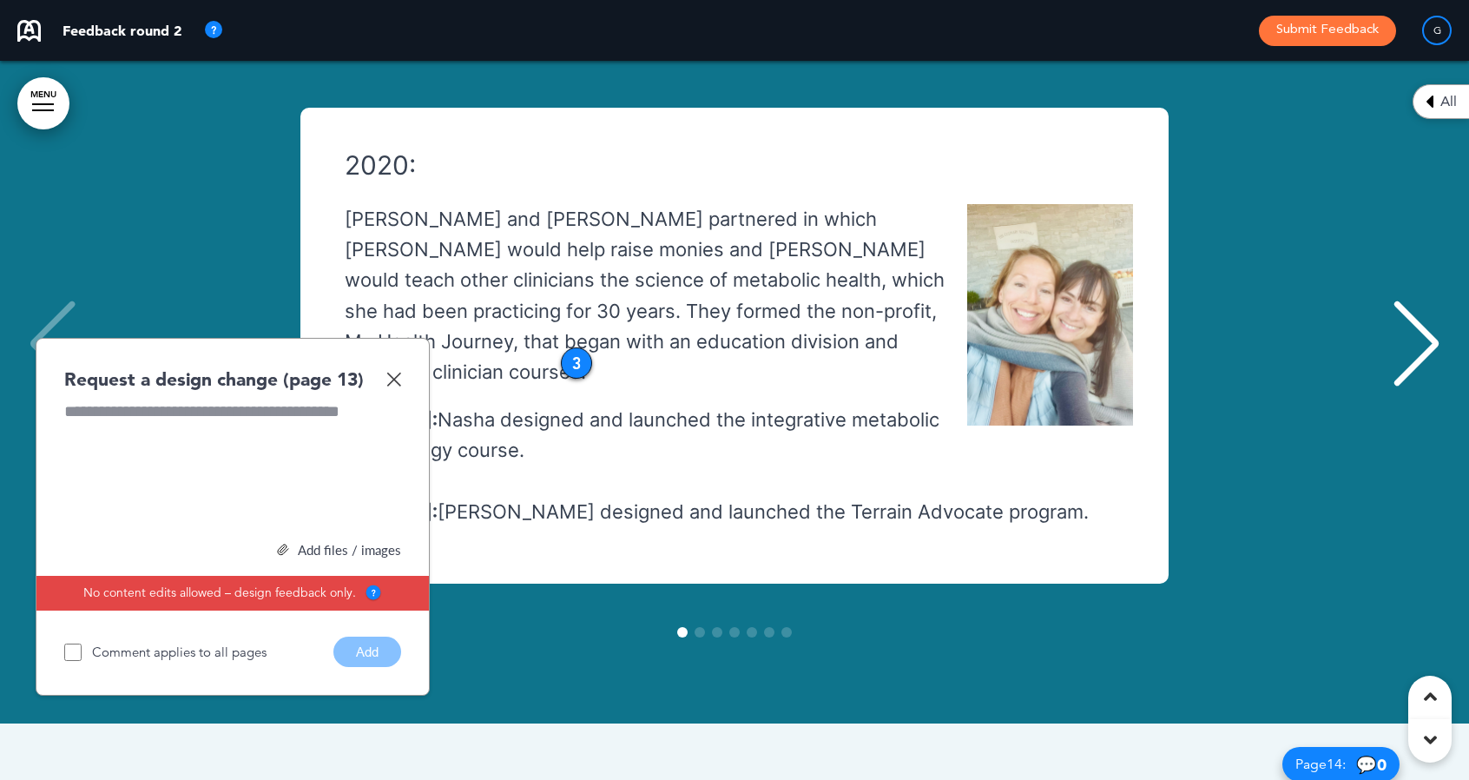
scroll to position [0, 0]
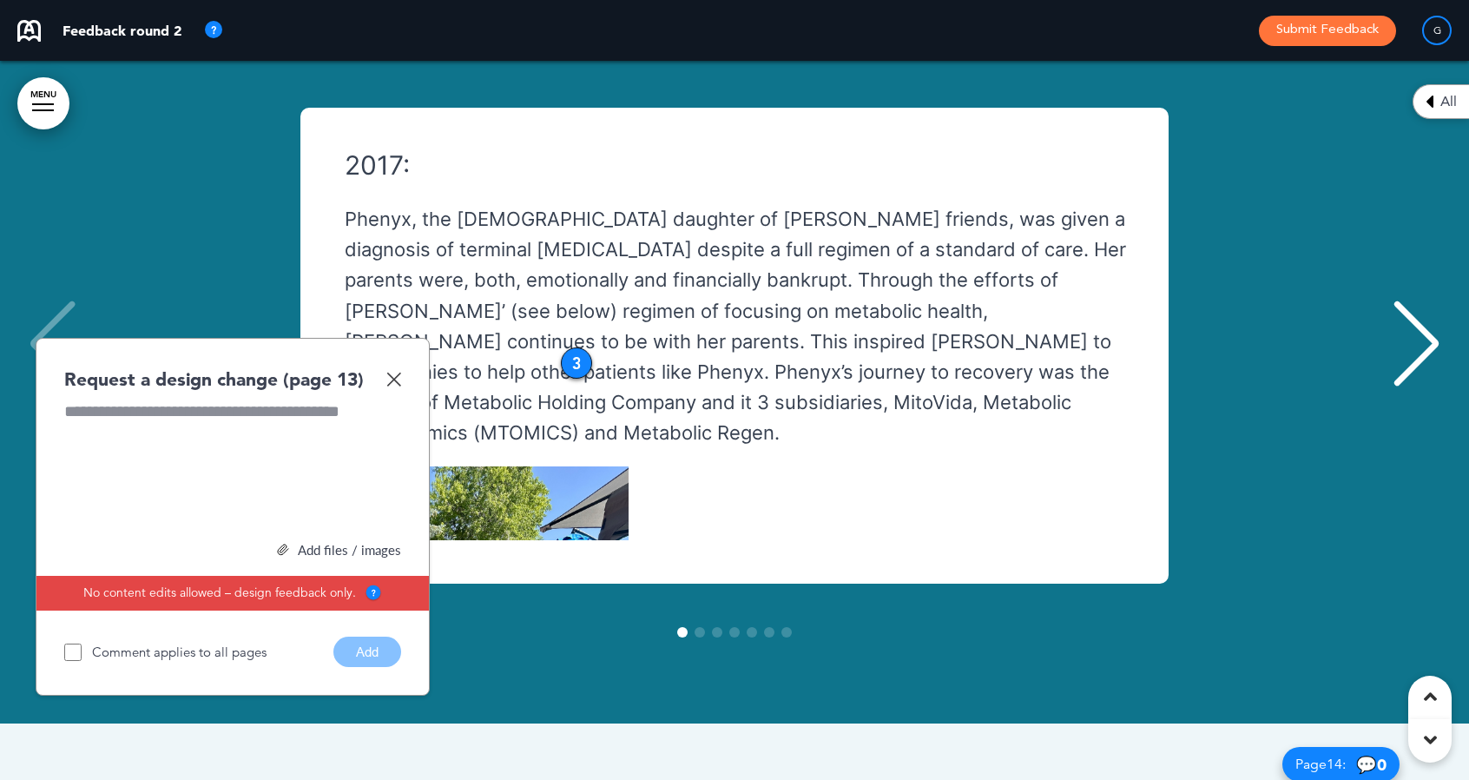
click at [46, 213] on div "2017: Phenyx, the 10-year old daughter of Cindy Kennedy’s friends, was given a …" at bounding box center [734, 346] width 1434 height 476
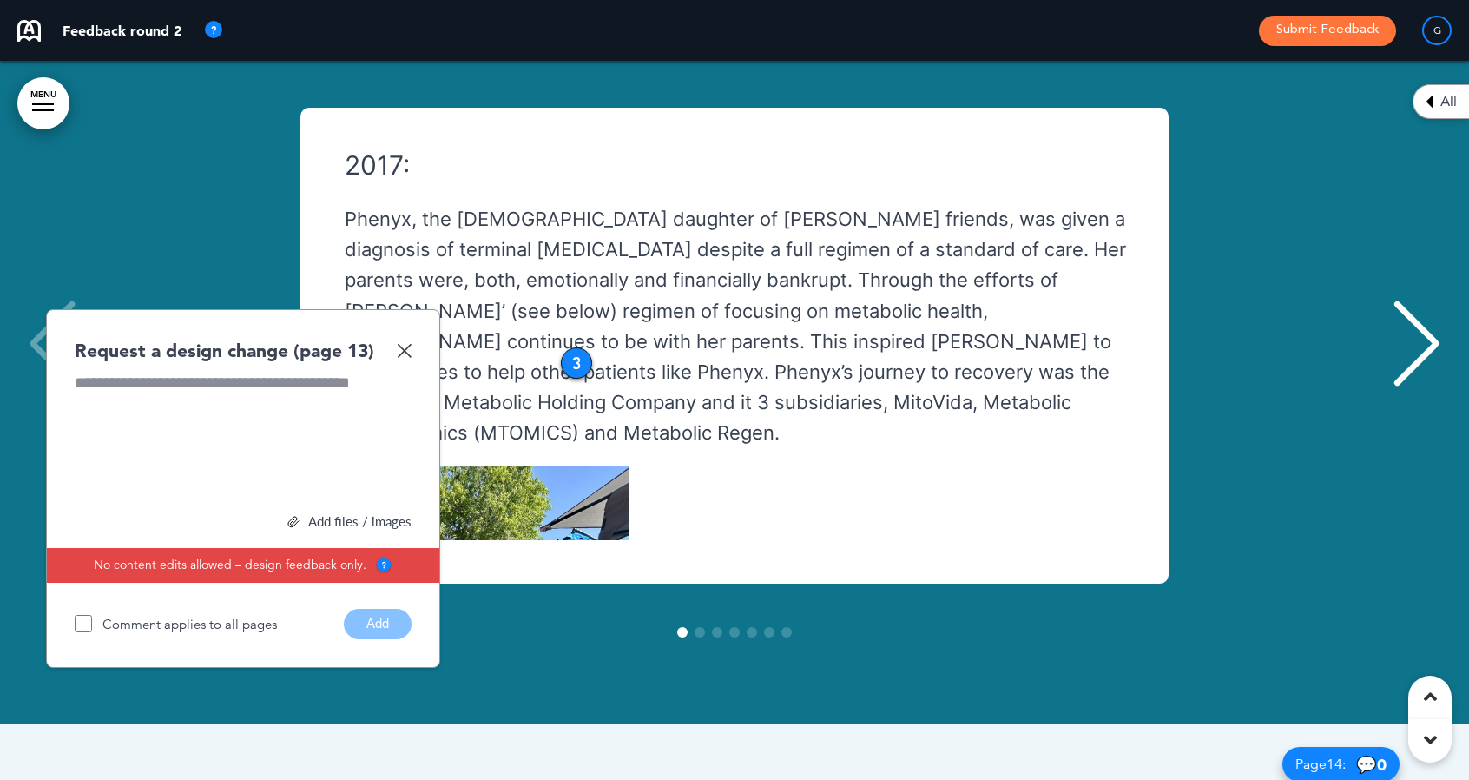
click at [409, 343] on img at bounding box center [404, 350] width 15 height 15
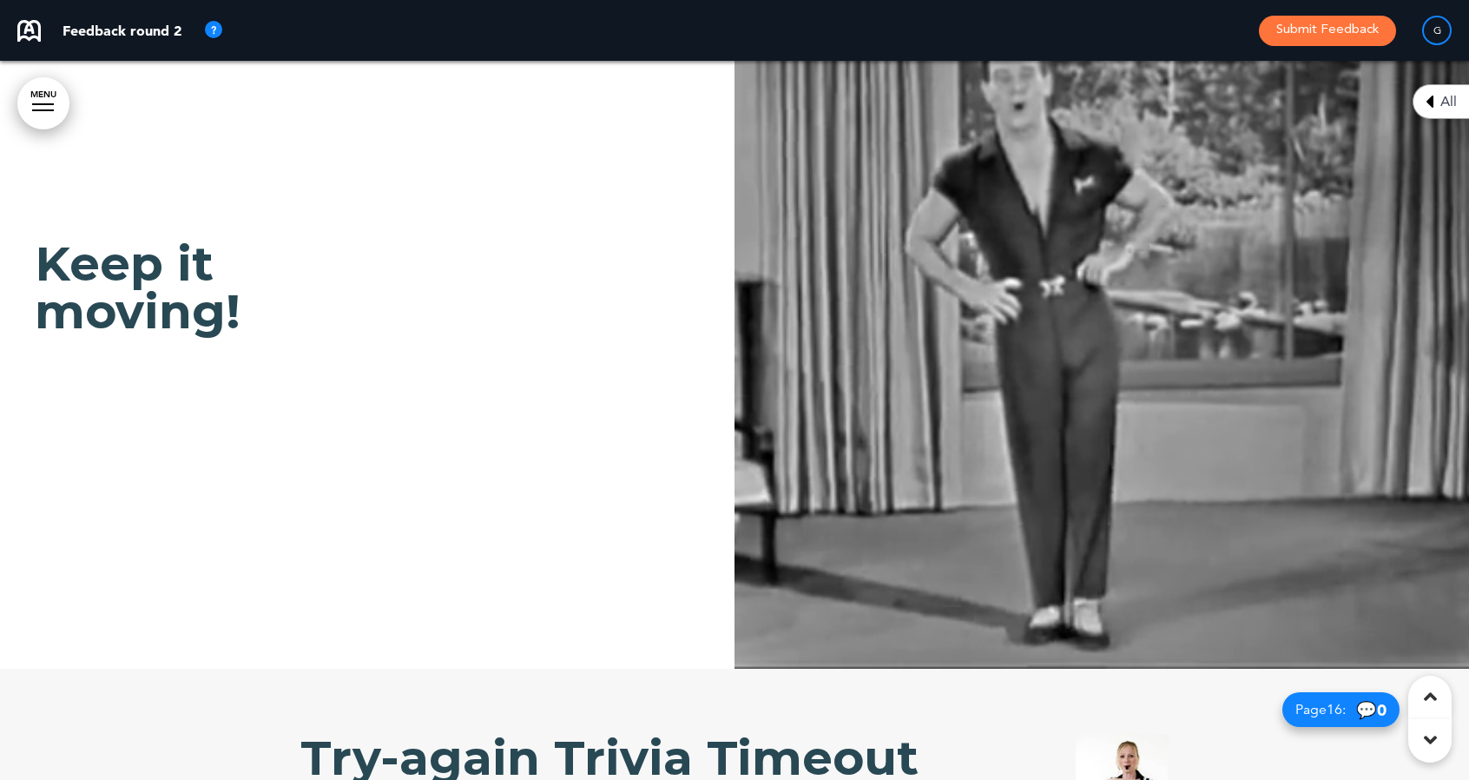
scroll to position [16898, 0]
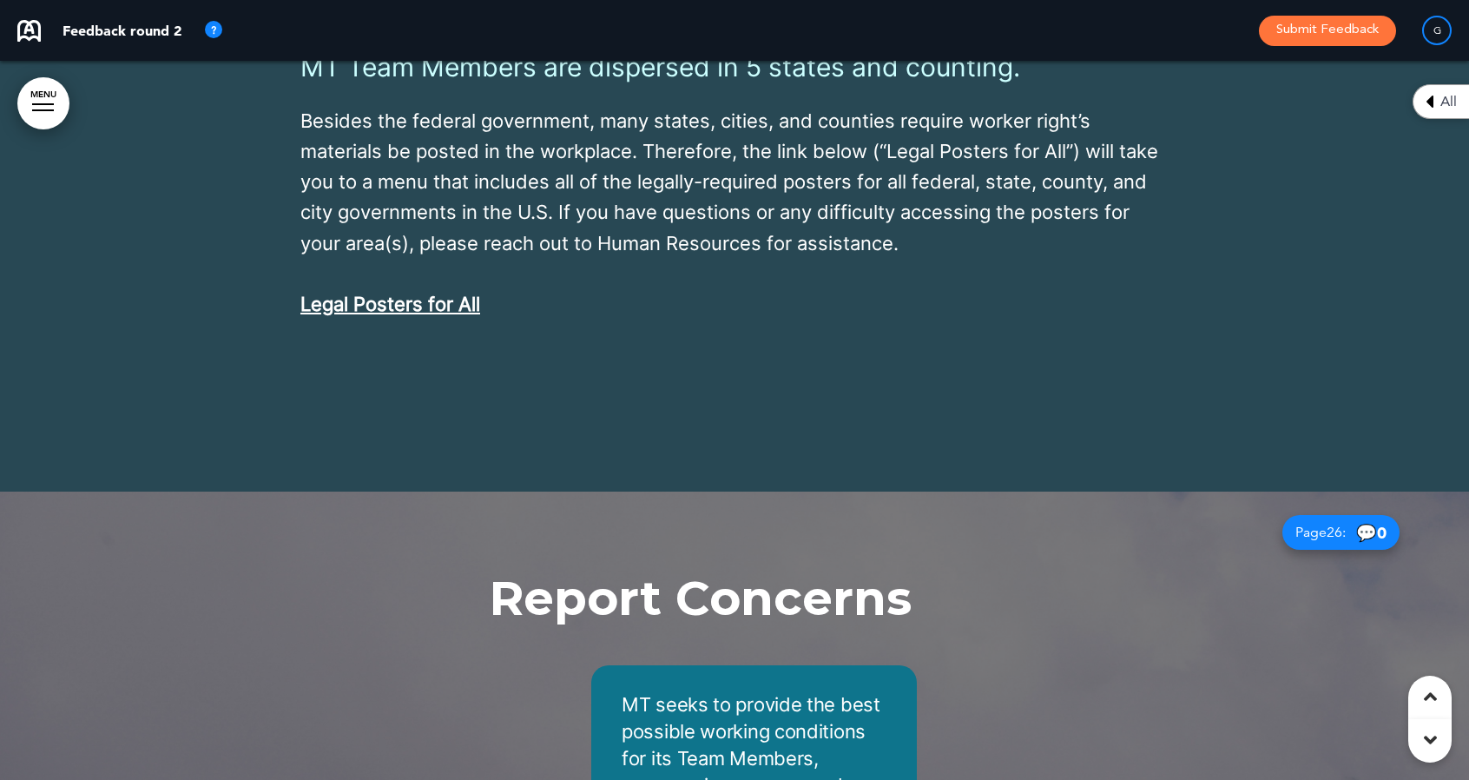
scroll to position [24919, 0]
click at [351, 293] on link "Legal Posters for All" at bounding box center [390, 304] width 180 height 23
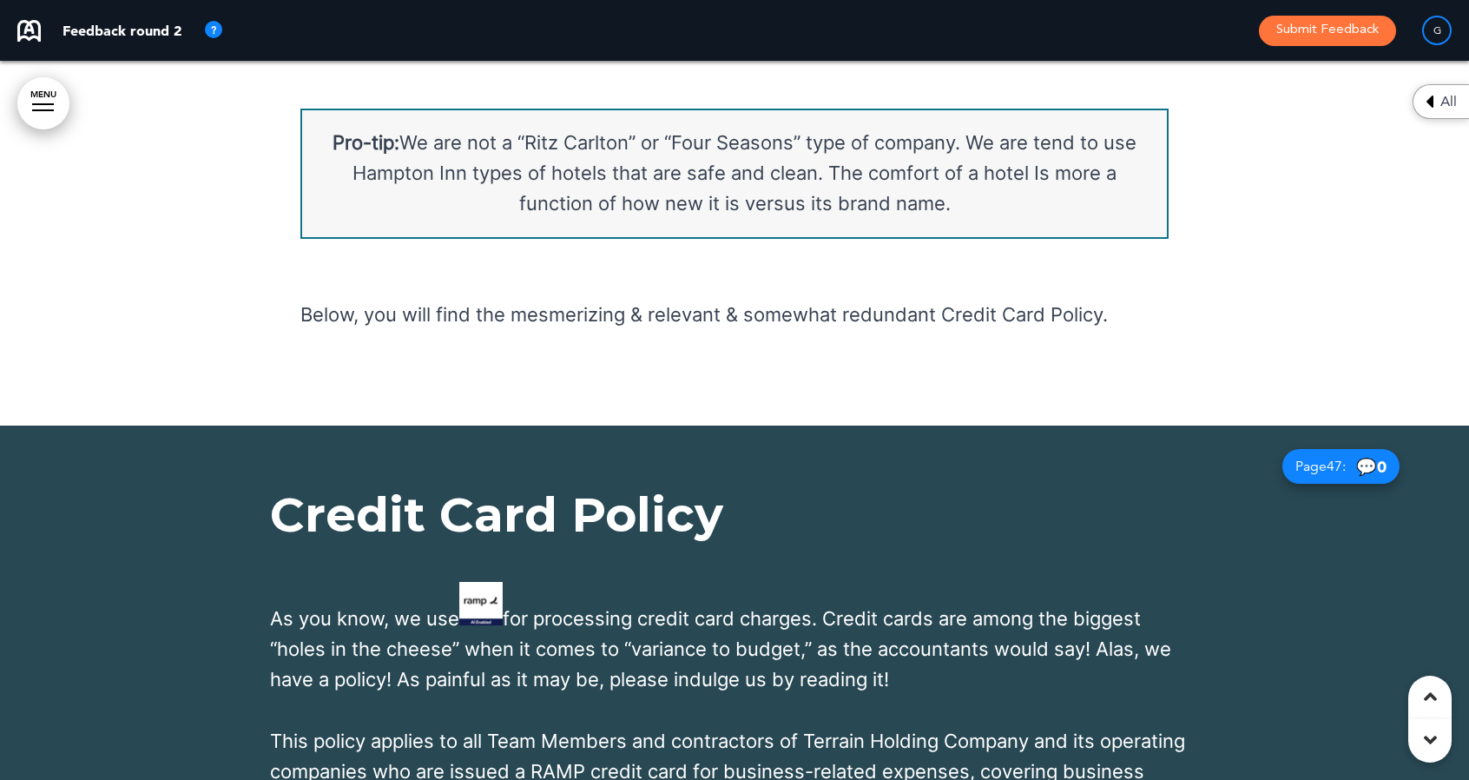
scroll to position [44470, 0]
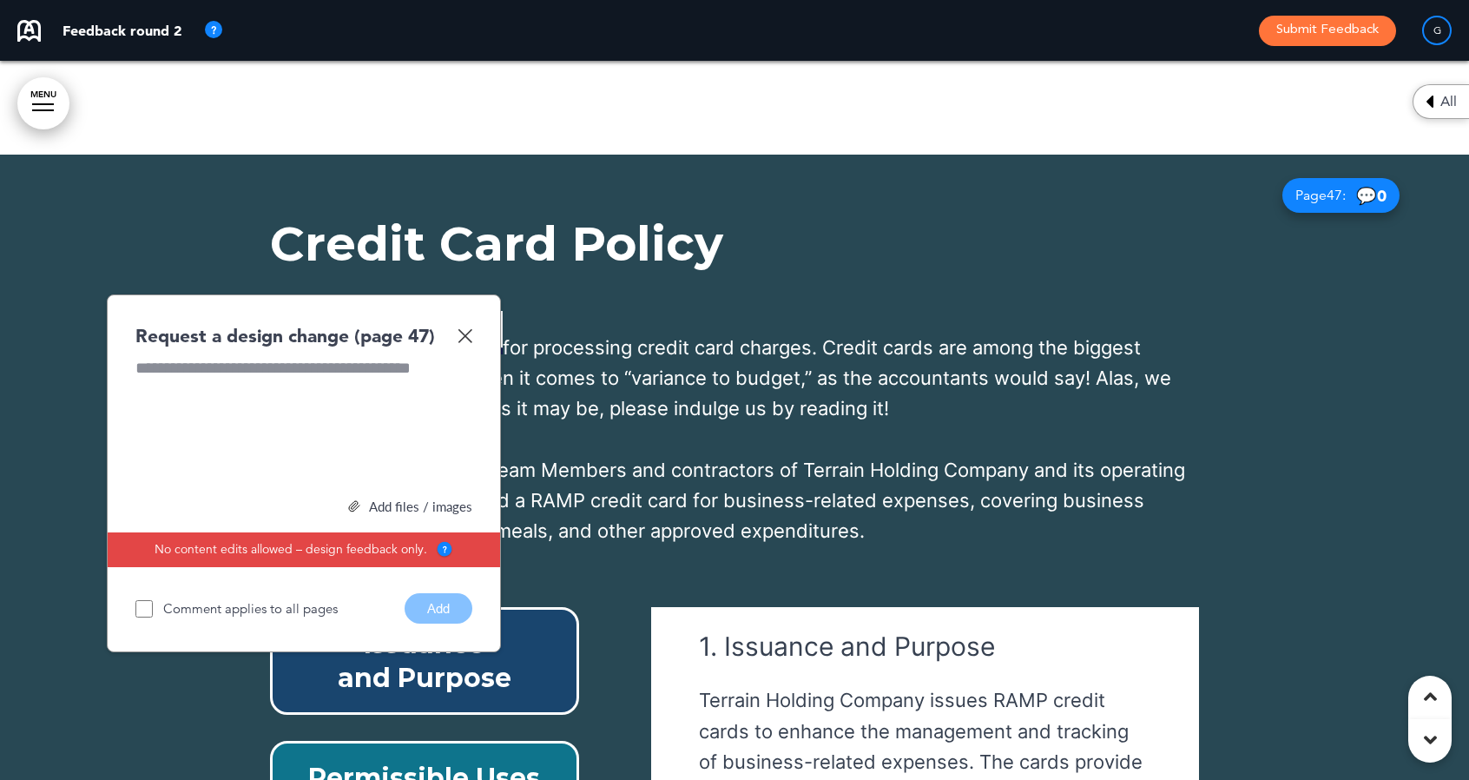
scroll to position [44744, 0]
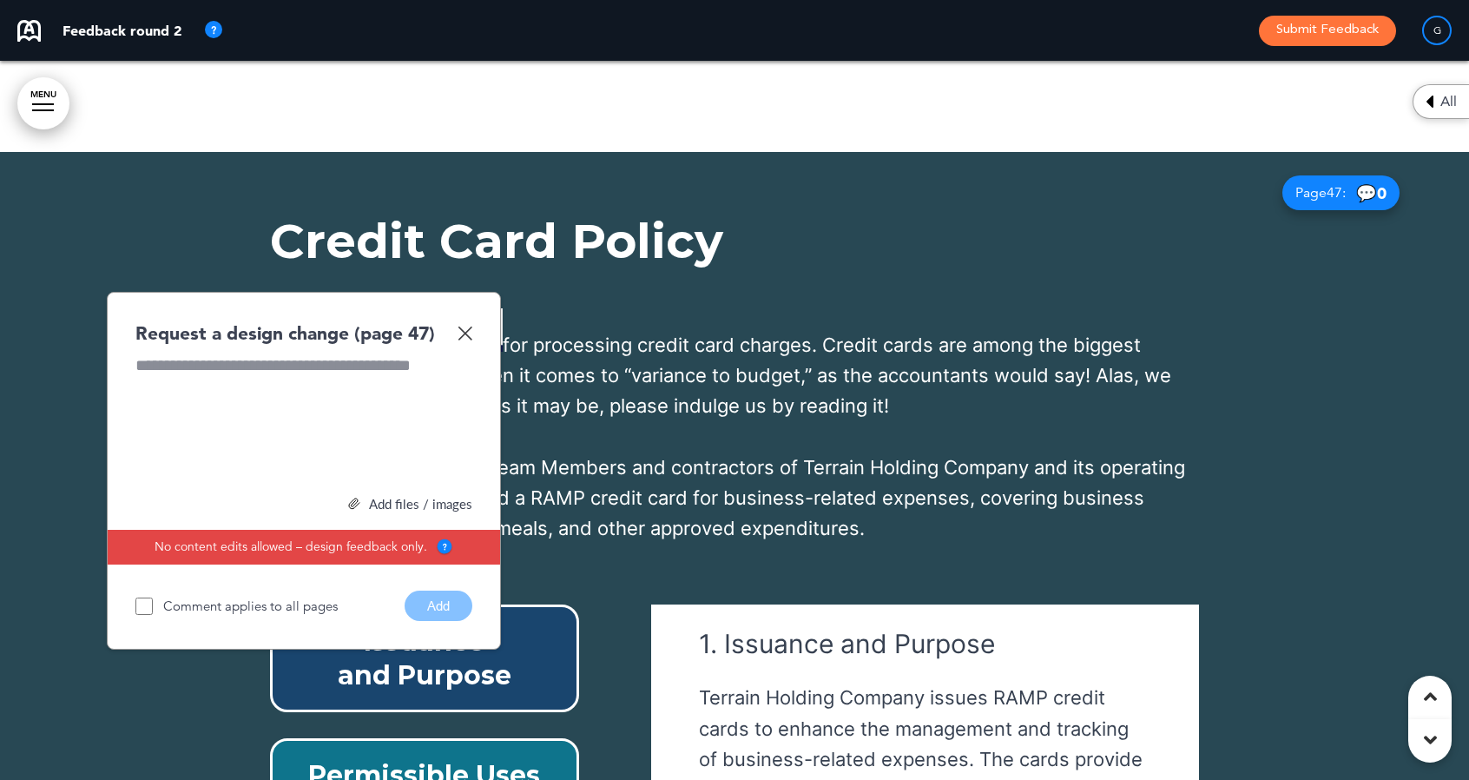
click at [464, 326] on img at bounding box center [465, 333] width 15 height 15
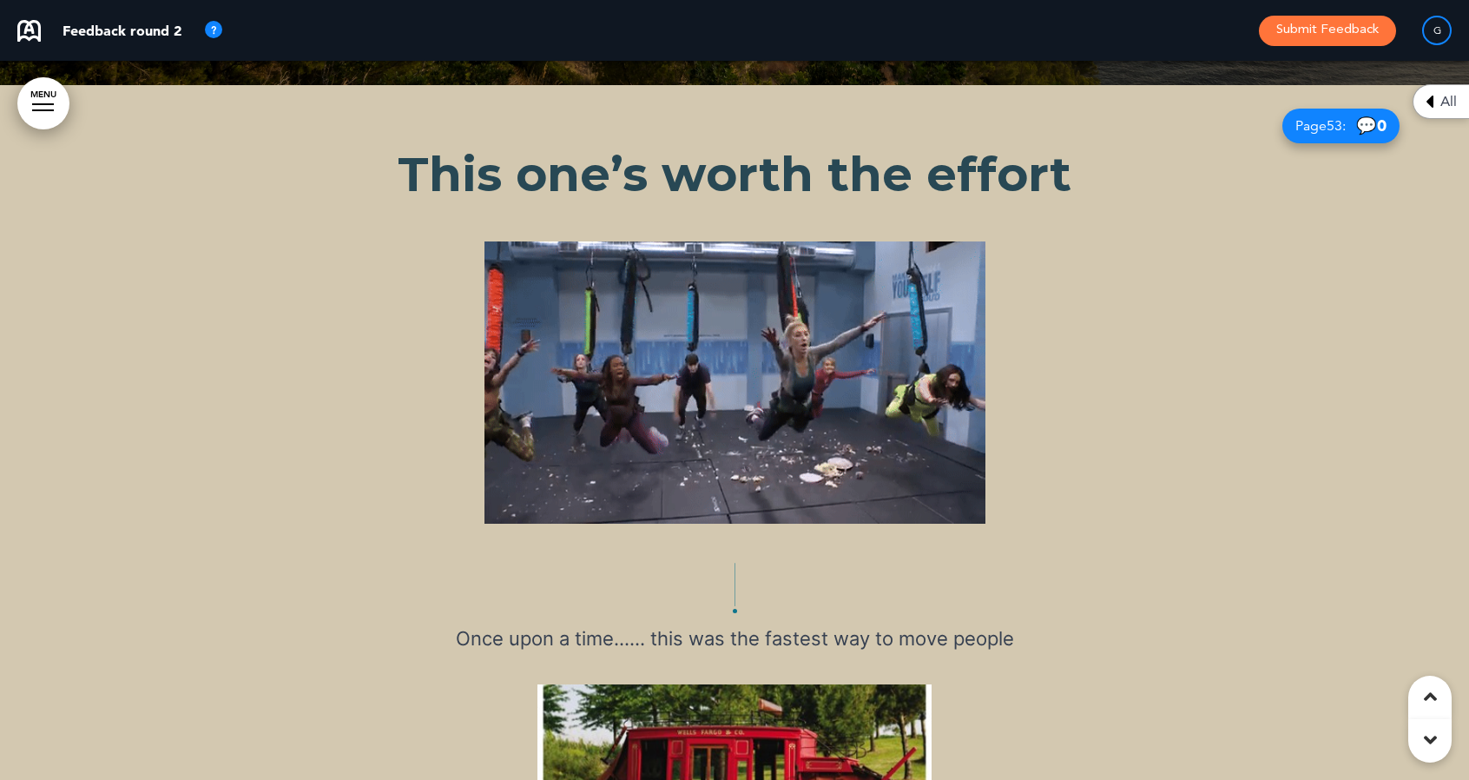
scroll to position [51914, 0]
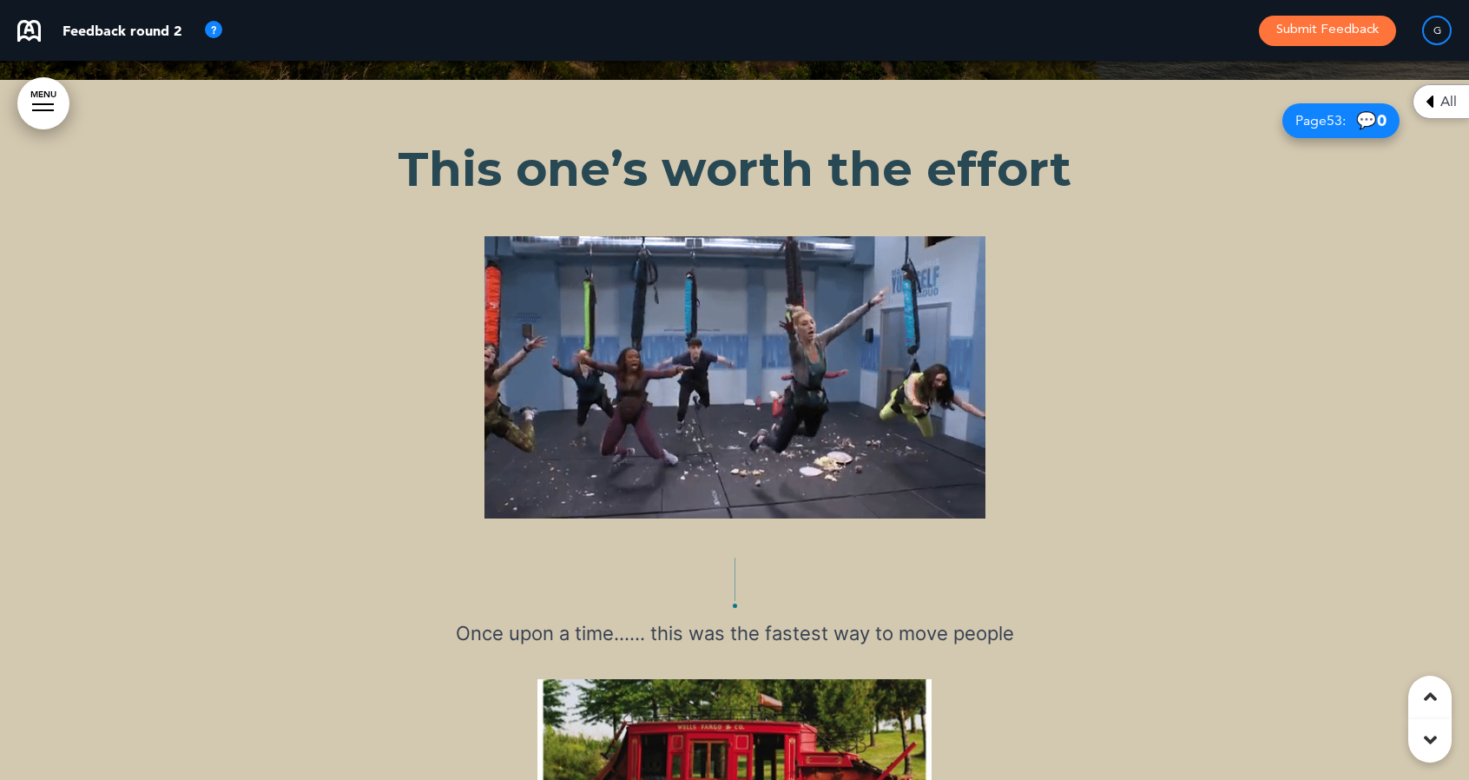
click at [939, 287] on img at bounding box center [735, 377] width 501 height 282
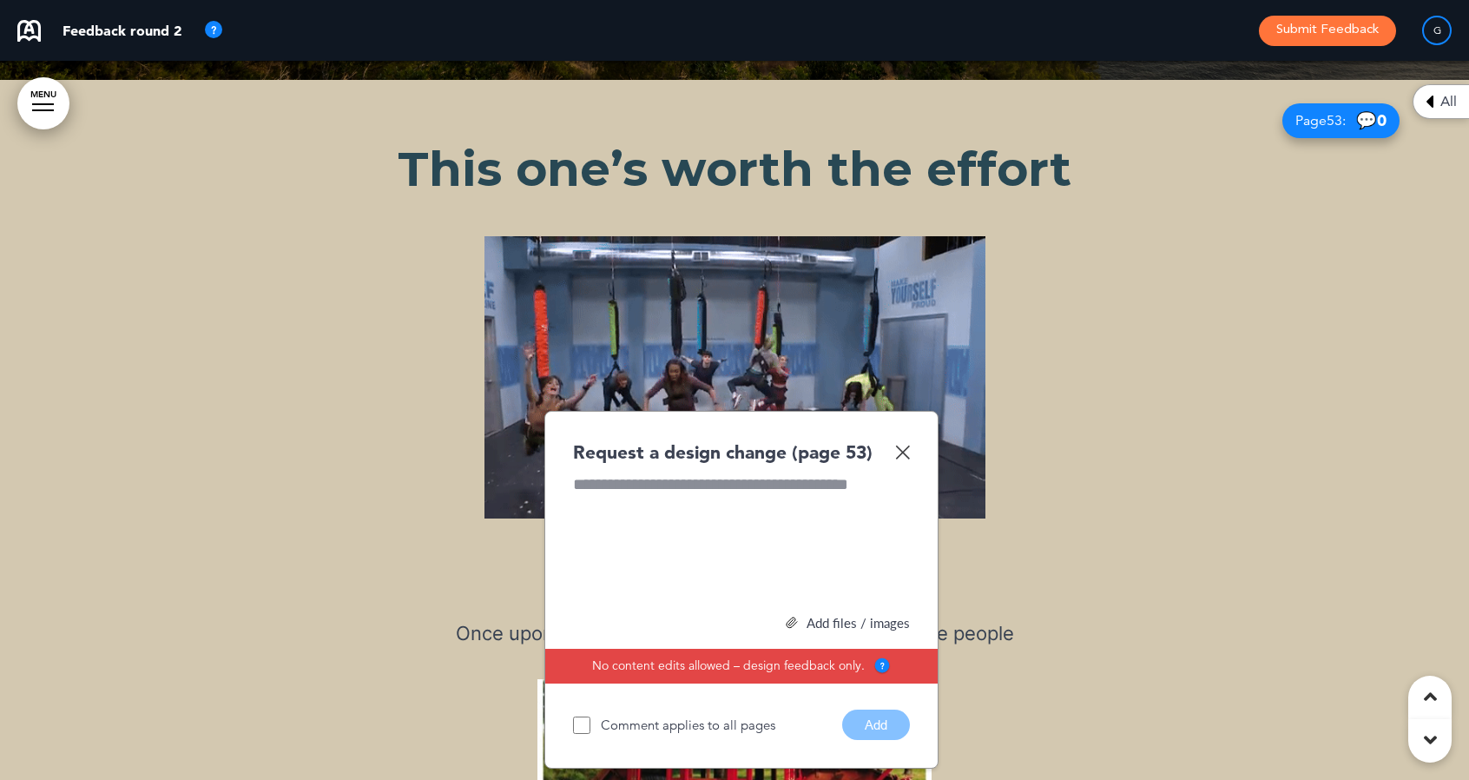
click at [694, 473] on div at bounding box center [741, 538] width 337 height 130
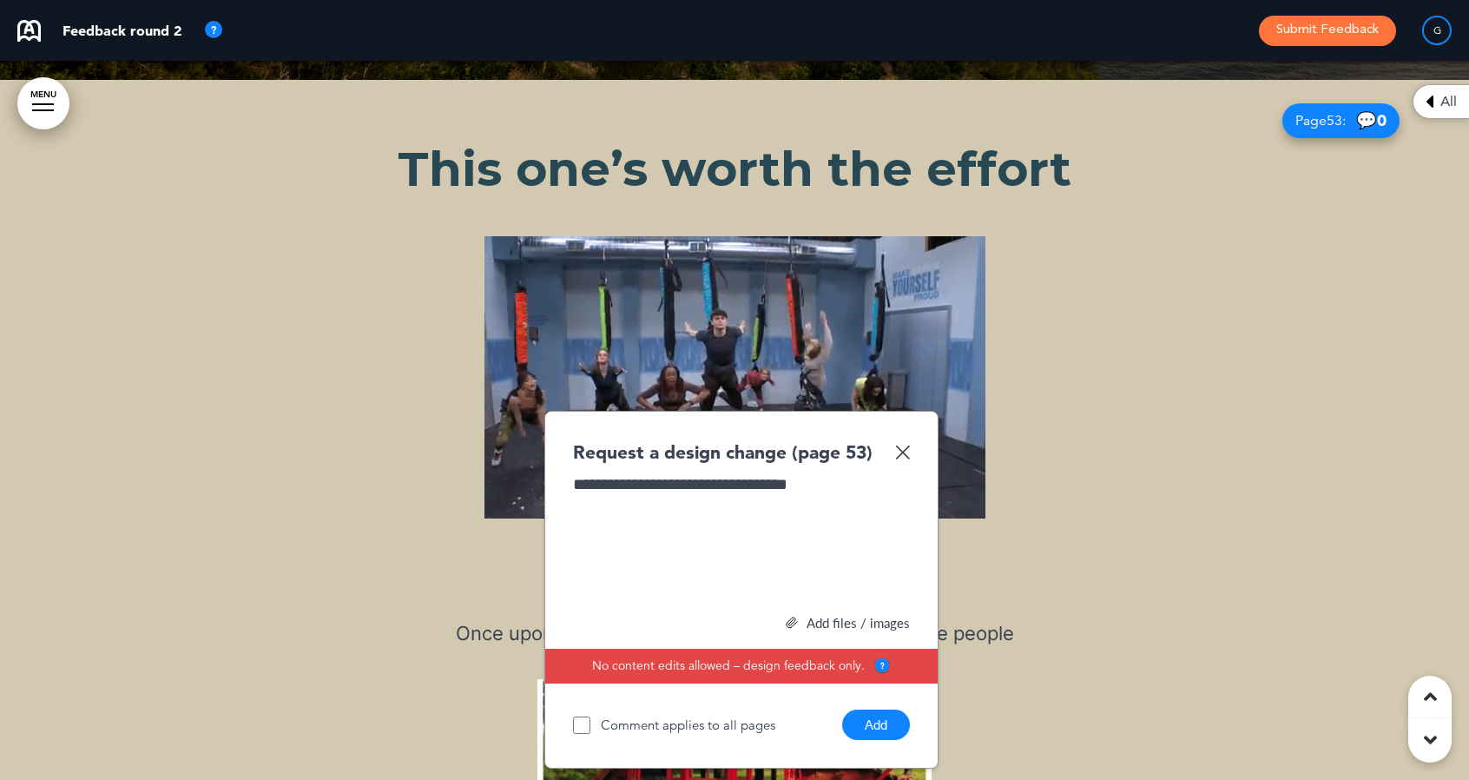
click at [887, 709] on button "Add" at bounding box center [876, 724] width 68 height 30
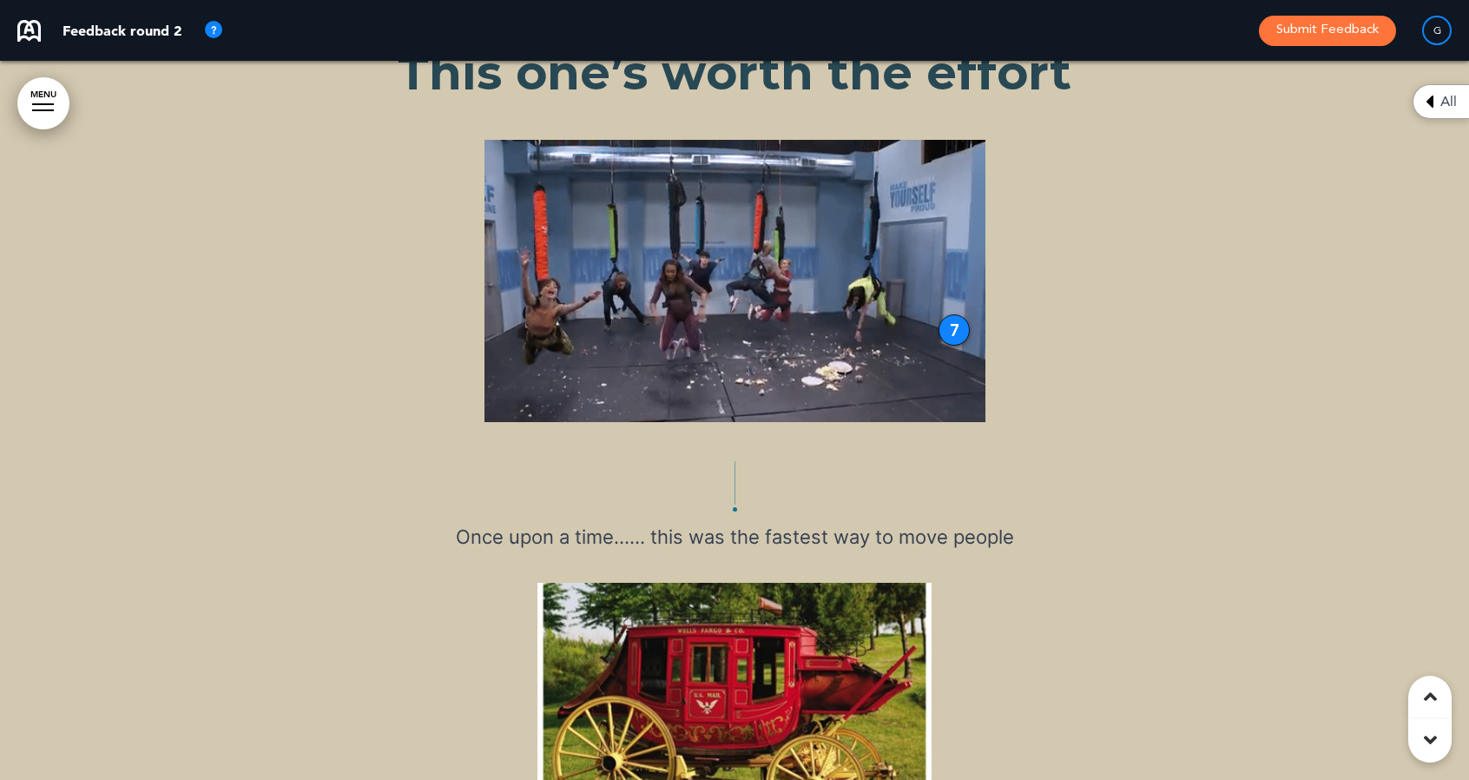
scroll to position [52012, 0]
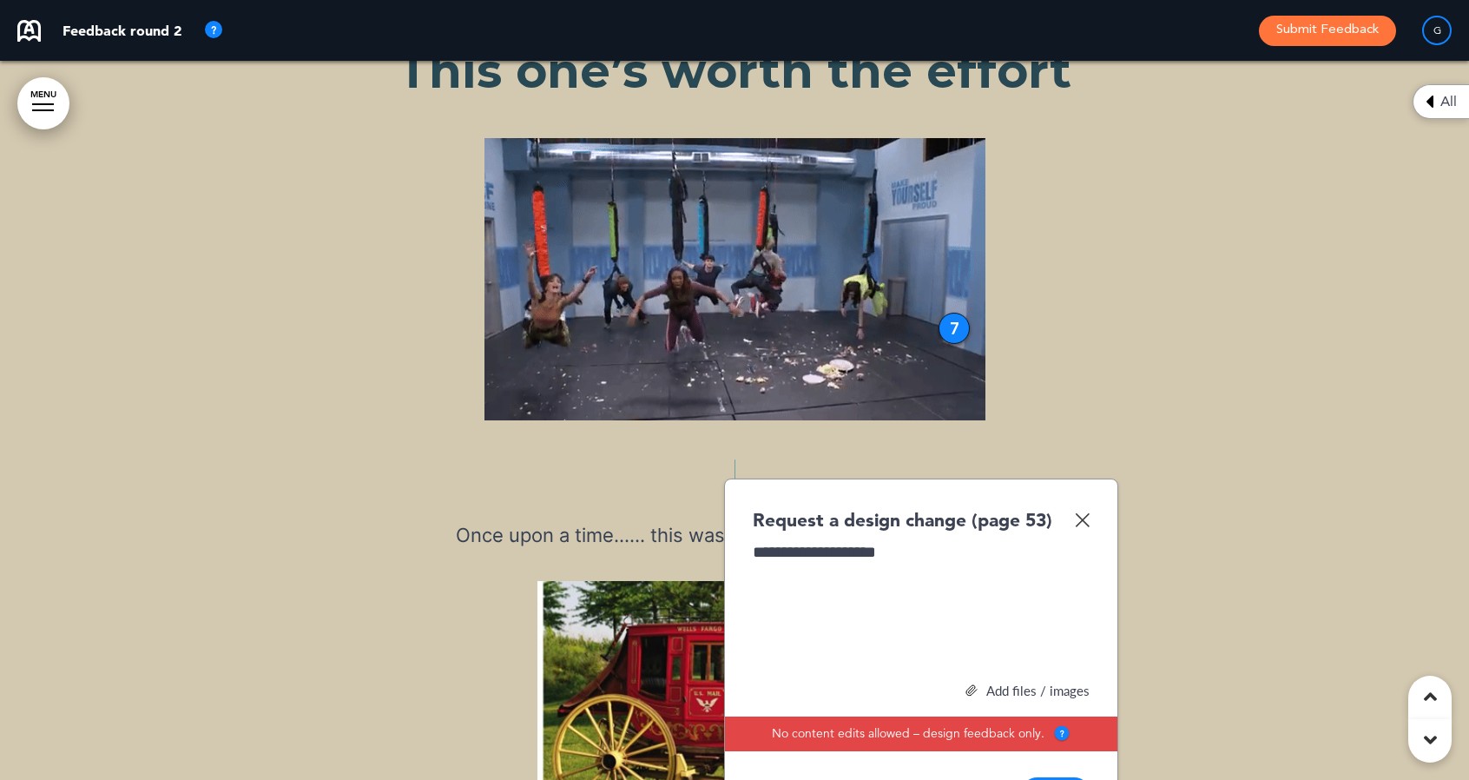
click at [1070, 777] on button "Add" at bounding box center [1056, 792] width 68 height 30
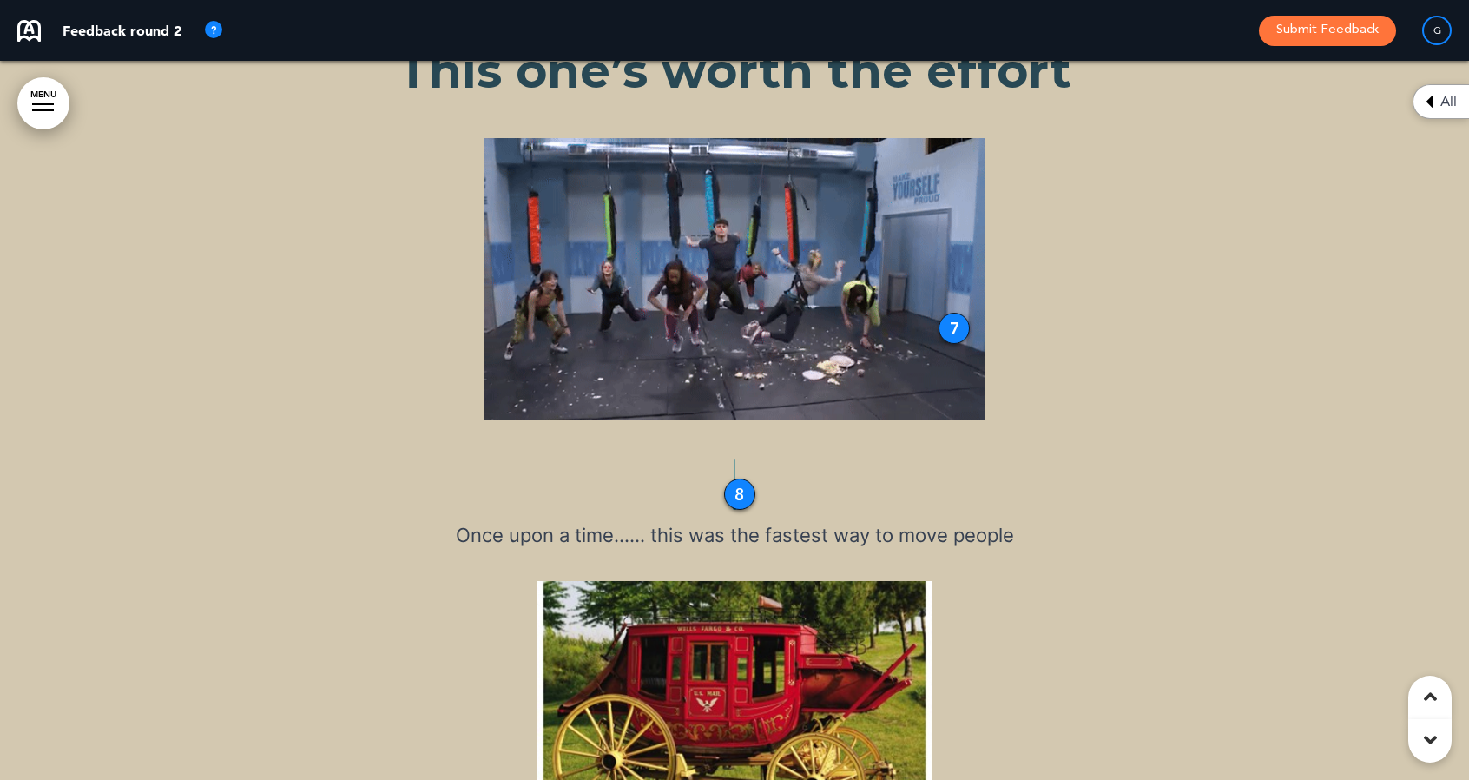
click at [1011, 520] on p "Once upon a time…… this was the fastest way to move people" at bounding box center [734, 550] width 868 height 61
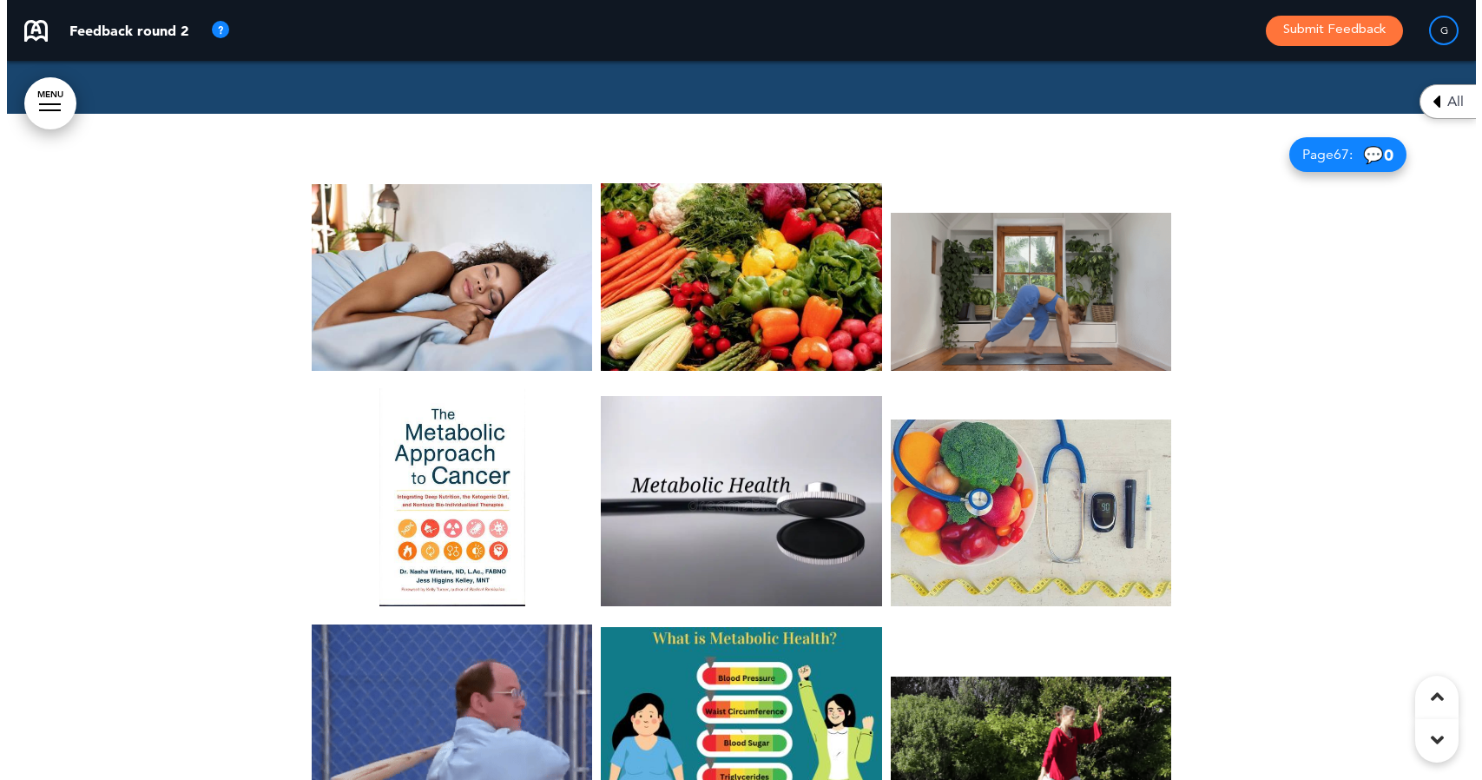
scroll to position [66223, 0]
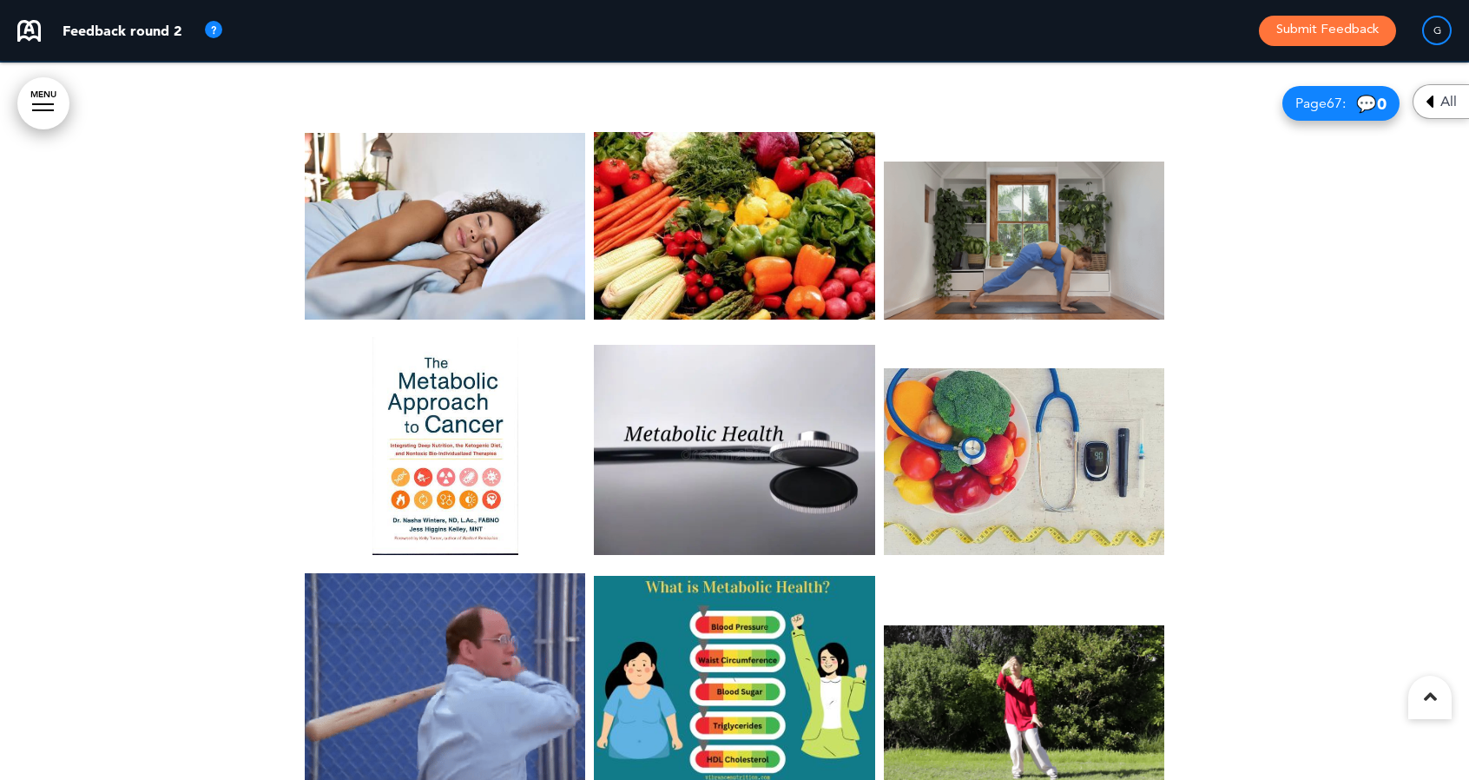
click at [67, 531] on div at bounding box center [734, 462] width 1469 height 799
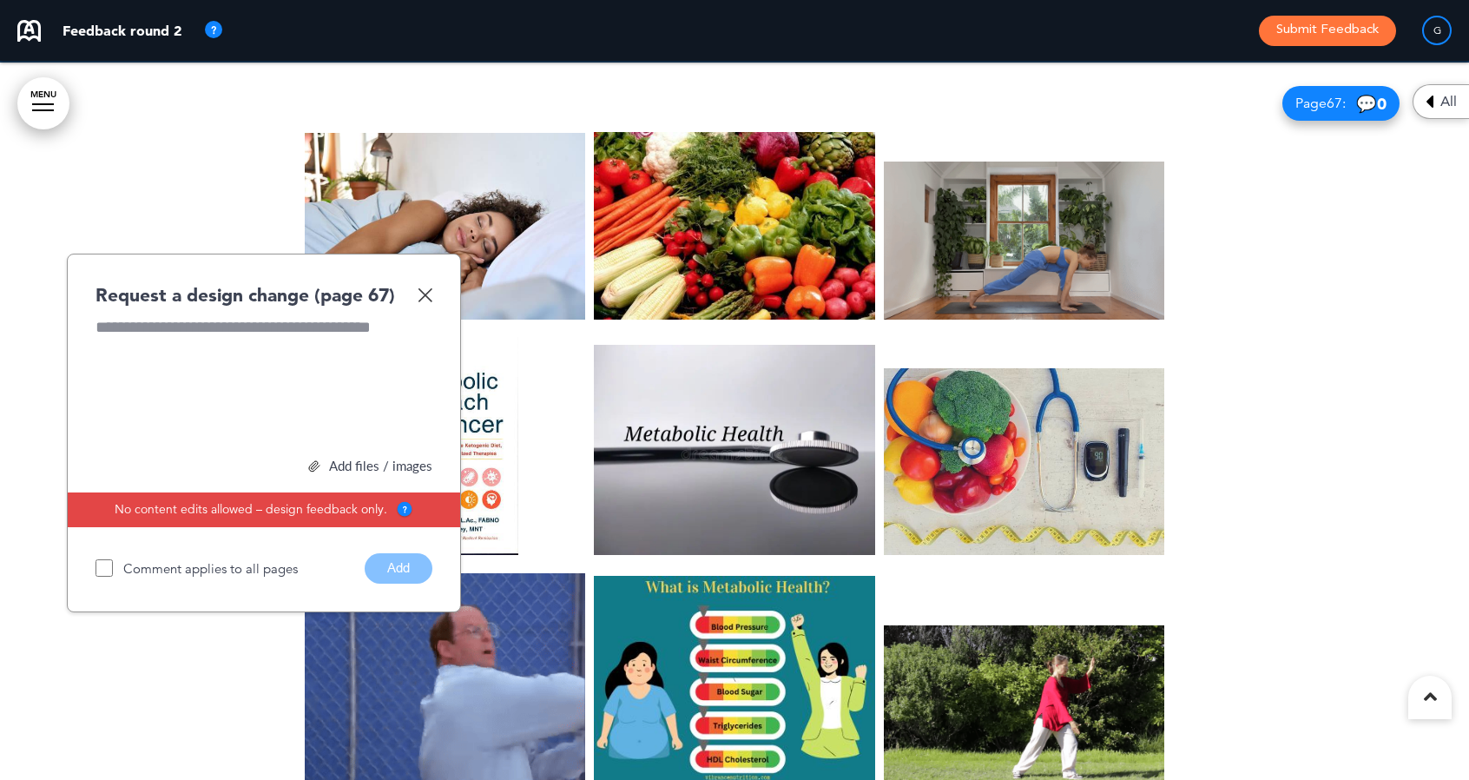
click at [69, 531] on div at bounding box center [734, 462] width 1469 height 799
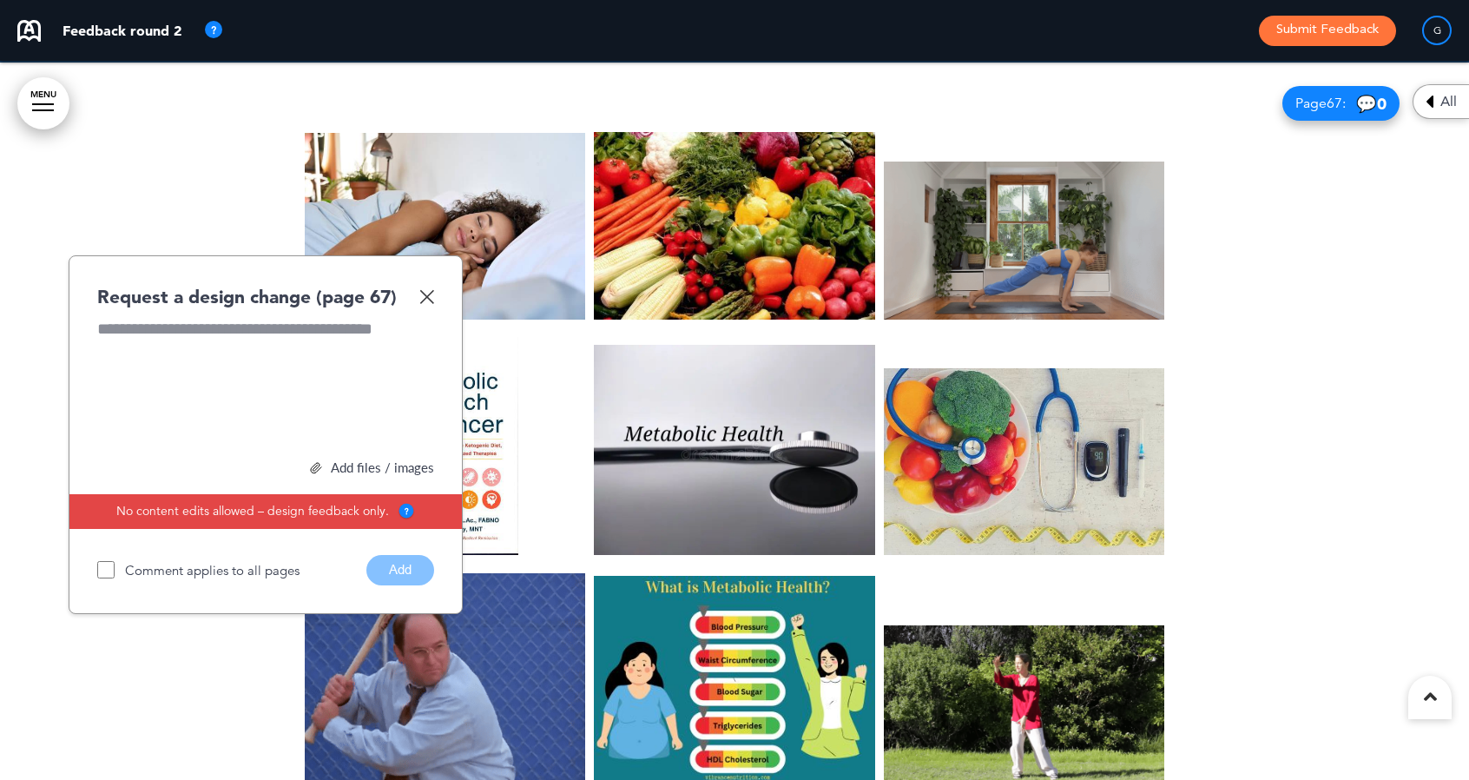
click at [431, 289] on img at bounding box center [426, 296] width 15 height 15
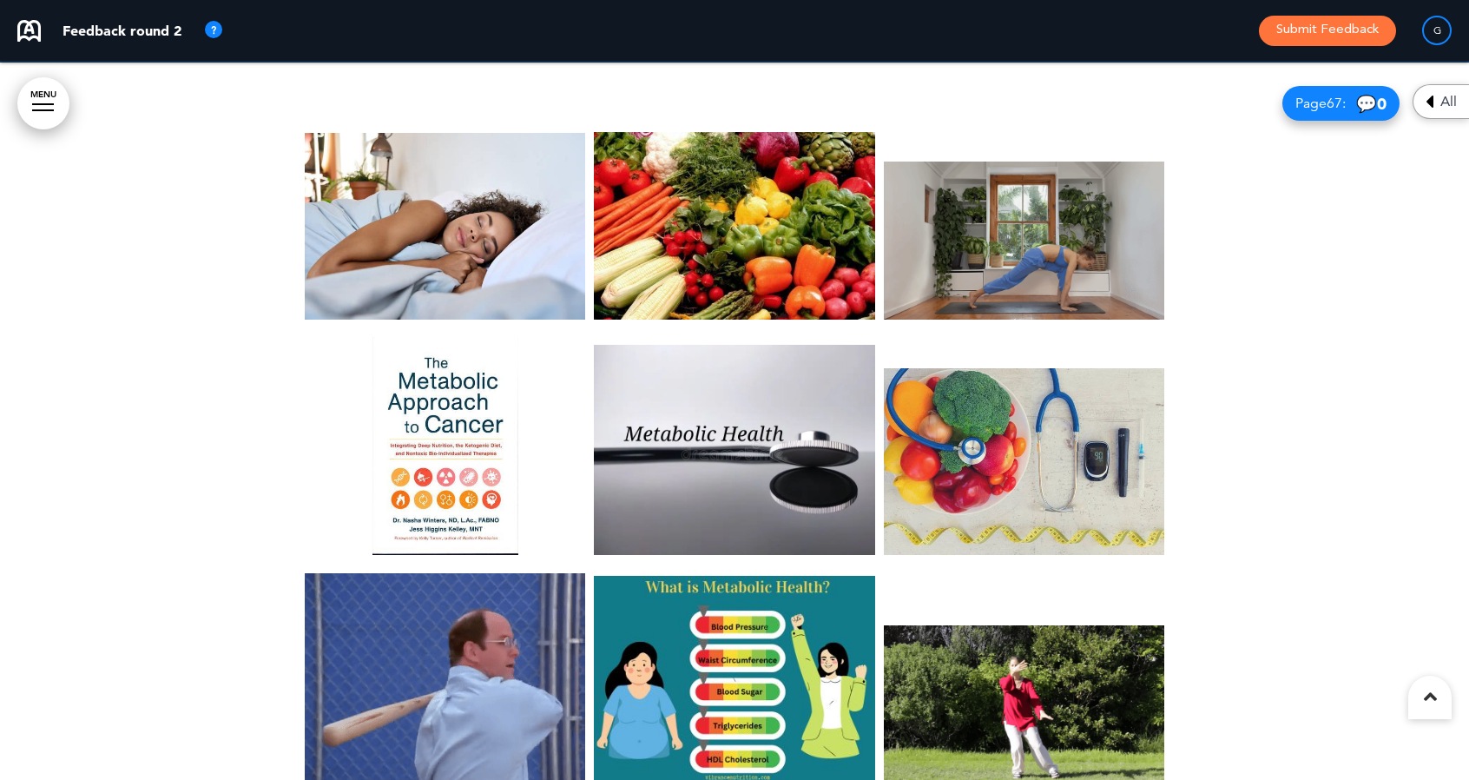
click at [1322, 36] on button "Submit Feedback" at bounding box center [1327, 31] width 137 height 30
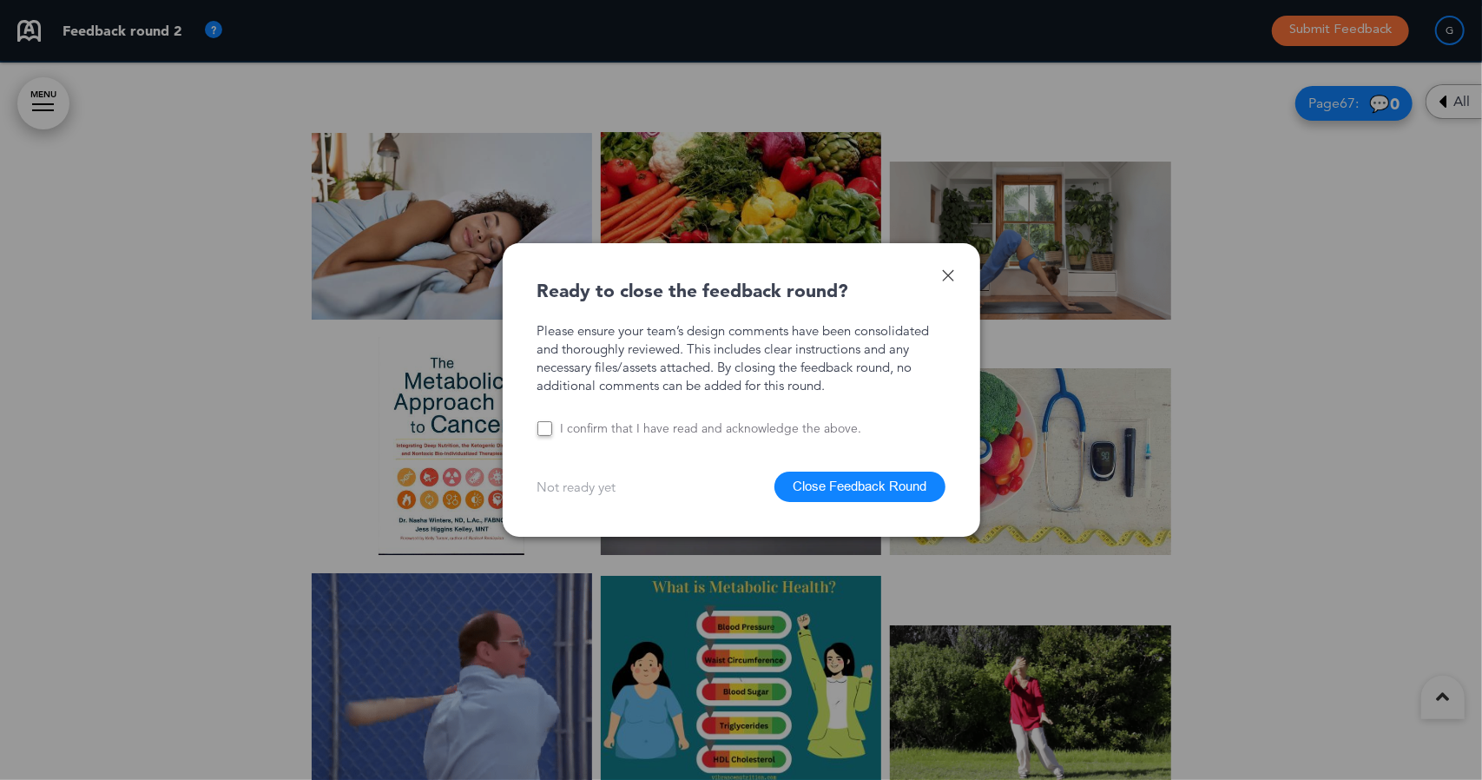
click at [812, 486] on button "Close Feedback Round" at bounding box center [860, 486] width 171 height 30
